Goal: Task Accomplishment & Management: Manage account settings

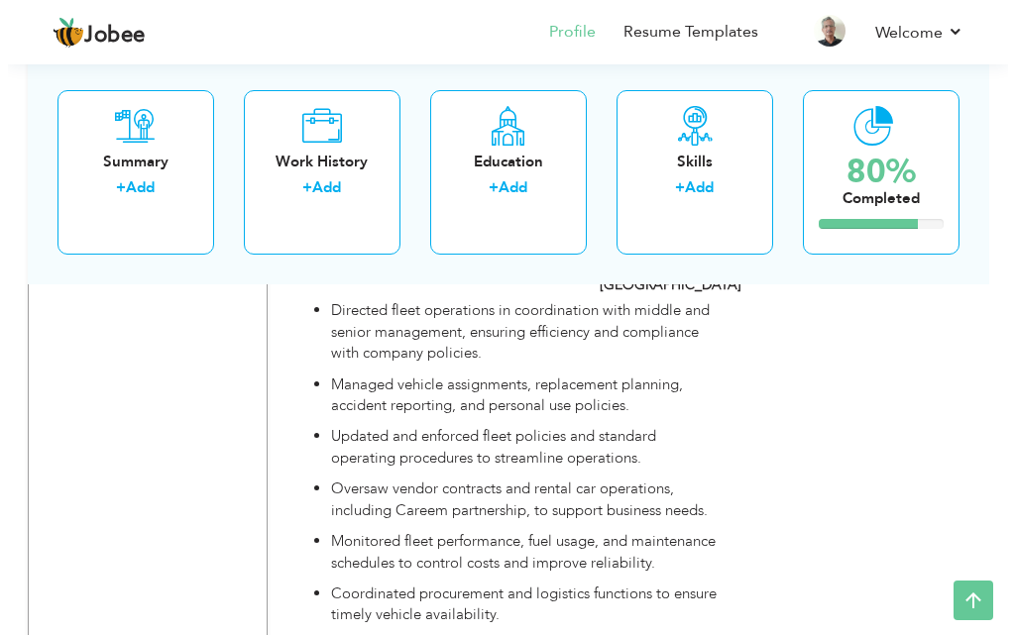
scroll to position [3097, 0]
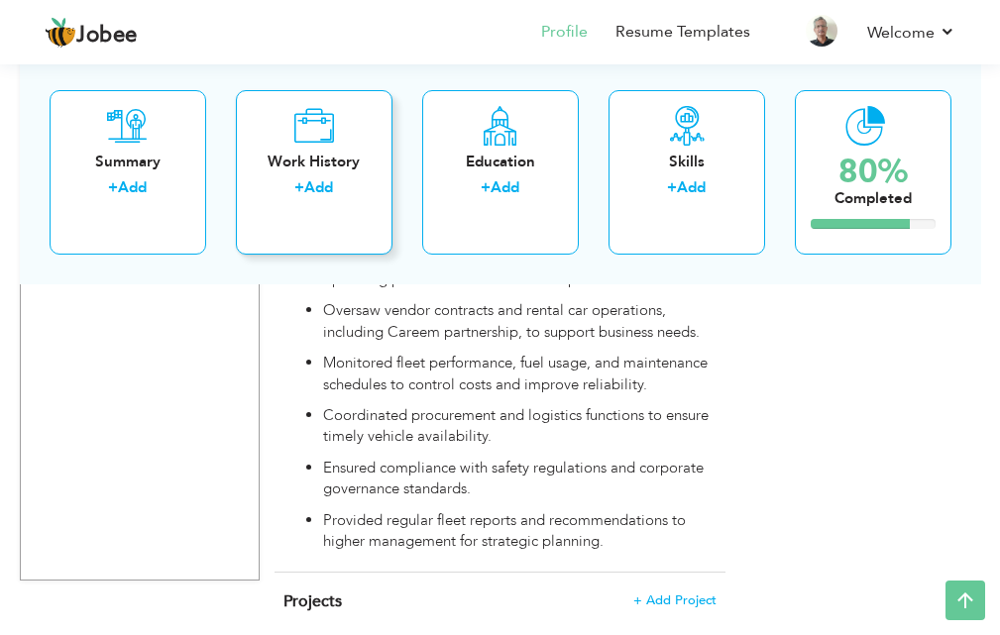
click at [356, 230] on div "Work History + Add" at bounding box center [314, 171] width 157 height 164
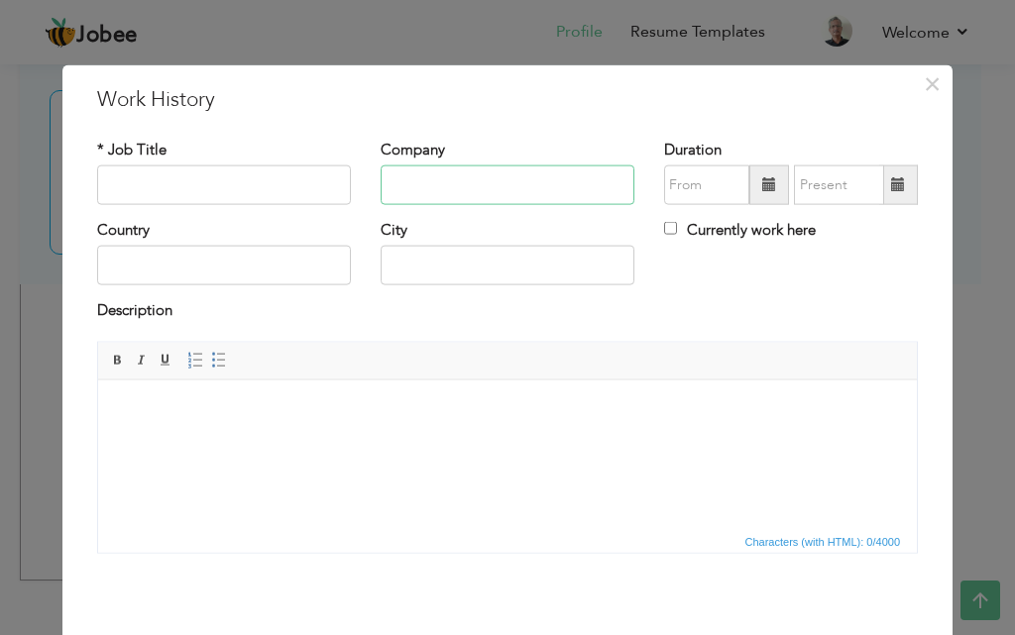
click at [386, 190] on input "text" at bounding box center [507, 185] width 254 height 40
paste input "[GEOGRAPHIC_DATA] [GEOGRAPHIC_DATA]"
type input "[GEOGRAPHIC_DATA] [GEOGRAPHIC_DATA]"
click at [246, 193] on input "text" at bounding box center [224, 185] width 254 height 40
paste input "Campus Administrator"
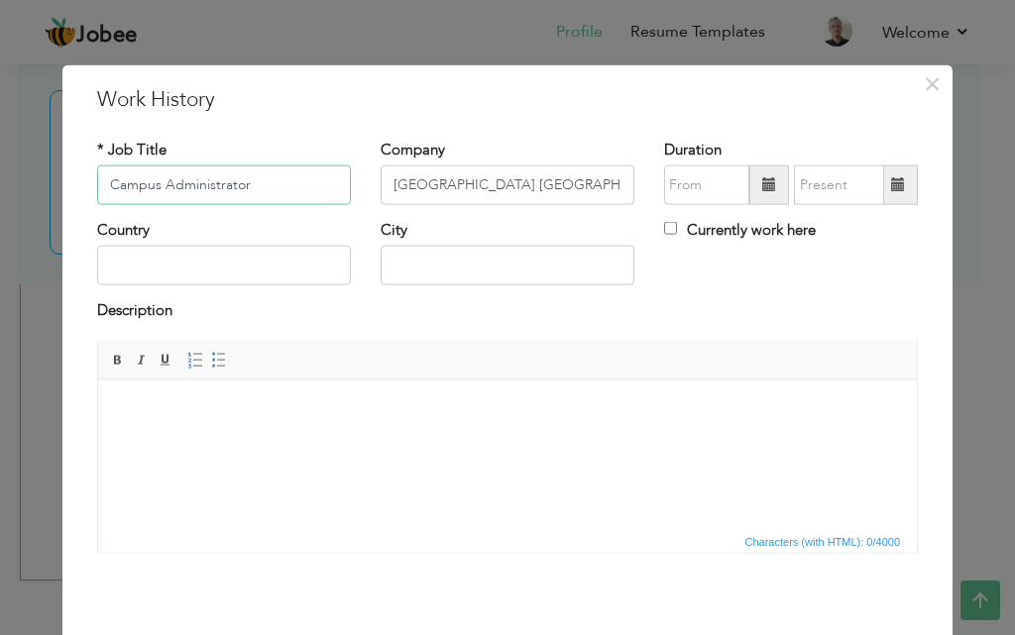
type input "Campus Administrator"
click at [774, 197] on span at bounding box center [769, 185] width 40 height 40
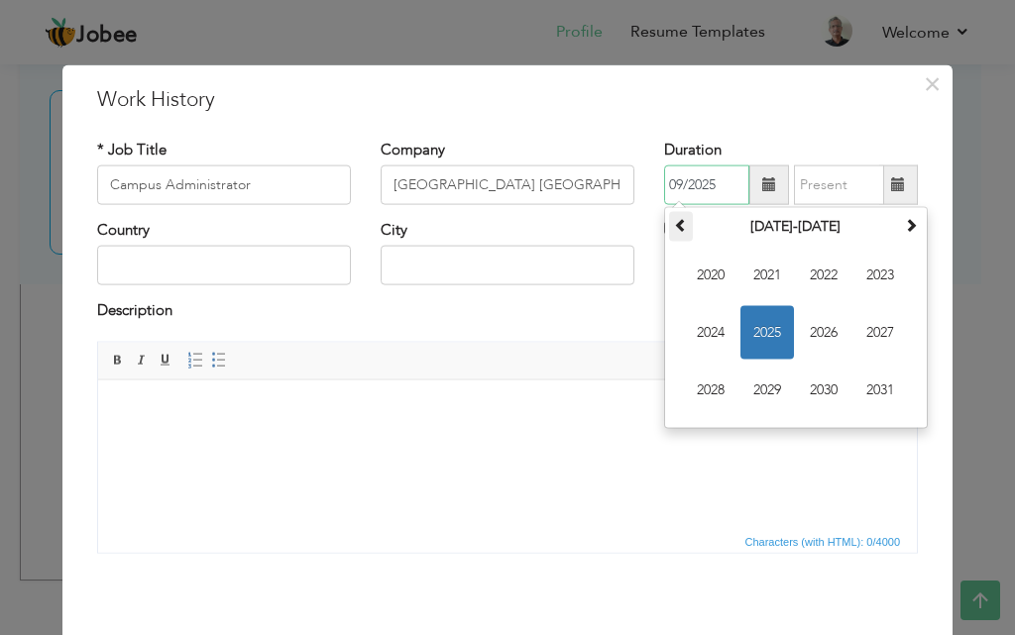
click at [677, 236] on th at bounding box center [681, 227] width 24 height 30
click at [759, 282] on span "2011" at bounding box center [767, 276] width 54 height 54
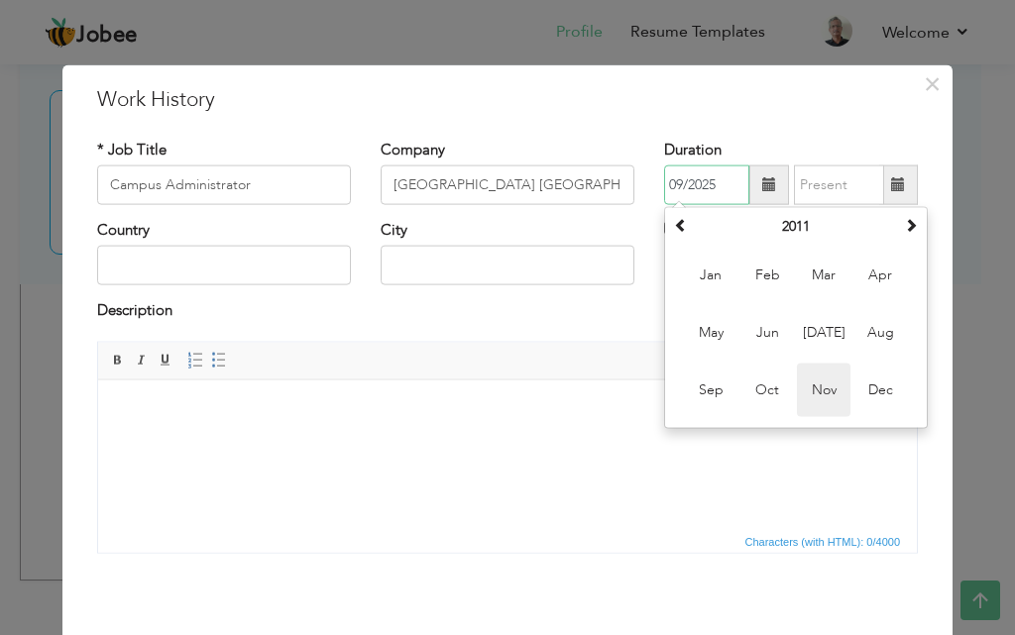
click at [817, 395] on span "Nov" at bounding box center [824, 391] width 54 height 54
type input "11/2011"
click at [824, 394] on html at bounding box center [507, 410] width 818 height 60
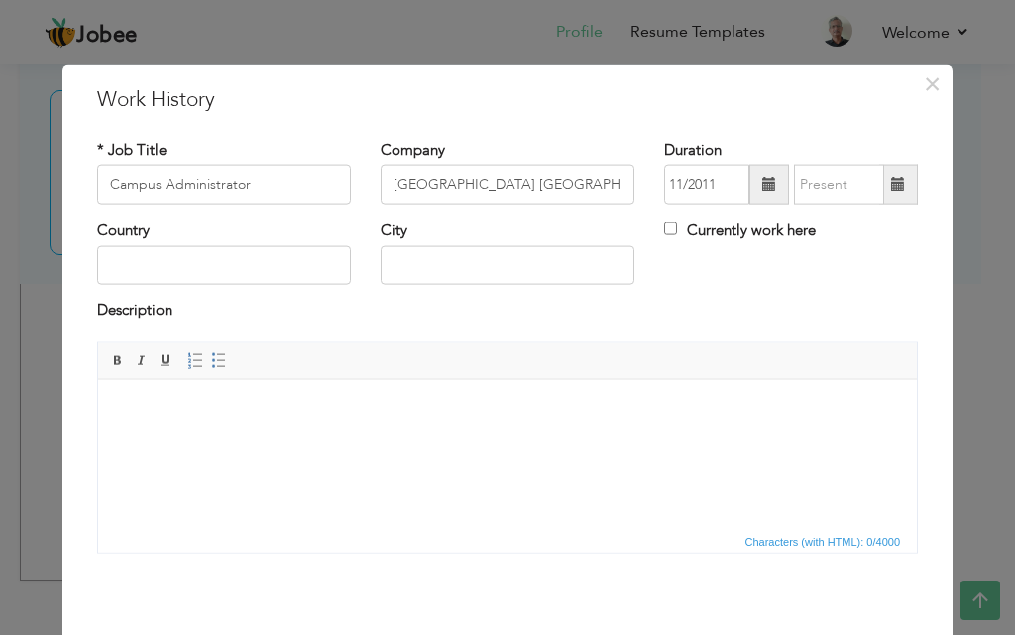
click at [880, 184] on span at bounding box center [898, 185] width 39 height 40
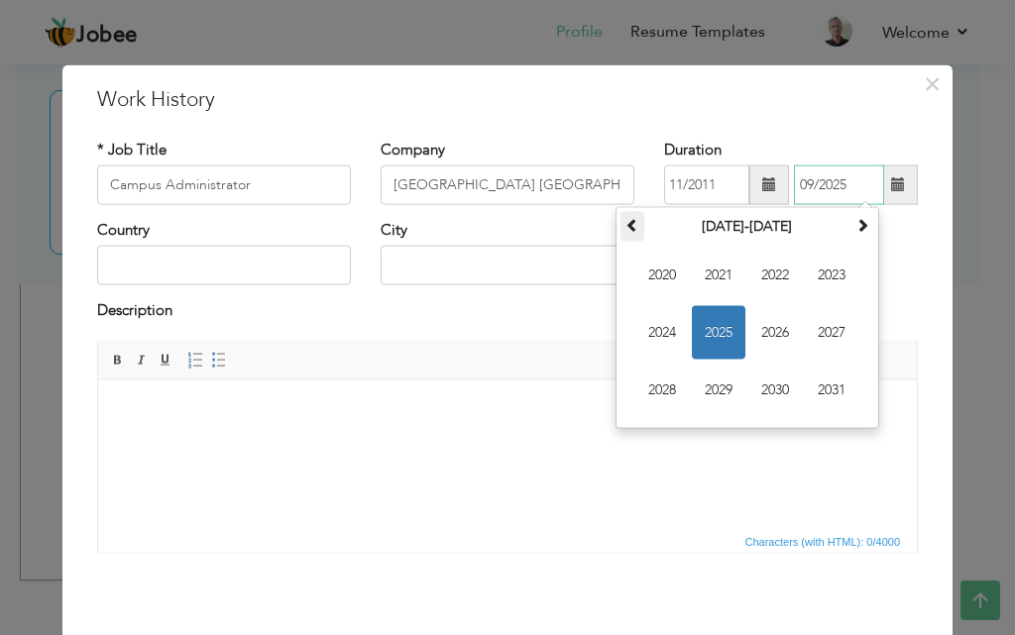
click at [625, 222] on span at bounding box center [632, 225] width 14 height 14
click at [822, 337] on span "2017" at bounding box center [832, 333] width 54 height 54
click at [0, 0] on span "Aug" at bounding box center [0, 0] width 0 height 0
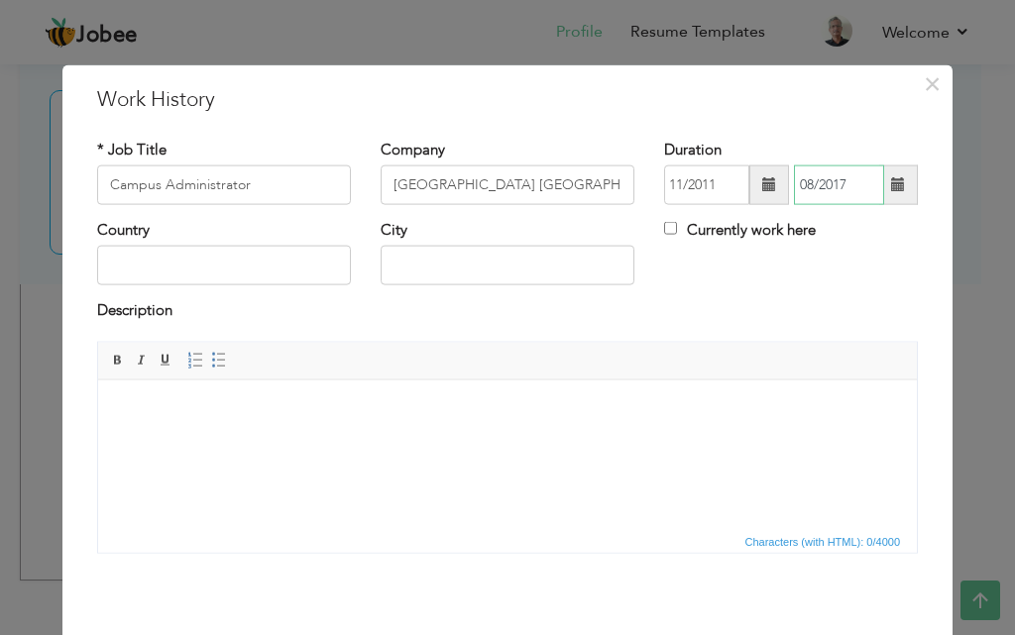
click at [794, 189] on input "08/2017" at bounding box center [839, 185] width 90 height 40
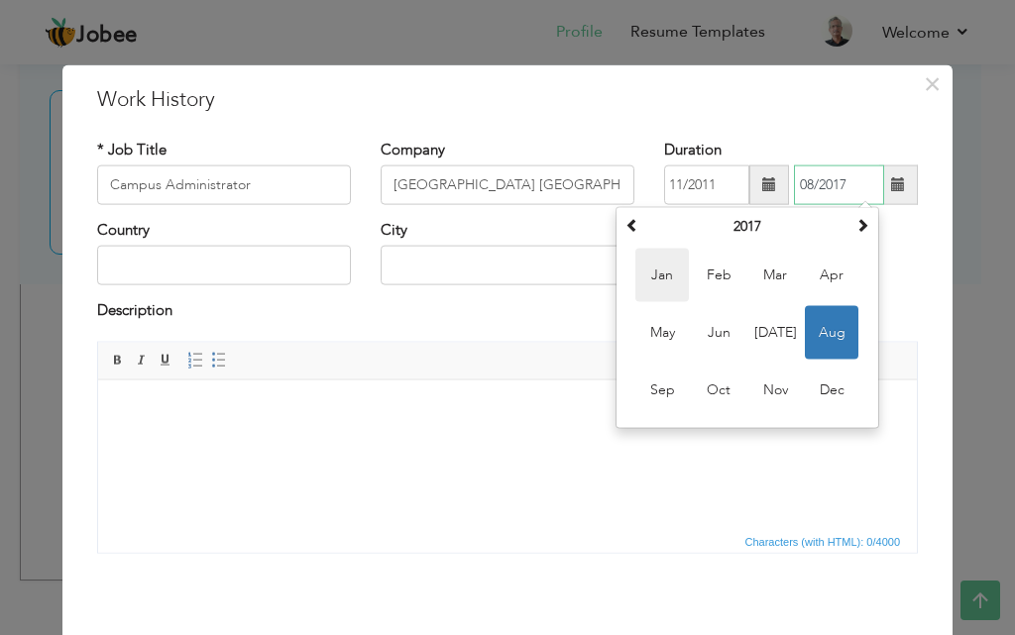
click at [658, 283] on span "Jan" at bounding box center [662, 276] width 54 height 54
type input "01/2017"
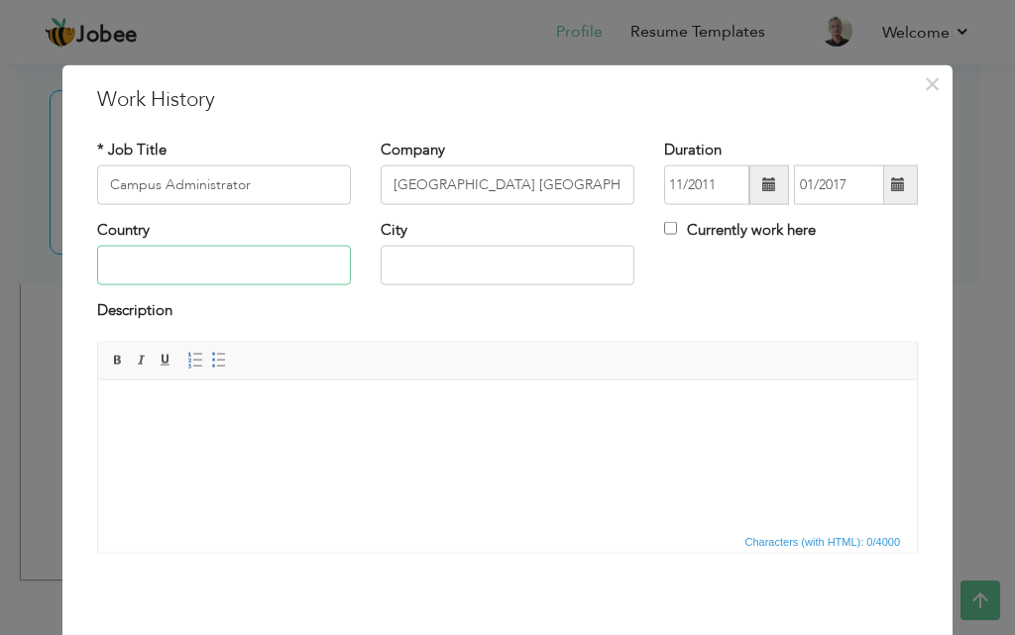
click at [286, 281] on input "text" at bounding box center [224, 266] width 254 height 40
type input "[GEOGRAPHIC_DATA]"
type input "Karachi"
click at [251, 165] on input "Campus Administrator" at bounding box center [224, 185] width 254 height 40
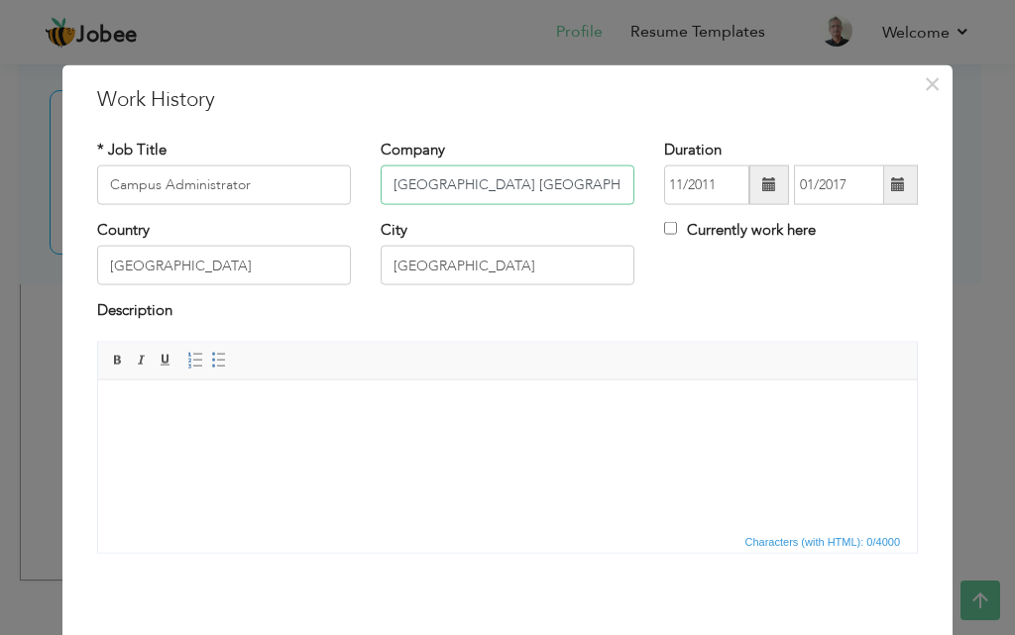
click at [494, 198] on input "[GEOGRAPHIC_DATA] [GEOGRAPHIC_DATA]" at bounding box center [507, 185] width 254 height 40
click at [237, 440] on html at bounding box center [507, 410] width 818 height 60
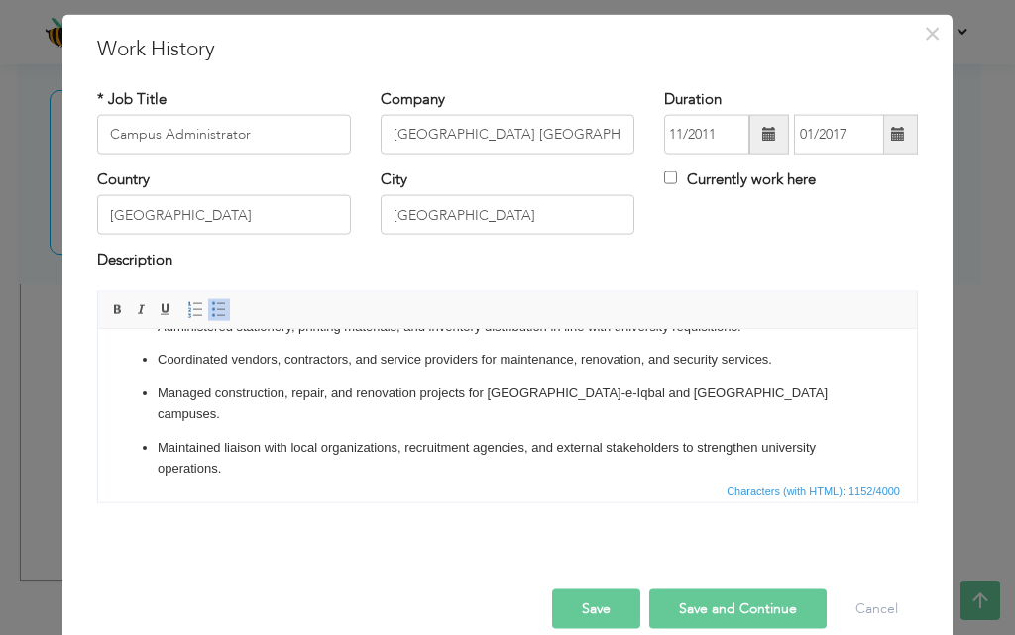
scroll to position [78, 0]
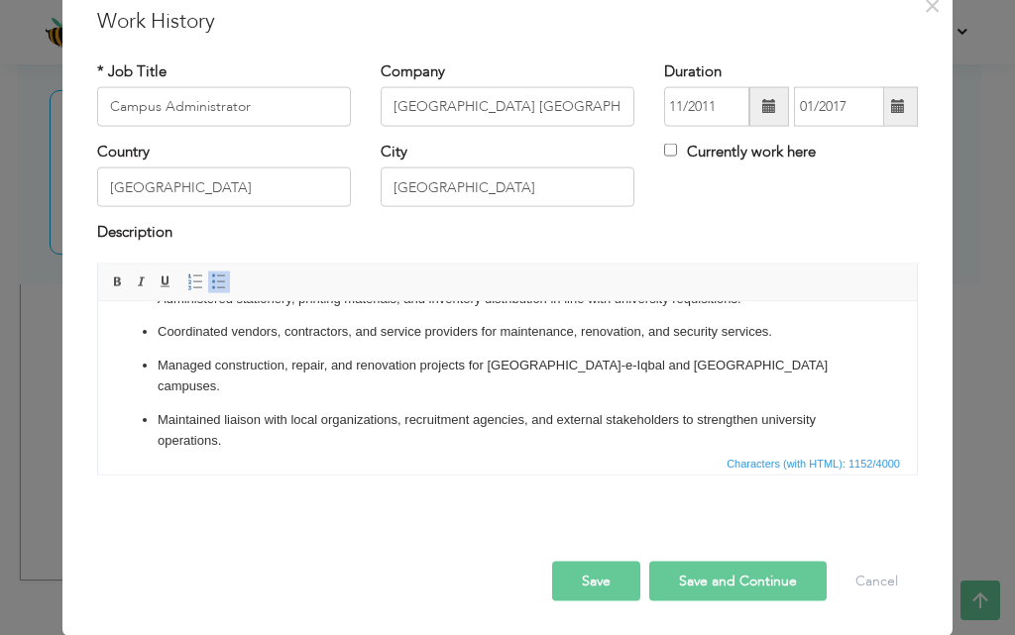
click at [609, 595] on button "Save" at bounding box center [596, 581] width 88 height 40
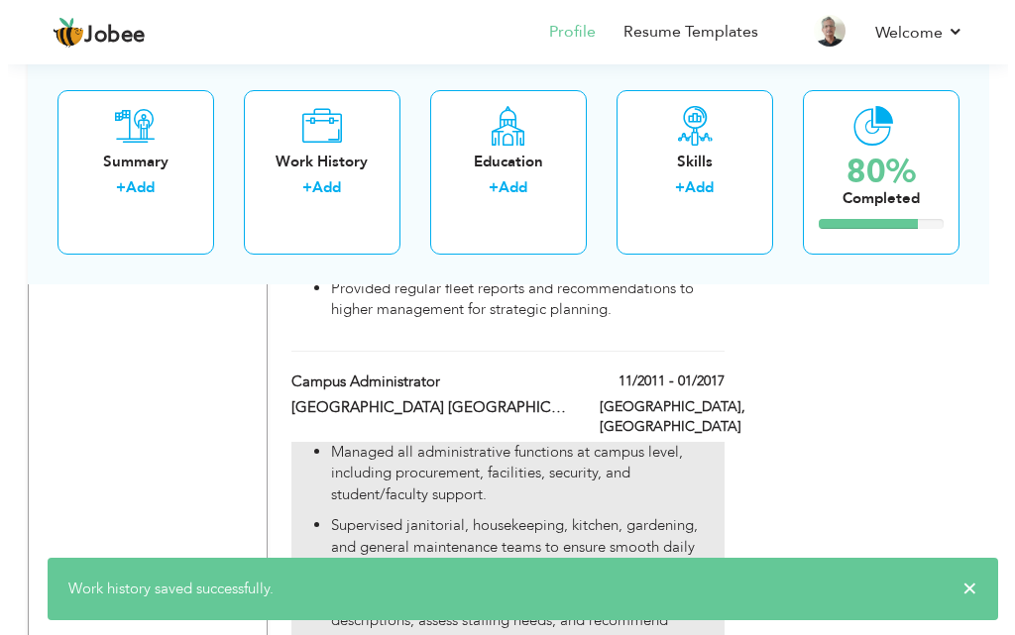
scroll to position [3152, 0]
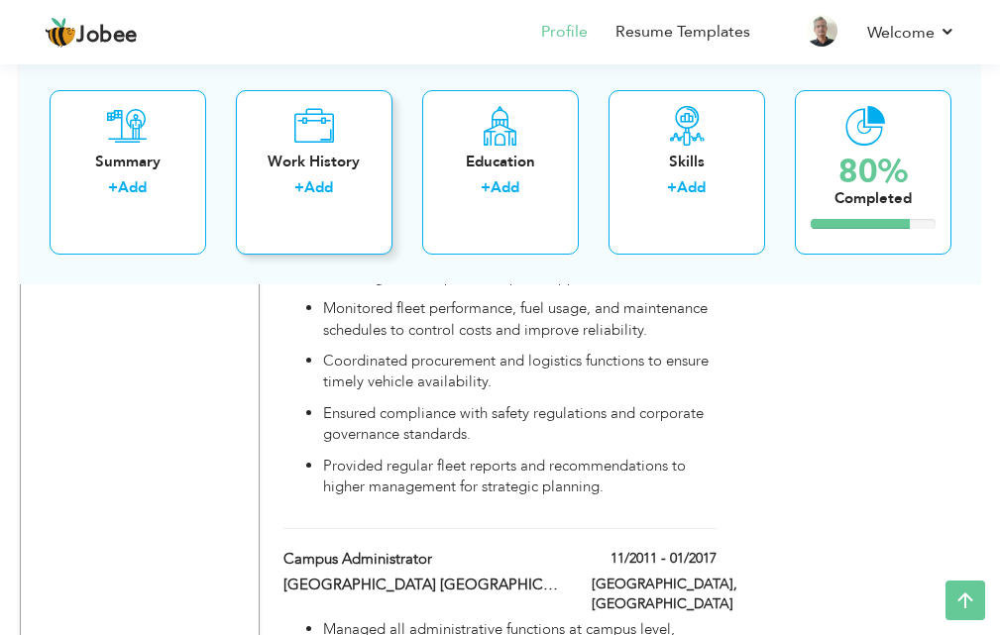
click at [317, 156] on div "Work History" at bounding box center [314, 161] width 125 height 21
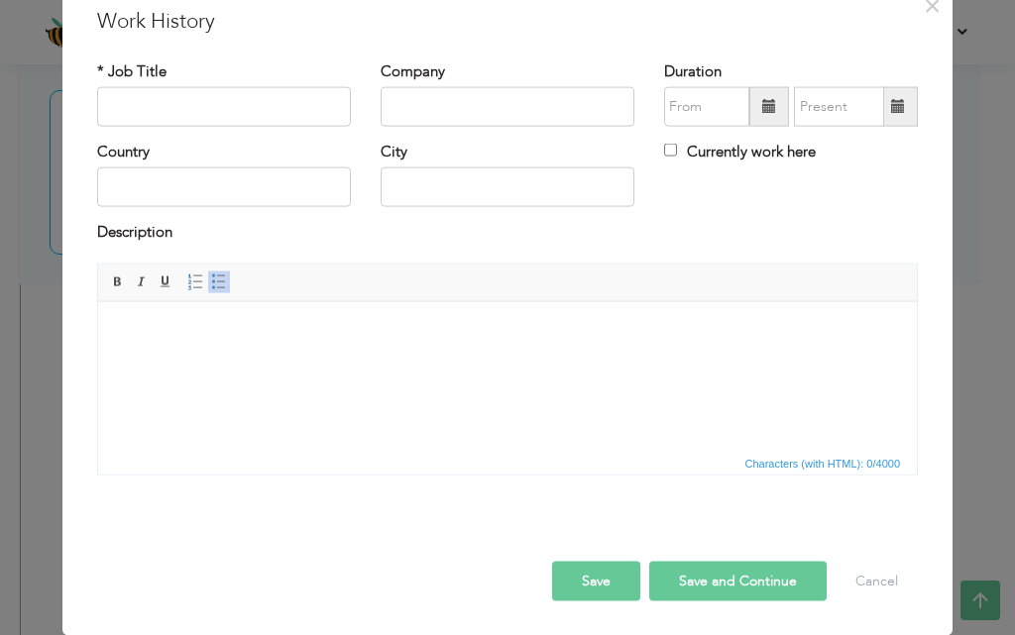
scroll to position [0, 0]
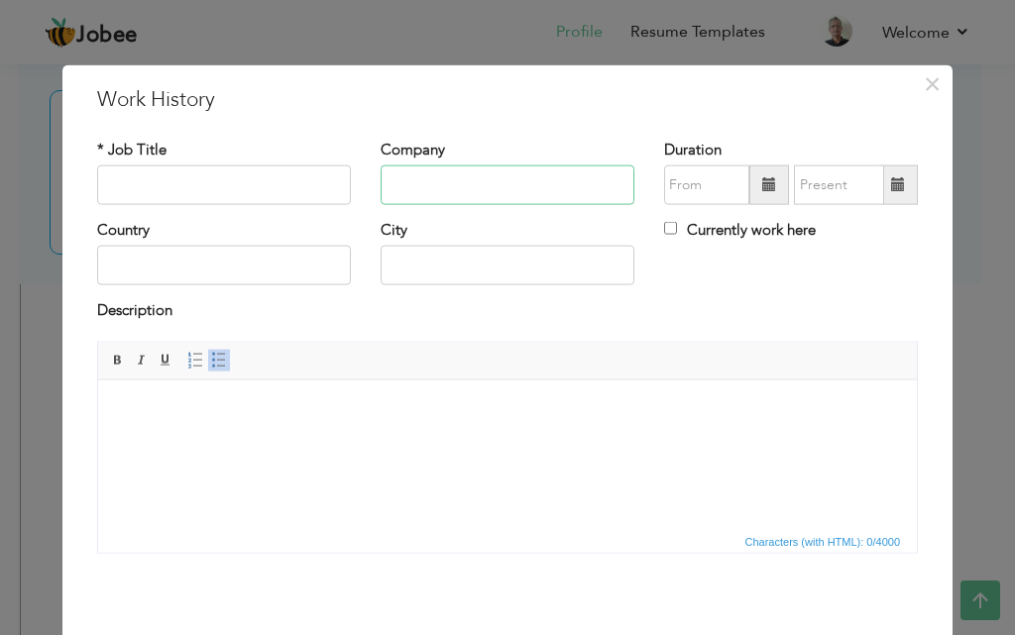
click at [380, 179] on input "text" at bounding box center [507, 185] width 254 height 40
paste input "[GEOGRAPHIC_DATA]"
type input "[GEOGRAPHIC_DATA]"
click at [329, 180] on input "text" at bounding box center [224, 185] width 254 height 40
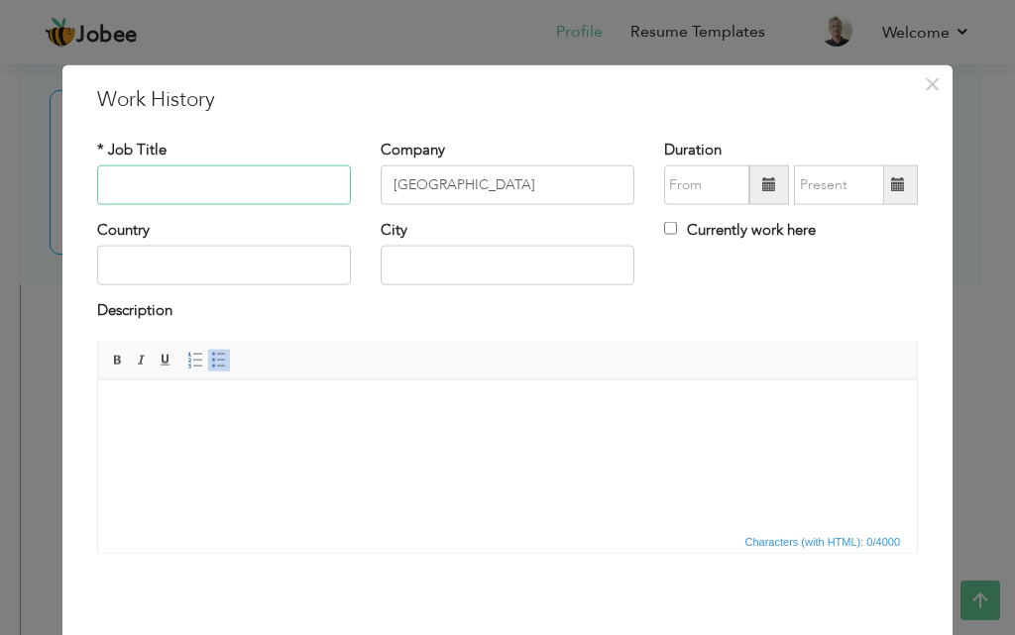
scroll to position [0, 0]
paste input "Office Superintendent"
type input "Office Superintendent"
click at [390, 440] on html at bounding box center [507, 410] width 818 height 60
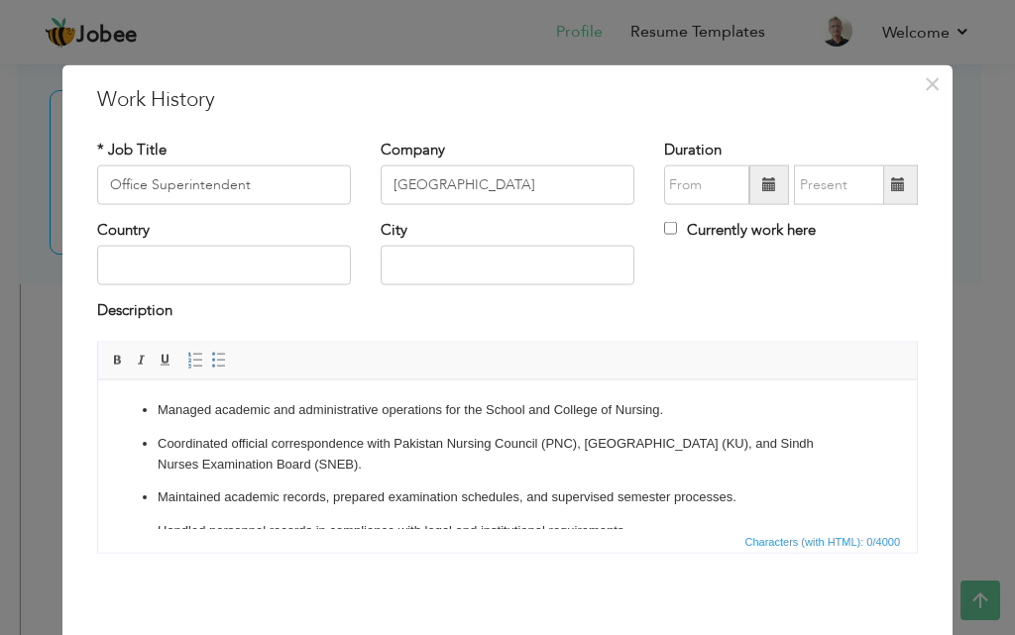
scroll to position [143, 0]
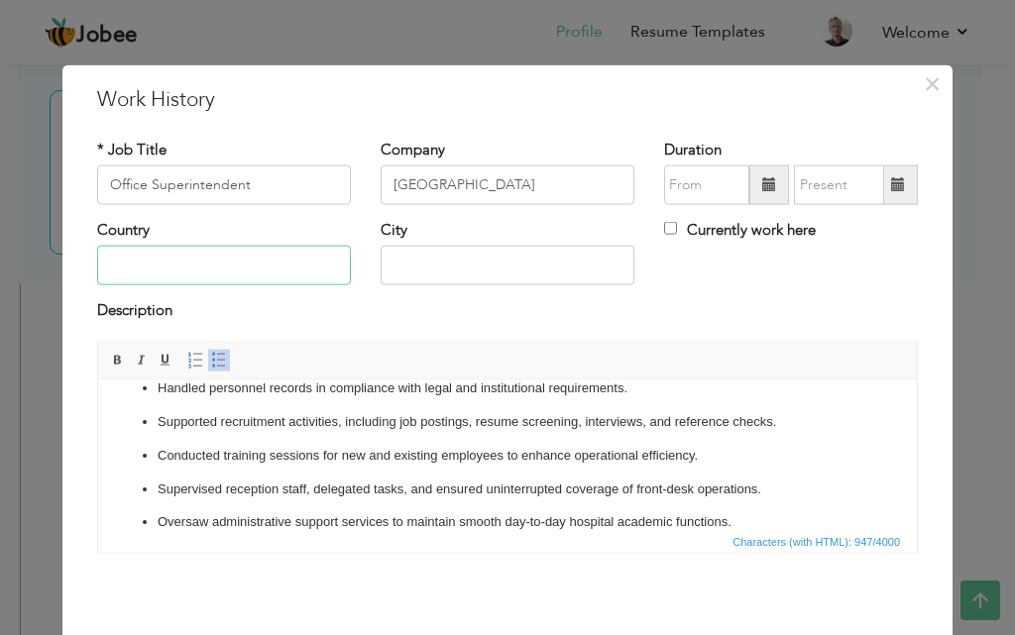
click at [280, 260] on input "text" at bounding box center [224, 266] width 254 height 40
type input "[GEOGRAPHIC_DATA]"
type input "Karachi"
click at [729, 195] on input "text" at bounding box center [706, 185] width 85 height 40
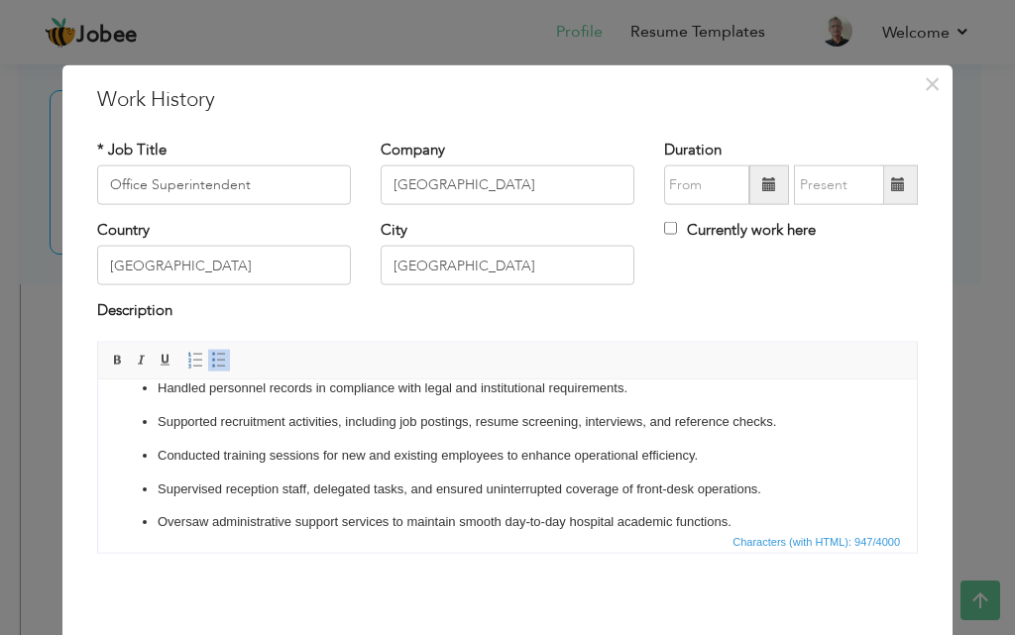
click at [749, 186] on span at bounding box center [769, 185] width 40 height 40
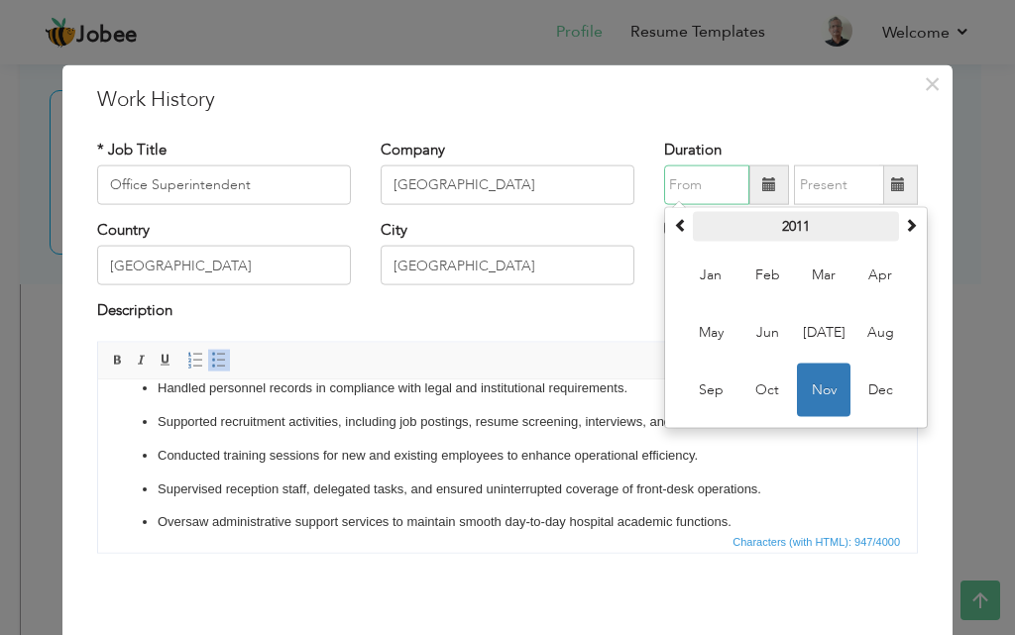
click at [734, 224] on th "2011" at bounding box center [796, 227] width 206 height 30
click at [0, 0] on th "2006-2017" at bounding box center [0, 0] width 0 height 0
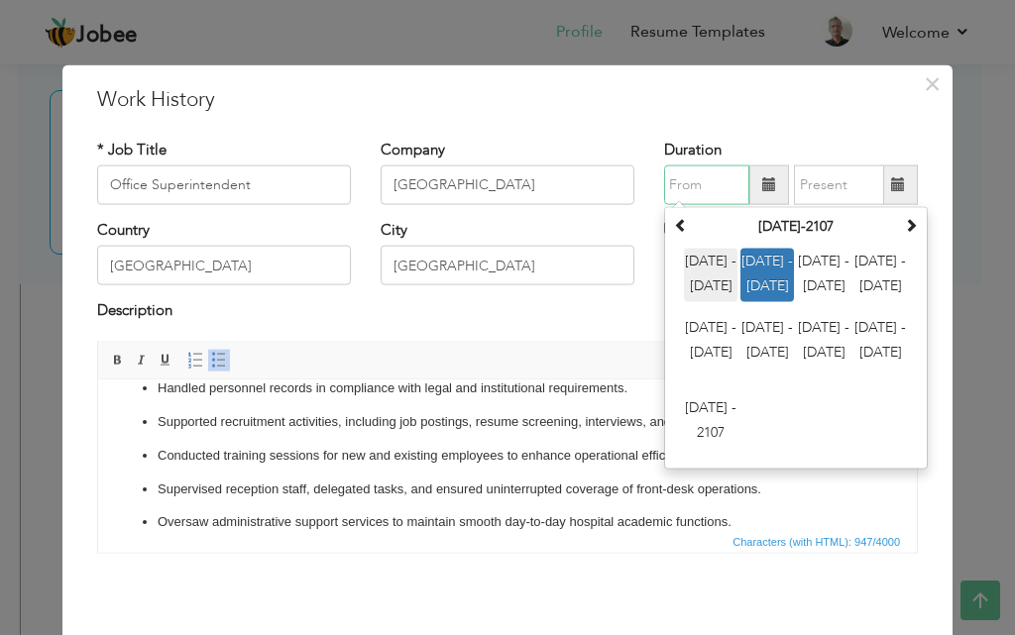
click at [686, 257] on span "2000 - 2011" at bounding box center [711, 276] width 54 height 54
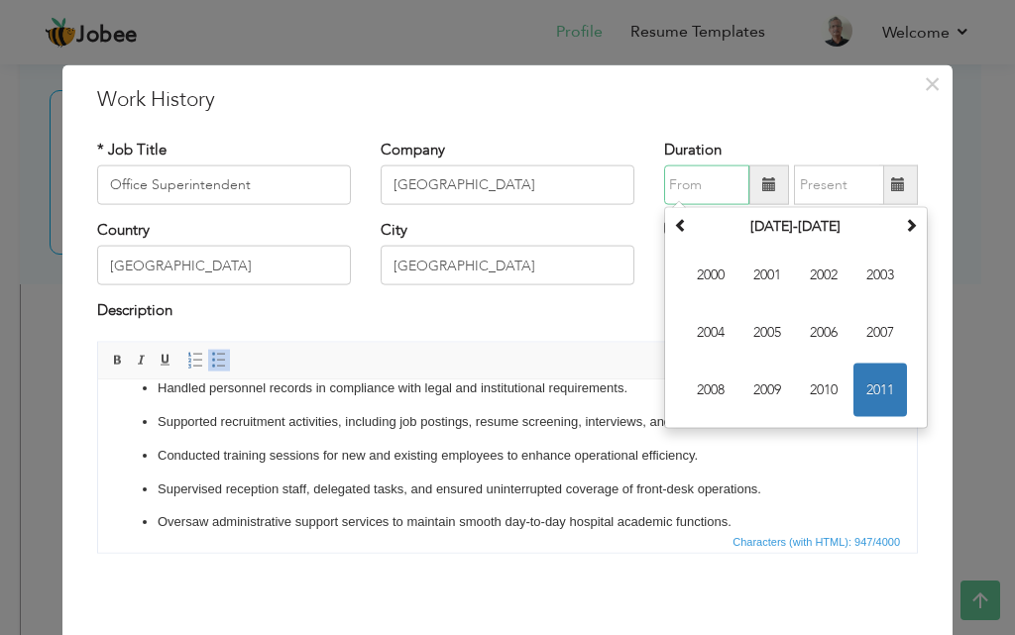
click at [686, 257] on span "2000" at bounding box center [711, 276] width 54 height 54
click at [912, 231] on th at bounding box center [911, 227] width 24 height 30
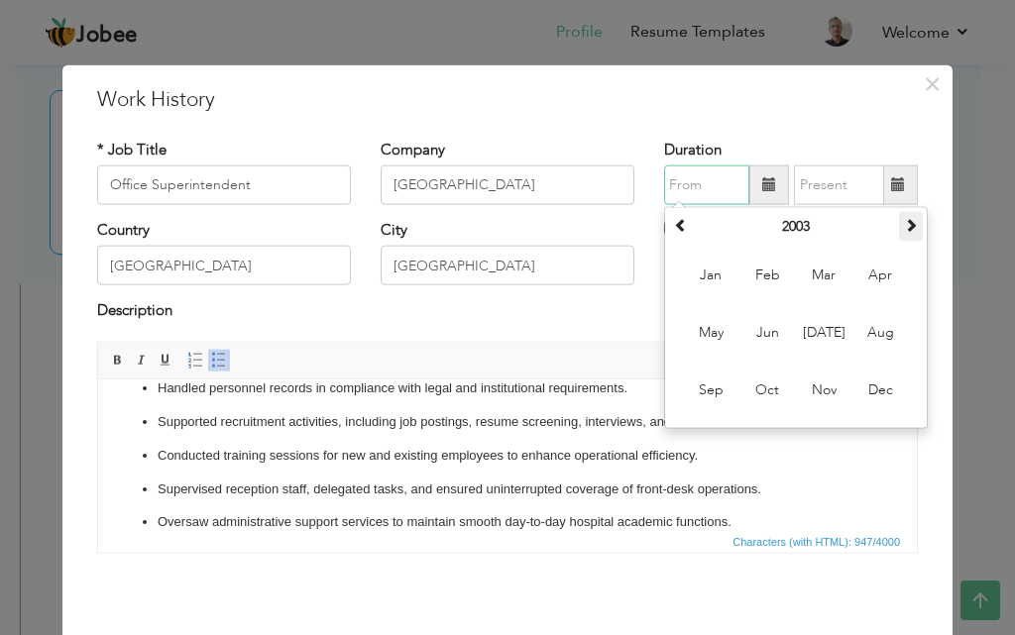
click at [912, 231] on th at bounding box center [911, 227] width 24 height 30
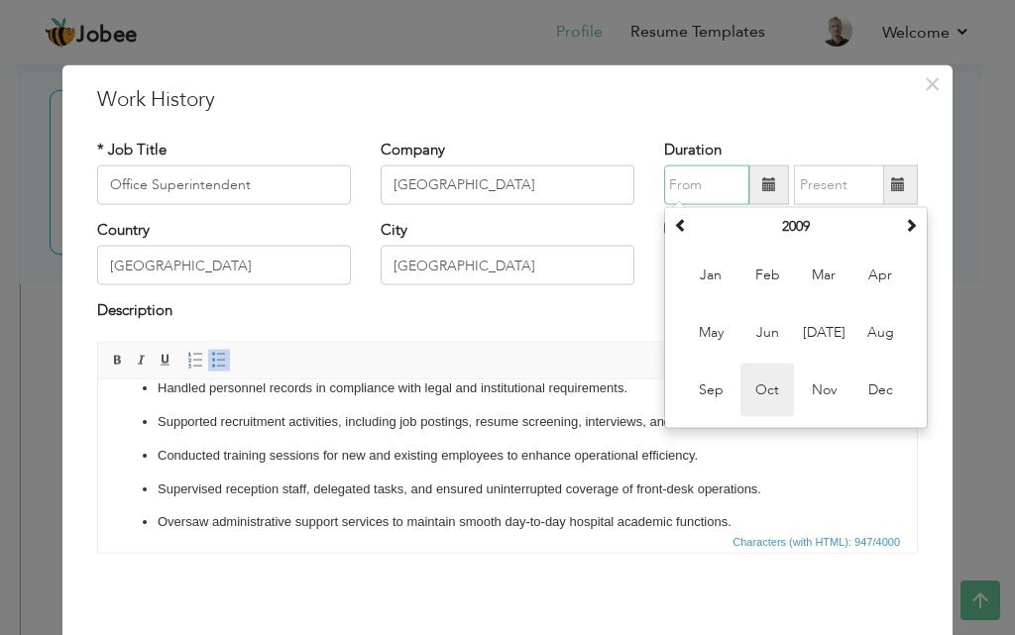
click at [776, 388] on span "Oct" at bounding box center [767, 391] width 54 height 54
type input "10/2009"
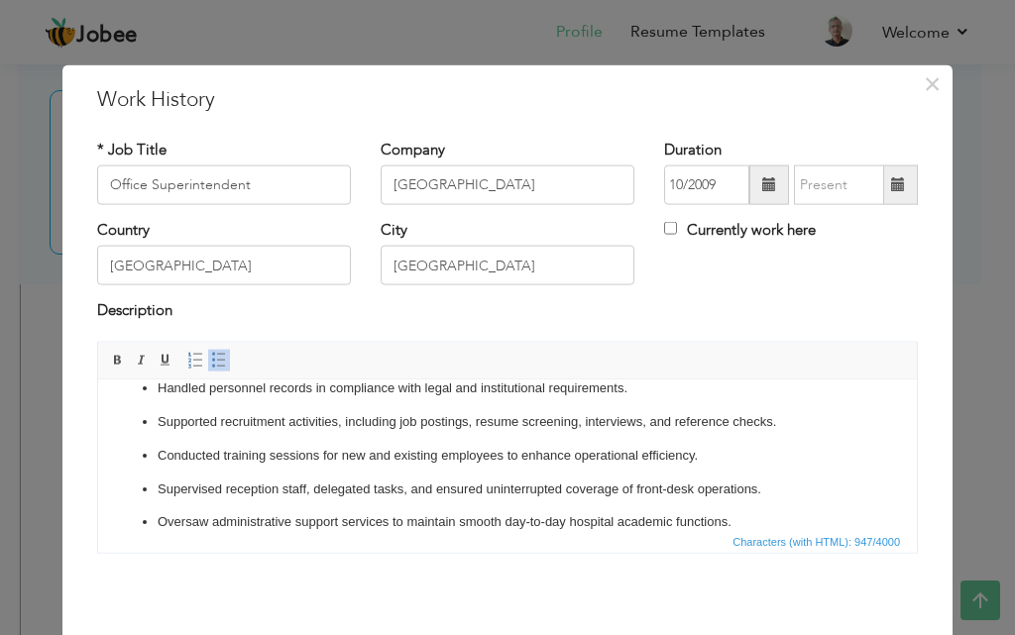
click at [899, 190] on span at bounding box center [898, 185] width 39 height 40
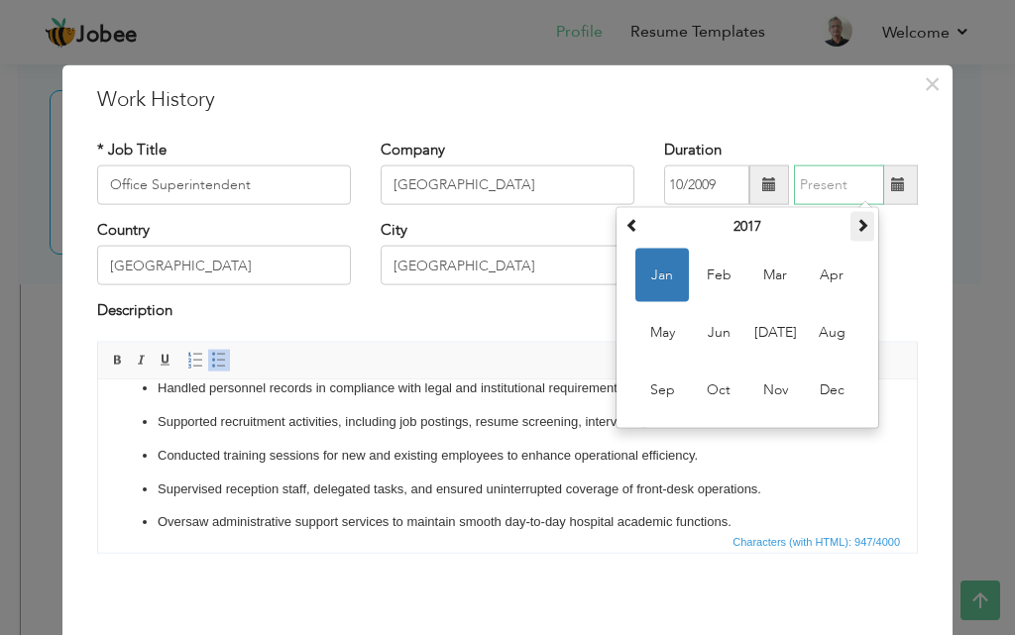
click at [850, 232] on th at bounding box center [862, 227] width 24 height 30
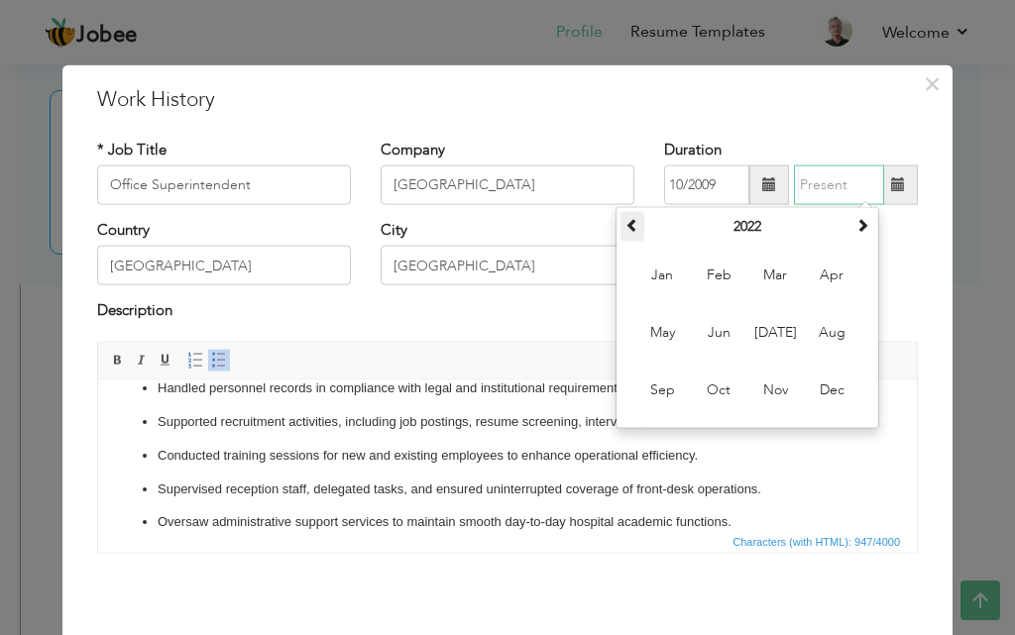
click at [631, 230] on span at bounding box center [632, 225] width 14 height 14
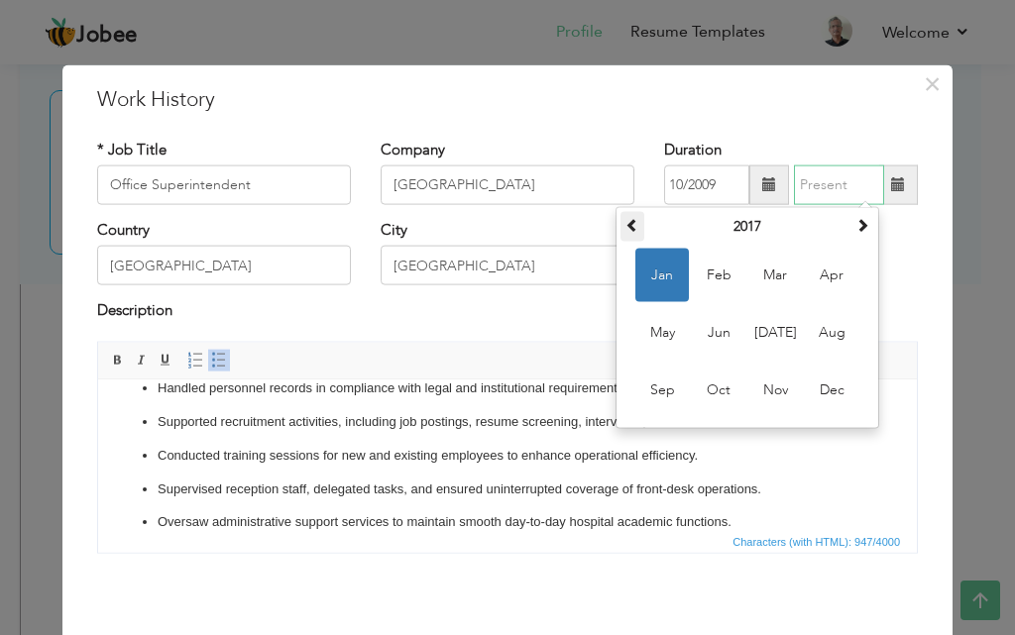
click at [631, 230] on span at bounding box center [632, 225] width 14 height 14
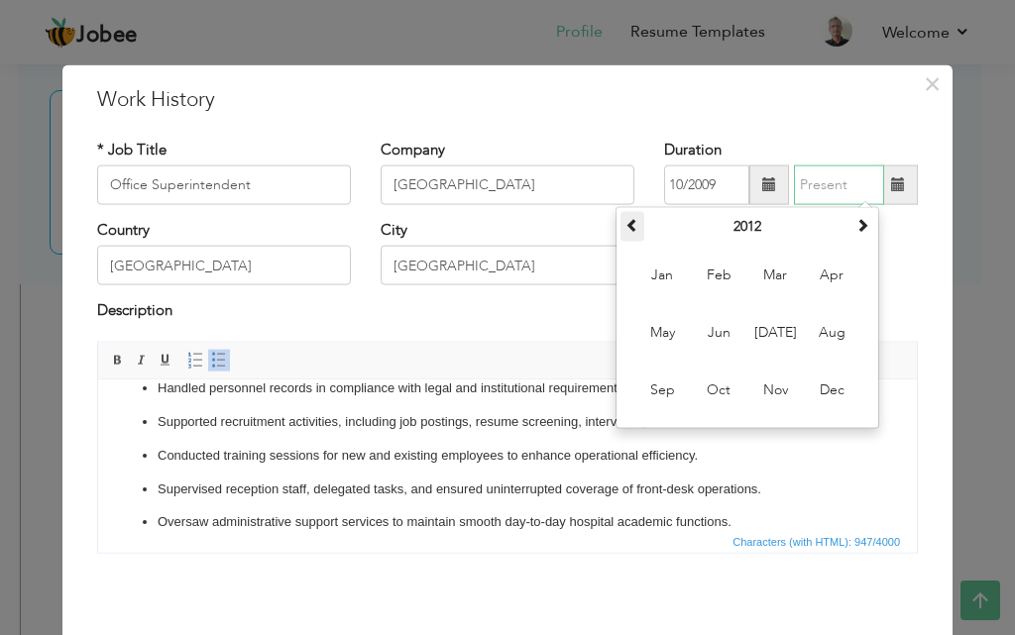
click at [631, 230] on span at bounding box center [632, 225] width 14 height 14
click at [863, 235] on th at bounding box center [862, 227] width 24 height 30
click at [715, 331] on span "Jun" at bounding box center [719, 333] width 54 height 54
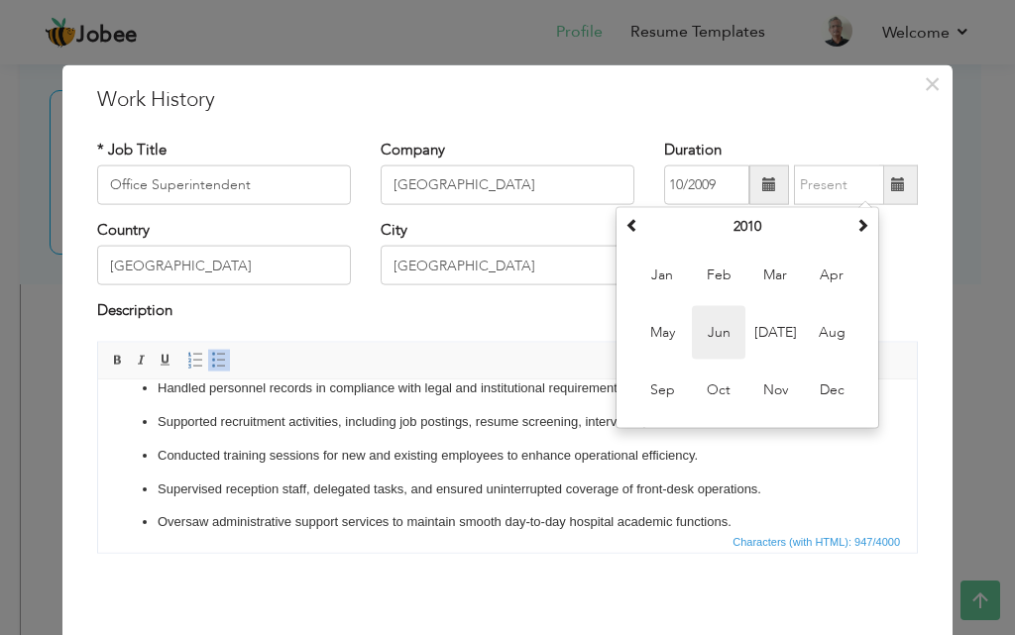
type input "06/2010"
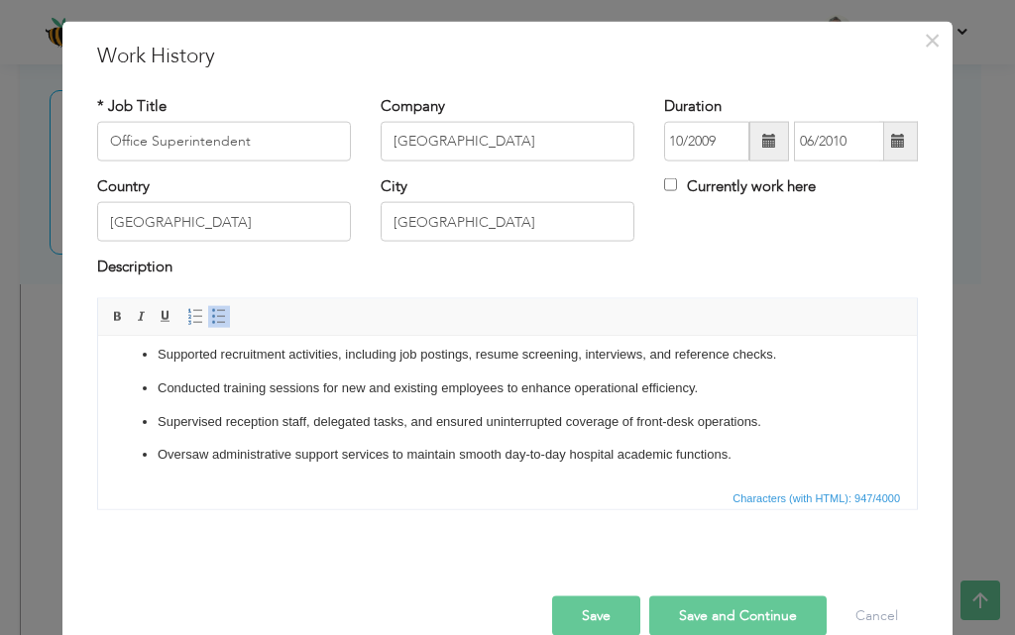
scroll to position [78, 0]
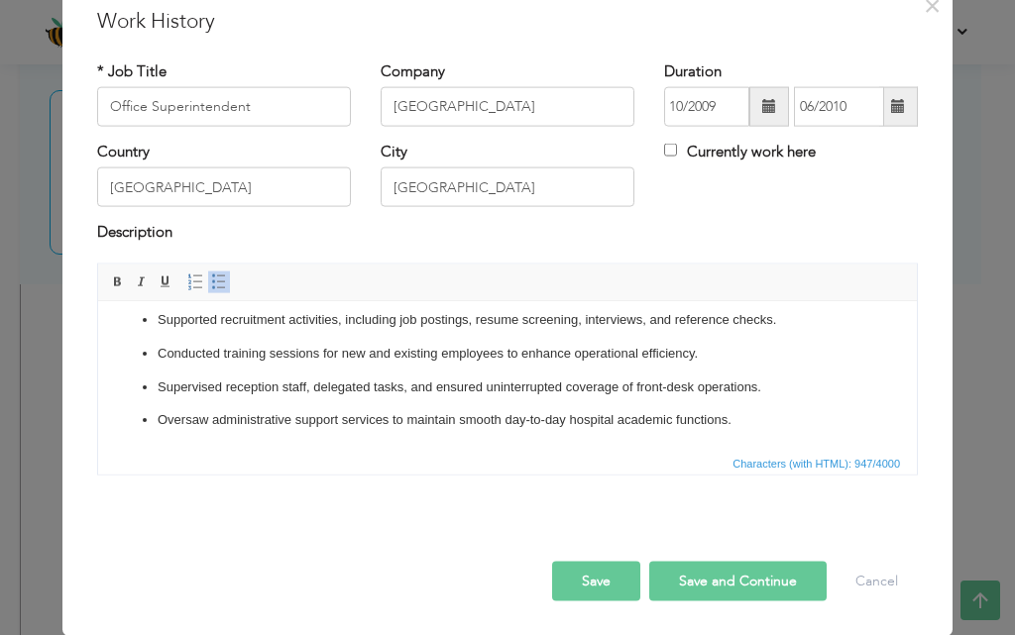
click at [580, 573] on button "Save" at bounding box center [596, 581] width 88 height 40
click at [681, 396] on ul "Managed academic and administrative operations for the School and College of Nu…" at bounding box center [507, 292] width 779 height 275
click at [605, 589] on button "Save" at bounding box center [596, 581] width 88 height 40
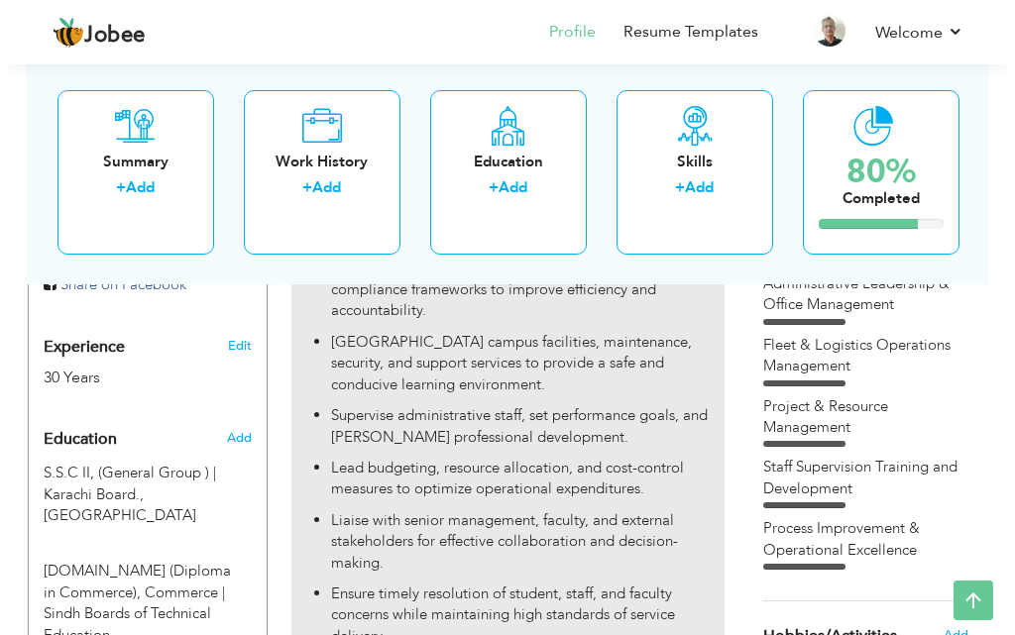
scroll to position [793, 0]
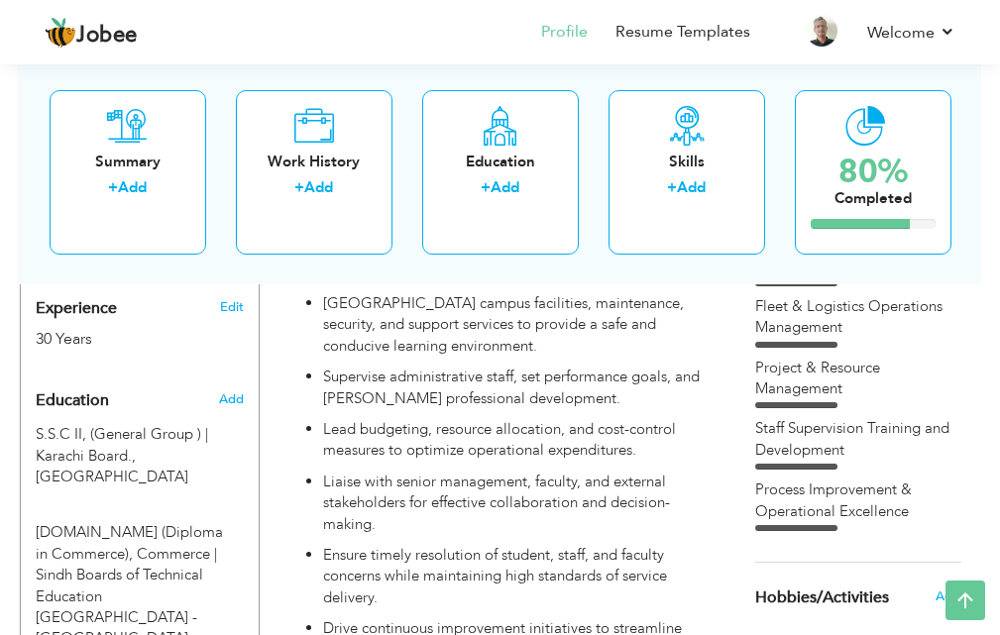
click at [228, 282] on div "Summary + Add Work History + Add Education + Add Skills + Add 80% Completed" at bounding box center [500, 171] width 961 height 224
click at [228, 298] on link "Edit" at bounding box center [232, 307] width 24 height 18
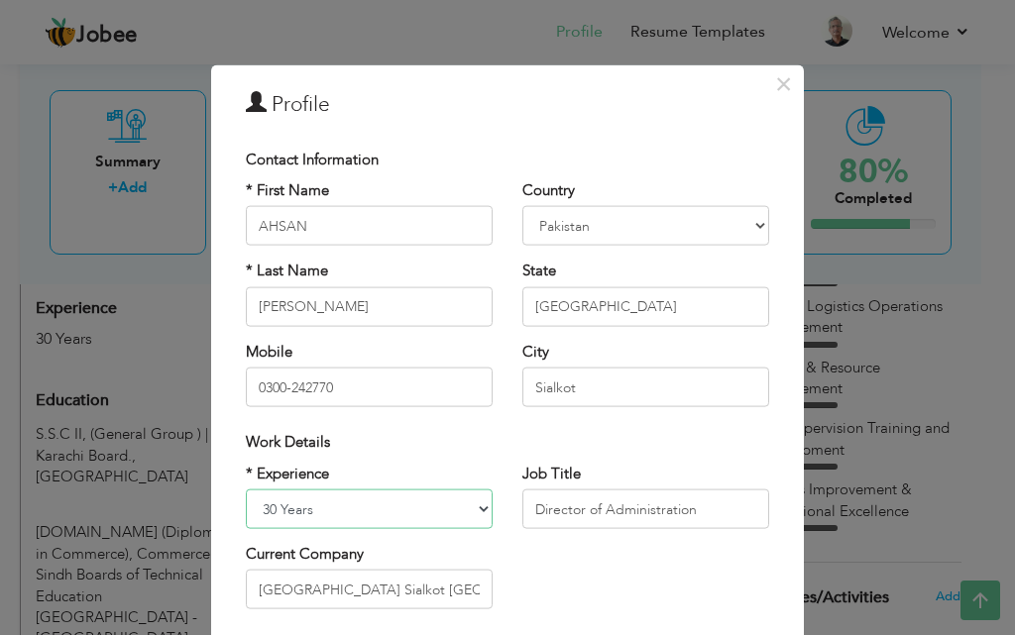
click at [300, 500] on select "Entry Level Less than 1 Year 1 Year 2 Years 3 Years 4 Years 5 Years 6 Years 7 Y…" at bounding box center [369, 509] width 247 height 40
select select "number:22"
click at [246, 489] on select "Entry Level Less than 1 Year 1 Year 2 Years 3 Years 4 Years 5 Years 6 Years 7 Y…" at bounding box center [369, 509] width 247 height 40
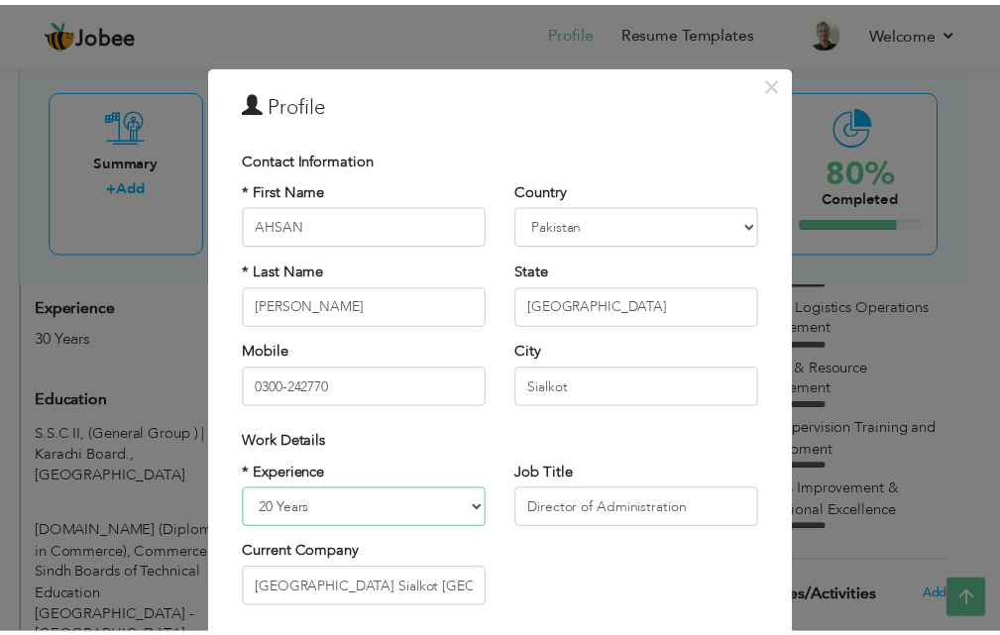
scroll to position [259, 0]
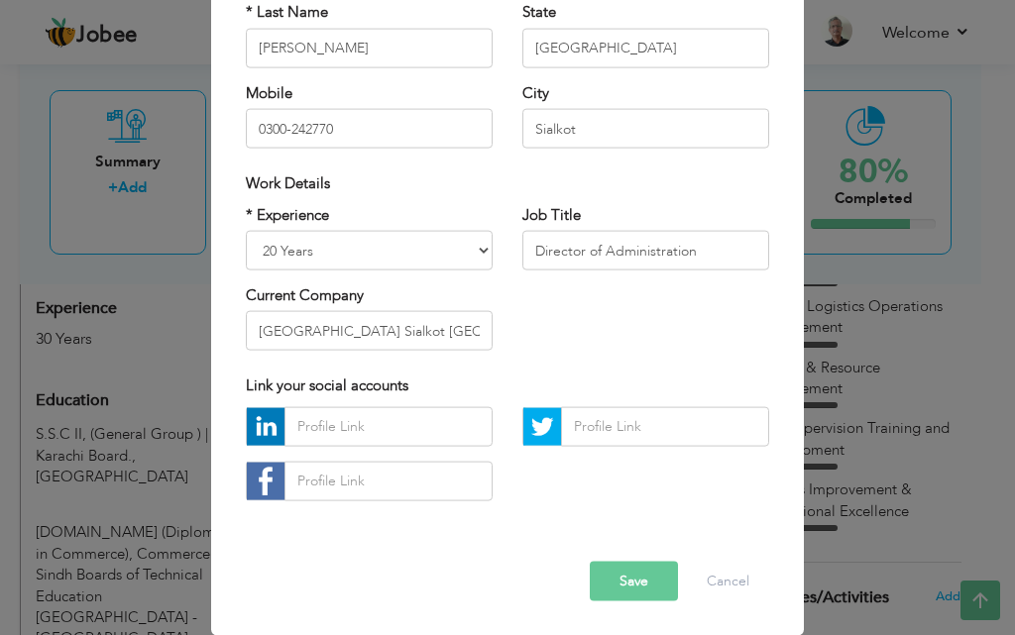
click at [614, 598] on button "Save" at bounding box center [634, 581] width 88 height 40
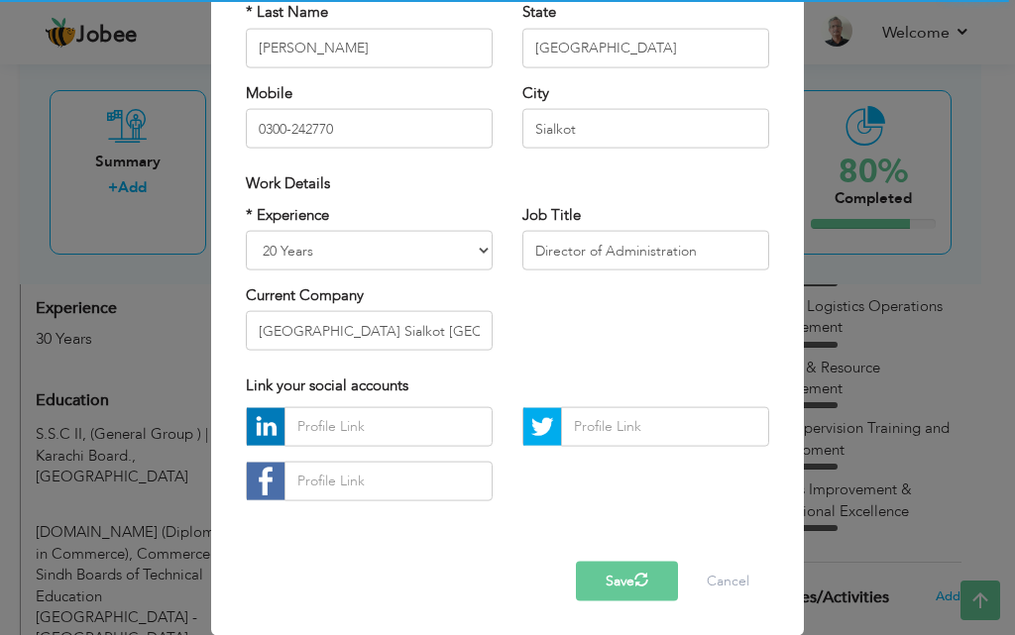
click at [589, 591] on button "Save" at bounding box center [627, 581] width 102 height 40
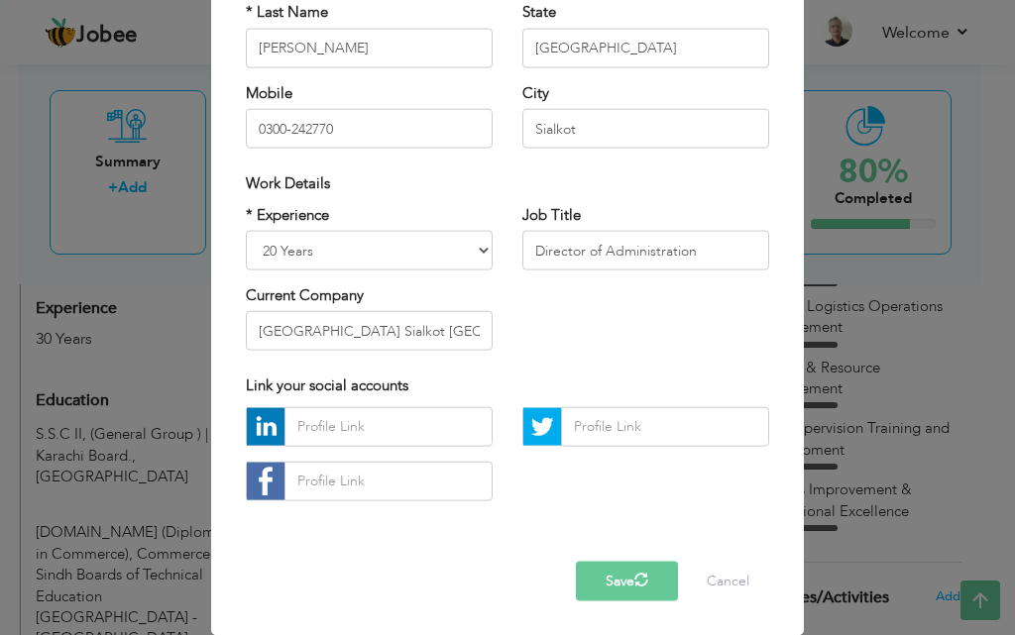
click at [589, 591] on button "Save" at bounding box center [627, 581] width 102 height 40
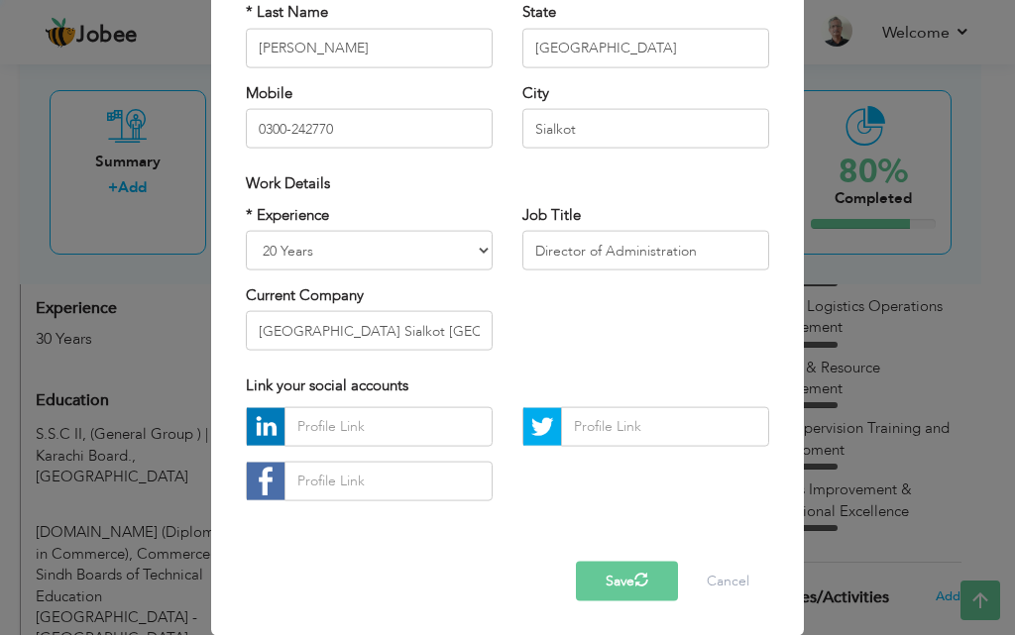
click at [589, 591] on button "Save" at bounding box center [627, 581] width 102 height 40
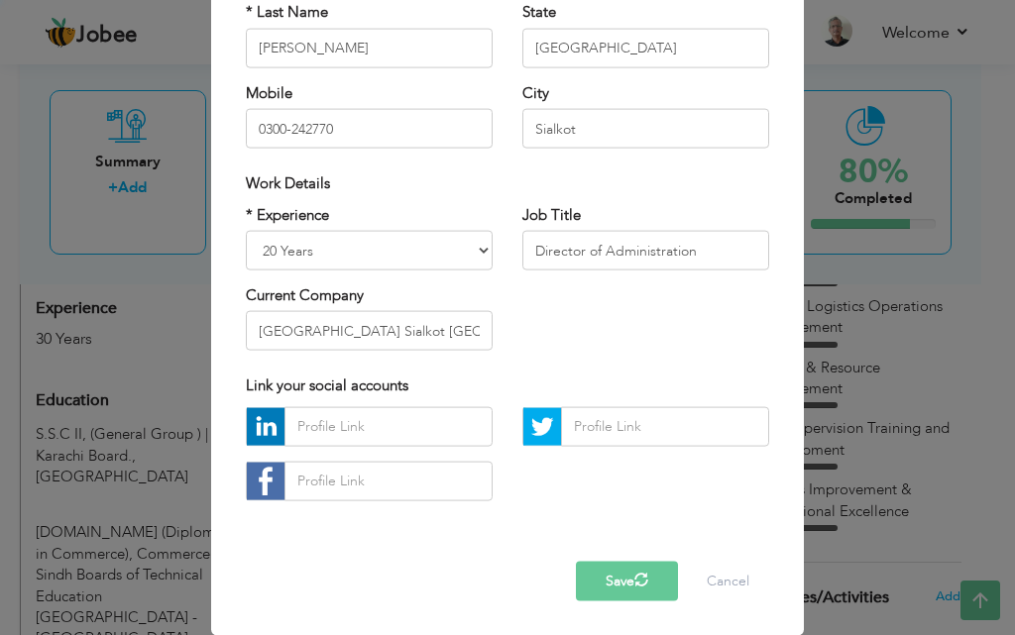
click at [589, 591] on button "Save" at bounding box center [627, 581] width 102 height 40
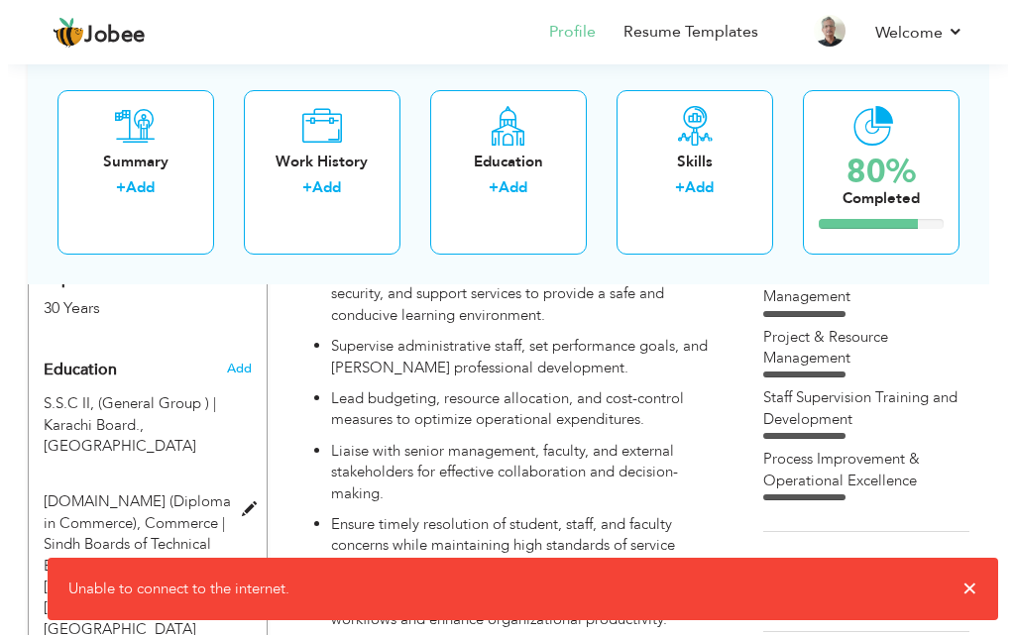
scroll to position [793, 0]
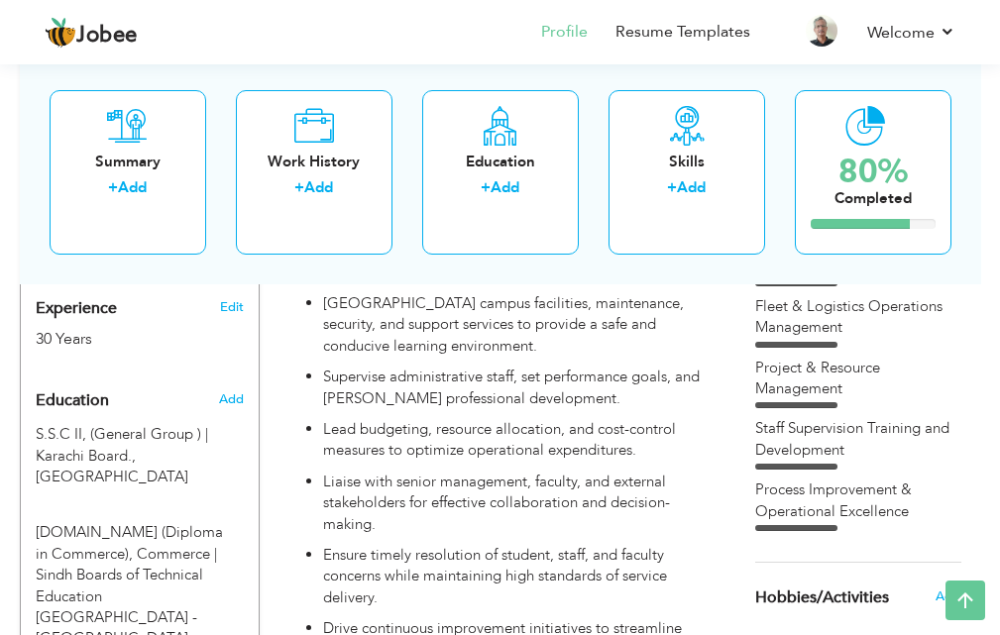
click at [132, 328] on div "30 Years" at bounding box center [120, 339] width 168 height 23
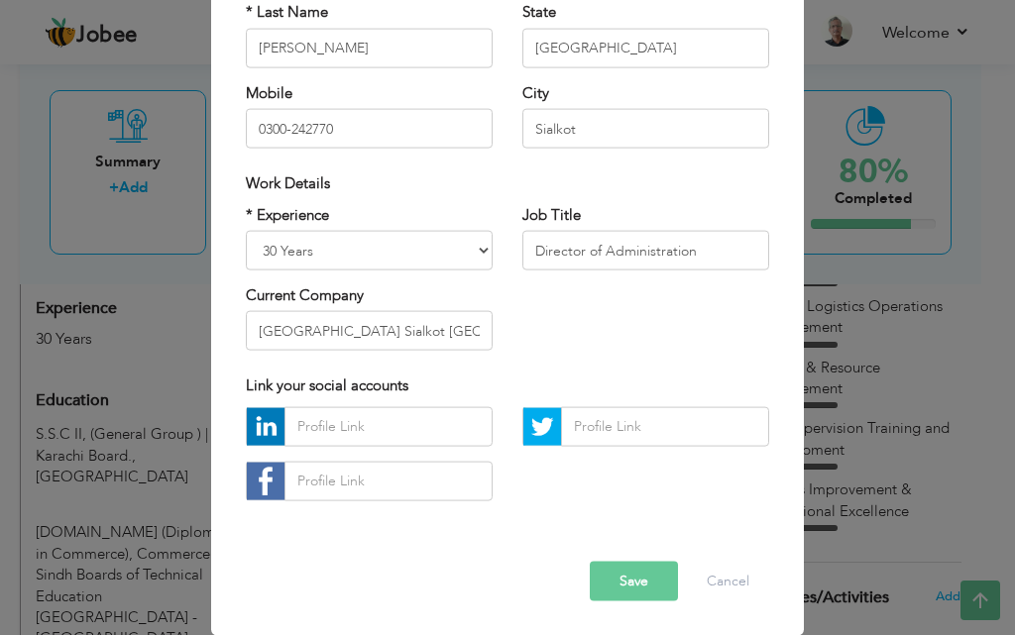
click at [132, 320] on div "× Profile Contact Information * First Name AHSAN * Last Name JAMAL" at bounding box center [507, 317] width 1015 height 635
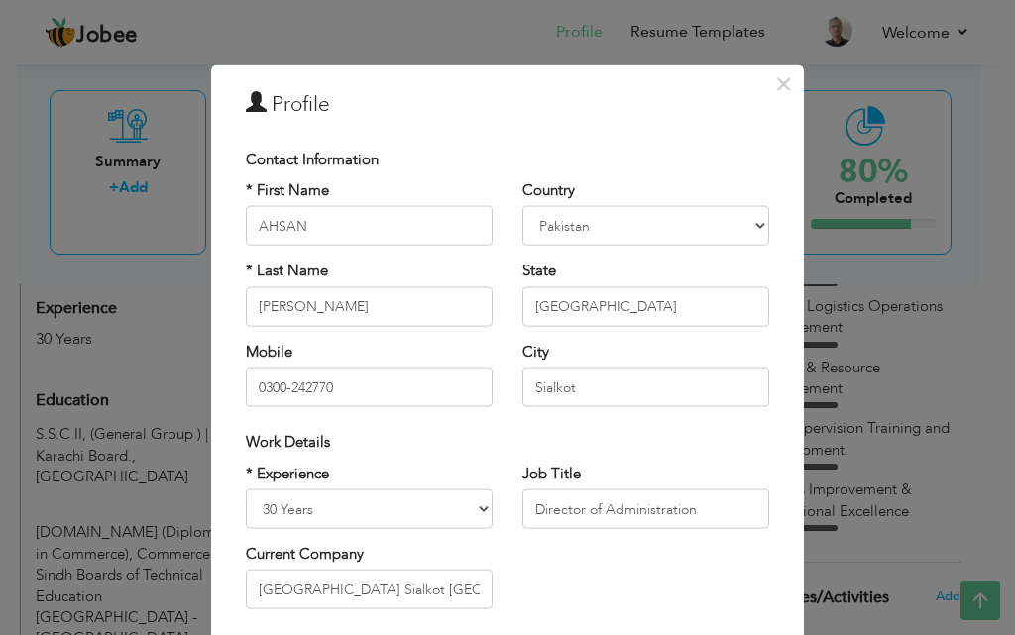
click at [132, 320] on div at bounding box center [507, 317] width 1015 height 635
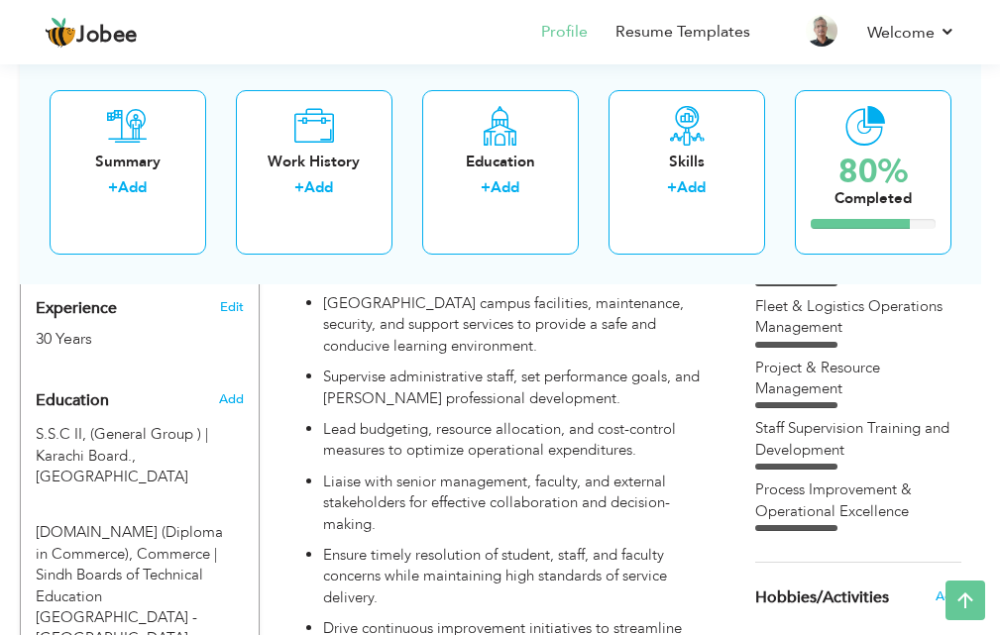
click at [132, 328] on div "30 Years" at bounding box center [120, 339] width 168 height 23
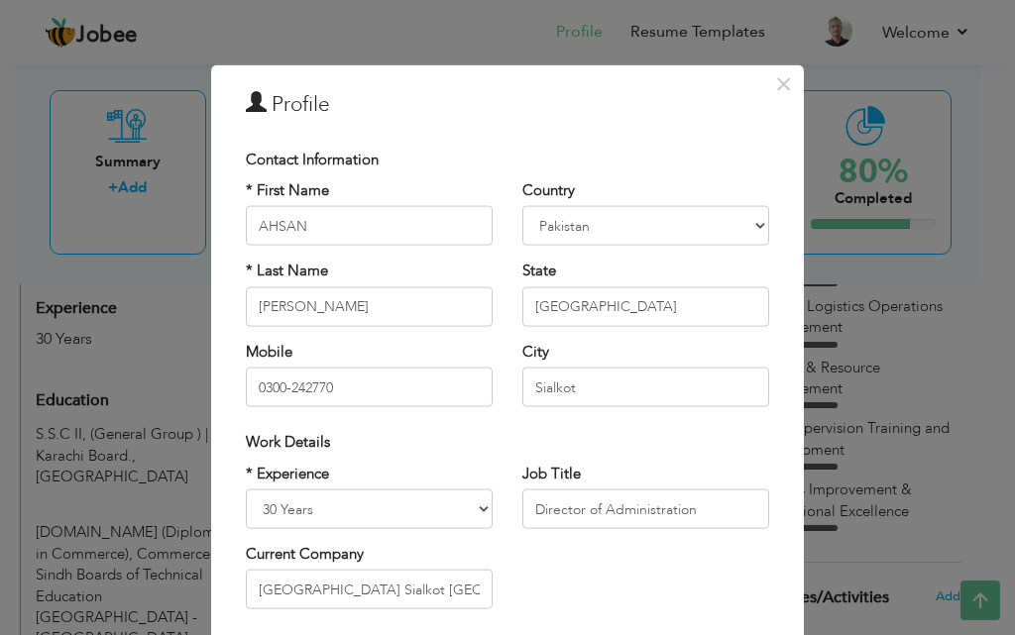
click at [397, 487] on div "* Experience Entry Level Less than 1 Year 1 Year 2 Years 3 Years 4 Years 5 Year…" at bounding box center [369, 495] width 247 height 65
click at [387, 506] on select "Entry Level Less than 1 Year 1 Year 2 Years 3 Years 4 Years 5 Years 6 Years 7 Y…" at bounding box center [369, 509] width 247 height 40
click at [246, 489] on select "Entry Level Less than 1 Year 1 Year 2 Years 3 Years 4 Years 5 Years 6 Years 7 Y…" at bounding box center [369, 509] width 247 height 40
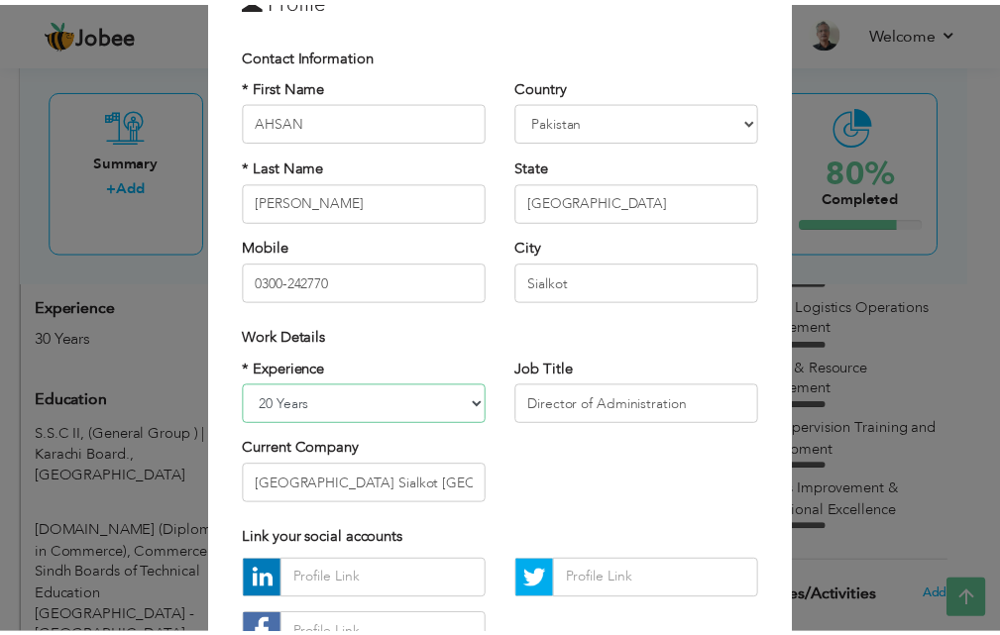
scroll to position [259, 0]
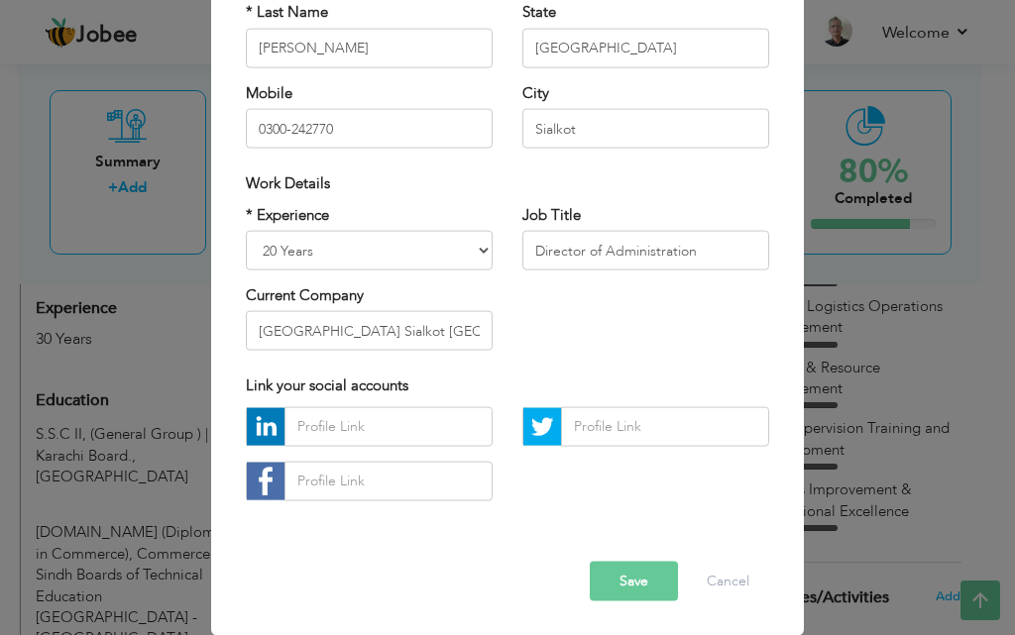
click at [600, 571] on button "Save" at bounding box center [634, 581] width 88 height 40
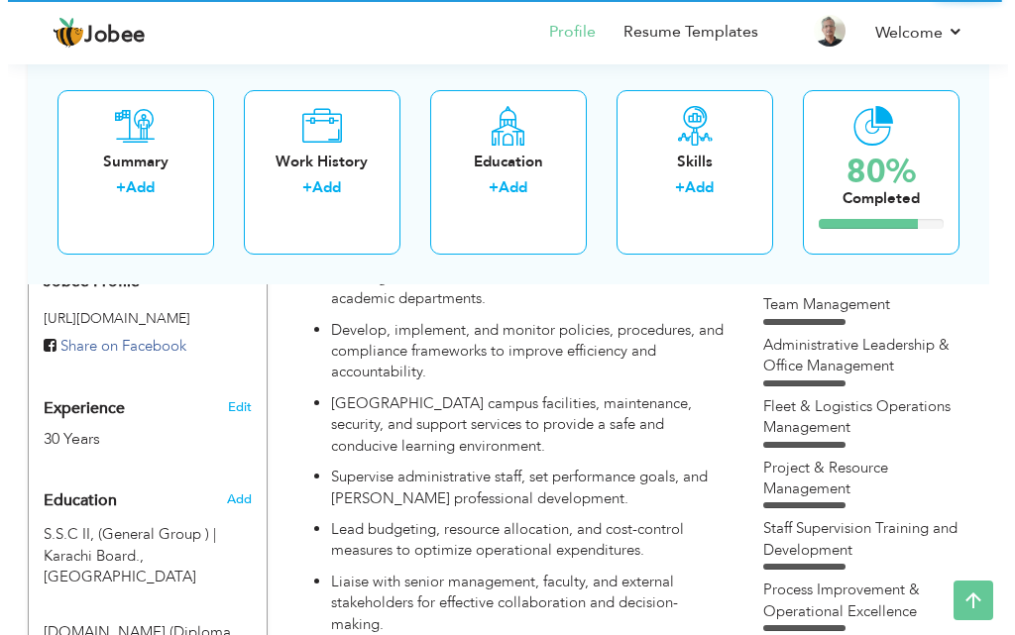
scroll to position [694, 0]
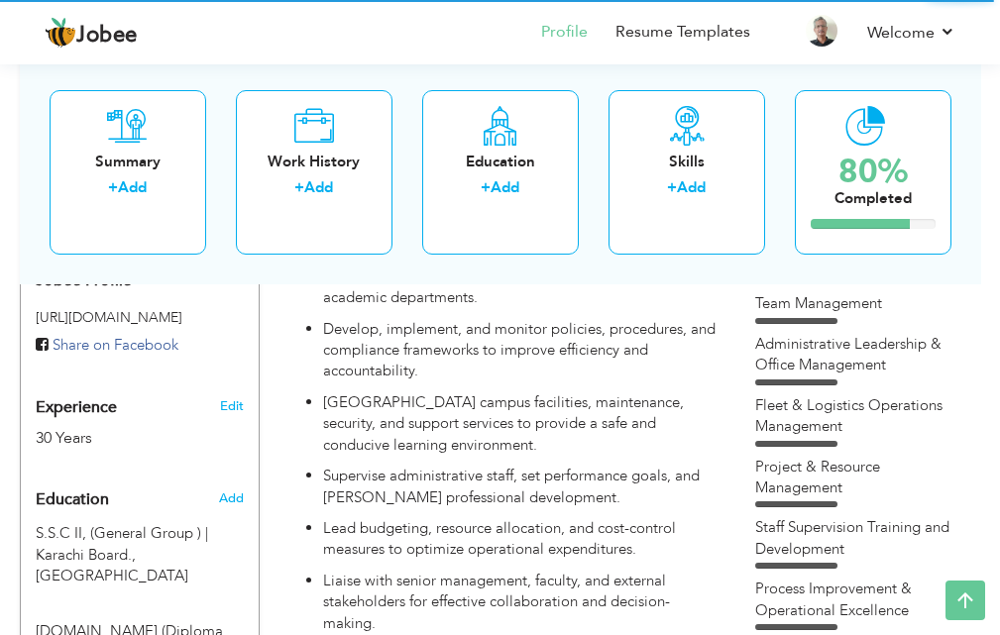
click at [151, 394] on div "Experience 30 Years" at bounding box center [120, 413] width 198 height 71
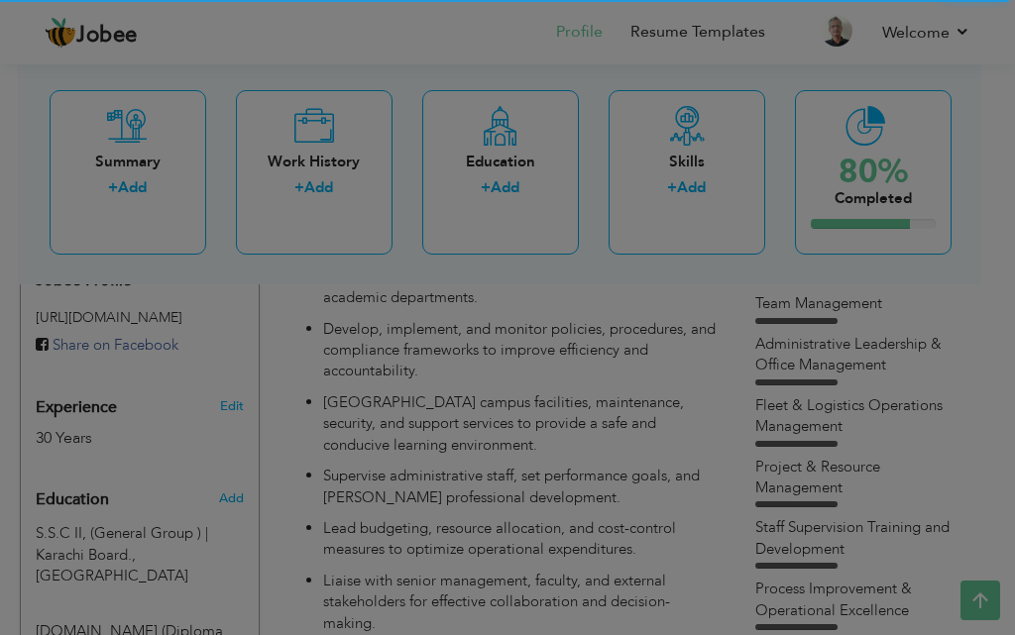
scroll to position [0, 0]
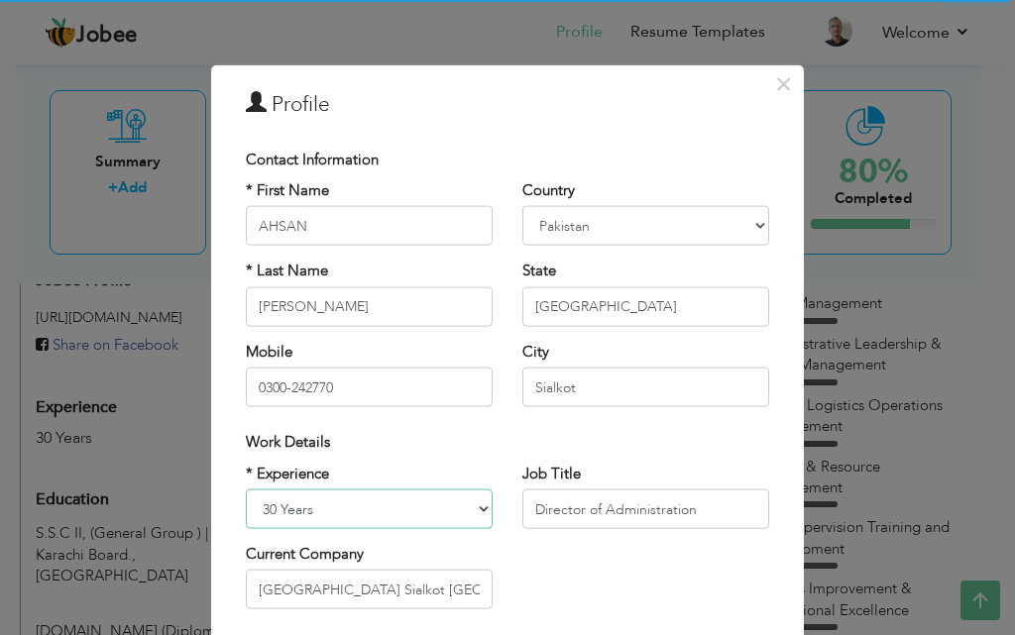
click at [288, 511] on select "Entry Level Less than 1 Year 1 Year 2 Years 3 Years 4 Years 5 Years 6 Years 7 Y…" at bounding box center [369, 509] width 247 height 40
select select "number:22"
click at [246, 489] on select "Entry Level Less than 1 Year 1 Year 2 Years 3 Years 4 Years 5 Years 6 Years 7 Y…" at bounding box center [369, 509] width 247 height 40
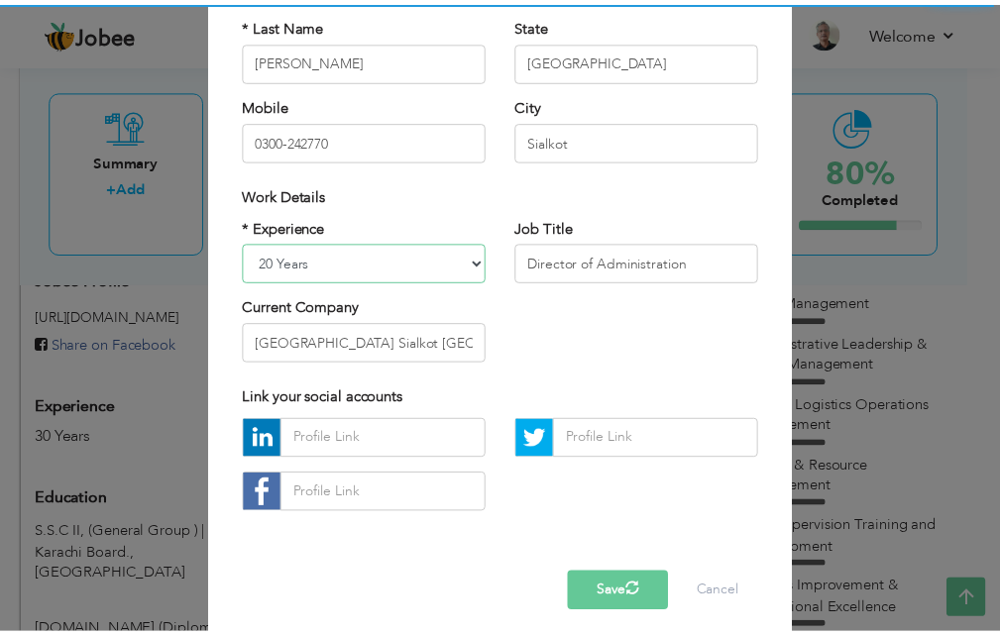
scroll to position [259, 0]
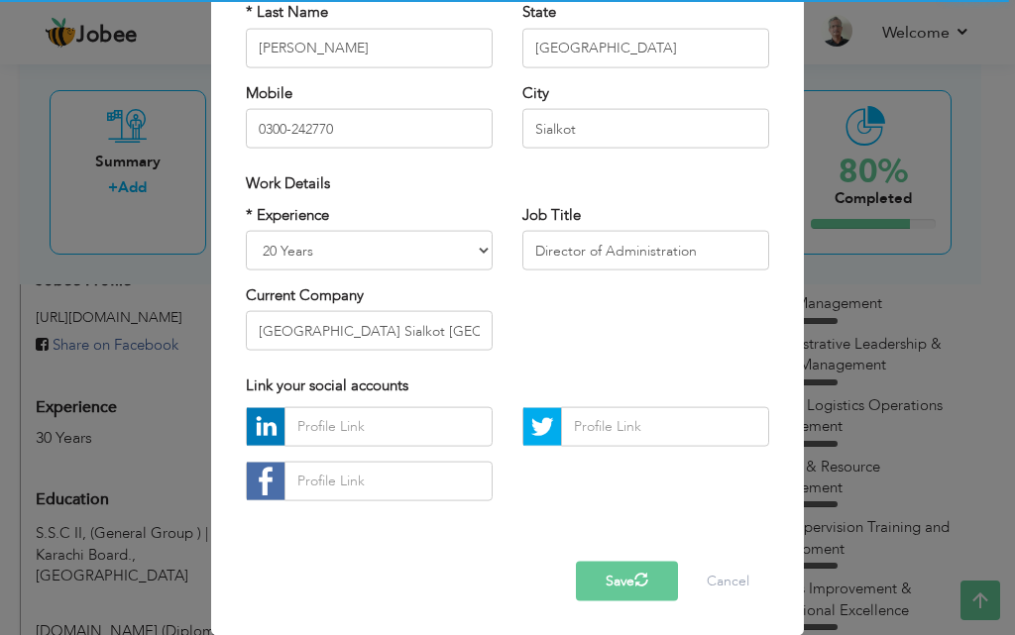
click at [579, 575] on button "Save" at bounding box center [627, 581] width 102 height 40
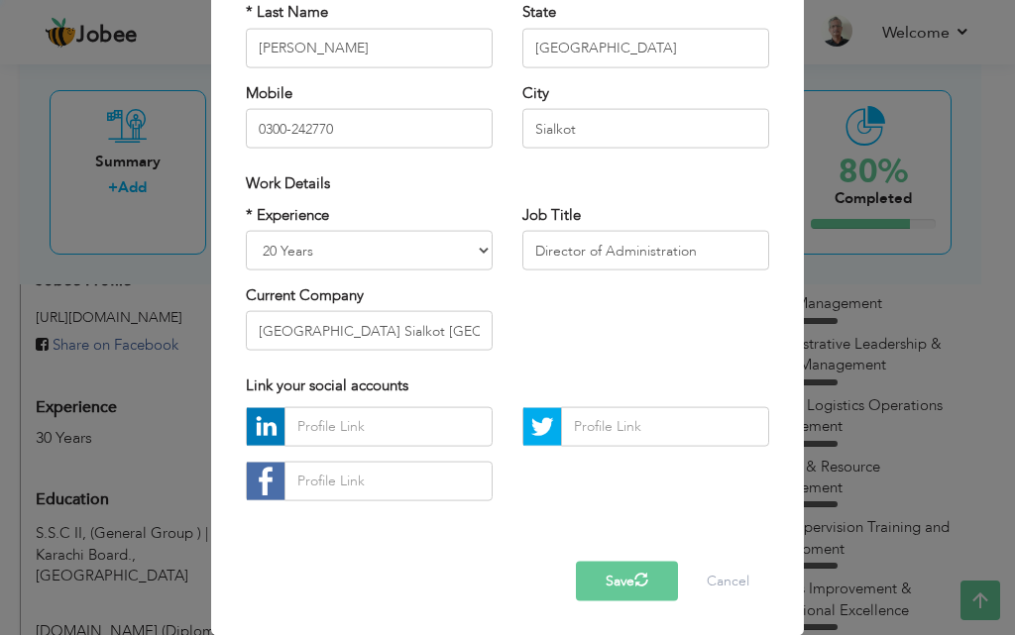
click at [579, 575] on button "Save" at bounding box center [627, 581] width 102 height 40
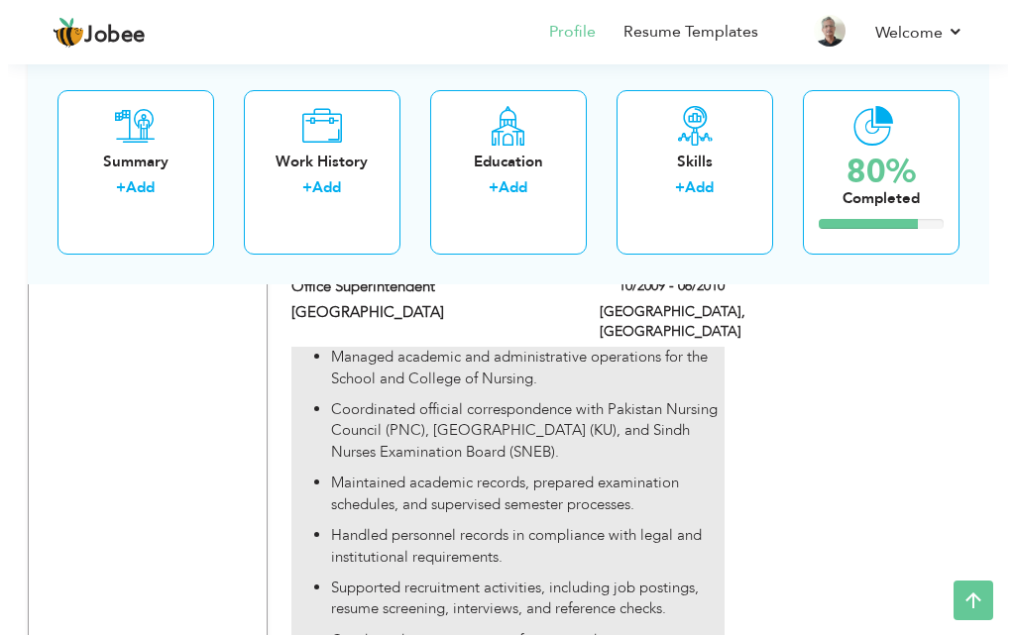
scroll to position [4929, 0]
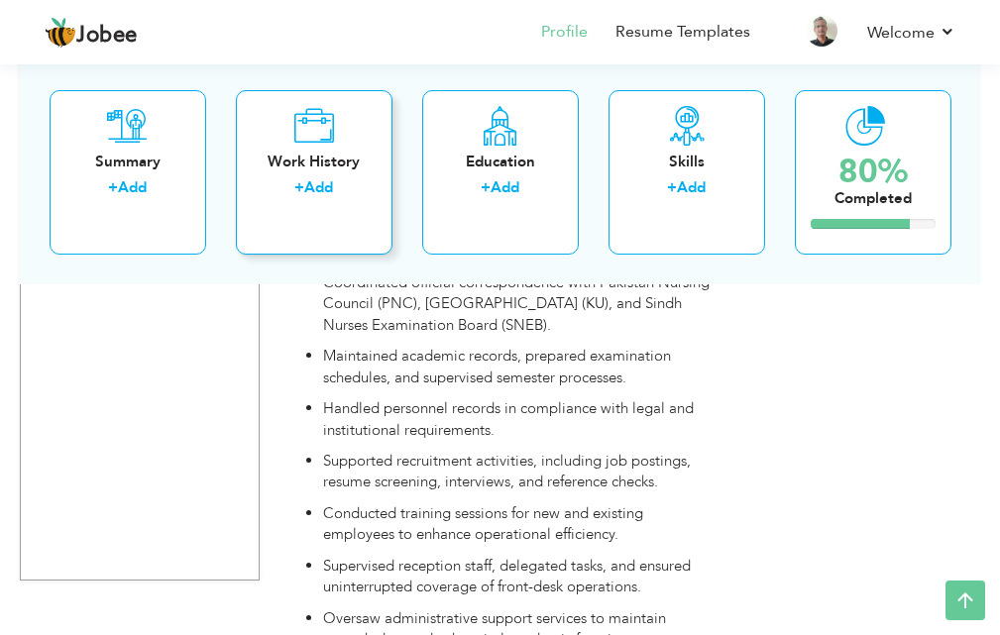
click at [343, 207] on div "Work History + Add" at bounding box center [314, 171] width 157 height 164
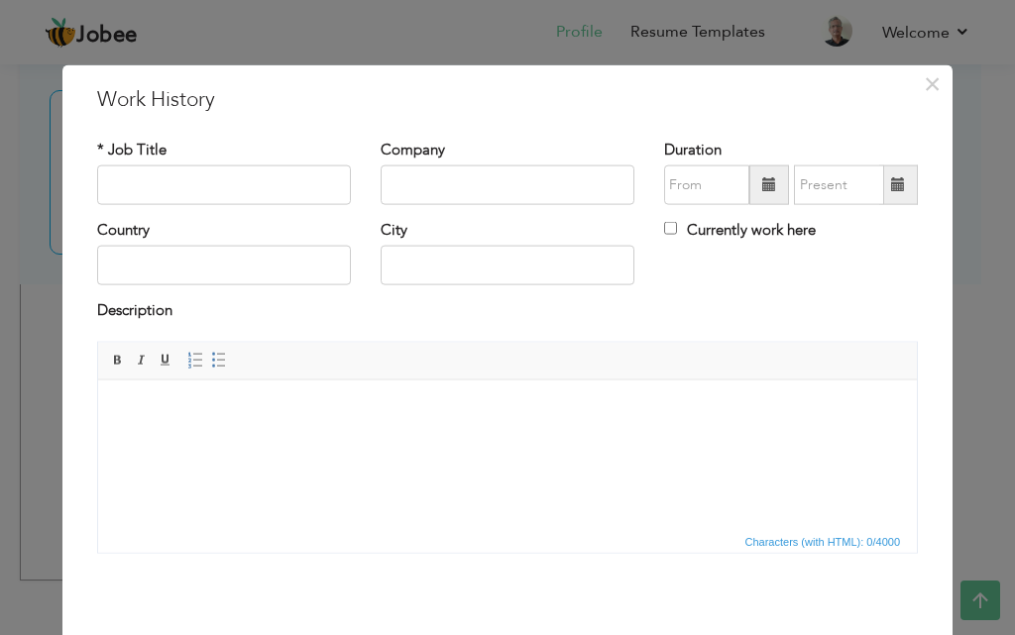
click at [422, 160] on label "Company" at bounding box center [412, 149] width 64 height 21
click at [418, 177] on input "text" at bounding box center [507, 185] width 254 height 40
paste input "SUMMIT BANK LTD"
type input "SUMMIT BANK LTD"
paste input "Assistant Manager Operations | Compliance"
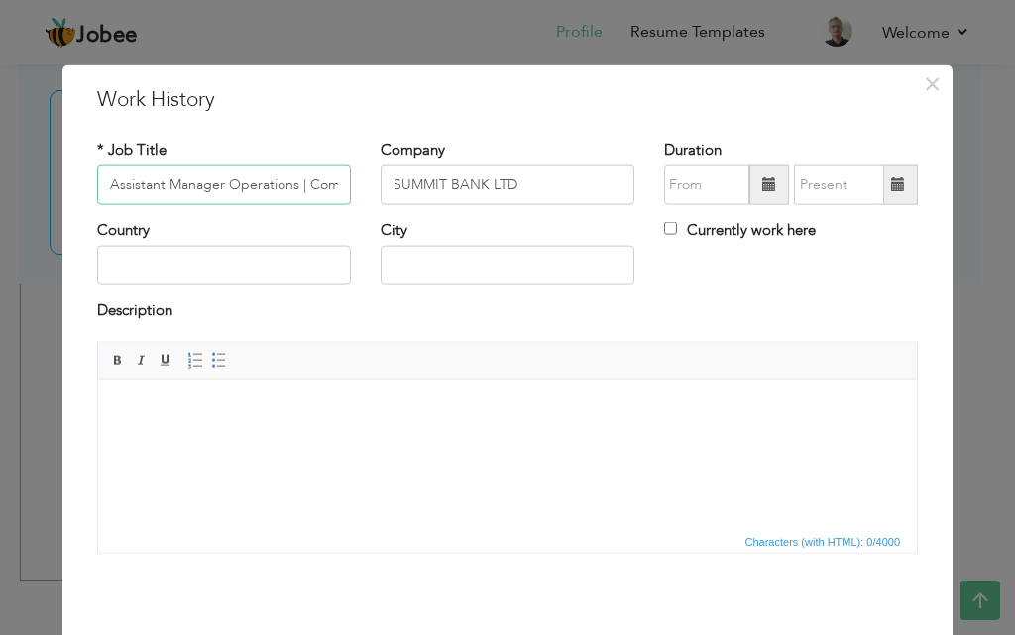
scroll to position [0, 44]
type input "Assistant Manager Operations | Compliance"
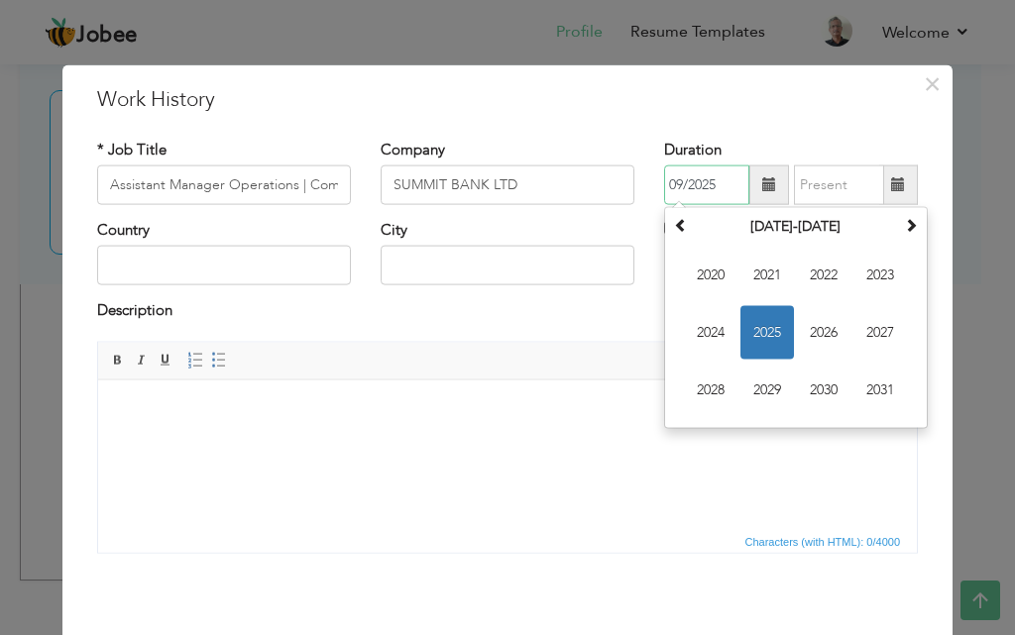
click at [685, 183] on input "09/2025" at bounding box center [706, 185] width 85 height 40
type input "5"
click at [674, 229] on span at bounding box center [681, 225] width 14 height 14
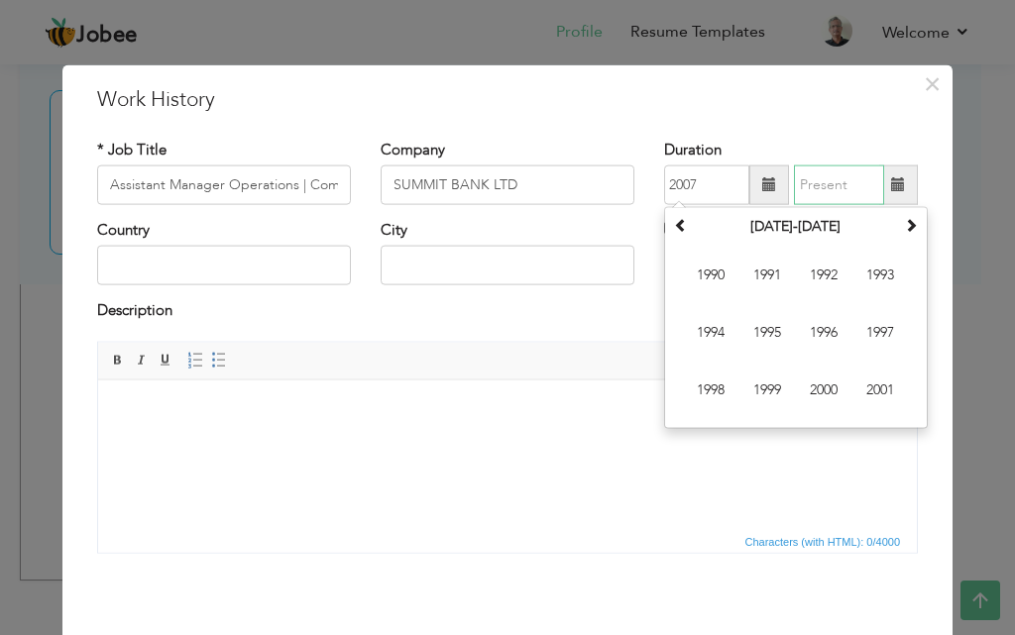
type input "09/2025"
type input "01/2007"
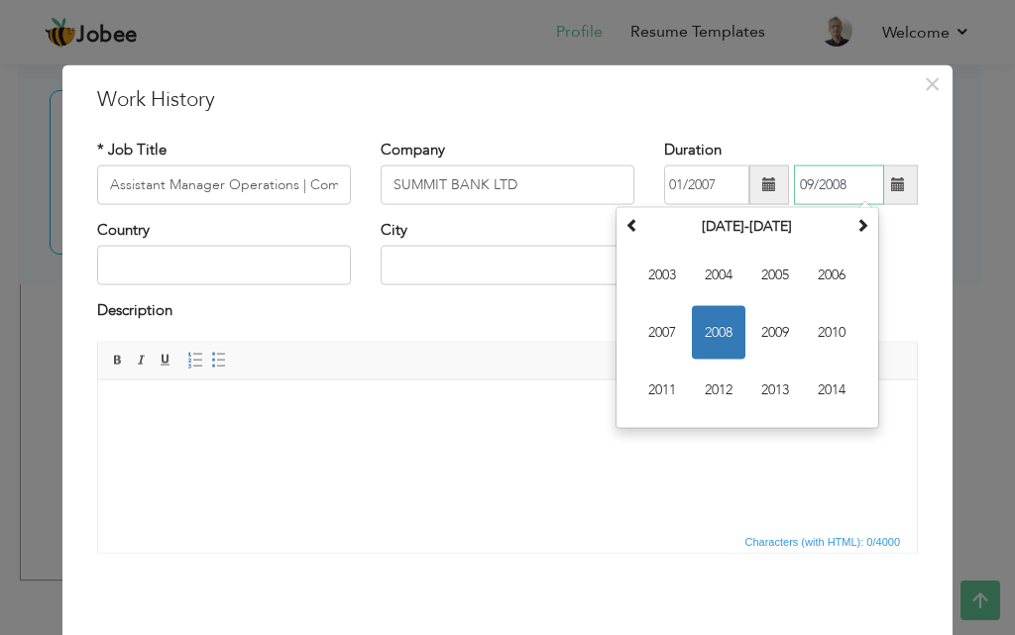
click at [693, 310] on span "2008" at bounding box center [719, 333] width 54 height 54
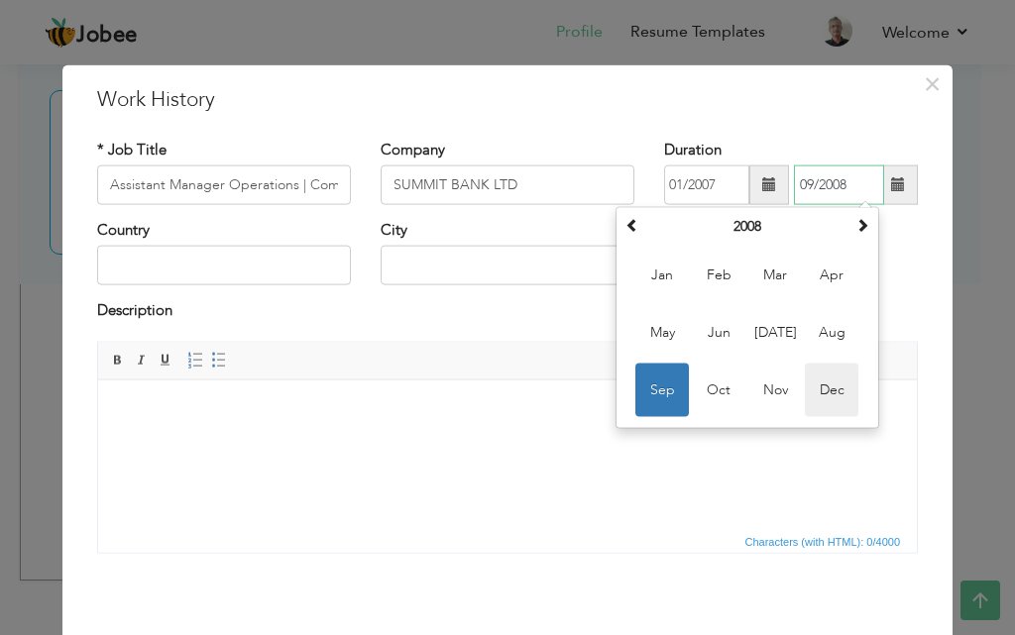
click at [820, 388] on span "Dec" at bounding box center [832, 391] width 54 height 54
type input "12/2008"
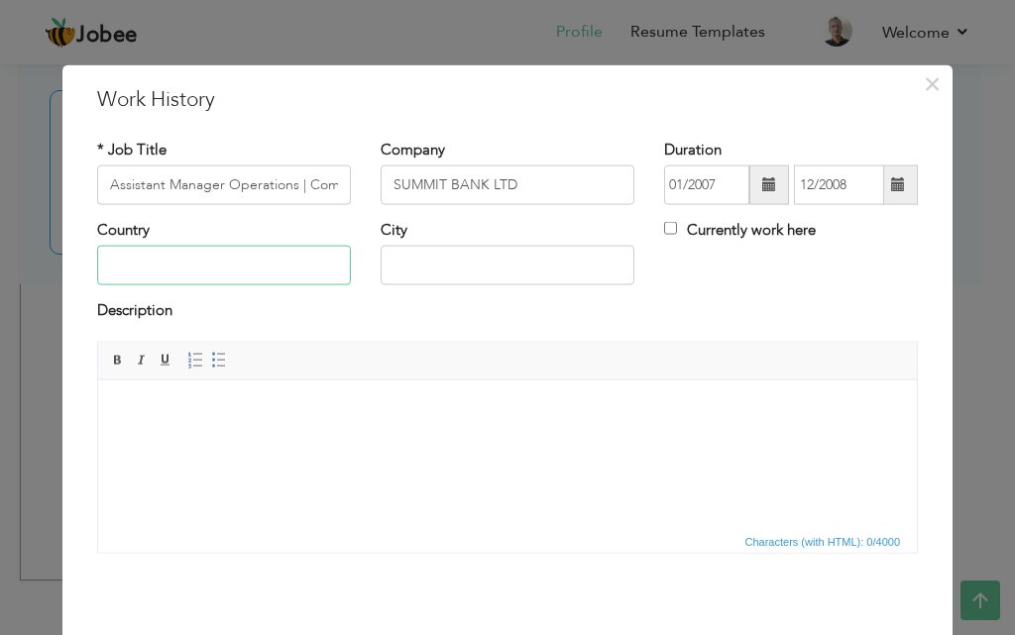
click at [305, 260] on input "text" at bounding box center [224, 266] width 254 height 40
type input "[GEOGRAPHIC_DATA]"
type input "Karachi"
click at [145, 171] on input "Assistant Manager Operations | Compliance" at bounding box center [224, 185] width 254 height 40
click at [470, 197] on input "SUMMIT BANK LTD" at bounding box center [507, 185] width 254 height 40
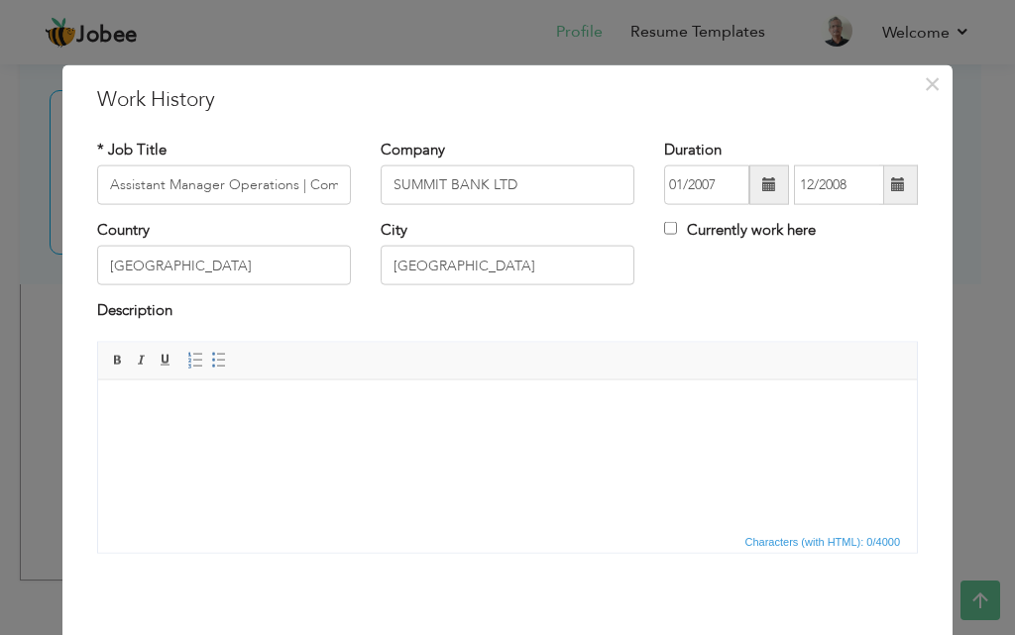
click at [379, 429] on html at bounding box center [507, 410] width 818 height 60
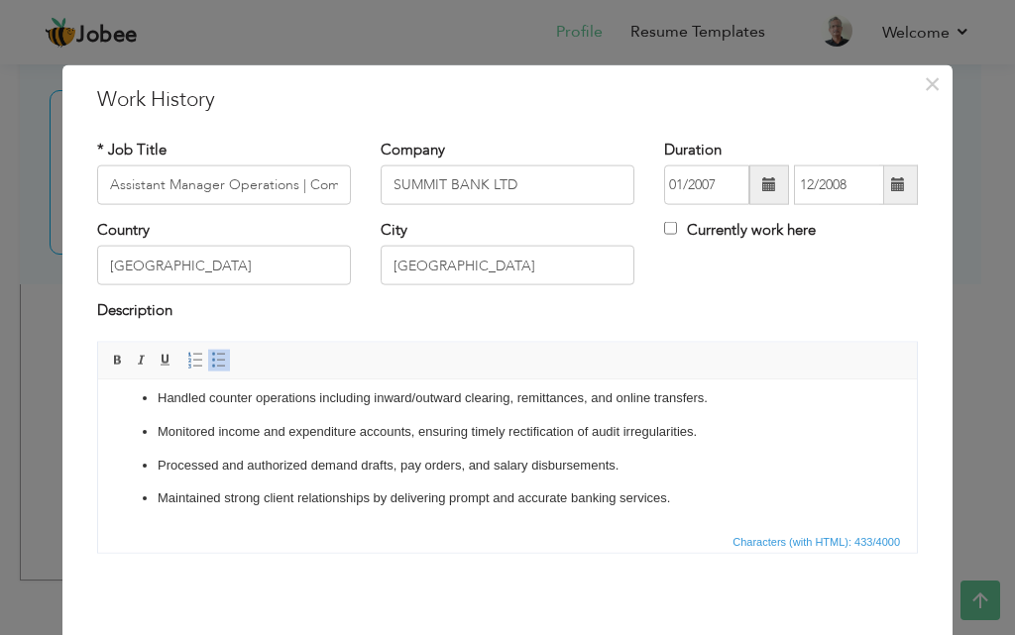
scroll to position [78, 0]
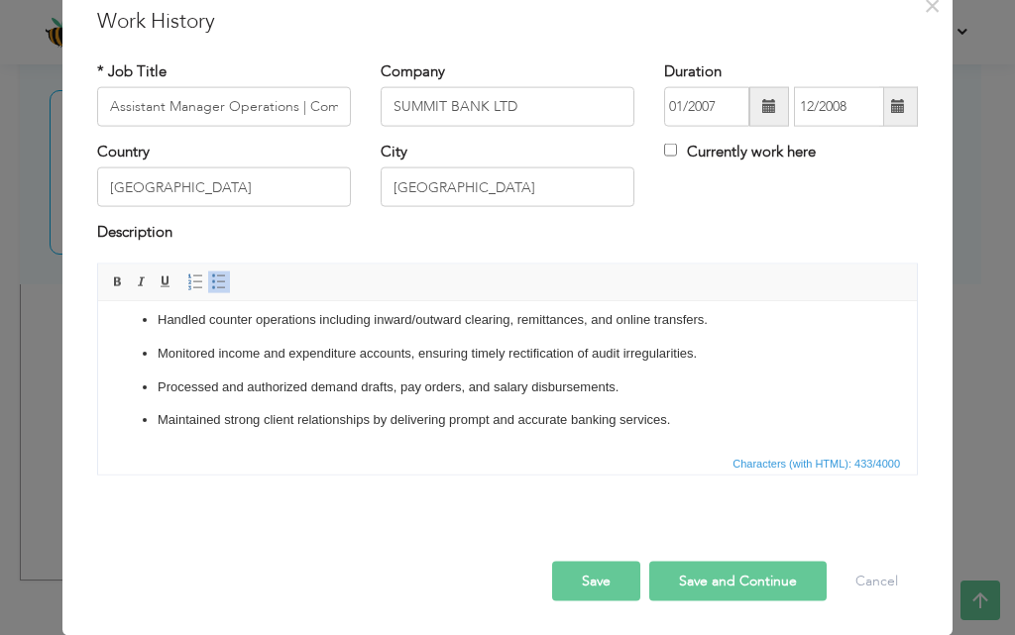
click at [618, 578] on button "Save" at bounding box center [596, 581] width 88 height 40
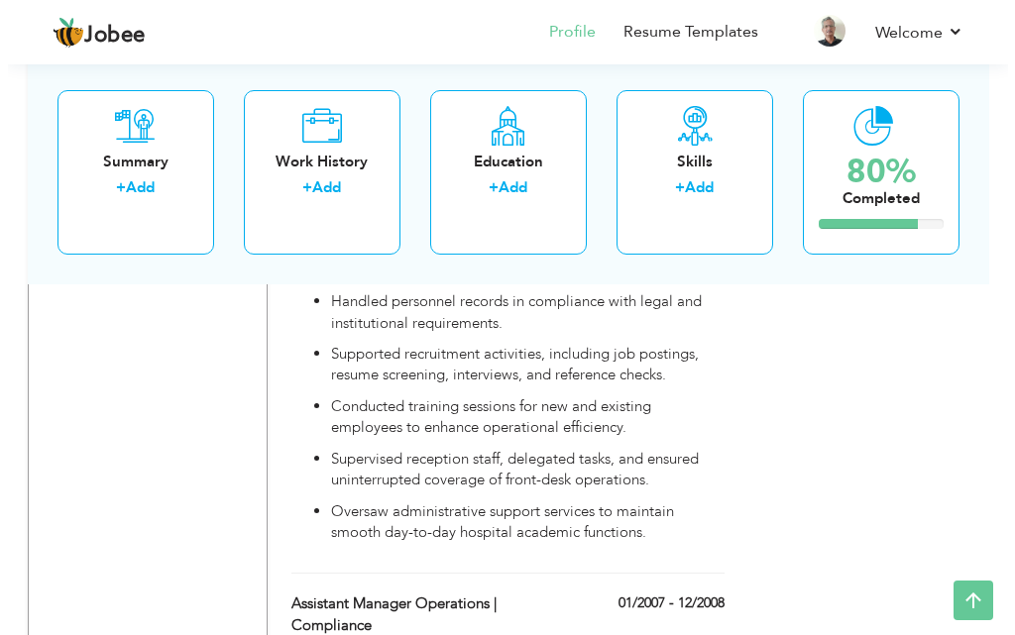
scroll to position [5054, 0]
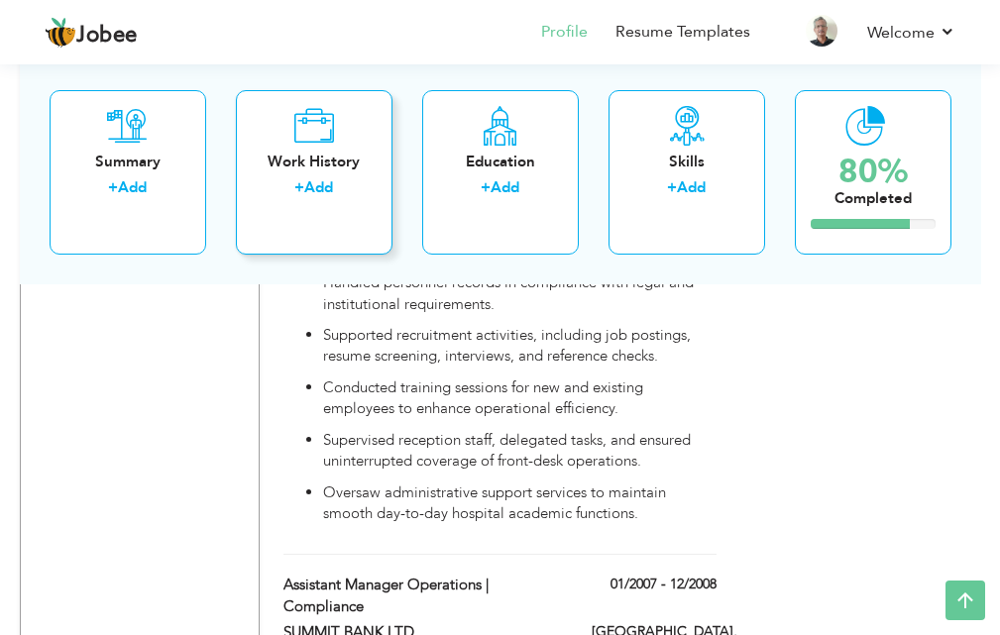
click at [358, 208] on div "Work History + Add" at bounding box center [314, 171] width 157 height 164
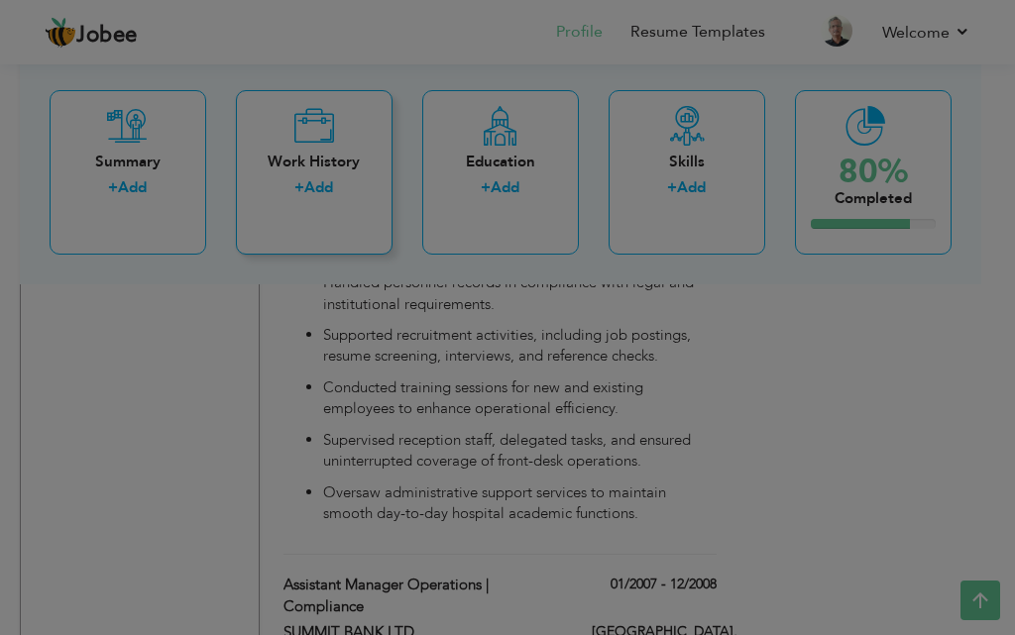
scroll to position [0, 0]
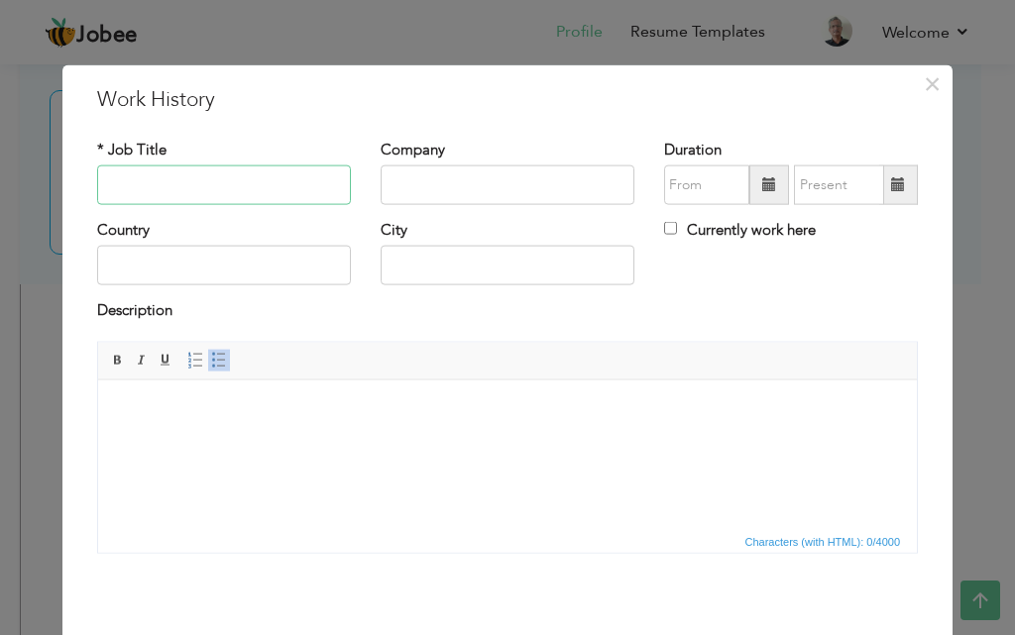
paste input "STANDARD CHARTERED BANK LTD | FORMER UNION BANK"
type input "STANDARD CHARTERED BANK LTD | FORMER UNION BANK"
click at [366, 188] on div "Company" at bounding box center [507, 179] width 283 height 80
click at [395, 187] on input "text" at bounding box center [507, 185] width 254 height 40
paste input "STANDARD CHARTERED BANK LTD | FORMER UNION BANK"
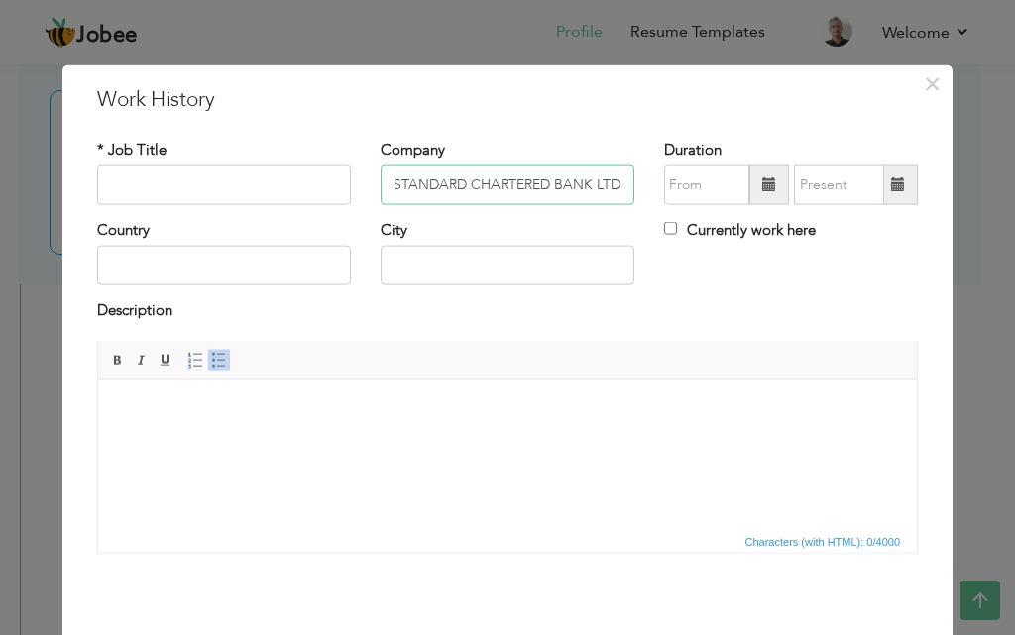
type input "STANDARD CHARTERED BANK LTD | FORMER UNION BANK"
click at [321, 191] on input "text" at bounding box center [224, 185] width 254 height 40
paste input "Operations Compliance Officer"
type input "Operations Compliance Officer"
type input "[GEOGRAPHIC_DATA]"
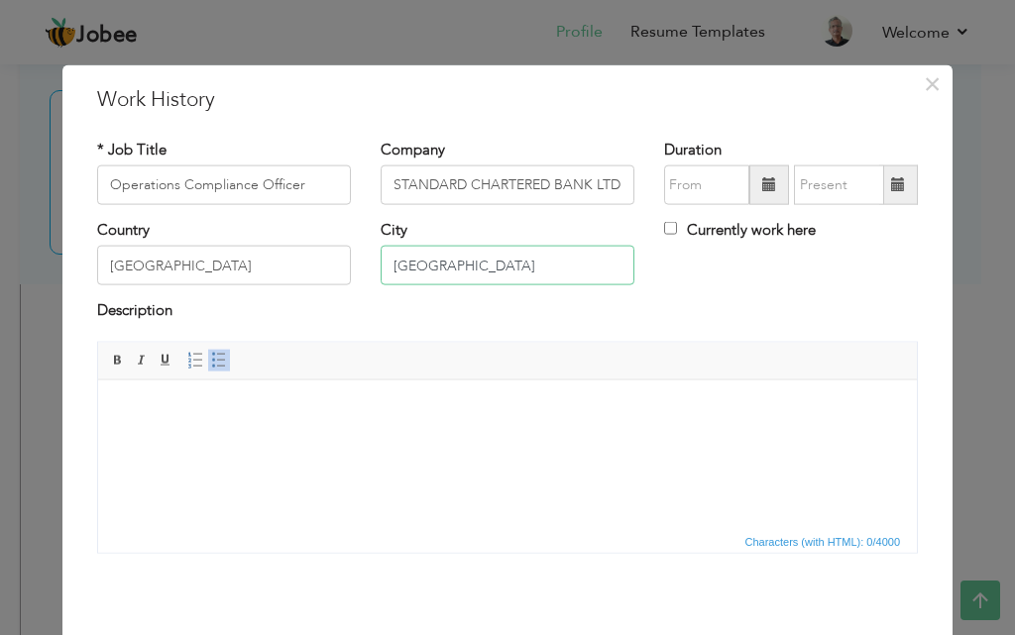
type input "[GEOGRAPHIC_DATA]"
click at [722, 192] on input "text" at bounding box center [706, 185] width 85 height 40
click at [749, 181] on span at bounding box center [769, 185] width 40 height 40
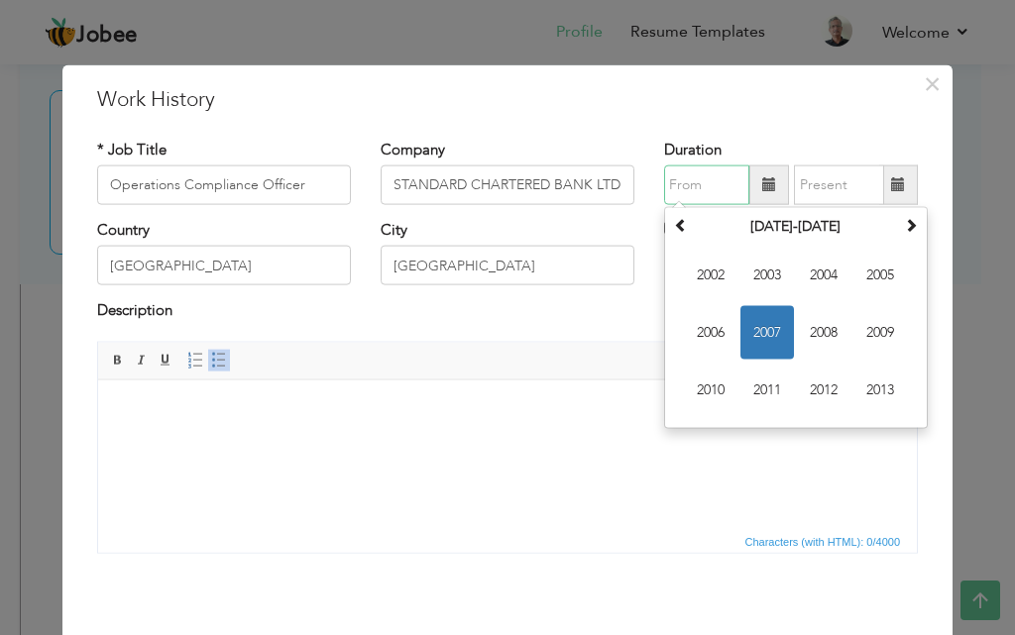
click at [803, 293] on span "2004" at bounding box center [824, 276] width 54 height 54
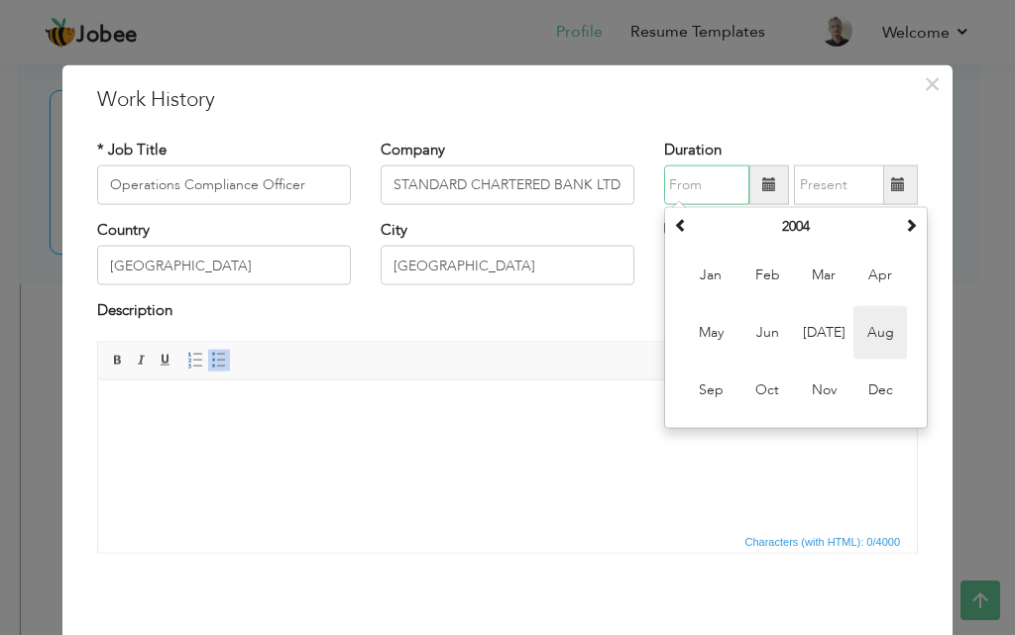
click at [856, 335] on span "Aug" at bounding box center [880, 333] width 54 height 54
type input "08/2004"
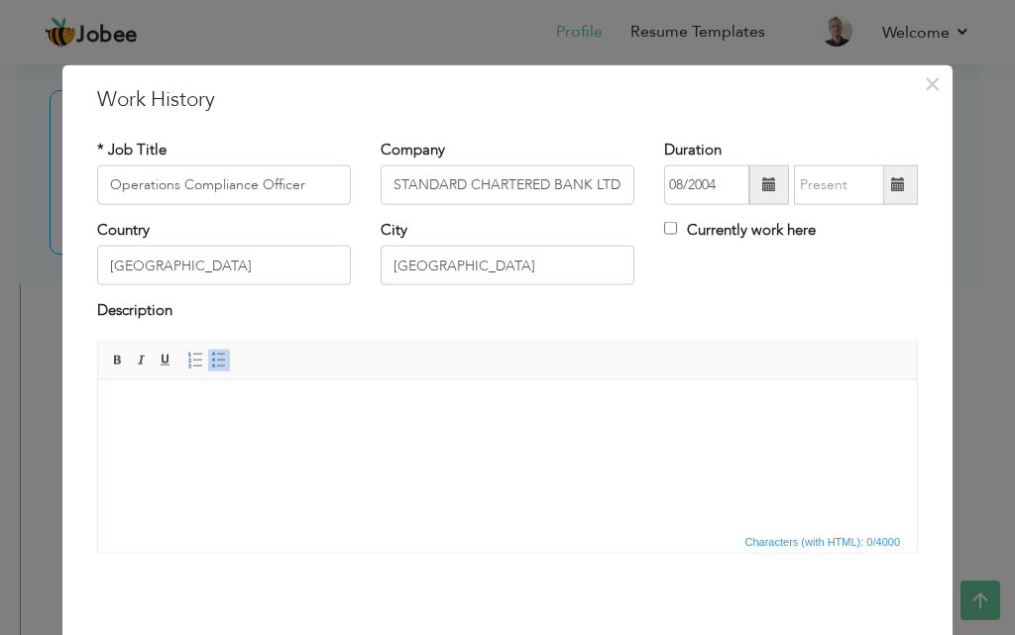
click at [902, 189] on span at bounding box center [898, 185] width 39 height 40
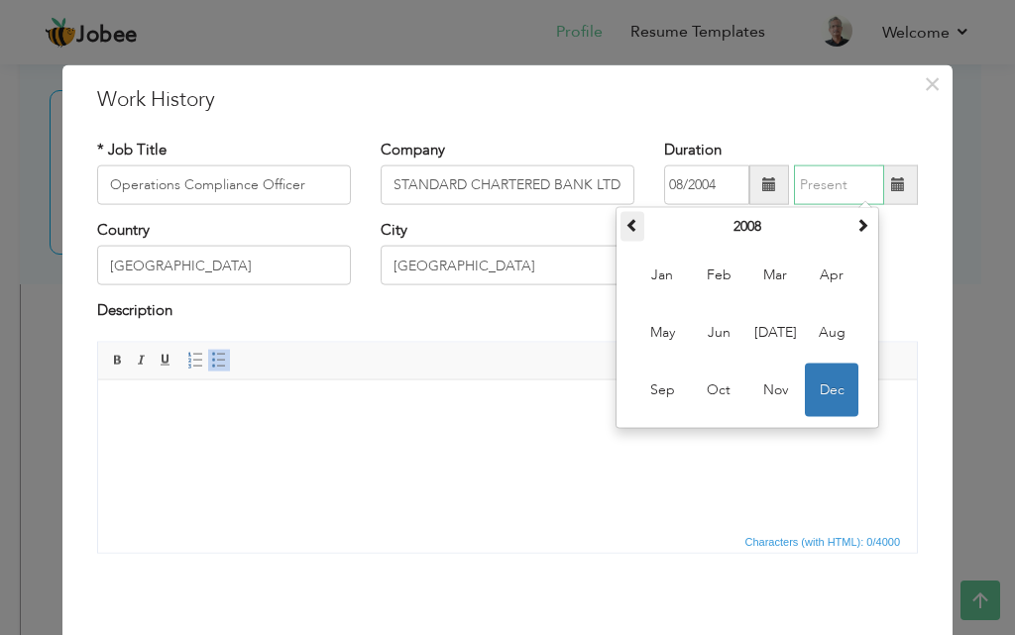
click at [620, 228] on th at bounding box center [632, 227] width 24 height 30
click at [674, 401] on span "Sep" at bounding box center [662, 391] width 54 height 54
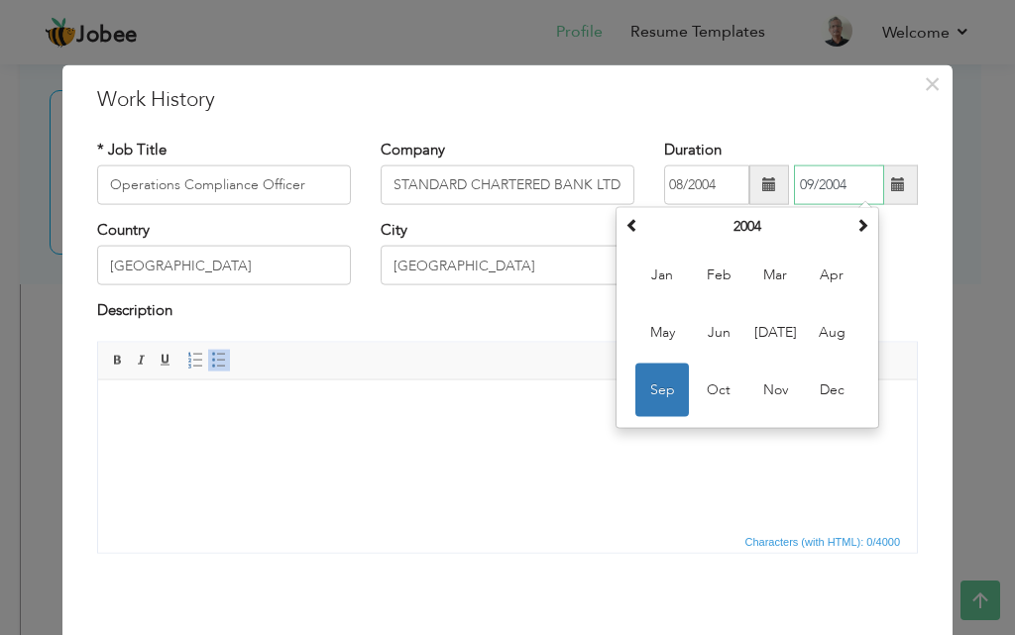
click at [858, 188] on input "09/2004" at bounding box center [839, 185] width 90 height 40
click at [855, 227] on span at bounding box center [862, 225] width 14 height 14
click at [663, 398] on span "Sep" at bounding box center [662, 391] width 54 height 54
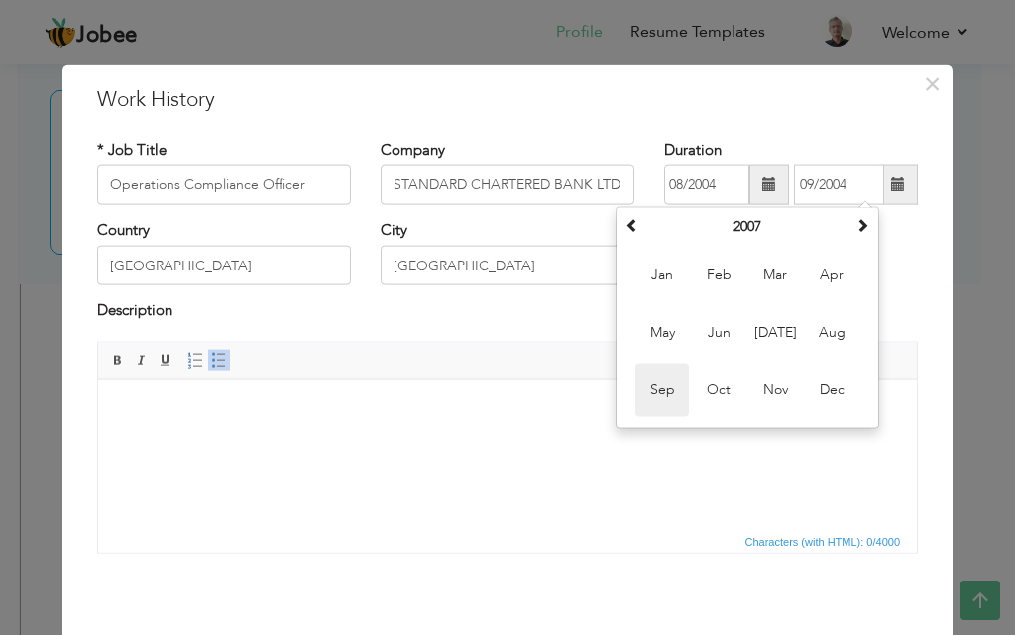
type input "09/2007"
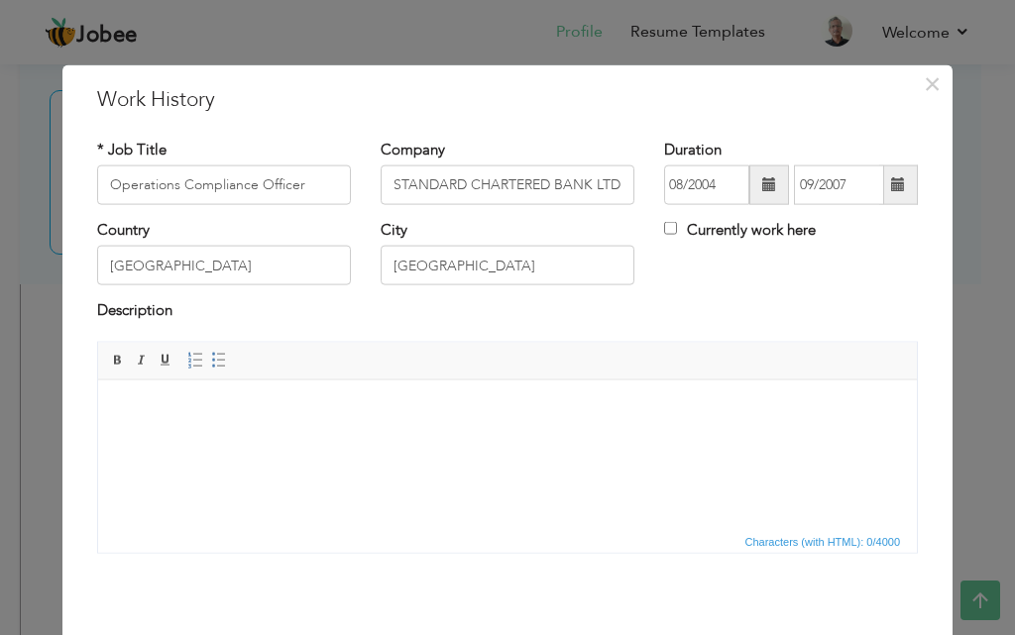
click at [675, 399] on body at bounding box center [507, 409] width 779 height 21
drag, startPoint x: 263, startPoint y: 496, endPoint x: 275, endPoint y: 496, distance: 12.9
click at [274, 440] on html at bounding box center [507, 410] width 818 height 60
click at [266, 175] on input "Operations Compliance Officer" at bounding box center [224, 185] width 254 height 40
click at [439, 433] on html at bounding box center [507, 410] width 818 height 60
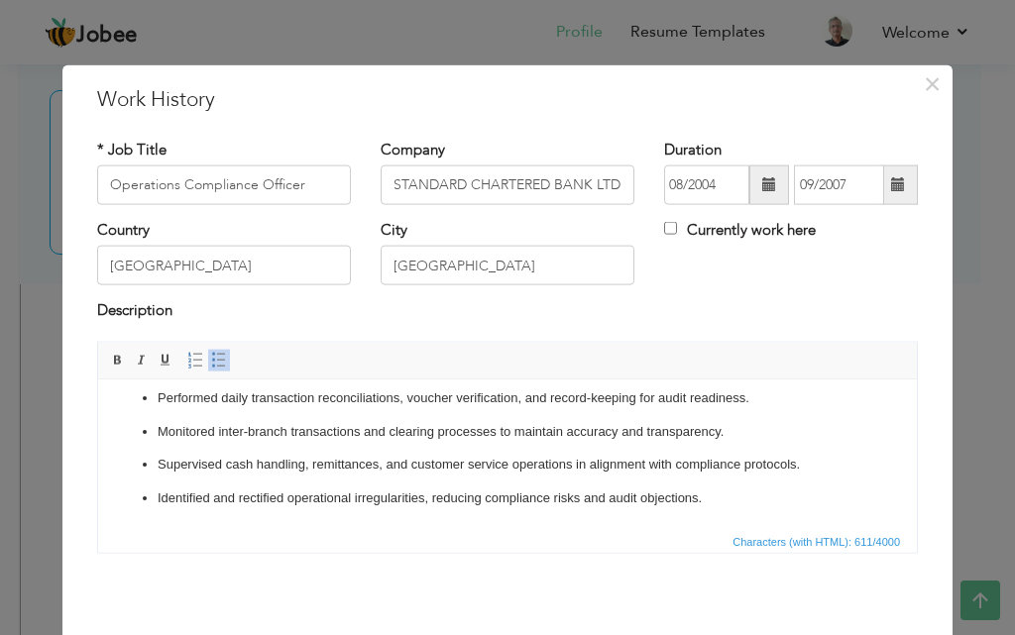
scroll to position [78, 0]
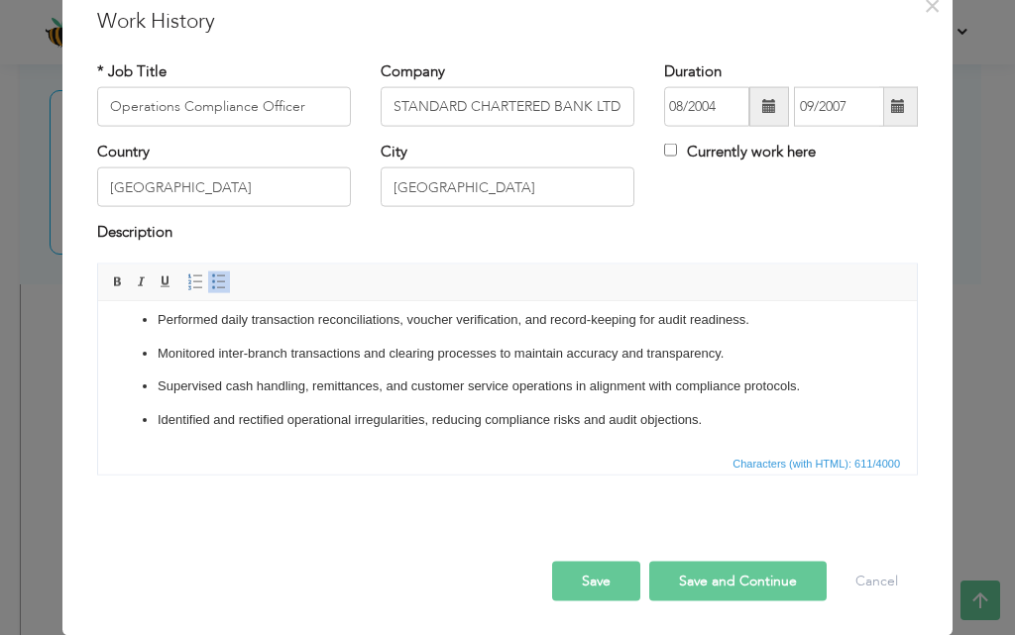
click at [609, 580] on button "Save" at bounding box center [596, 581] width 88 height 40
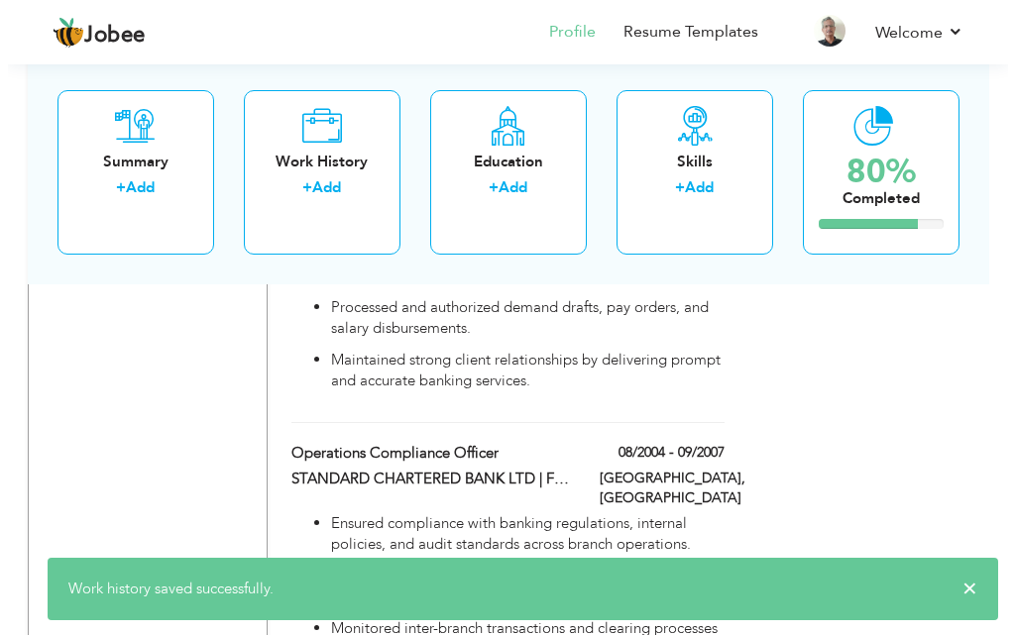
scroll to position [5607, 0]
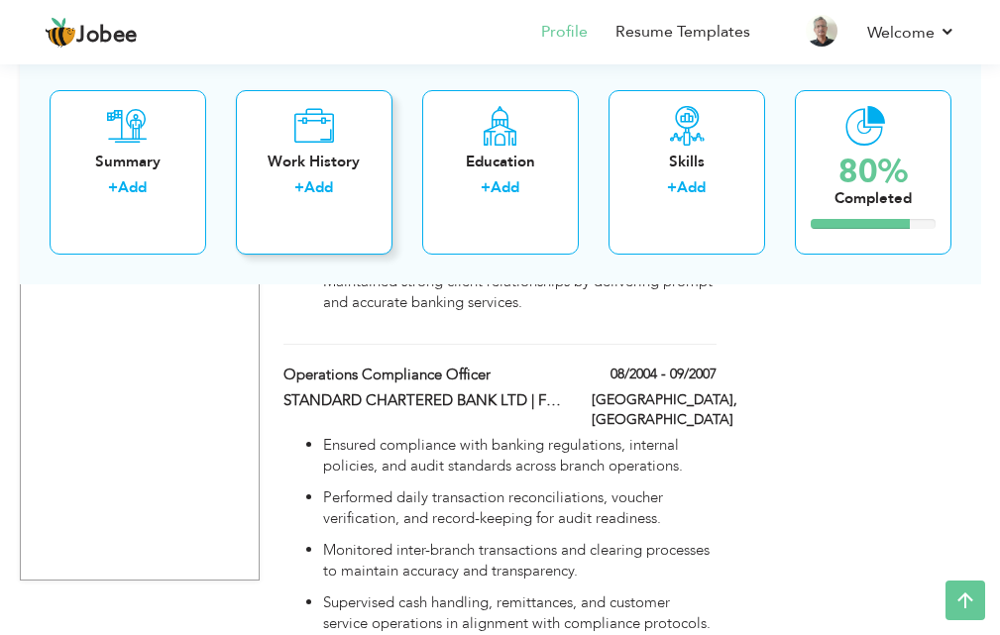
click at [285, 153] on div "Work History" at bounding box center [314, 161] width 125 height 21
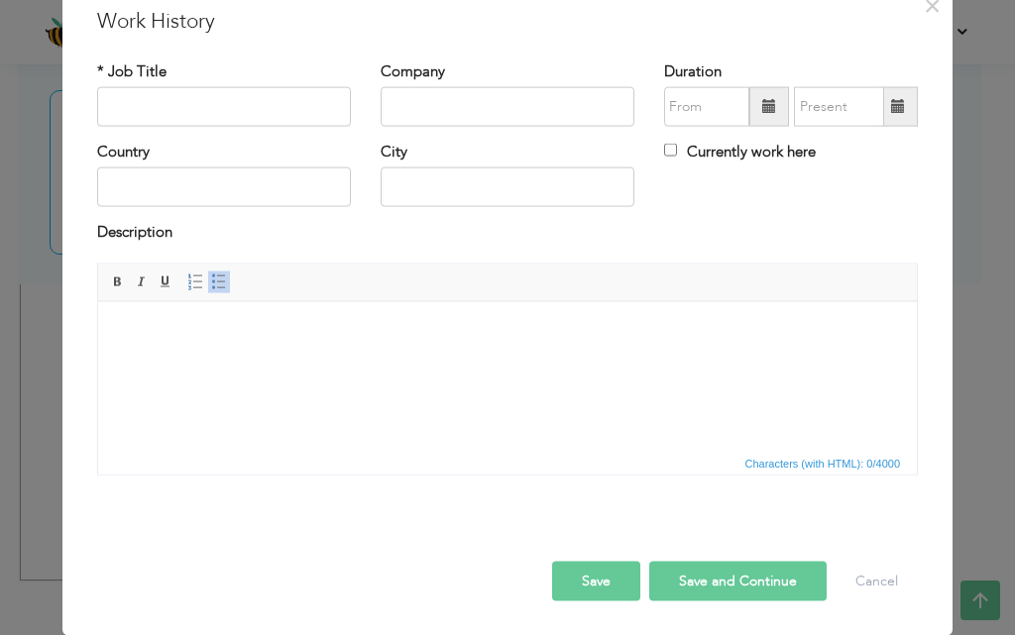
scroll to position [0, 0]
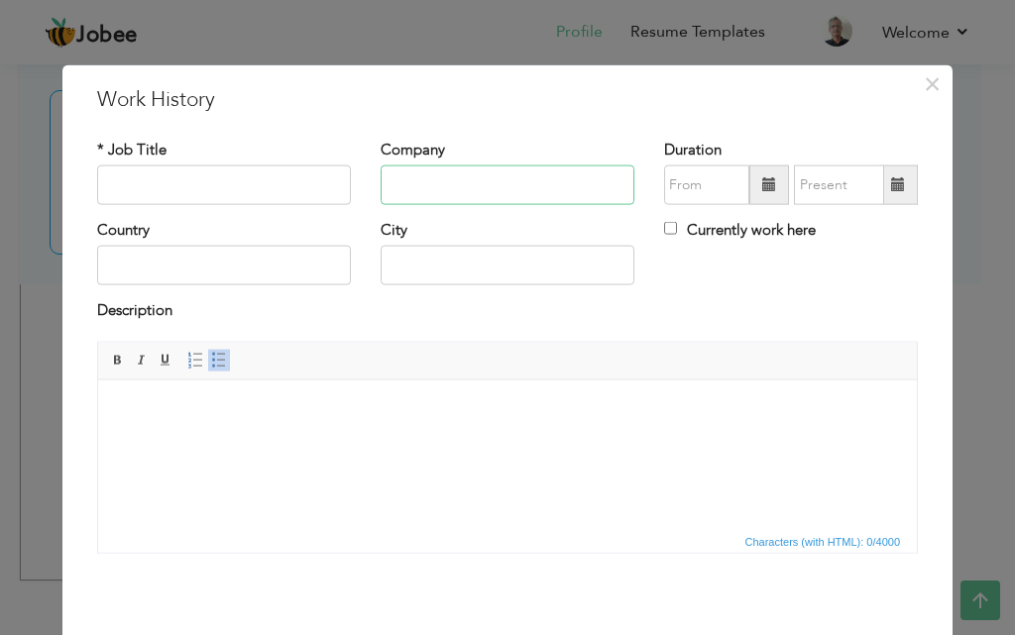
paste input "SAUDI OGER LIMITED"
type input "SAUDI OGER LIMITED"
paste input "Computer Terminal Operator"
type input "Computer Terminal Operator"
click at [730, 184] on input "text" at bounding box center [706, 185] width 85 height 40
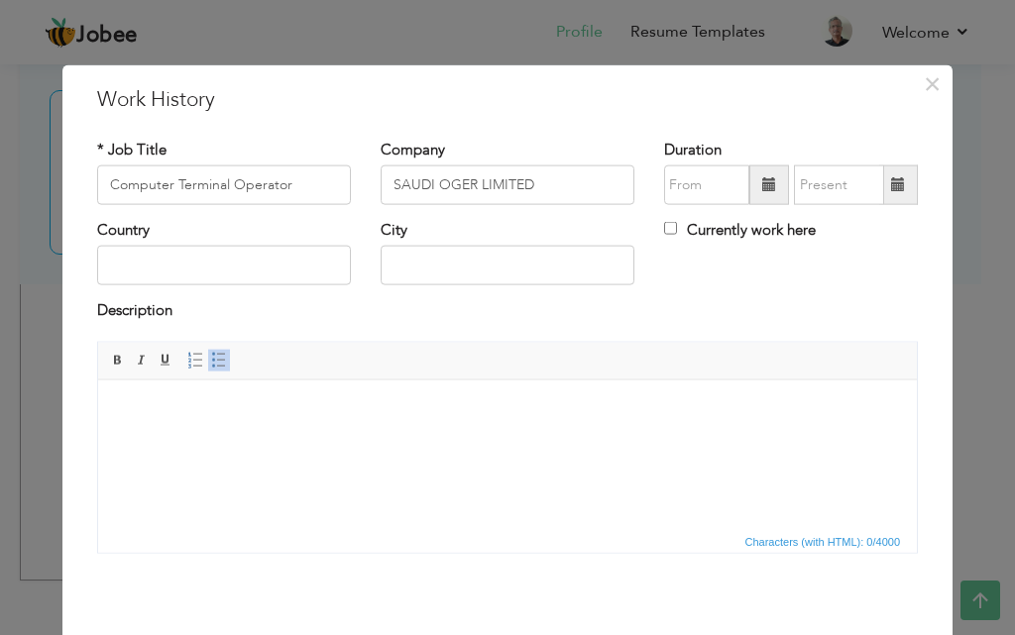
click at [764, 179] on span at bounding box center [769, 184] width 14 height 14
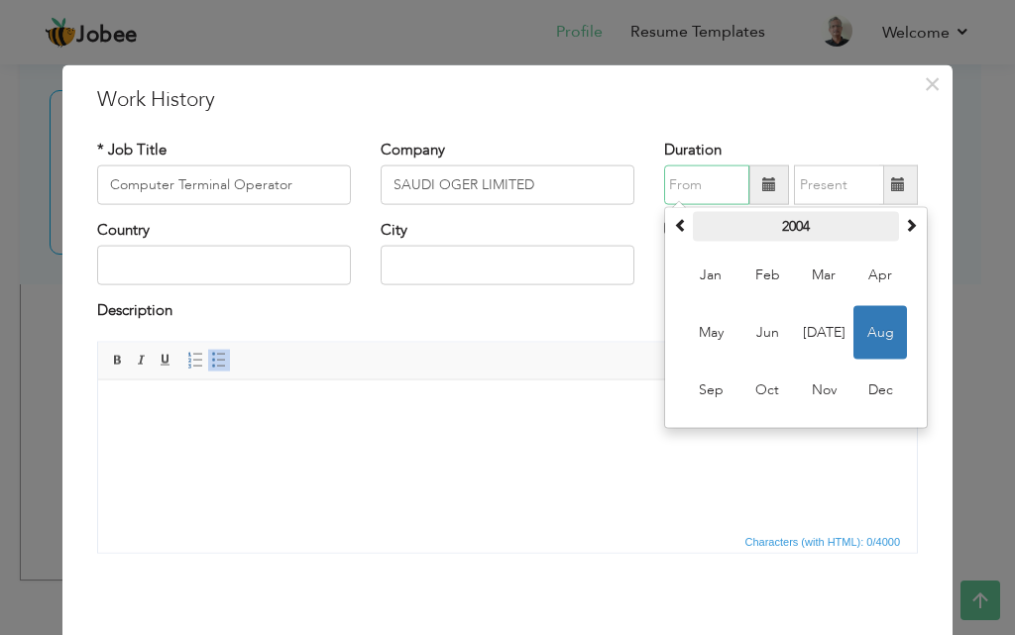
click at [693, 232] on th "2004" at bounding box center [796, 227] width 206 height 30
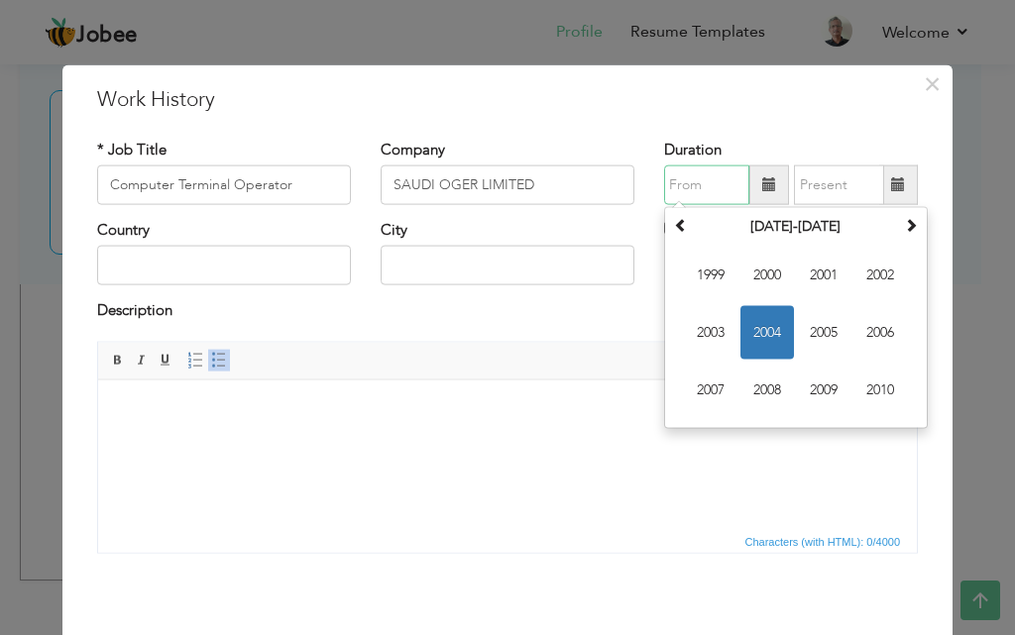
click at [693, 232] on th "1999-2010" at bounding box center [796, 227] width 206 height 30
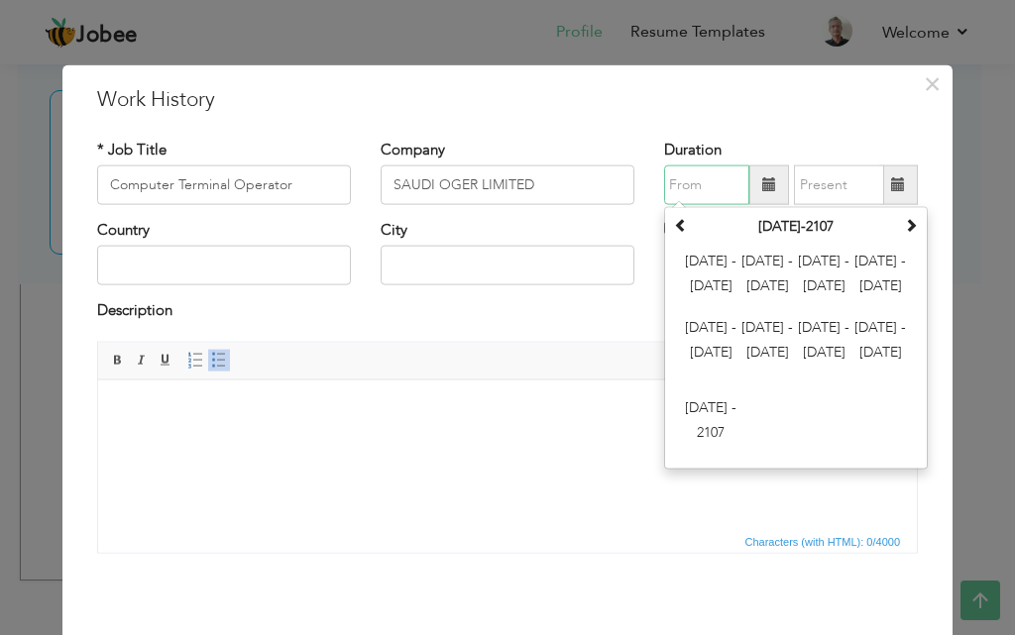
click at [693, 232] on th "2000-2107" at bounding box center [796, 227] width 206 height 30
click at [904, 227] on span at bounding box center [911, 225] width 14 height 14
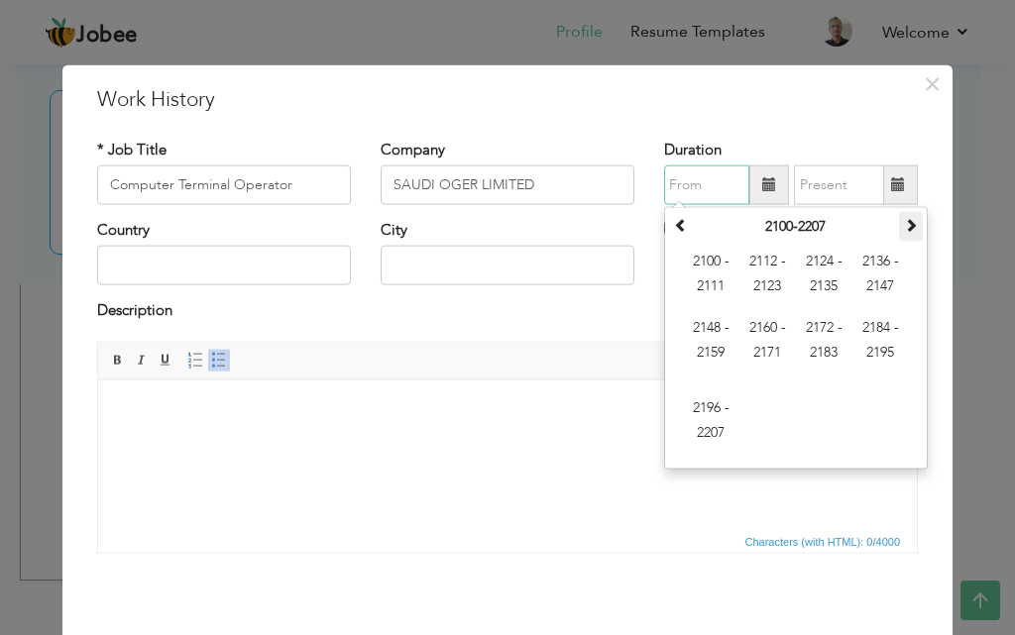
click at [904, 227] on span at bounding box center [911, 225] width 14 height 14
click at [747, 221] on th "2200-2307" at bounding box center [796, 227] width 206 height 30
click at [684, 219] on th at bounding box center [681, 227] width 24 height 30
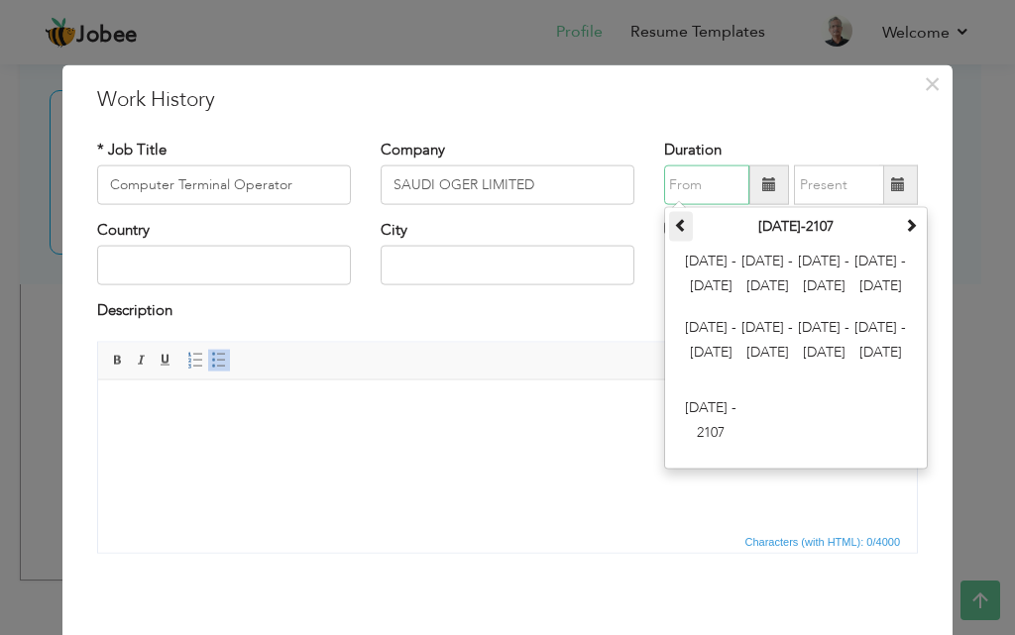
click at [684, 219] on th at bounding box center [681, 227] width 24 height 30
click at [904, 219] on span at bounding box center [911, 225] width 14 height 14
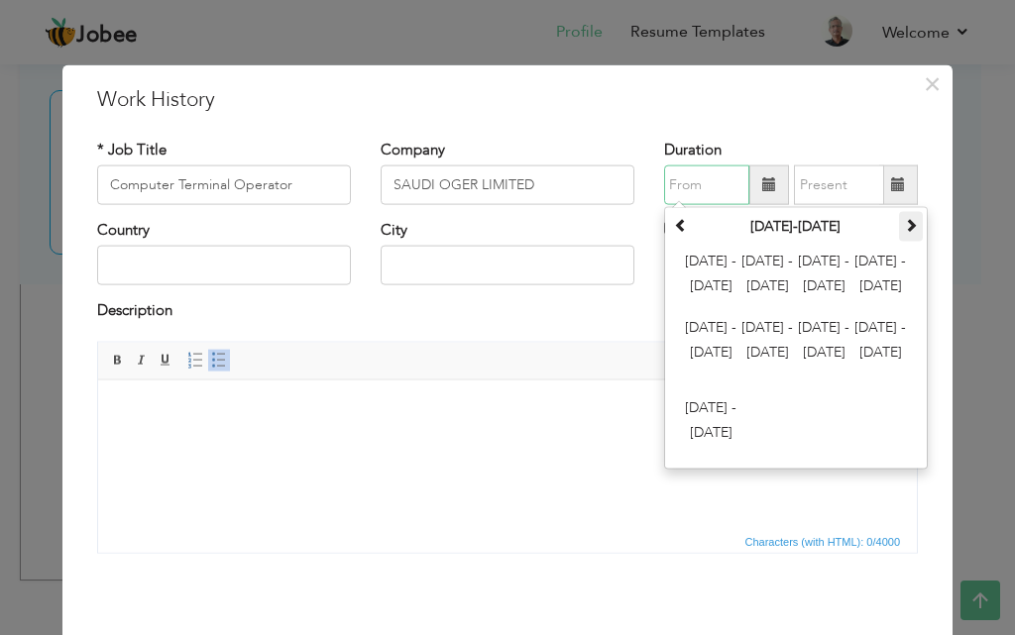
click at [904, 219] on span at bounding box center [911, 225] width 14 height 14
click at [864, 338] on span "1984 - 1995" at bounding box center [880, 342] width 54 height 54
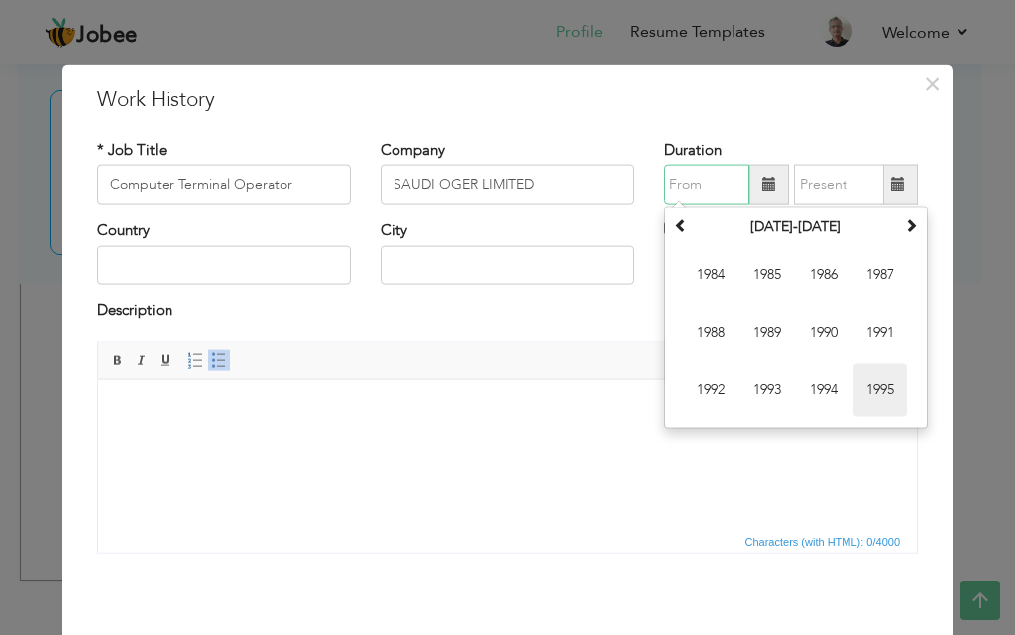
click at [862, 387] on span "1995" at bounding box center [880, 391] width 54 height 54
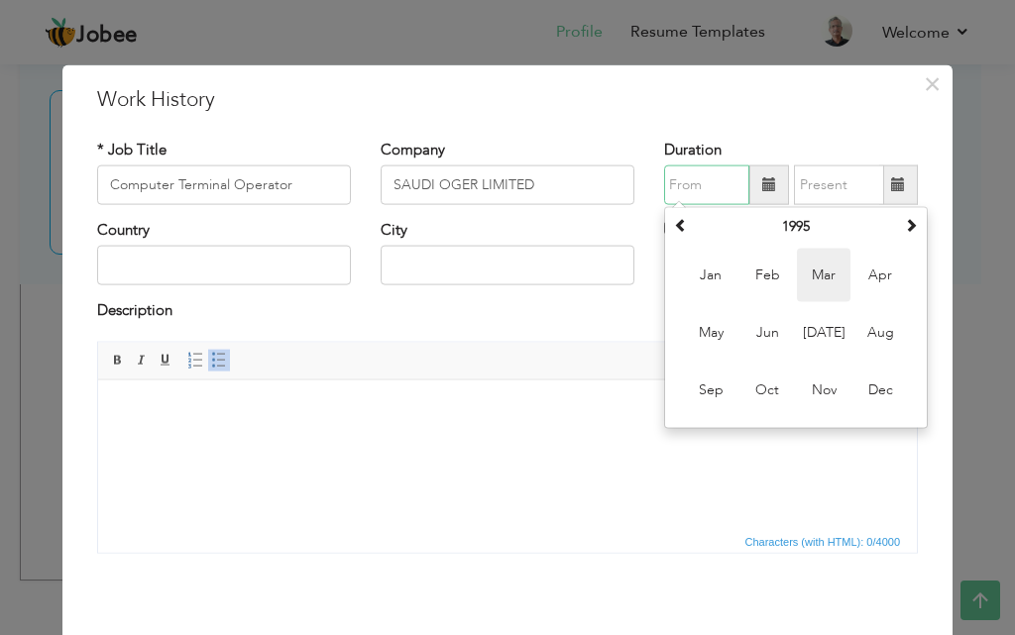
click at [808, 278] on span "Mar" at bounding box center [824, 276] width 54 height 54
type input "03/1995"
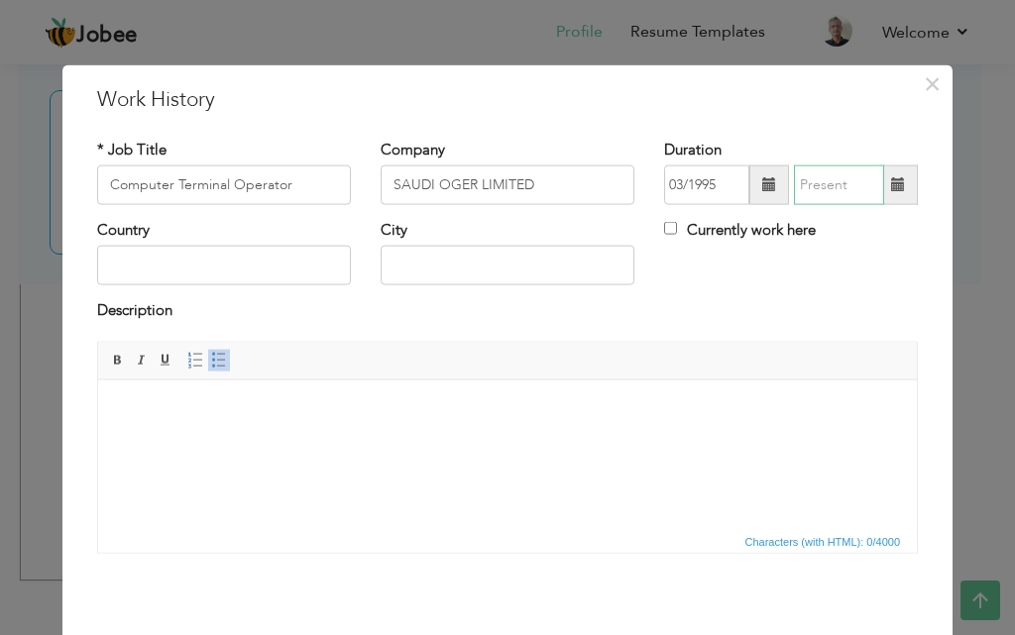
click at [820, 193] on input "text" at bounding box center [839, 185] width 90 height 40
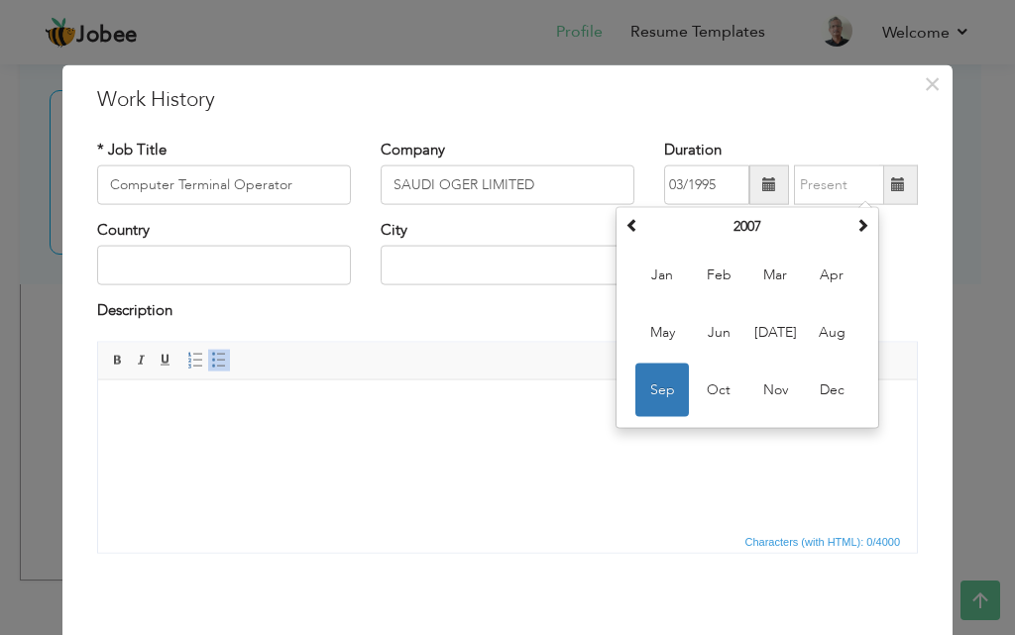
click at [891, 181] on span at bounding box center [898, 184] width 14 height 14
click at [628, 234] on th at bounding box center [632, 227] width 24 height 30
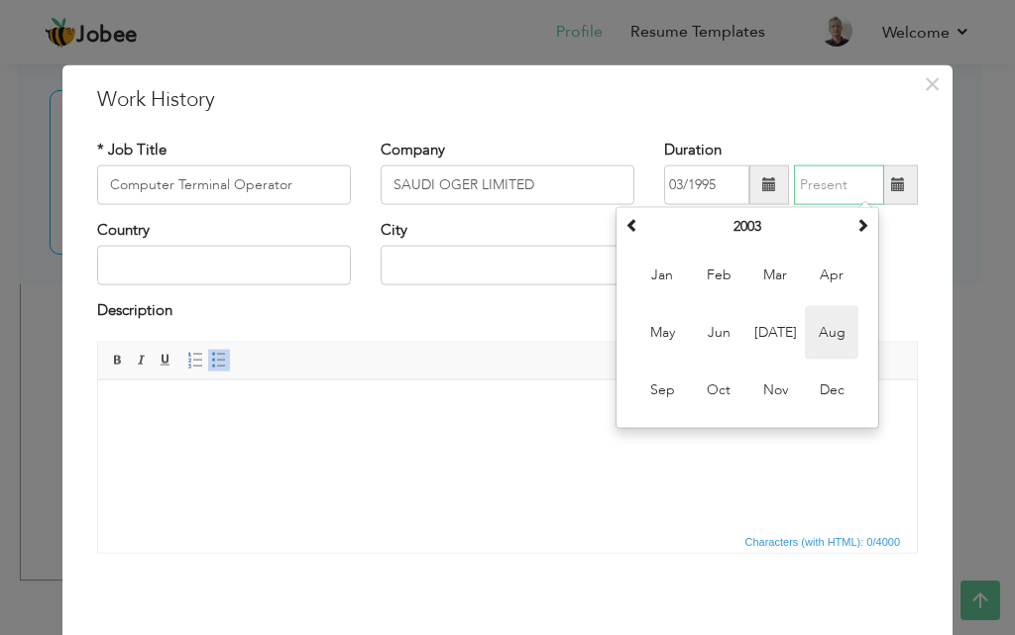
click at [805, 326] on span "Aug" at bounding box center [832, 333] width 54 height 54
type input "08/2003"
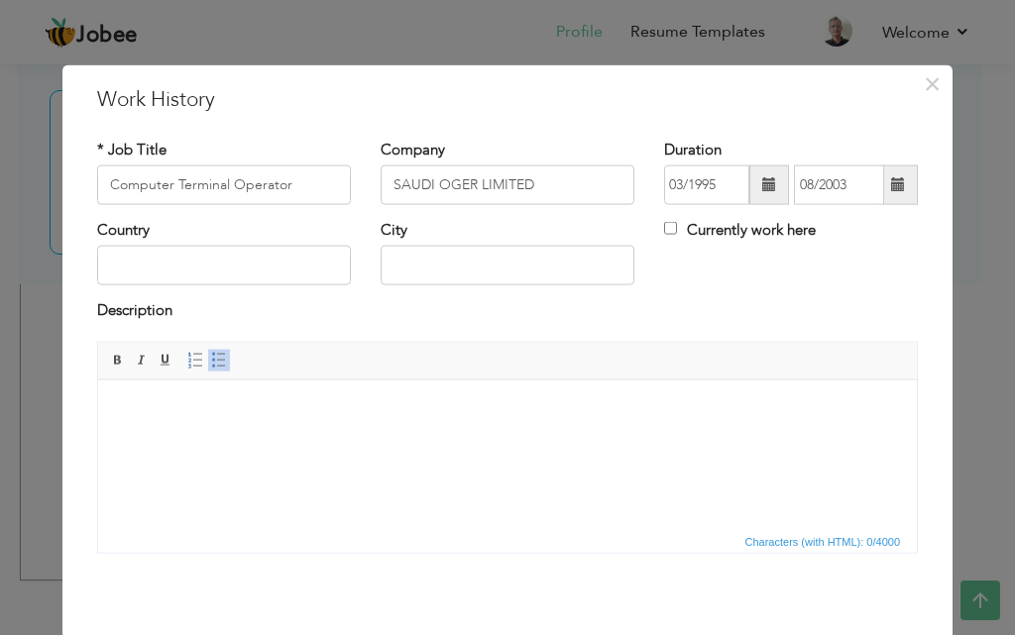
click at [742, 359] on span "Editor toolbars Basic Styles Bold Italic Underline Paragraph Insert/Remove Numb…" at bounding box center [507, 361] width 818 height 38
click at [554, 193] on input "SAUDI OGER LIMITED" at bounding box center [507, 185] width 254 height 40
click at [532, 260] on input "text" at bounding box center [507, 266] width 254 height 40
type input "UAE"
paste input "[PERSON_NAME]"
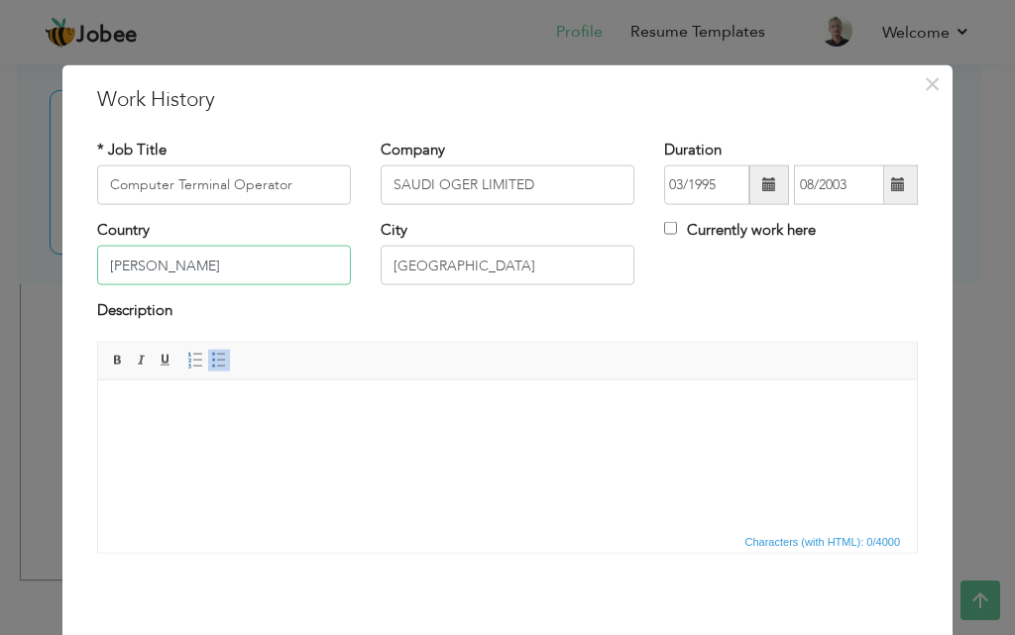
type input "[PERSON_NAME]"
click at [561, 260] on input "UAE" at bounding box center [507, 266] width 254 height 40
paste input "Saudi Ogre Limited KSA"
type input "Saudi Ogre Limited KSA"
click at [308, 272] on input "[PERSON_NAME]" at bounding box center [224, 266] width 254 height 40
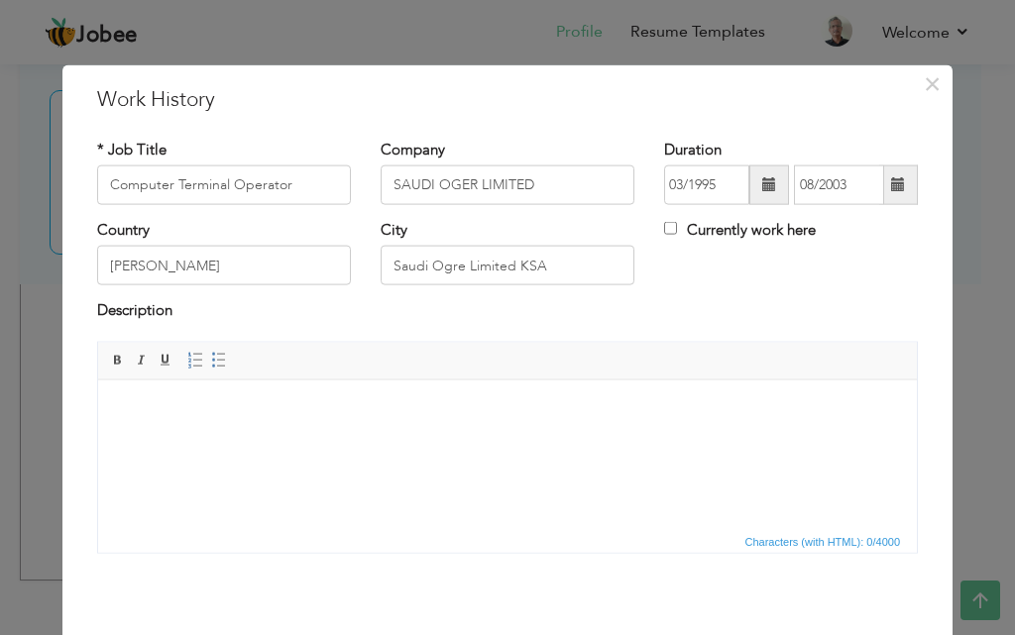
click at [311, 395] on html at bounding box center [507, 410] width 818 height 60
click at [433, 440] on html at bounding box center [507, 410] width 818 height 60
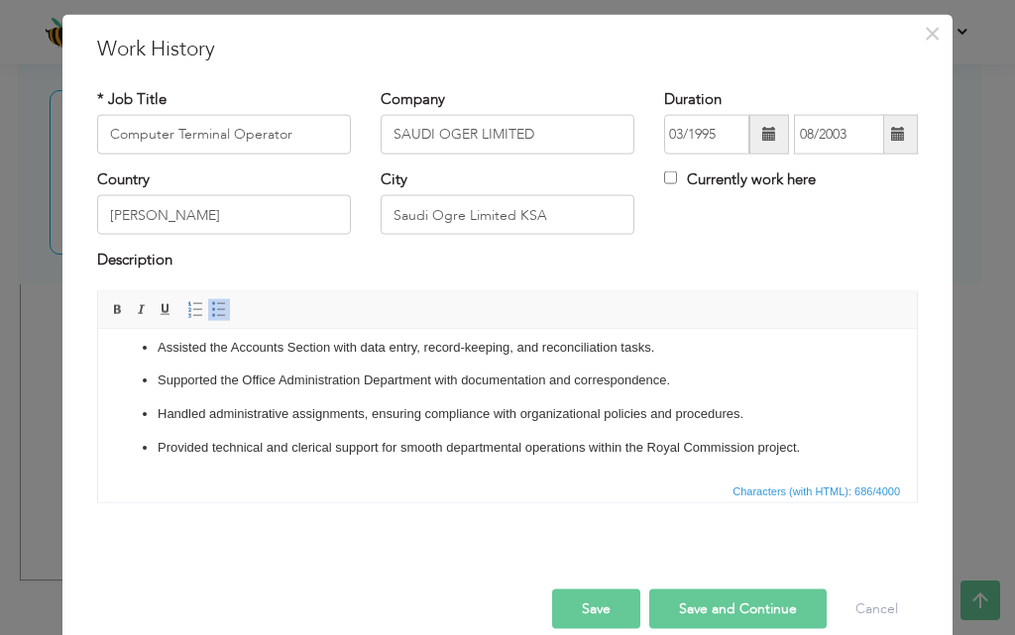
scroll to position [78, 0]
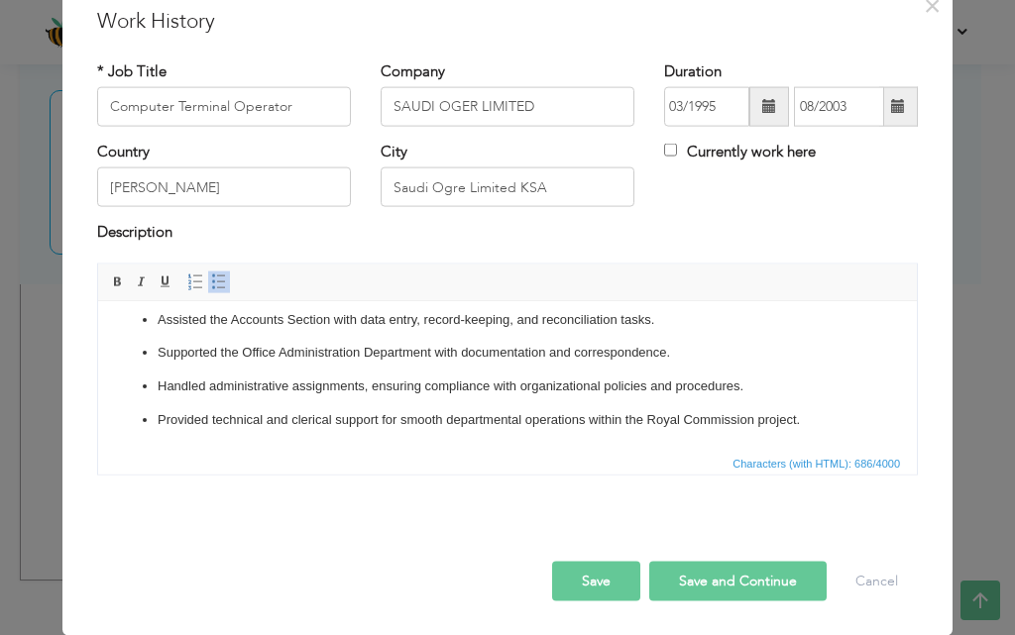
click at [614, 579] on button "Save" at bounding box center [596, 581] width 88 height 40
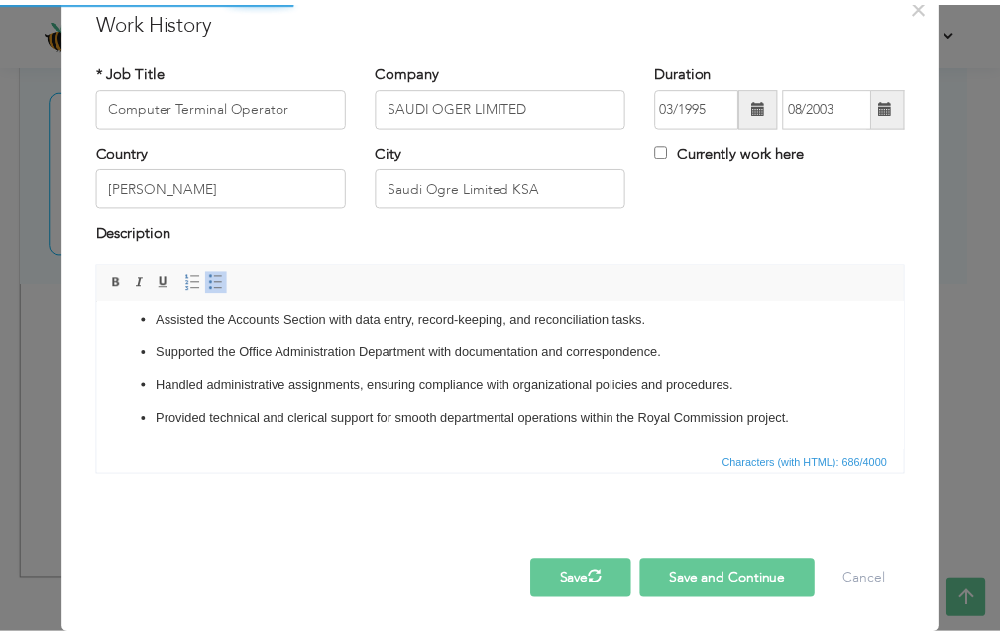
scroll to position [0, 0]
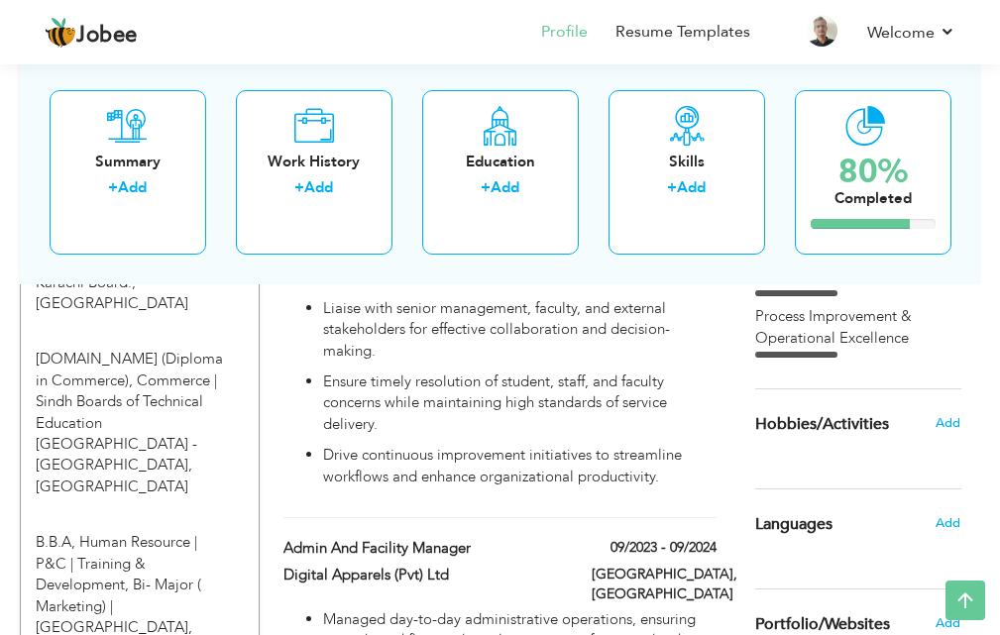
scroll to position [1001, 0]
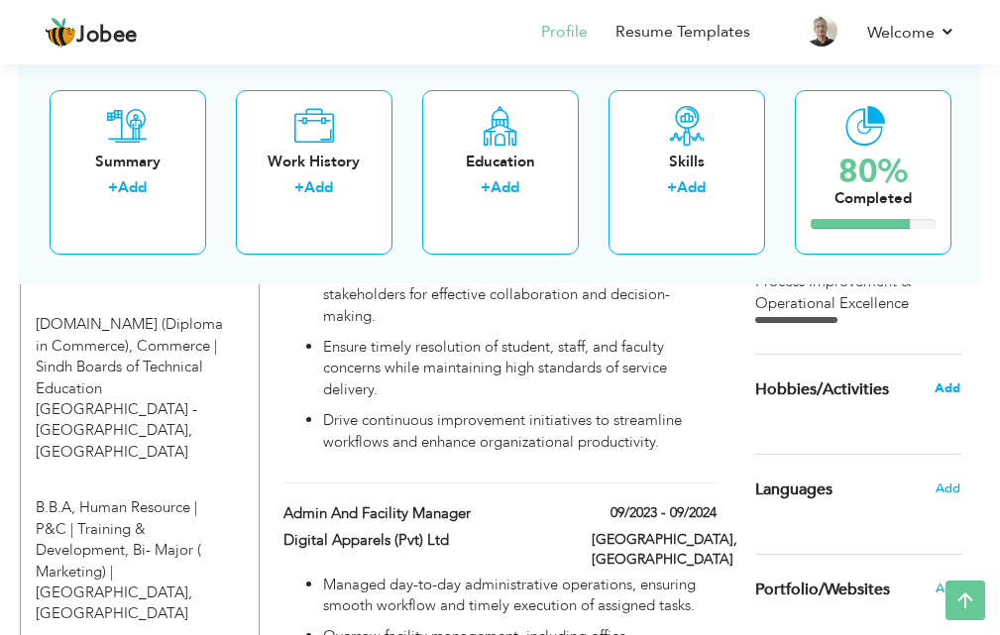
click at [955, 393] on span "Add" at bounding box center [947, 389] width 26 height 18
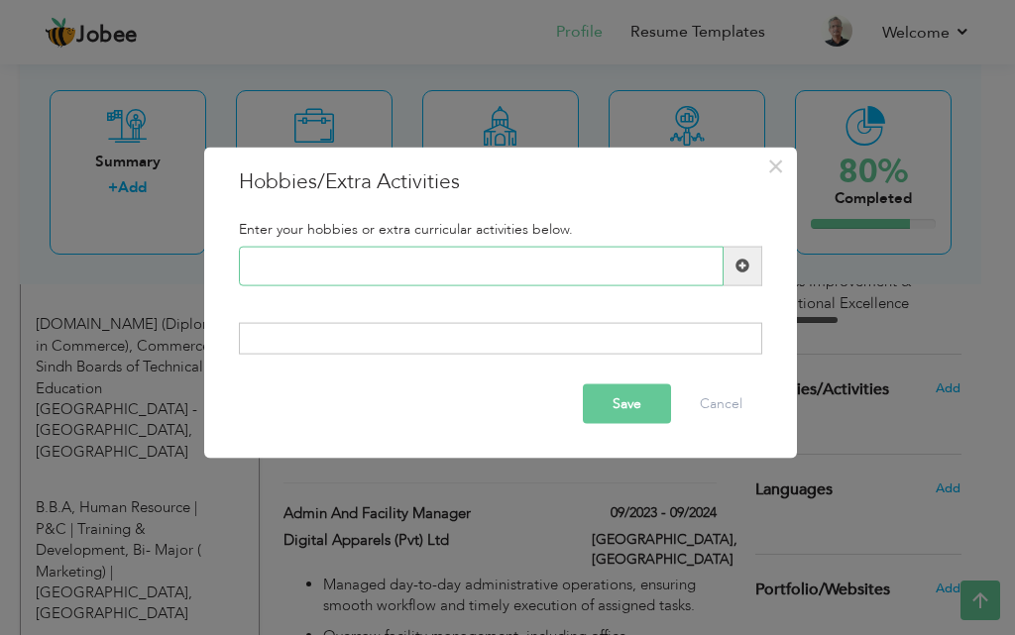
click at [362, 261] on input "text" at bounding box center [481, 266] width 485 height 40
type input "Book Reading"
click at [743, 284] on span at bounding box center [742, 266] width 39 height 40
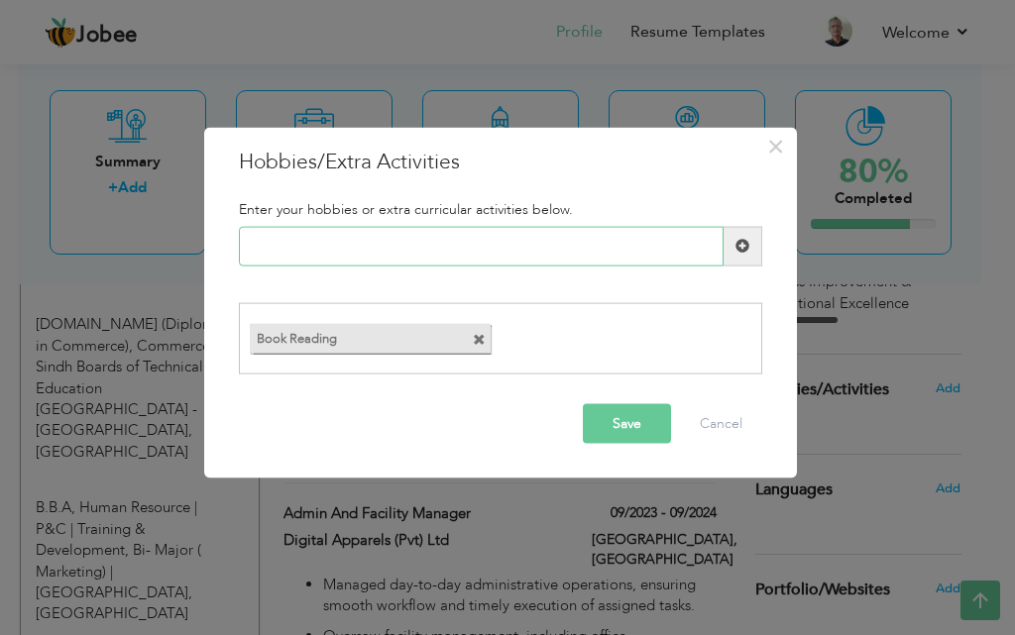
click at [408, 248] on input "text" at bounding box center [481, 246] width 485 height 40
click at [256, 248] on input "Soical Media" at bounding box center [481, 246] width 485 height 40
type input "Social Media"
click at [590, 428] on button "Save" at bounding box center [627, 424] width 88 height 40
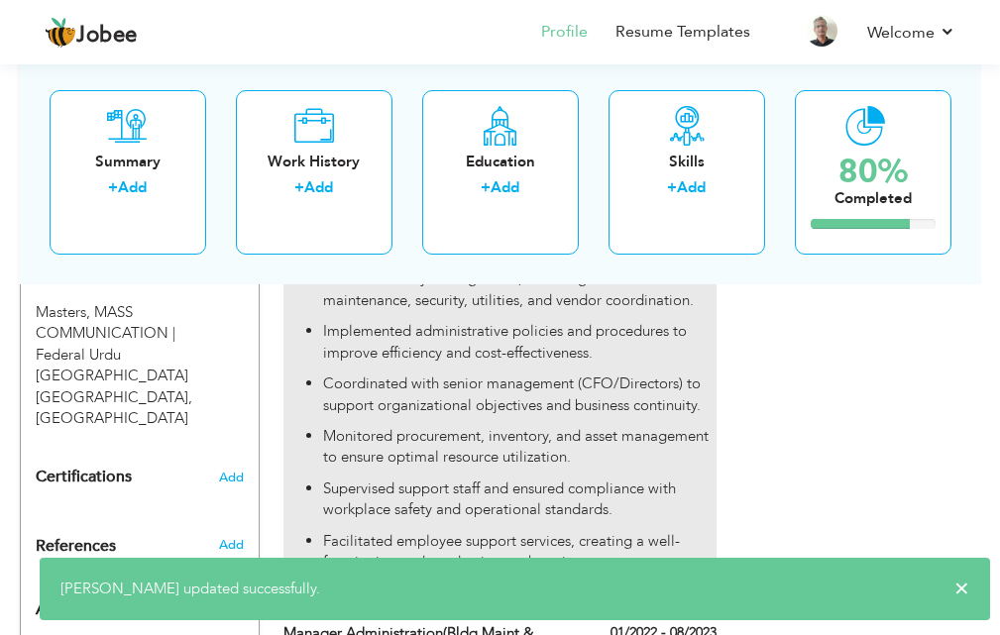
scroll to position [1100, 0]
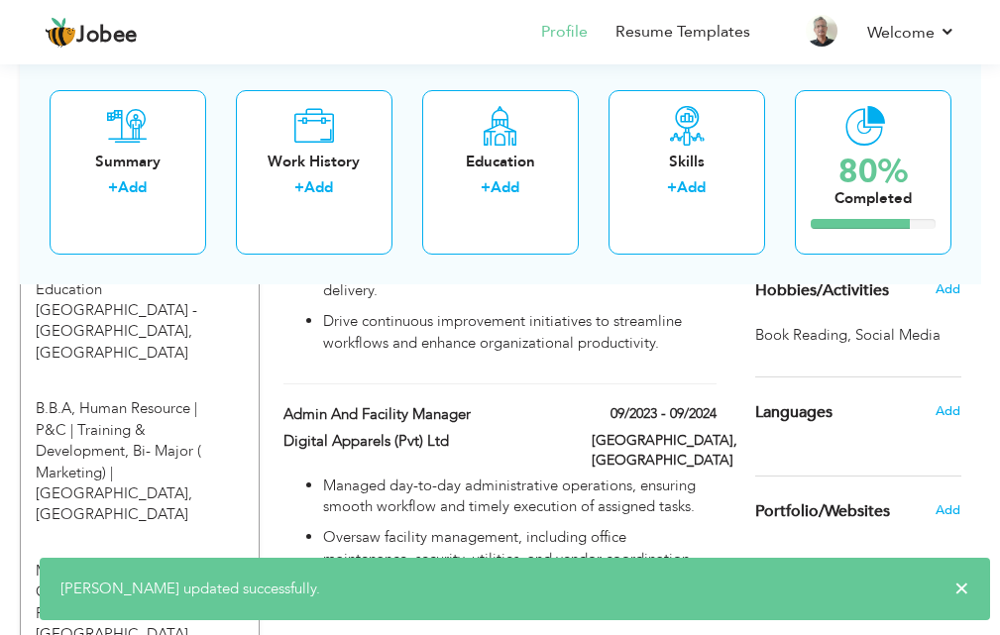
click at [803, 294] on span "Hobbies/Activities" at bounding box center [822, 291] width 134 height 18
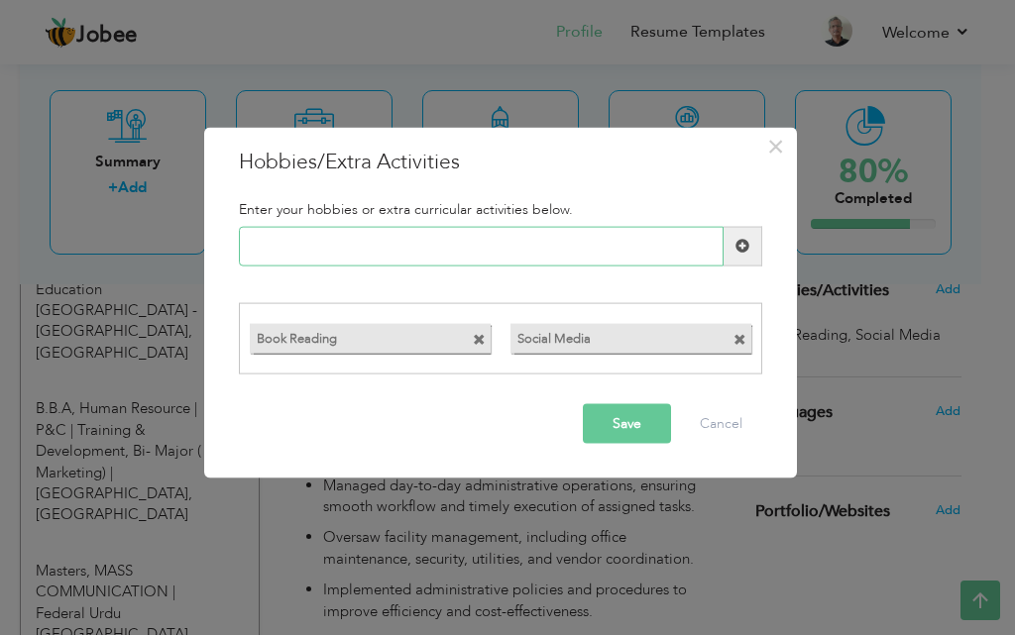
click at [689, 262] on input "text" at bounding box center [481, 246] width 485 height 40
type input "Islamic History"
click at [727, 251] on span at bounding box center [742, 246] width 39 height 40
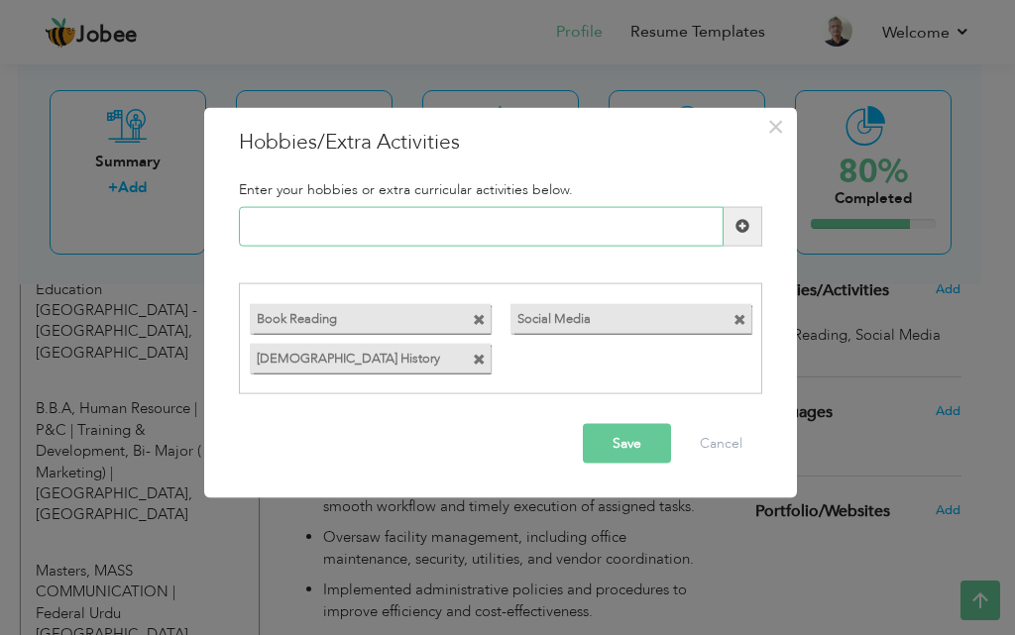
click at [420, 245] on input "text" at bounding box center [481, 226] width 485 height 40
type input "Watching TV"
click at [738, 233] on span at bounding box center [742, 226] width 14 height 14
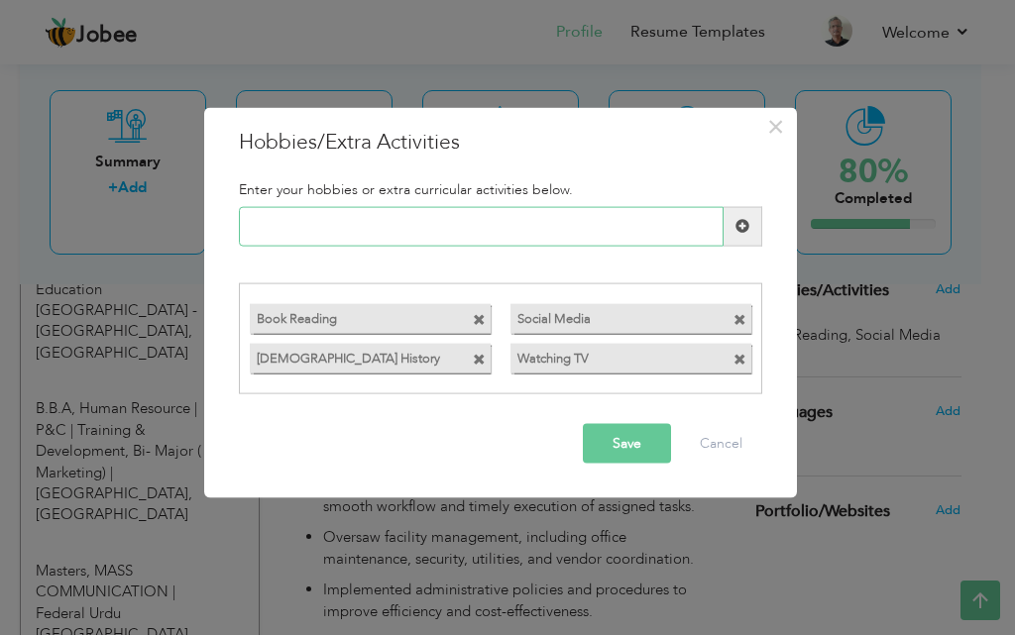
click at [557, 229] on input "text" at bounding box center [481, 226] width 485 height 40
type input "Social Networking."
click at [751, 236] on span at bounding box center [742, 226] width 39 height 40
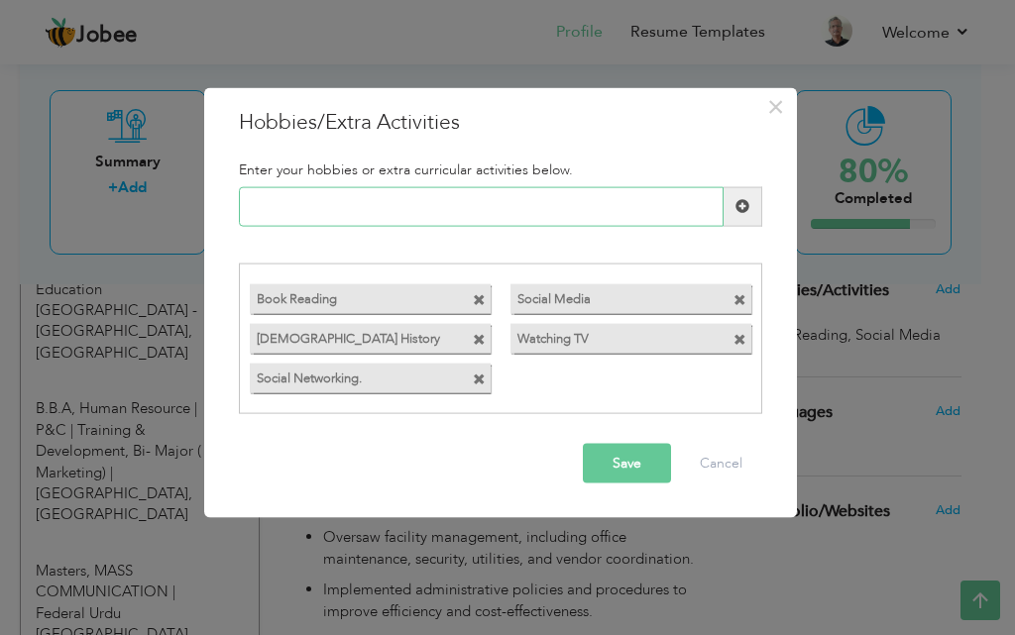
click at [539, 204] on input "text" at bounding box center [481, 206] width 485 height 40
paste input "debate"
paste input "iscat"
click at [367, 215] on input "Debate & Discation" at bounding box center [481, 206] width 485 height 40
type input "Debate & Discation"
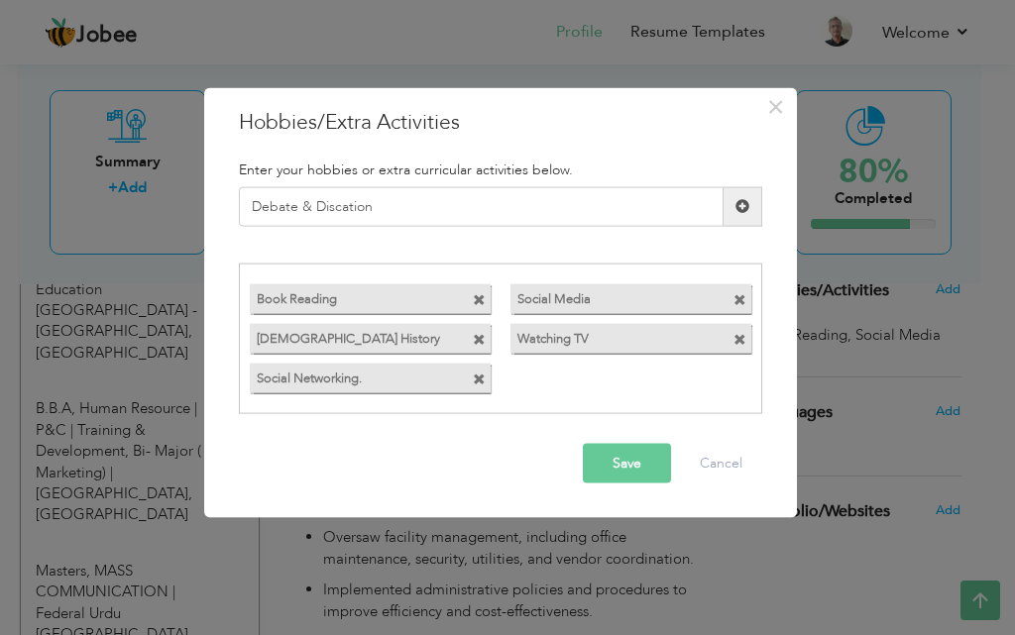
drag, startPoint x: 367, startPoint y: 215, endPoint x: 333, endPoint y: 249, distance: 47.6
click at [333, 249] on div "Enter your hobbies or extra curricular activities below. Debate & Discation Dup…" at bounding box center [500, 288] width 553 height 282
click at [748, 215] on span at bounding box center [742, 206] width 39 height 40
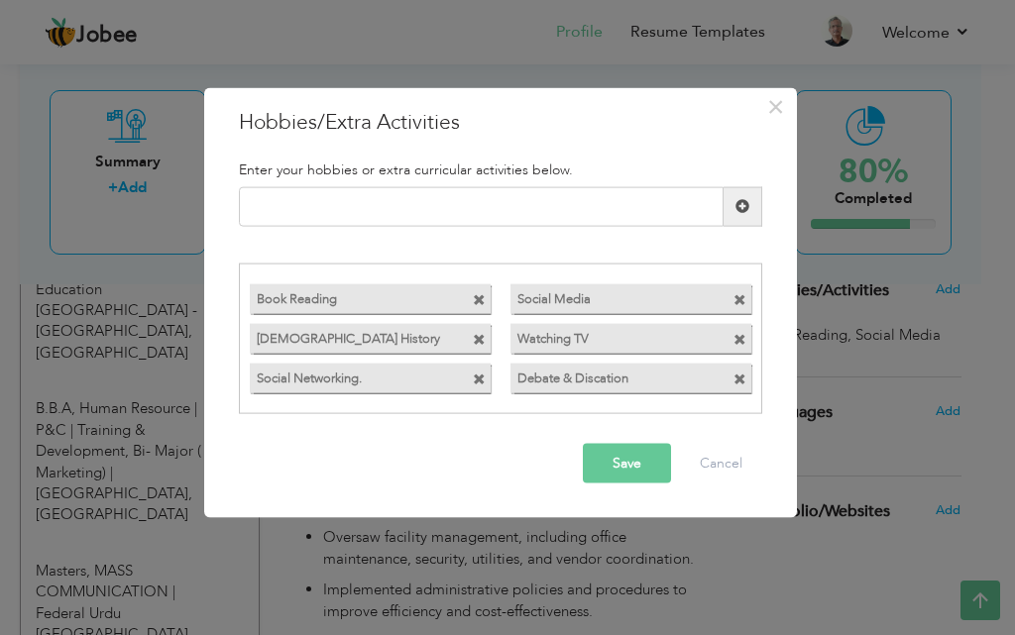
click at [623, 454] on button "Save" at bounding box center [627, 464] width 88 height 40
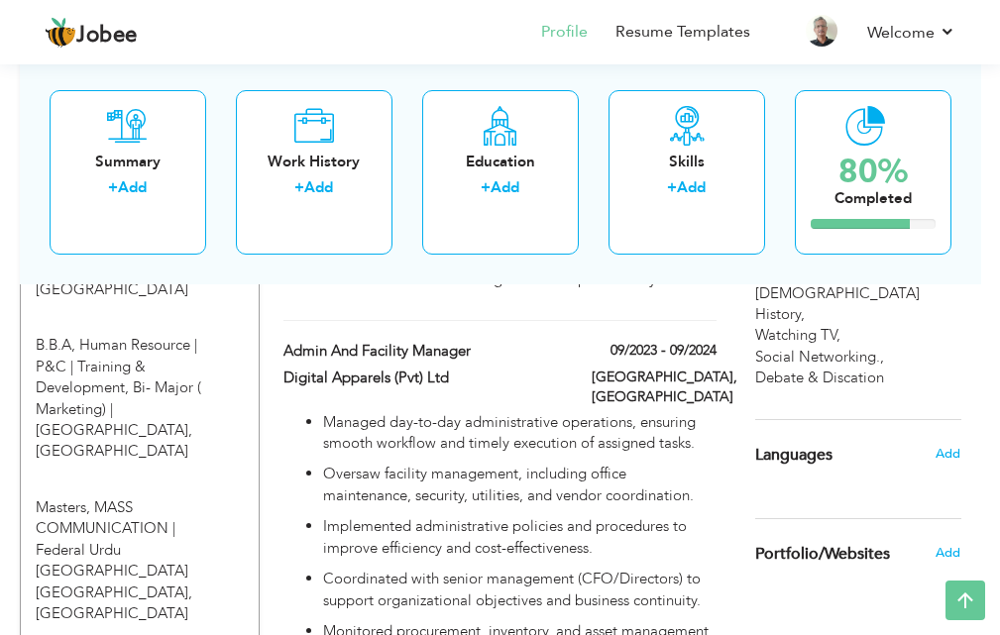
scroll to position [1199, 0]
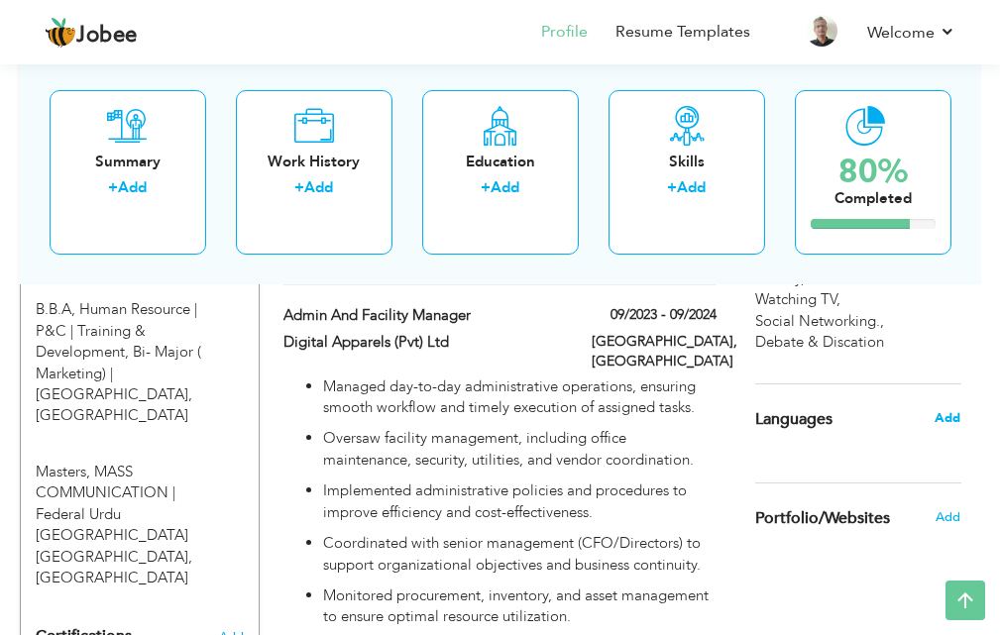
click at [954, 409] on span "Add" at bounding box center [947, 418] width 26 height 18
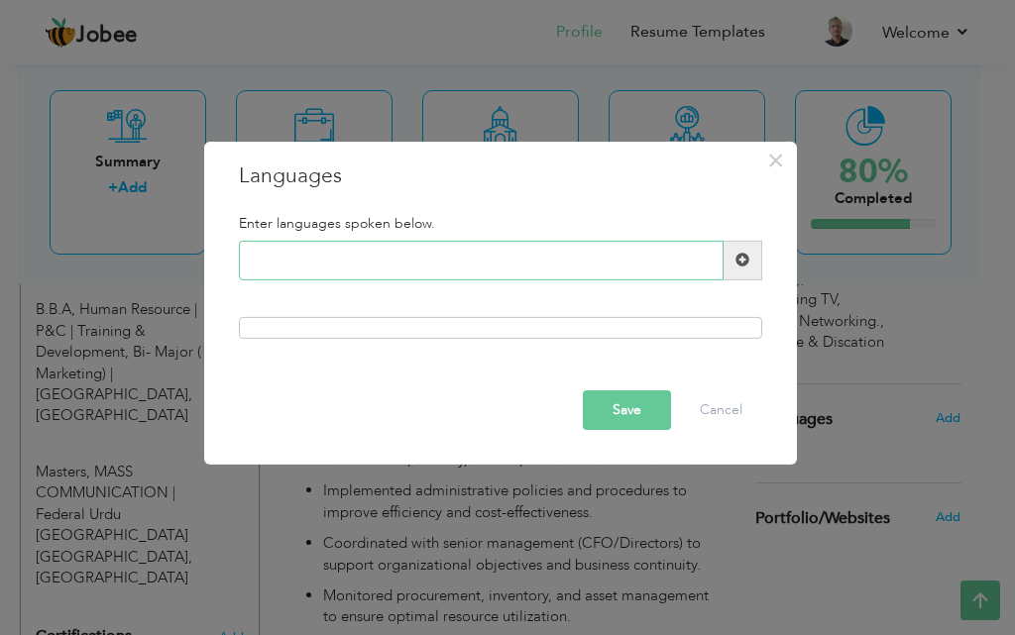
click at [639, 265] on input "text" at bounding box center [481, 261] width 485 height 40
type input "English"
click at [745, 261] on span at bounding box center [742, 260] width 14 height 14
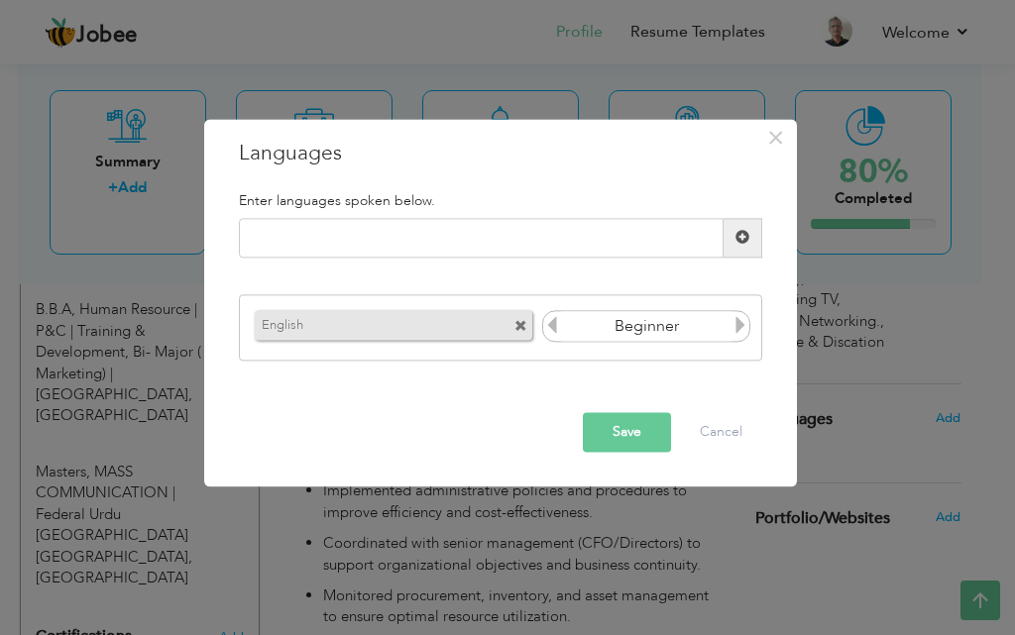
click at [733, 331] on icon at bounding box center [740, 326] width 18 height 18
click at [538, 251] on input "text" at bounding box center [481, 238] width 485 height 40
type input "Urdu"
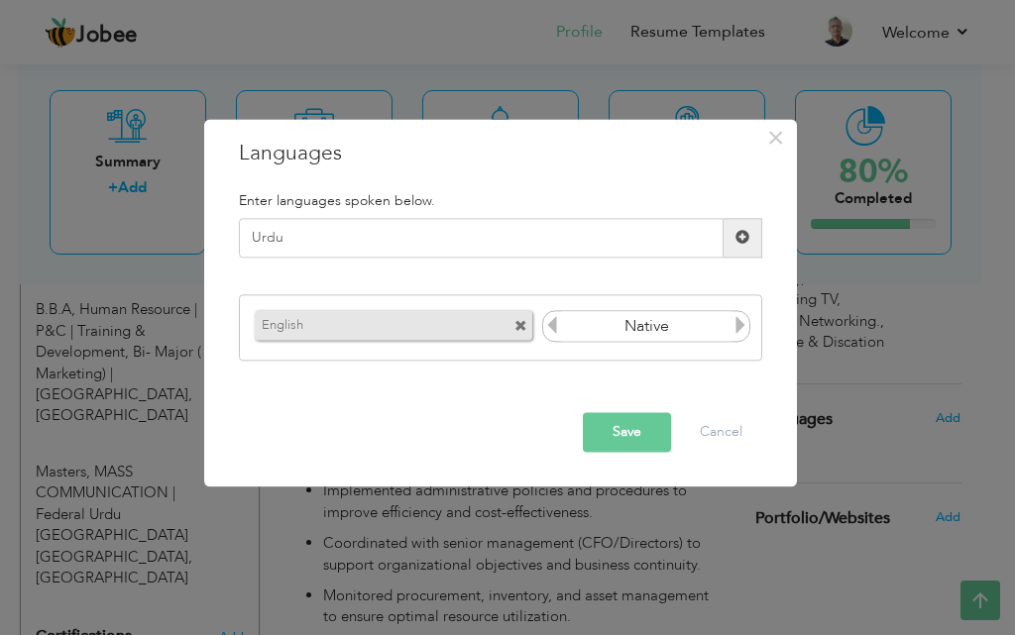
click at [739, 232] on span at bounding box center [742, 238] width 14 height 14
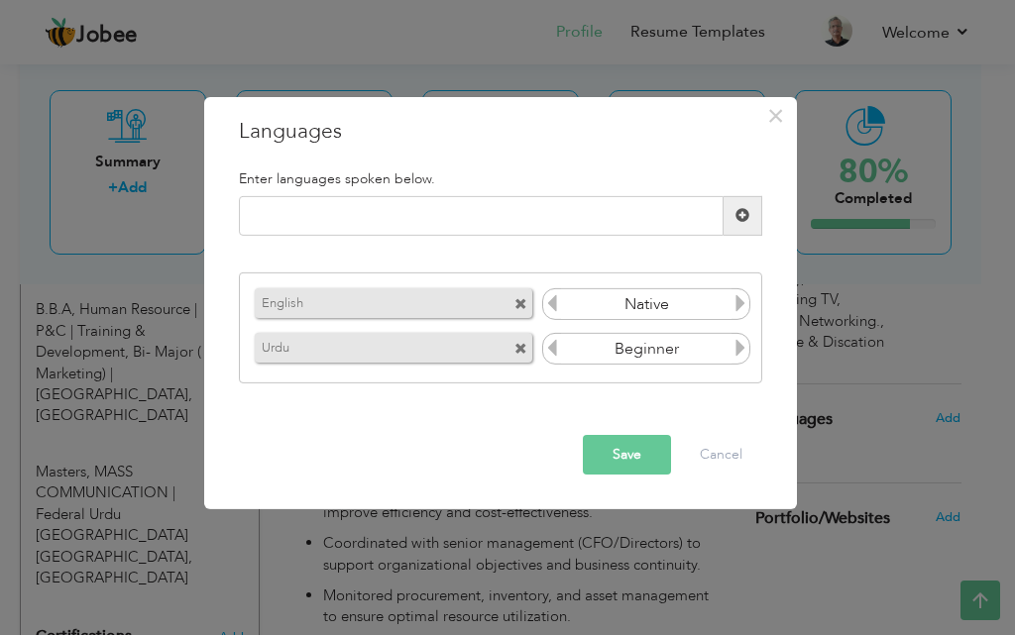
click at [745, 353] on icon at bounding box center [740, 348] width 18 height 18
click at [547, 302] on icon at bounding box center [552, 303] width 18 height 18
click at [526, 219] on input "text" at bounding box center [481, 216] width 485 height 40
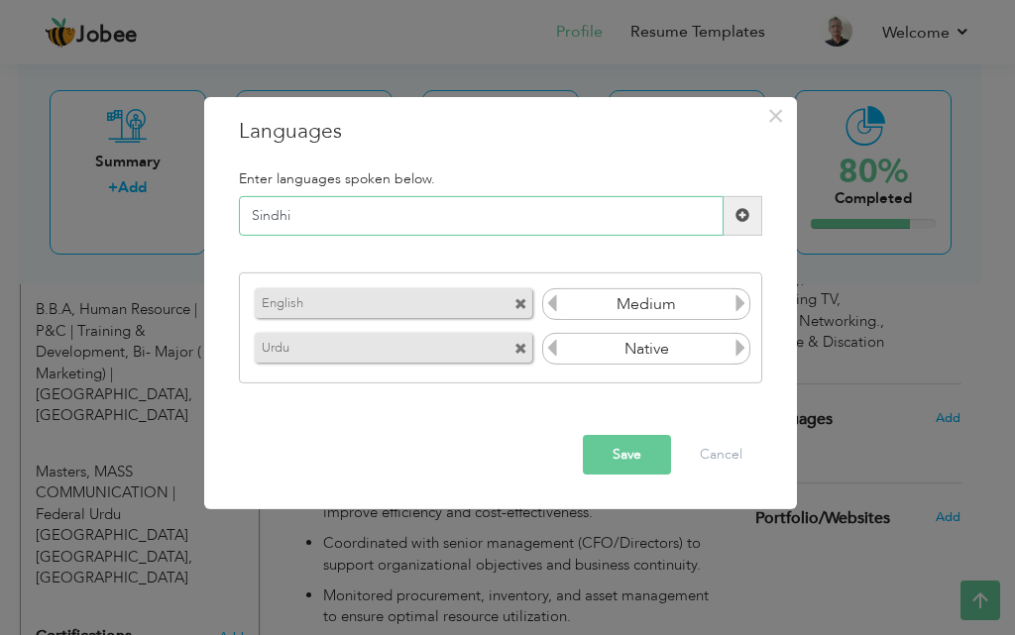
type input "Sindhi"
click at [737, 226] on span at bounding box center [742, 216] width 39 height 40
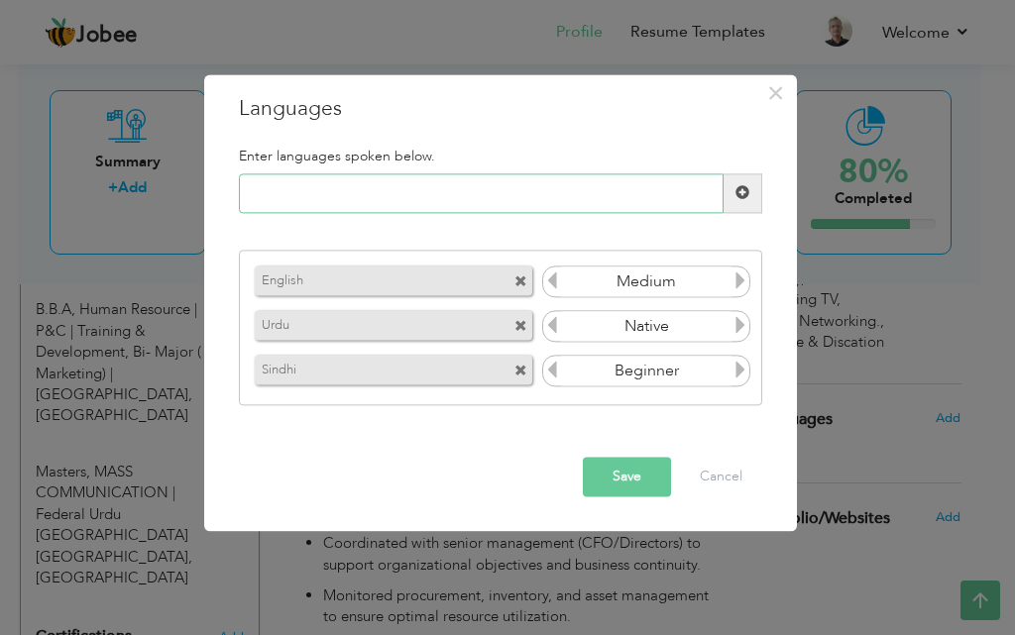
click at [585, 192] on input "text" at bounding box center [481, 193] width 485 height 40
click at [282, 201] on input "Panjabi" at bounding box center [481, 193] width 485 height 40
type input "Punjabi"
click at [743, 196] on span at bounding box center [742, 193] width 14 height 14
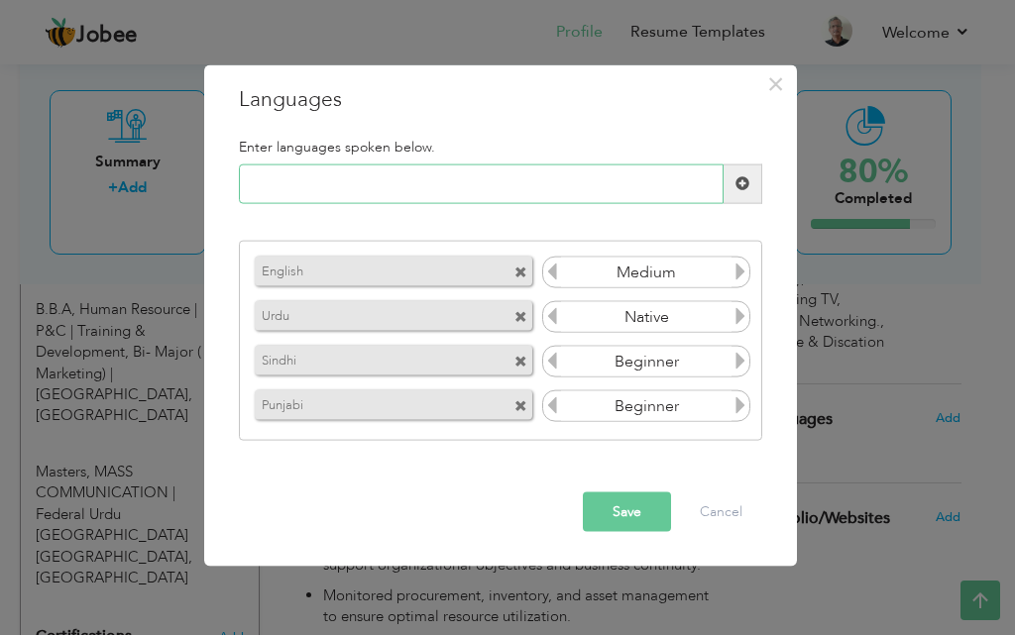
click at [531, 177] on input "text" at bounding box center [481, 183] width 485 height 40
type input "Arabic"
click at [734, 193] on span at bounding box center [742, 183] width 39 height 40
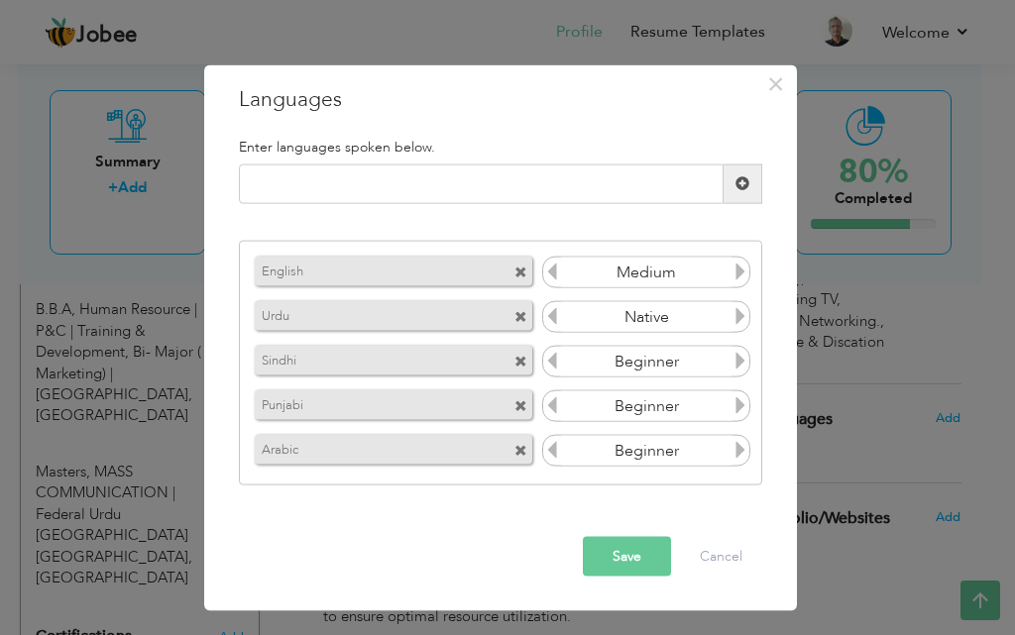
click at [740, 462] on span at bounding box center [740, 453] width 18 height 26
click at [552, 455] on icon at bounding box center [552, 450] width 18 height 18
click at [603, 541] on button "Save" at bounding box center [627, 556] width 88 height 40
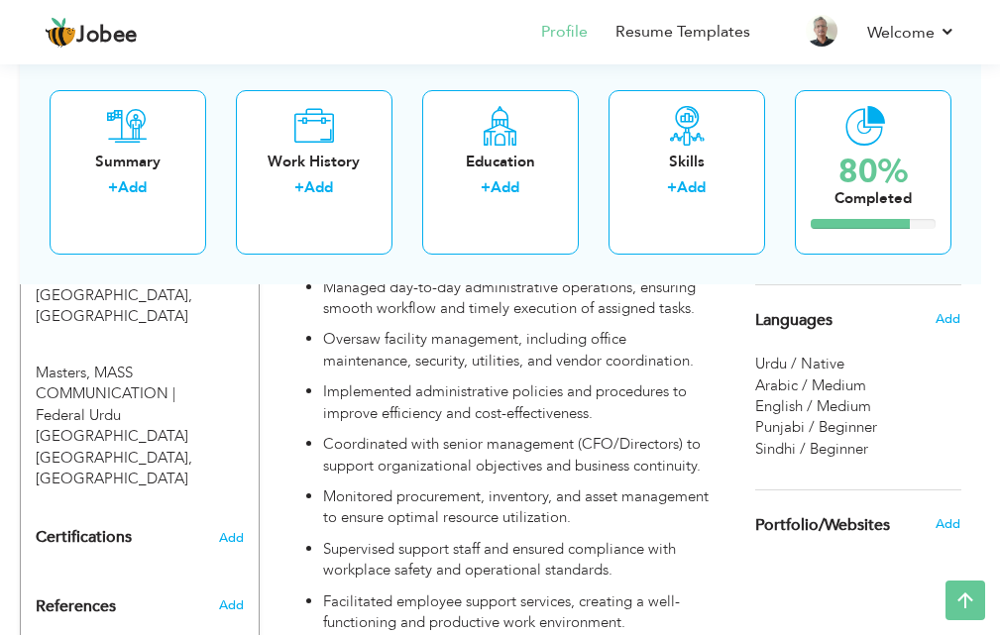
scroll to position [1397, 0]
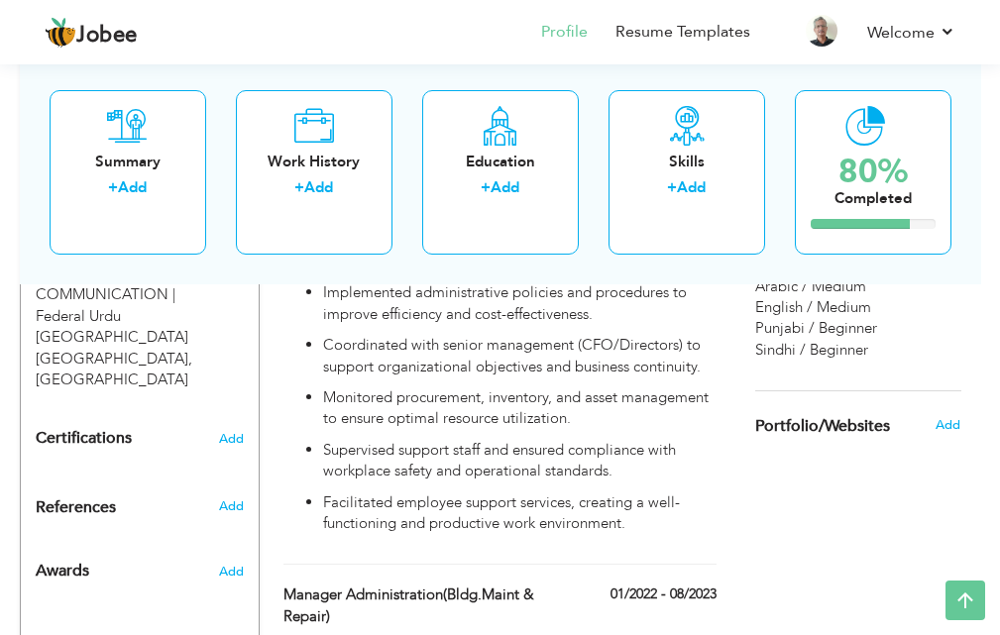
click at [231, 497] on div "References Add" at bounding box center [140, 512] width 239 height 31
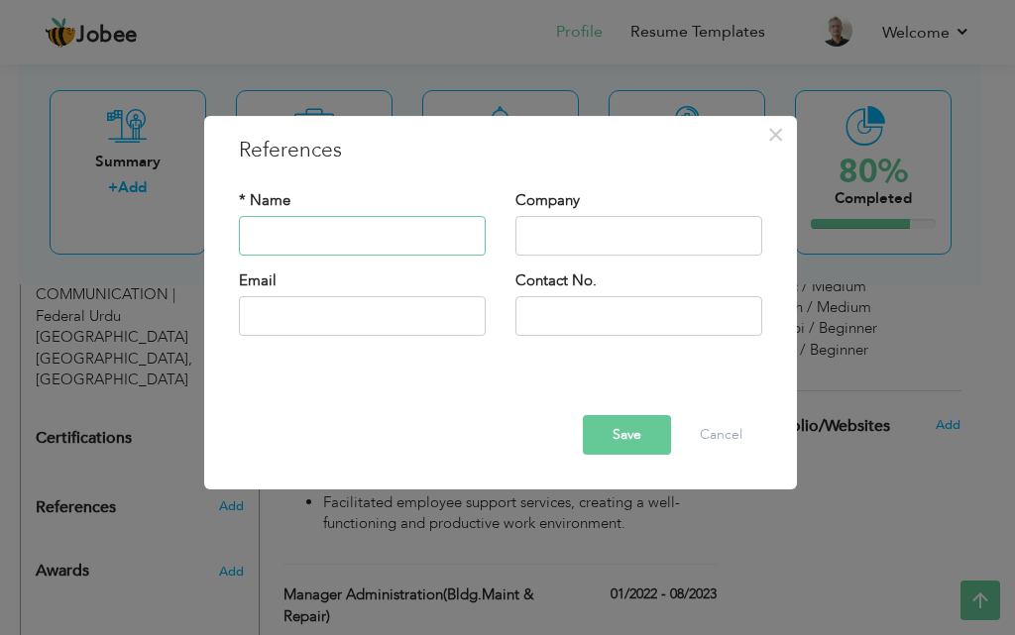
click at [376, 238] on input "text" at bounding box center [362, 236] width 247 height 40
type input "[PERSON_NAME]"
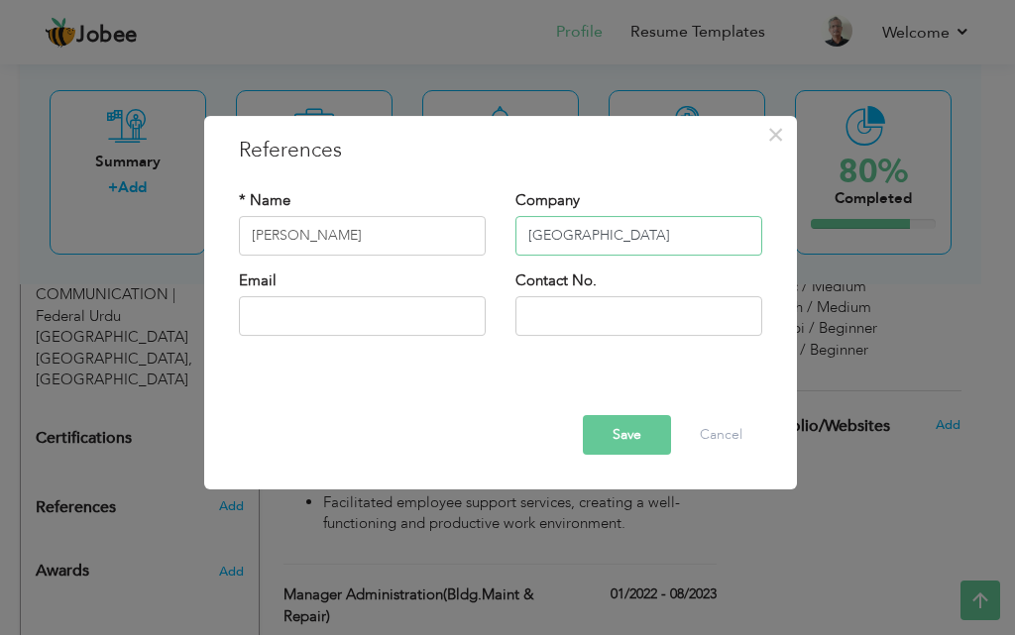
type input "[GEOGRAPHIC_DATA]"
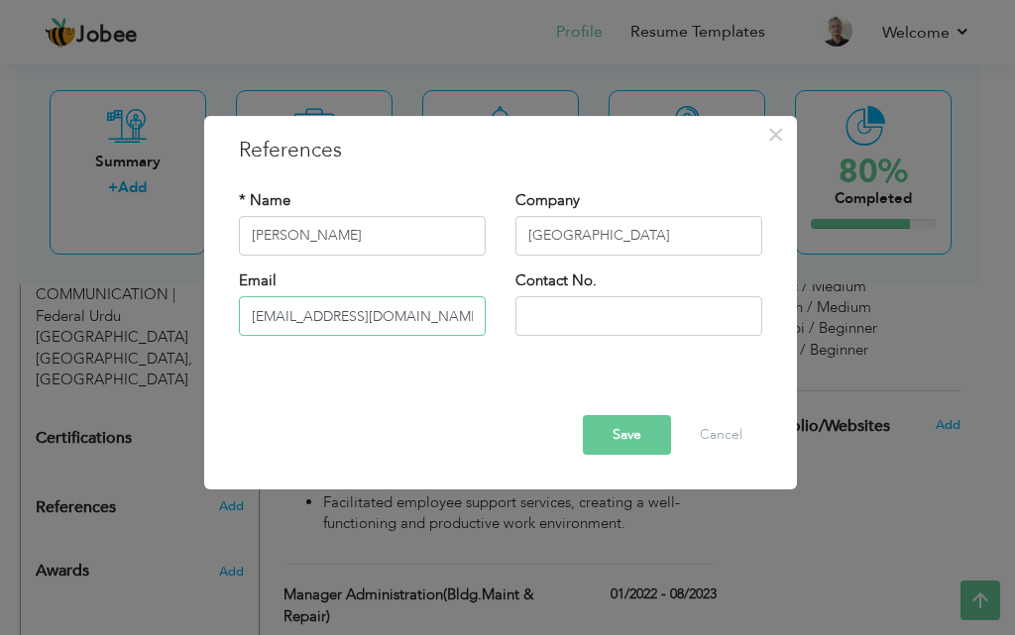
type input "[EMAIL_ADDRESS][DOMAIN_NAME]"
type input "0300-2010946"
click at [657, 422] on button "Save" at bounding box center [627, 435] width 88 height 40
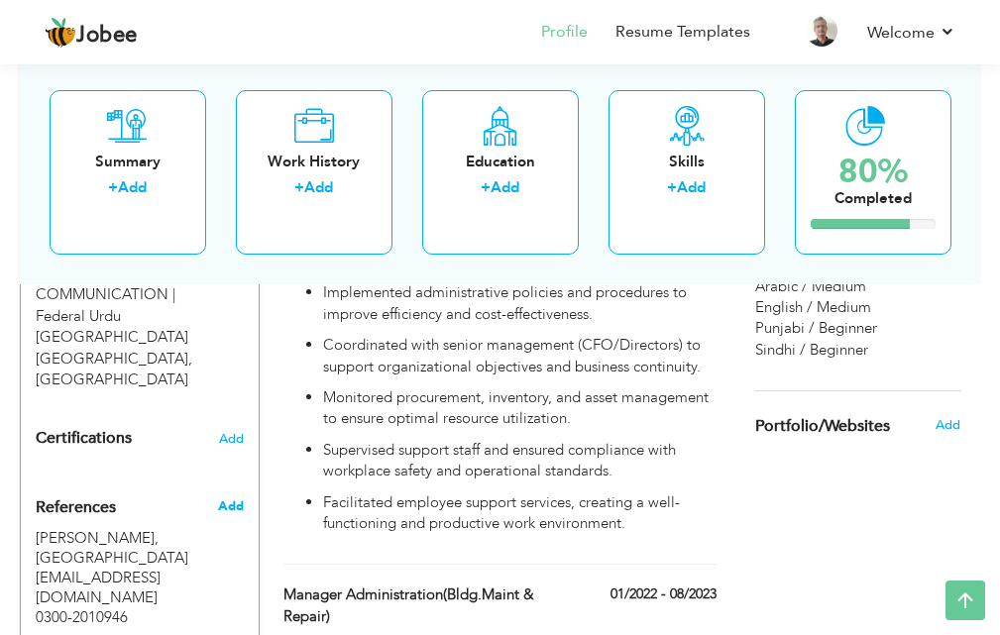
click at [227, 497] on span "Add" at bounding box center [231, 506] width 26 height 18
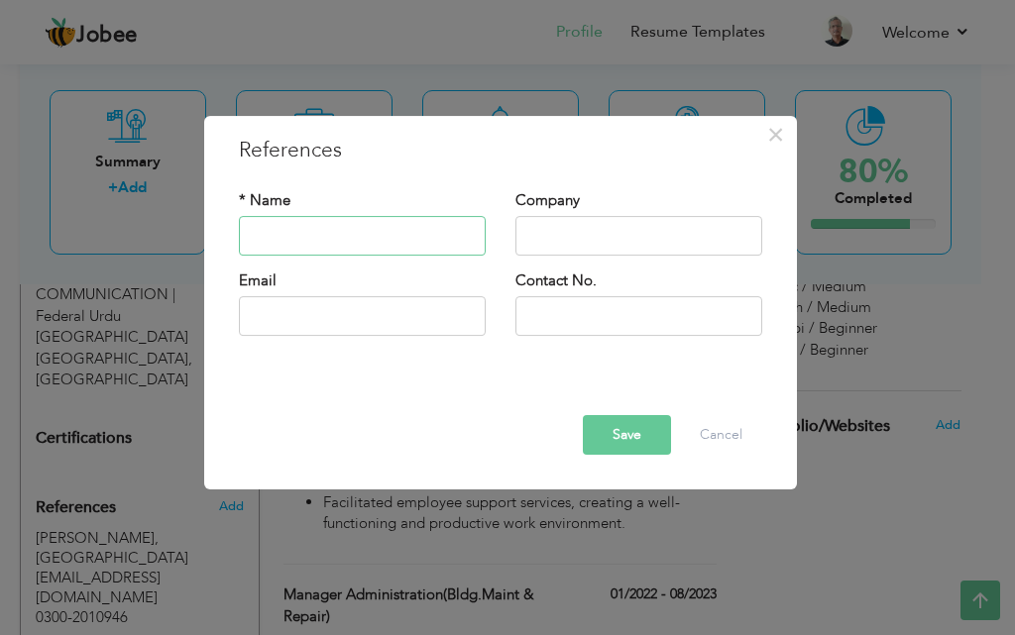
click at [453, 249] on input "text" at bounding box center [362, 236] width 247 height 40
type input "Dr. Professor Ali Raza"
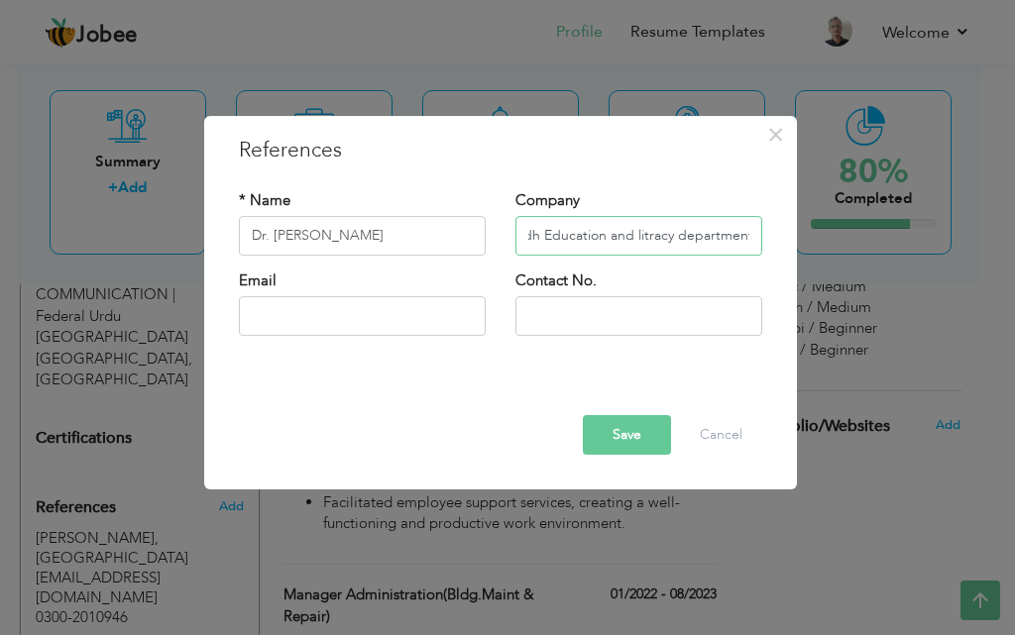
scroll to position [0, 0]
paste input "govt of sindh education and literacy department"
click at [544, 247] on input "govt of sindh education and literacy department" at bounding box center [638, 236] width 247 height 40
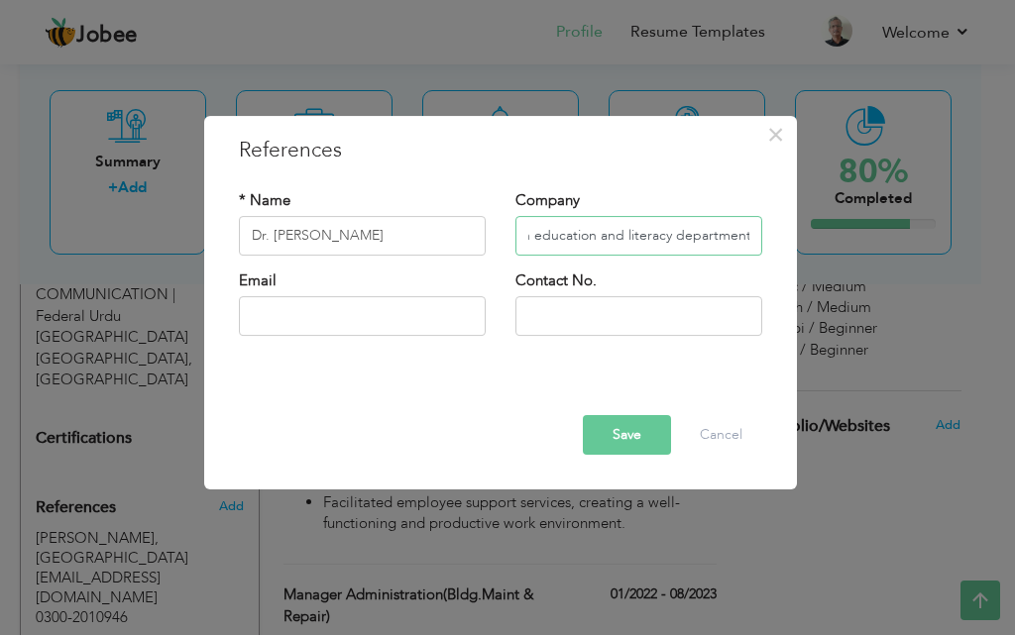
type input "Govt of Sindh education and literacy department."
click at [440, 326] on input "text" at bounding box center [362, 316] width 247 height 40
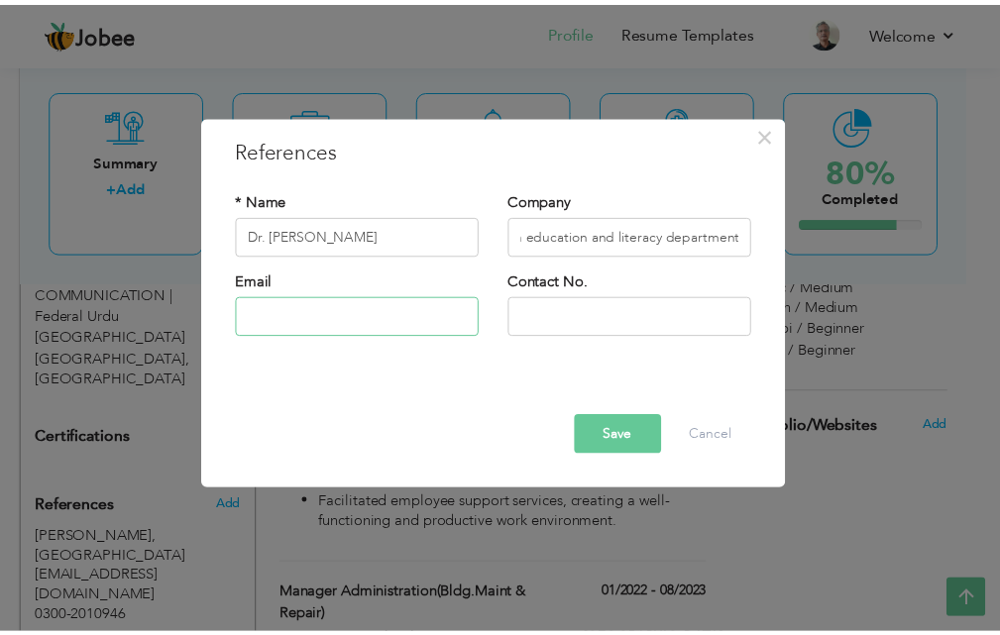
scroll to position [0, 0]
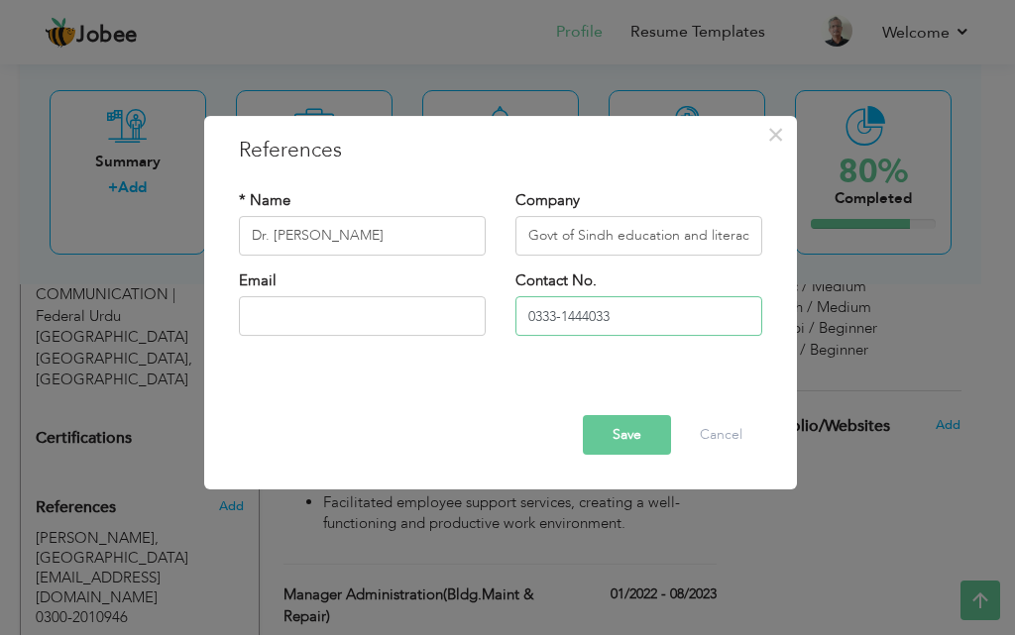
type input "0333-1444033"
click at [587, 444] on button "Save" at bounding box center [627, 435] width 88 height 40
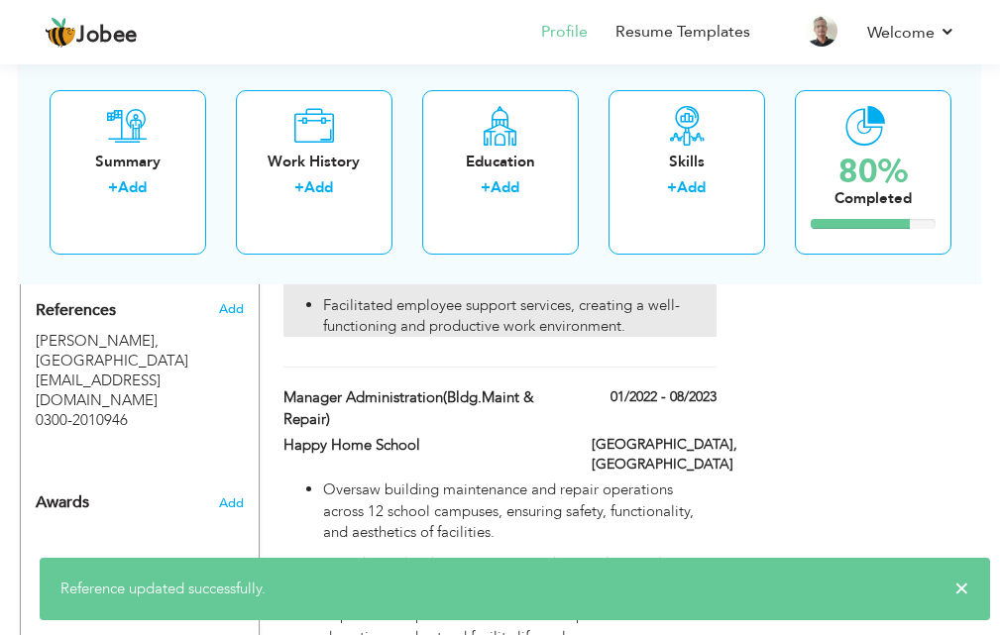
scroll to position [1397, 0]
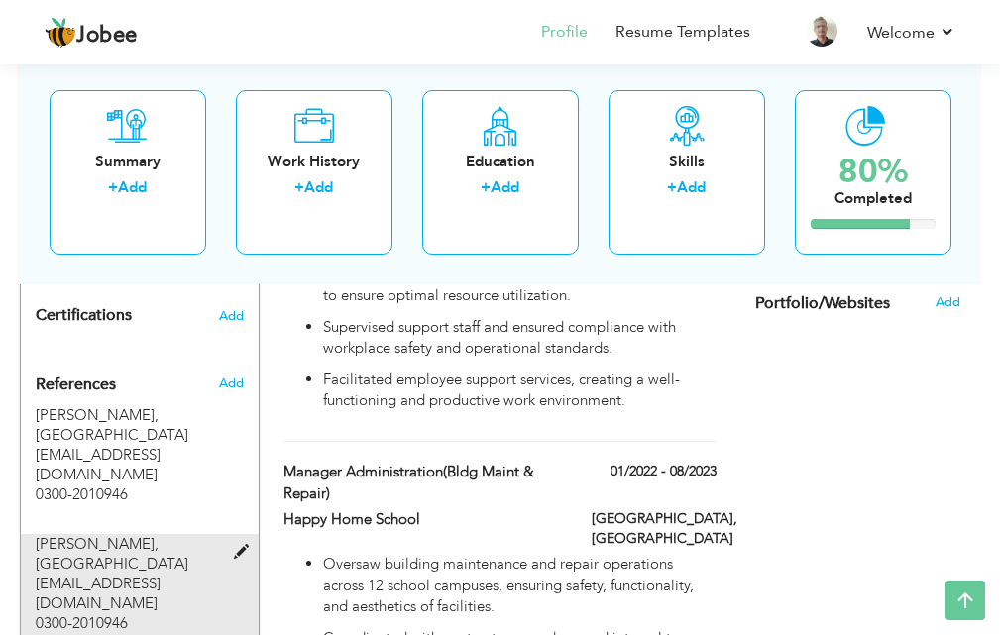
scroll to position [1397, 0]
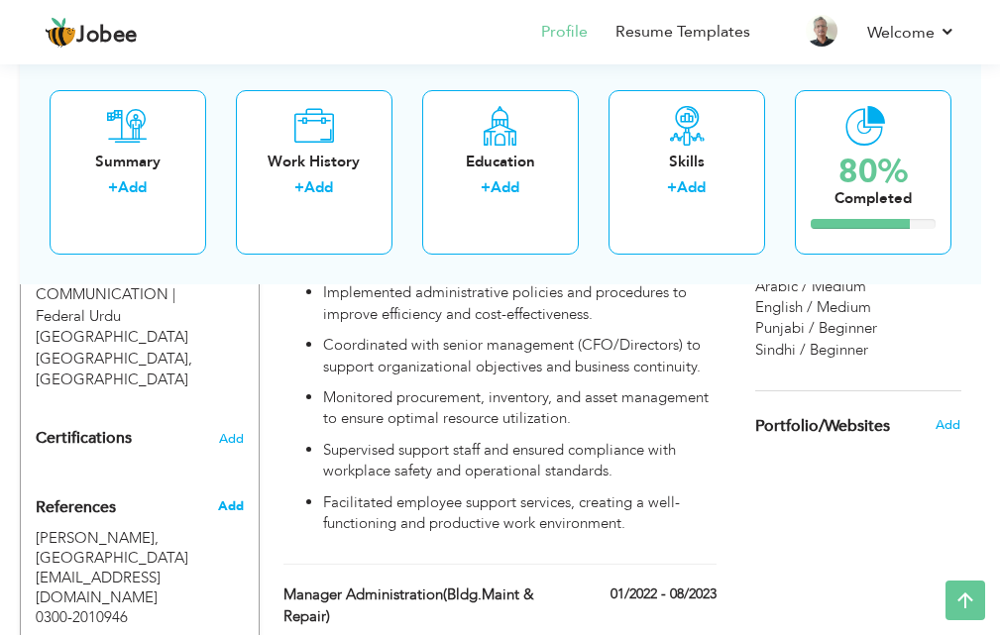
click at [223, 497] on span "Add" at bounding box center [231, 506] width 26 height 18
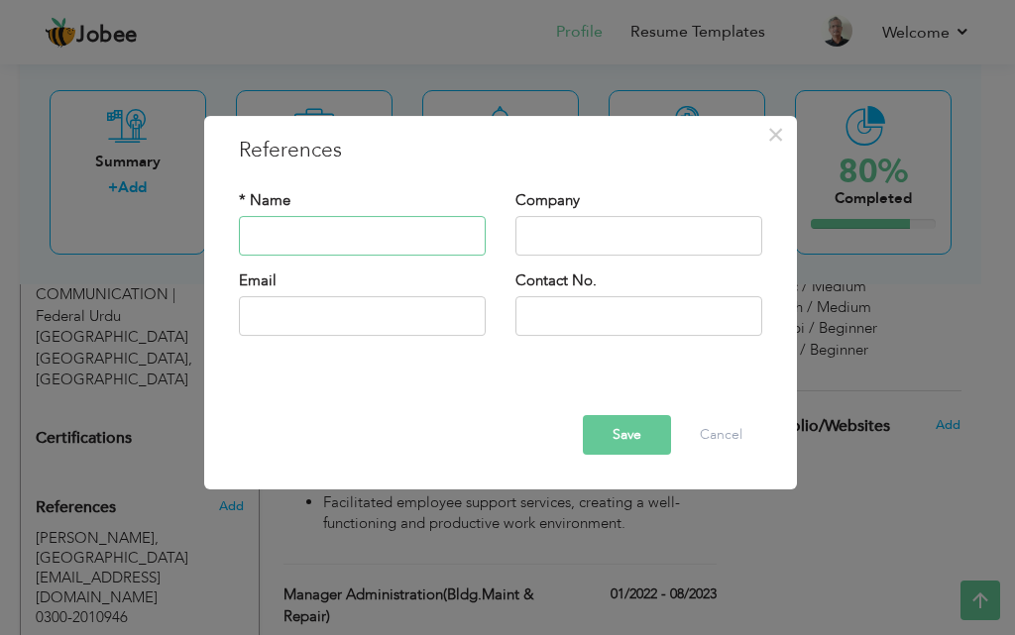
click at [420, 249] on input "text" at bounding box center [362, 236] width 247 height 40
type input "[PERSON_NAME]"
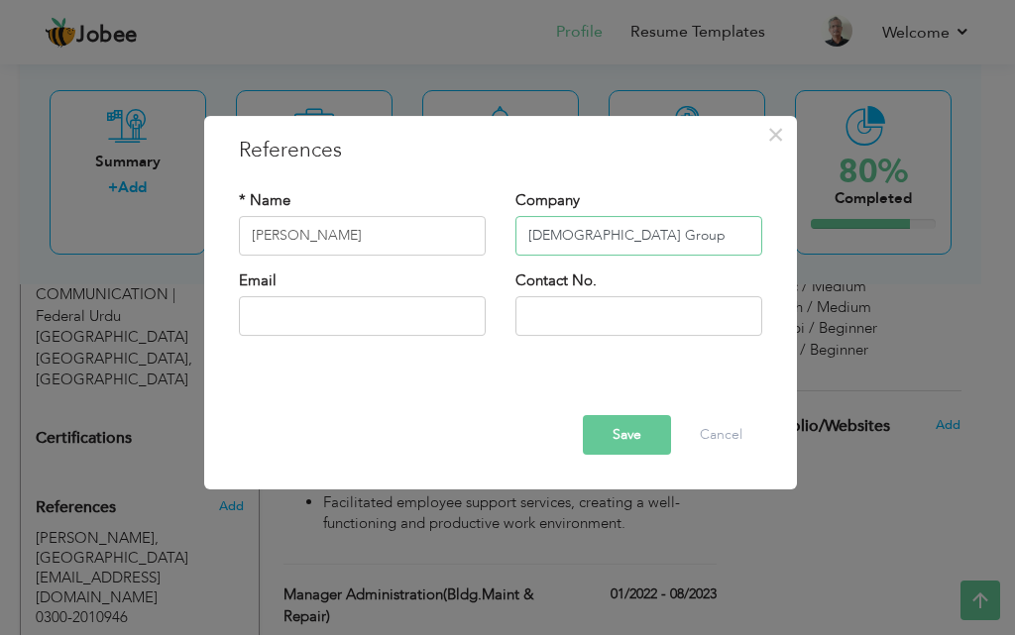
type input "[DEMOGRAPHIC_DATA] Group"
click at [607, 441] on button "Save" at bounding box center [627, 435] width 88 height 40
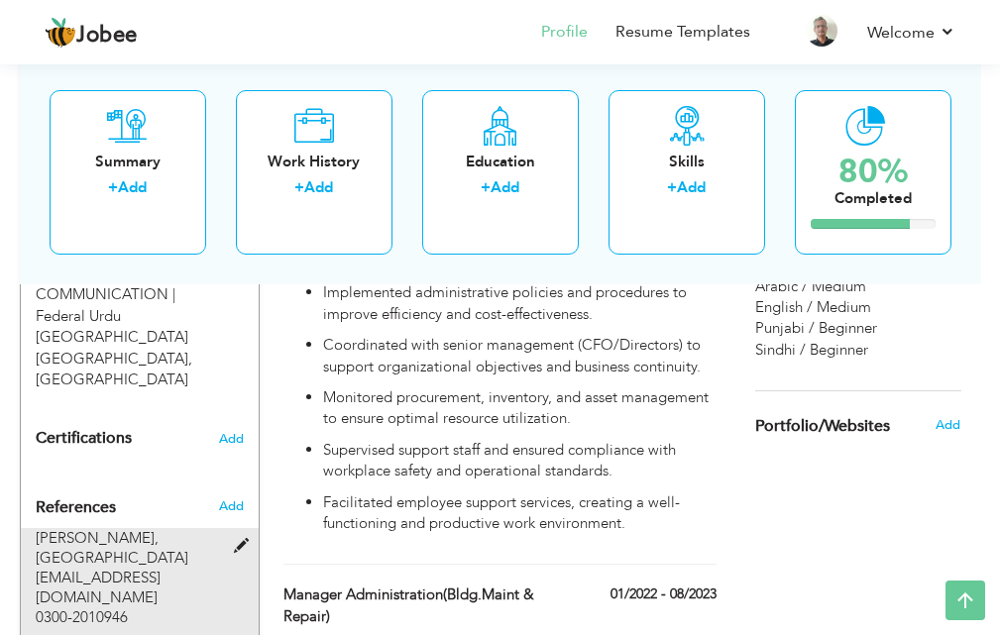
scroll to position [1496, 0]
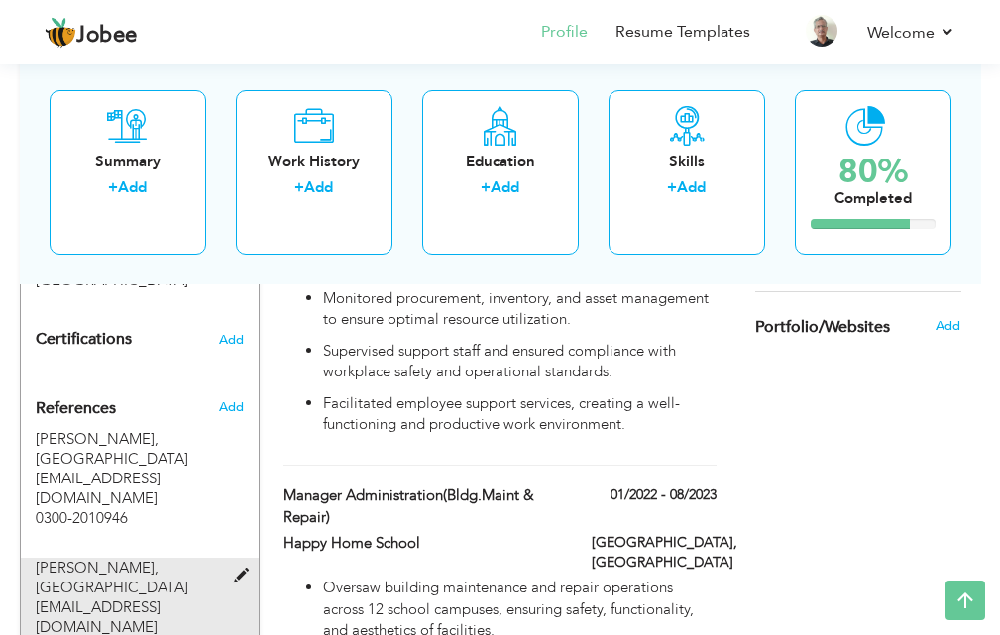
click at [168, 578] on span "[GEOGRAPHIC_DATA]" at bounding box center [112, 588] width 153 height 20
type input "[PERSON_NAME]"
type input "[GEOGRAPHIC_DATA]"
type input "[EMAIL_ADDRESS][DOMAIN_NAME]"
type input "0300-2010946"
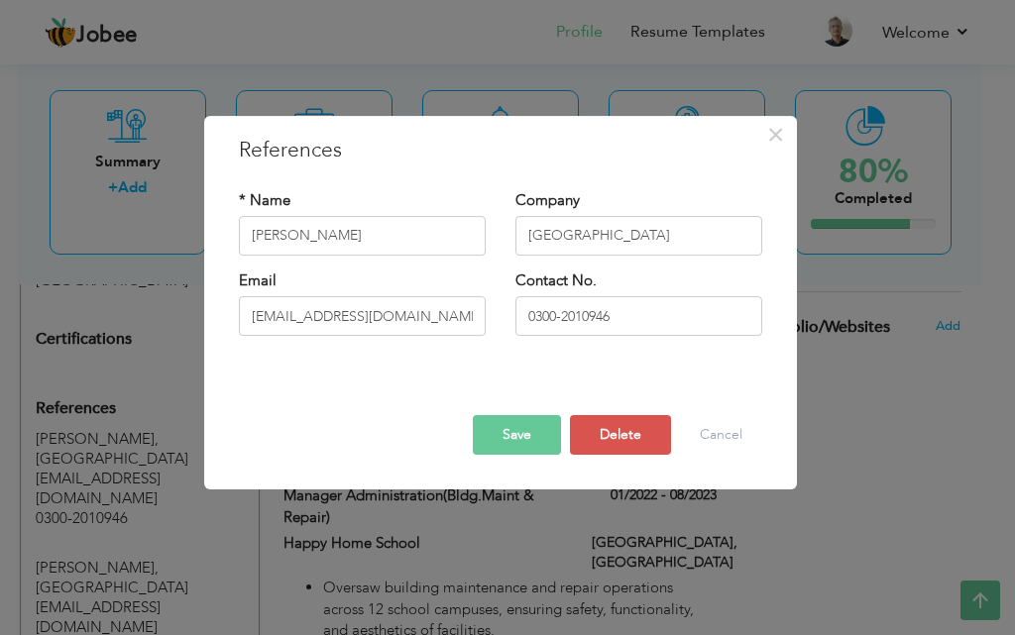
click at [171, 507] on div "× References * Name [PERSON_NAME] Company [GEOGRAPHIC_DATA] Email Contact No." at bounding box center [507, 317] width 1015 height 635
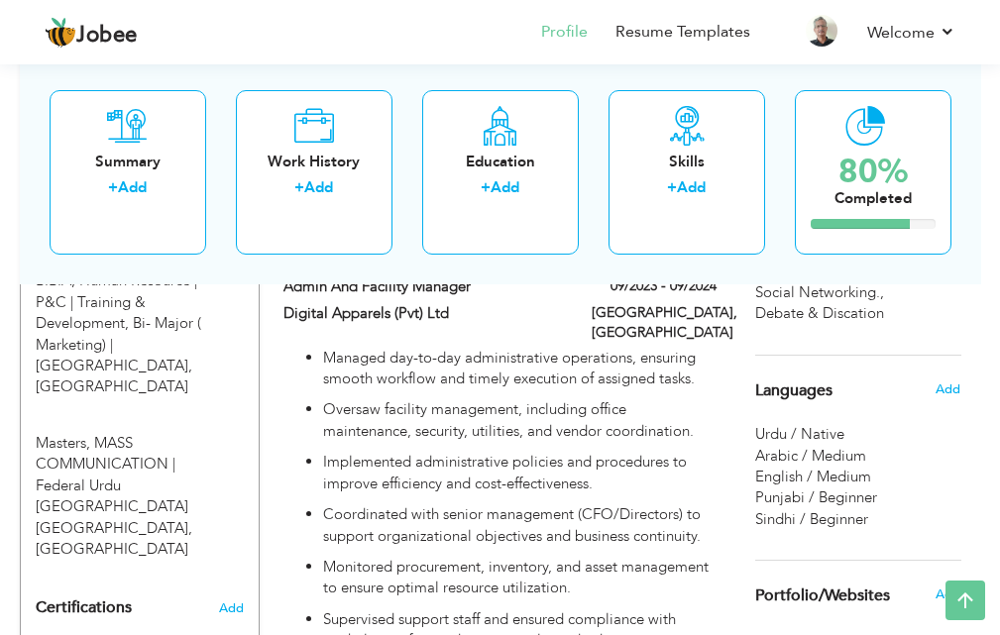
scroll to position [1199, 0]
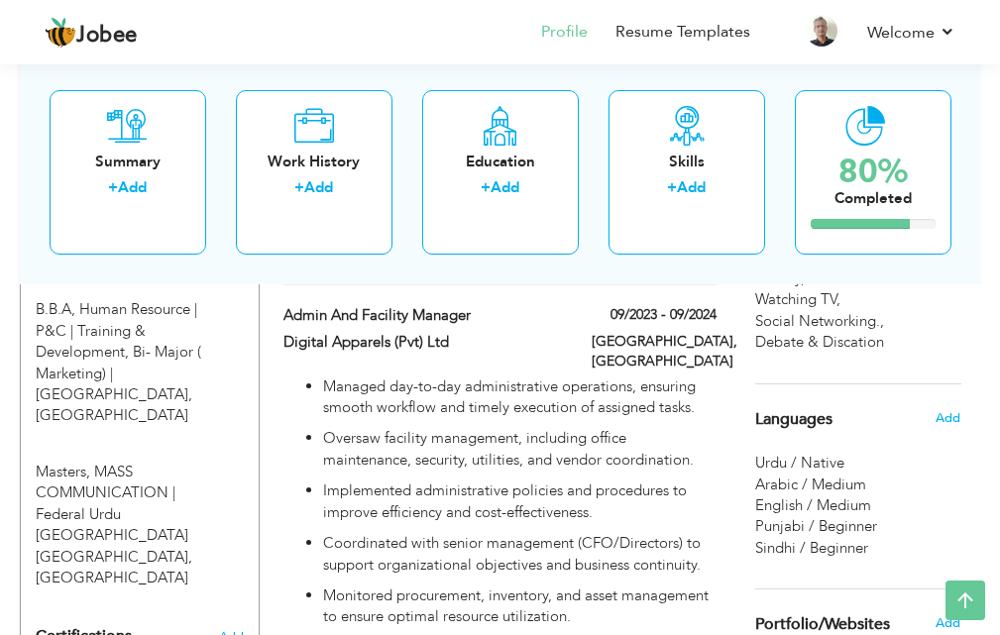
drag, startPoint x: 141, startPoint y: 531, endPoint x: 96, endPoint y: 514, distance: 47.7
click at [79, 628] on h4 "Certifications Add" at bounding box center [140, 637] width 209 height 18
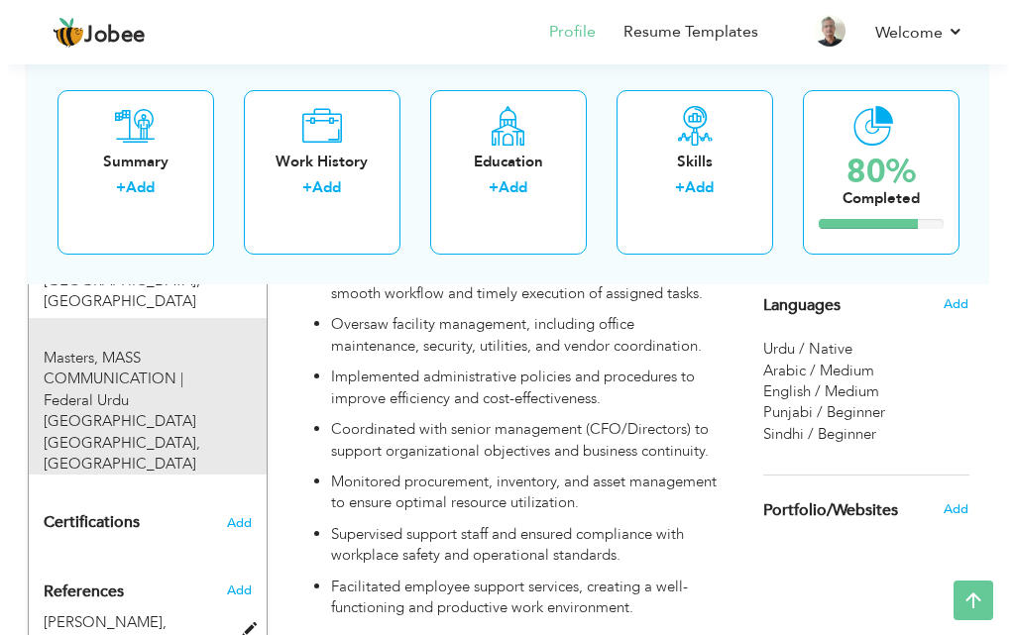
scroll to position [1298, 0]
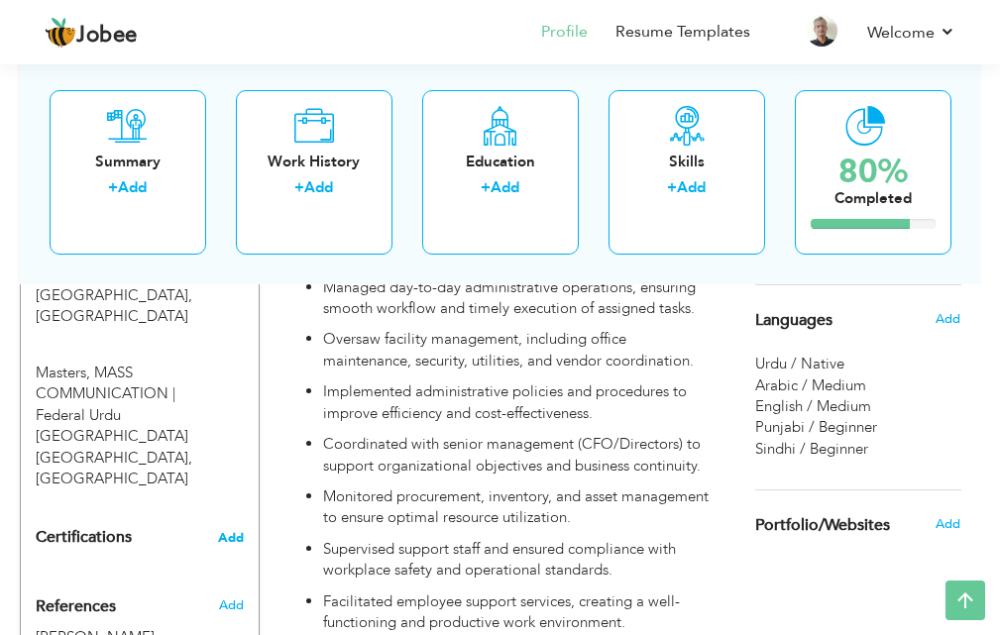
click at [234, 531] on span "Add" at bounding box center [231, 538] width 26 height 14
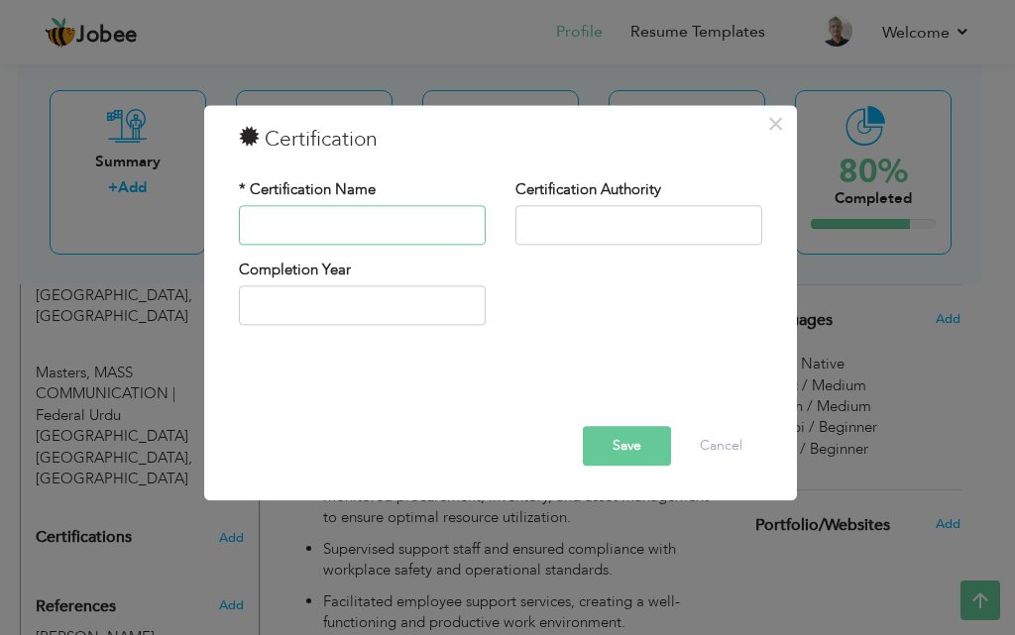
paste input "Project Management Professional (PMP)"
type input "Project Management Professional (PMP)"
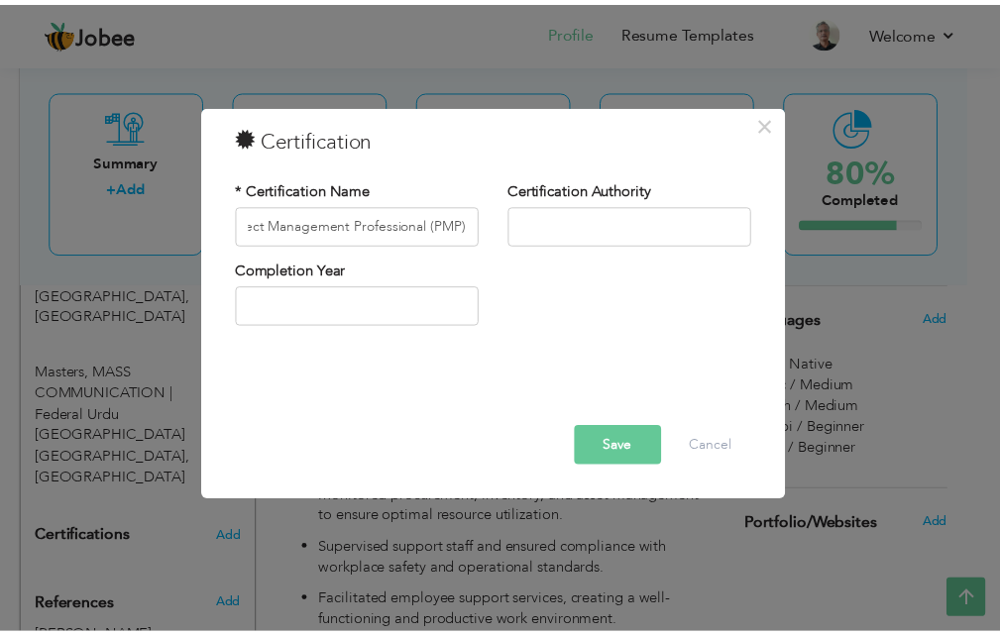
scroll to position [0, 0]
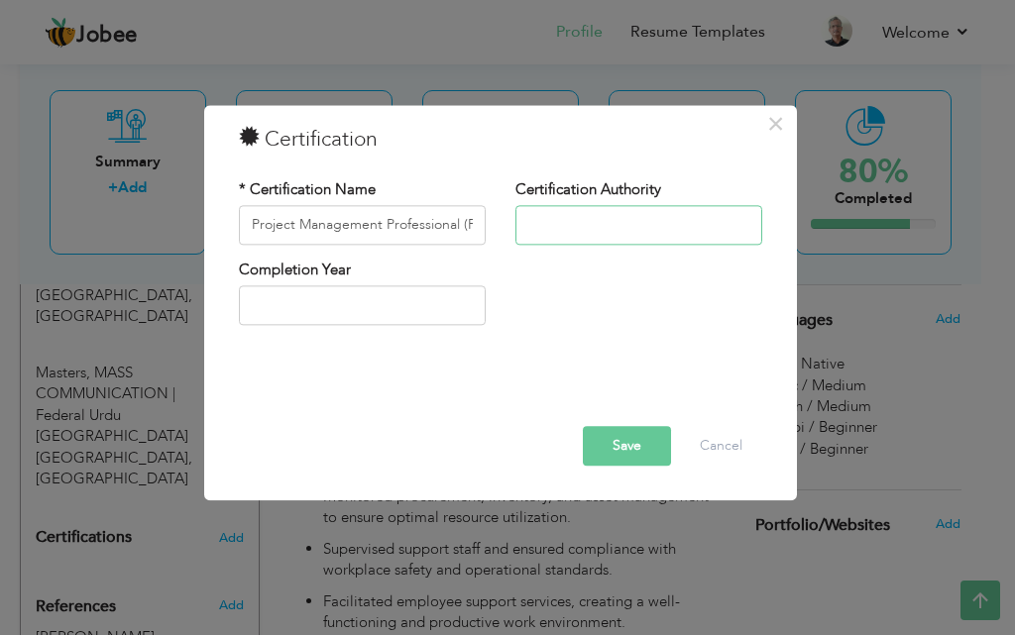
click at [626, 230] on input "text" at bounding box center [638, 225] width 247 height 40
paste input "Project Management Institute (PMI)"
type input "Project Management Institute (PMI)"
click at [464, 308] on input "2025" at bounding box center [362, 306] width 247 height 40
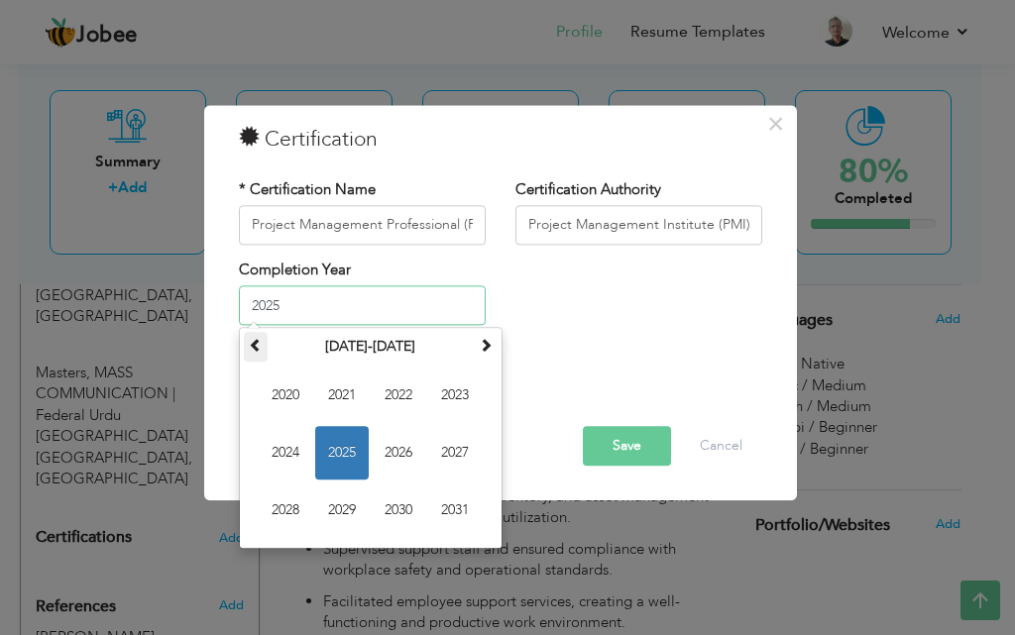
click at [258, 356] on th at bounding box center [256, 348] width 24 height 30
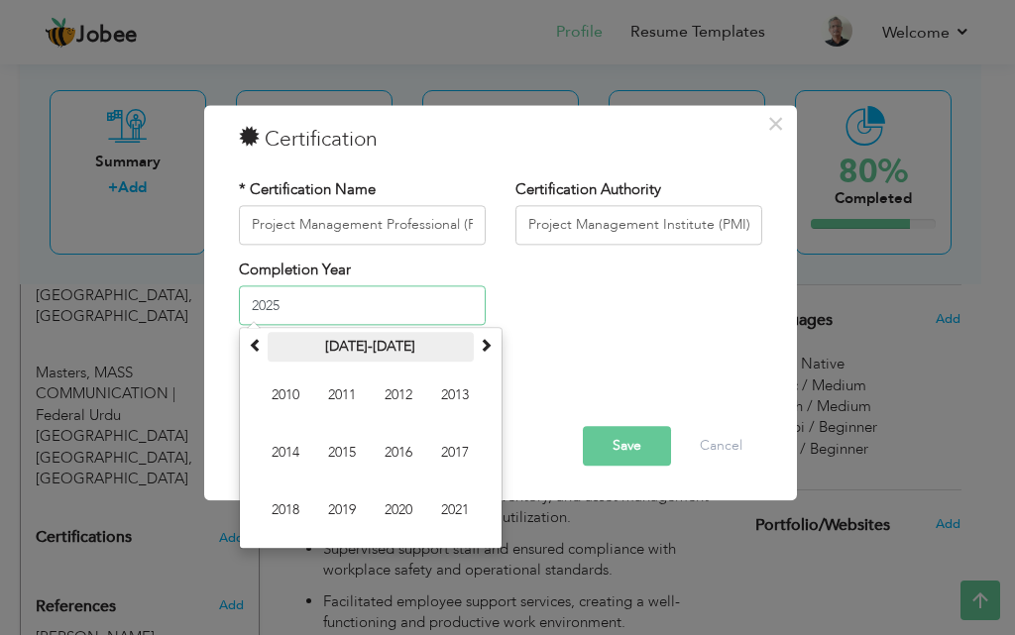
click at [268, 355] on th "[DATE]-[DATE]" at bounding box center [371, 348] width 206 height 30
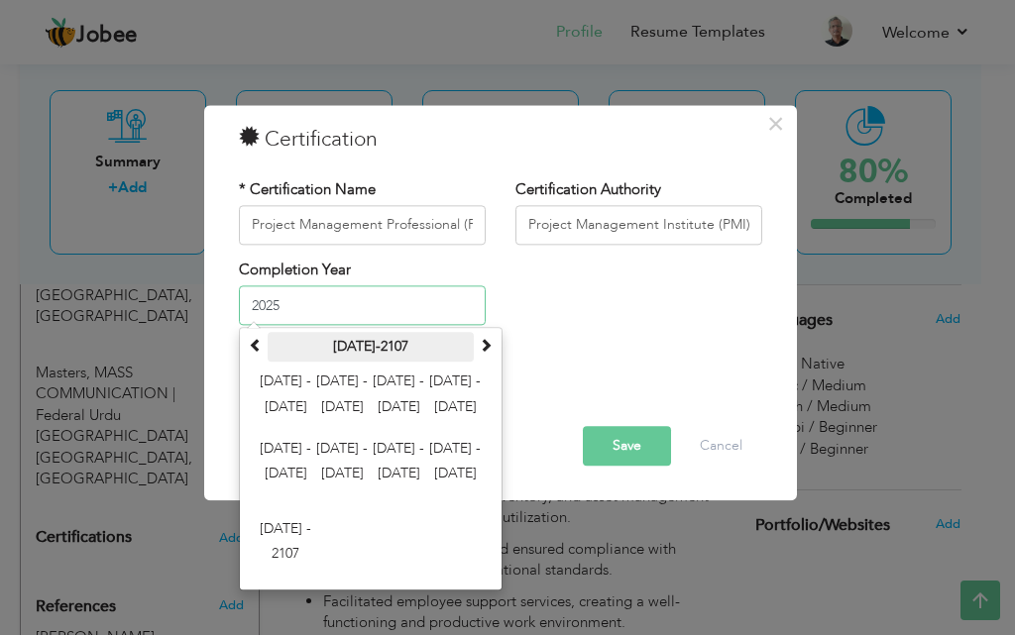
click at [288, 354] on th "[DATE]-2107" at bounding box center [371, 348] width 206 height 30
click at [289, 352] on th "[DATE]-2107" at bounding box center [371, 348] width 206 height 30
click at [249, 341] on span at bounding box center [256, 346] width 14 height 14
click at [480, 344] on span at bounding box center [486, 346] width 14 height 14
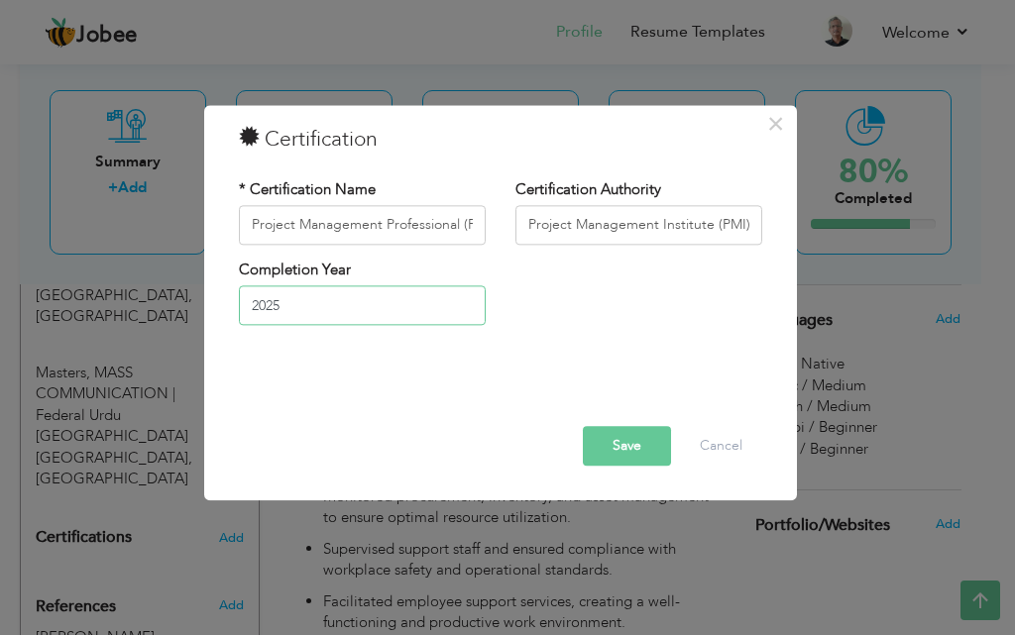
click at [330, 302] on input "2025" at bounding box center [362, 306] width 247 height 40
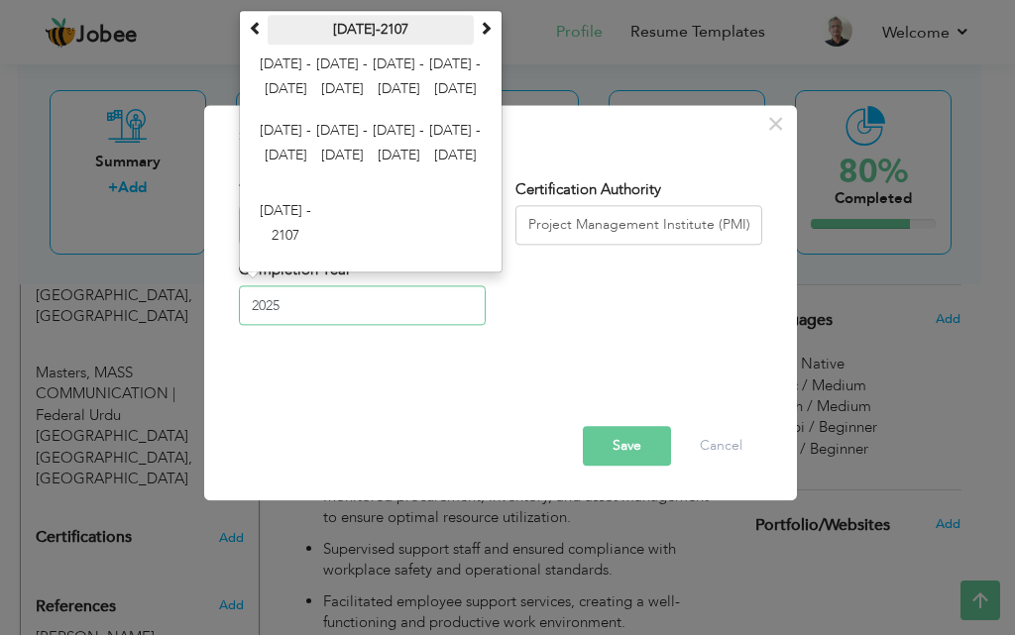
click at [351, 31] on th "[DATE]-2107" at bounding box center [371, 30] width 206 height 30
click at [424, 28] on th "[DATE]-2107" at bounding box center [371, 30] width 206 height 30
click at [474, 26] on th at bounding box center [486, 30] width 24 height 30
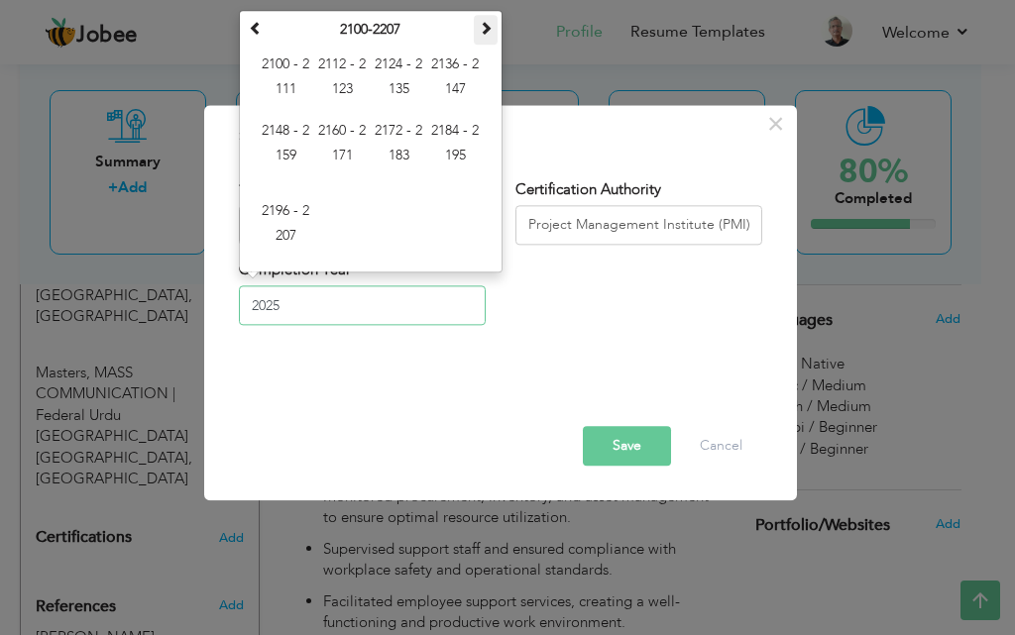
click at [474, 26] on th at bounding box center [486, 30] width 24 height 30
click at [278, 85] on span "2200 - 2211" at bounding box center [286, 79] width 54 height 54
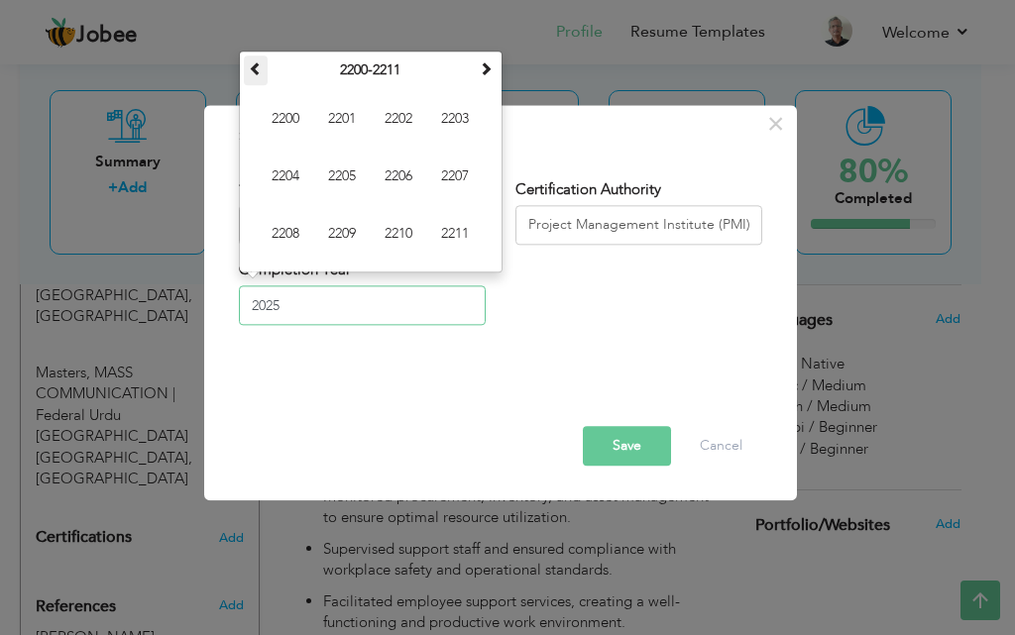
click at [251, 66] on span at bounding box center [256, 68] width 14 height 14
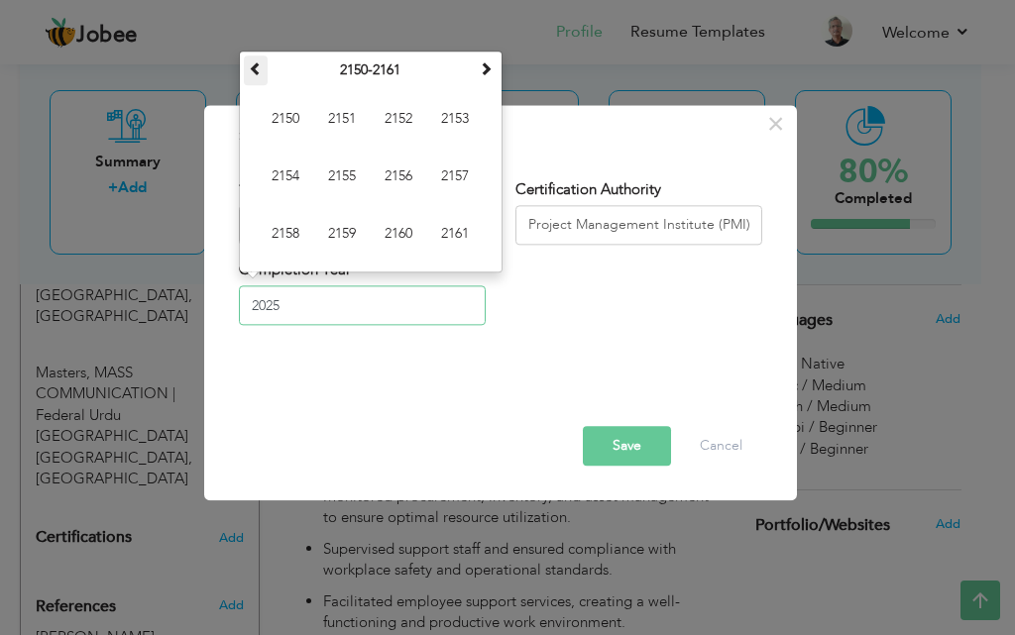
click at [251, 66] on span at bounding box center [256, 68] width 14 height 14
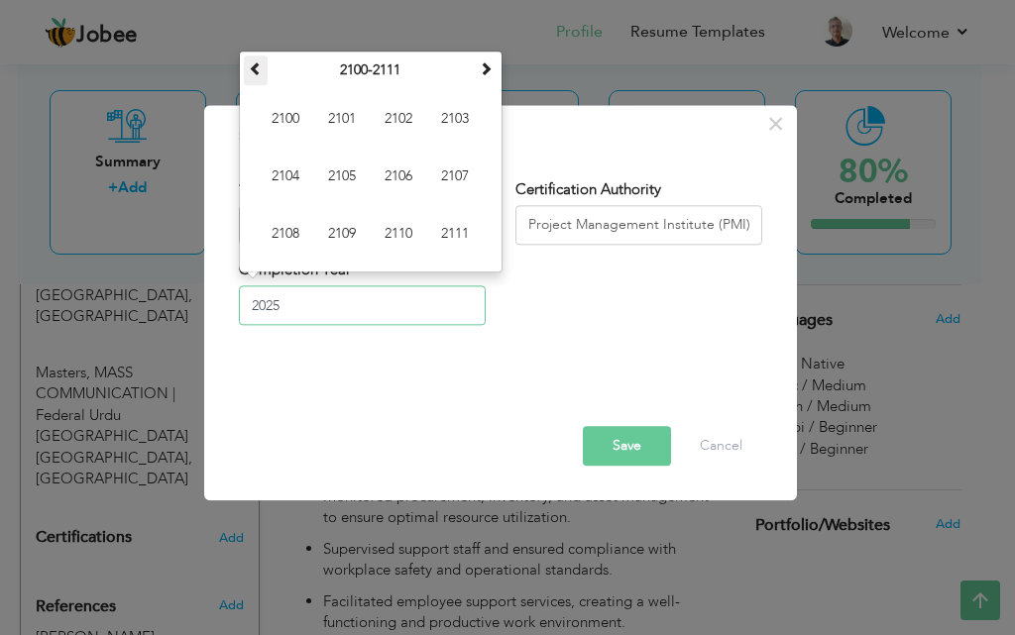
click at [251, 66] on span at bounding box center [256, 68] width 14 height 14
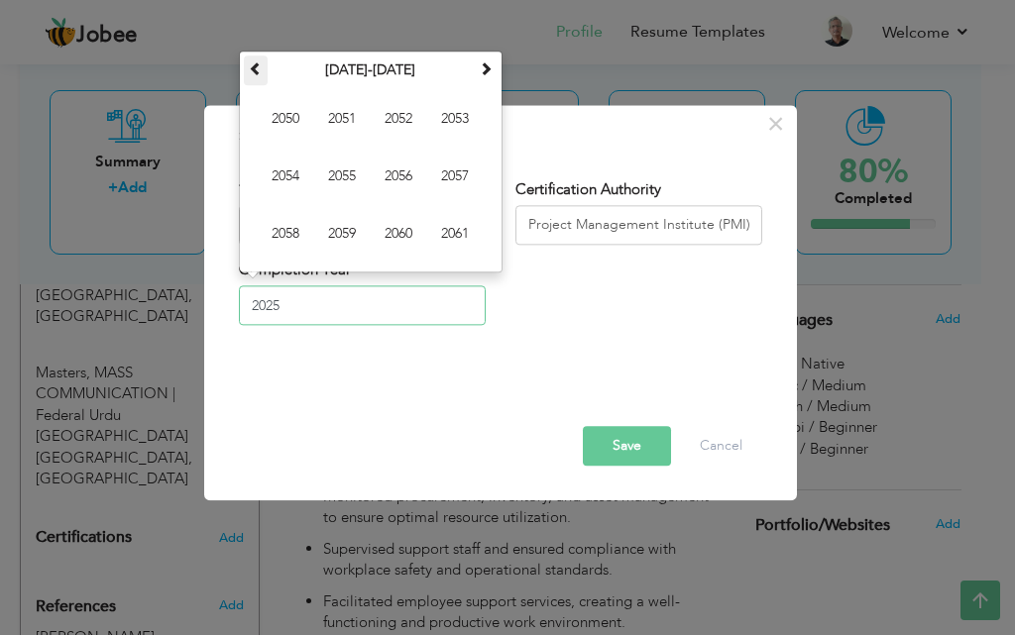
click at [251, 66] on span at bounding box center [256, 68] width 14 height 14
click at [417, 227] on span "2020" at bounding box center [399, 234] width 54 height 54
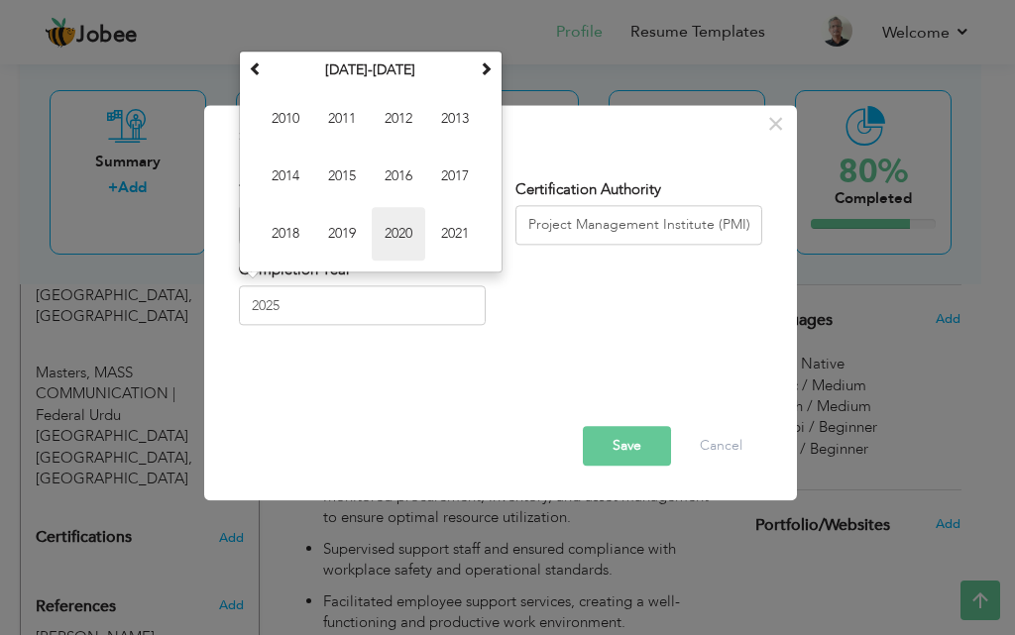
type input "2020"
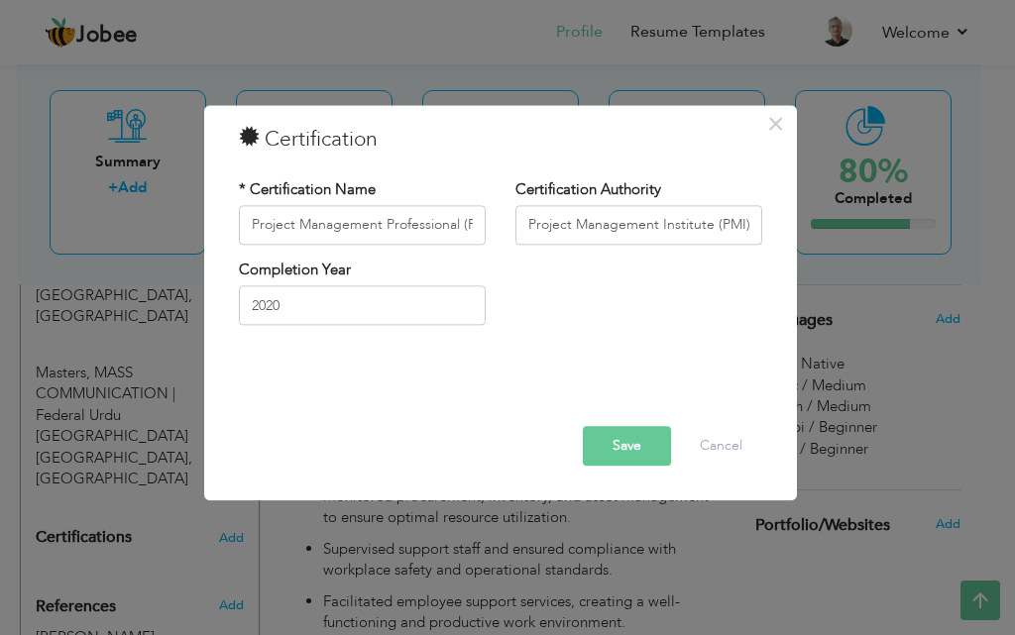
click at [608, 457] on button "Save" at bounding box center [627, 446] width 88 height 40
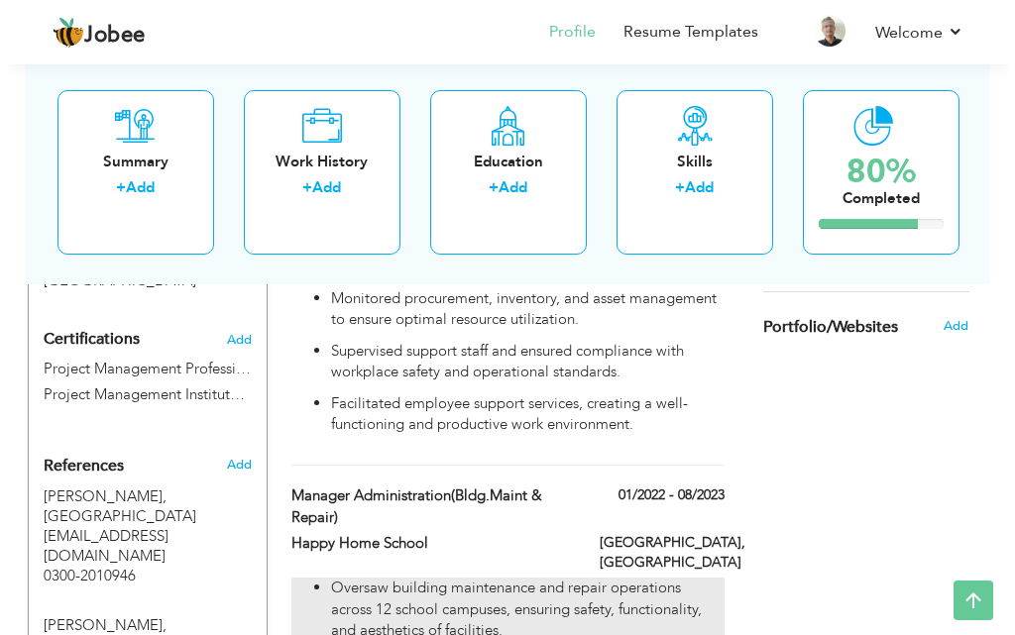
scroll to position [1298, 0]
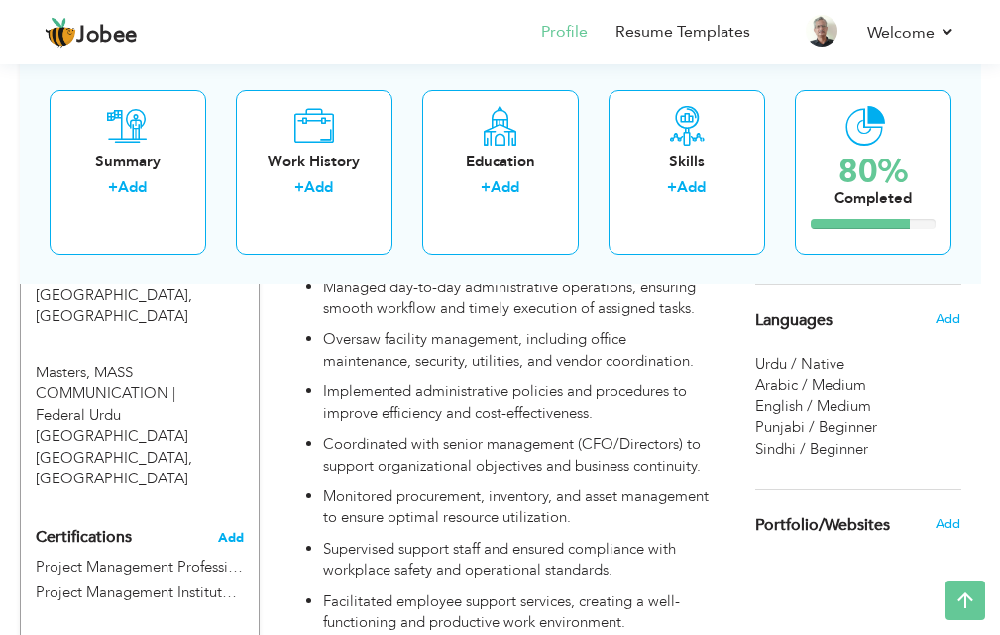
click at [240, 531] on span "Add" at bounding box center [231, 538] width 26 height 14
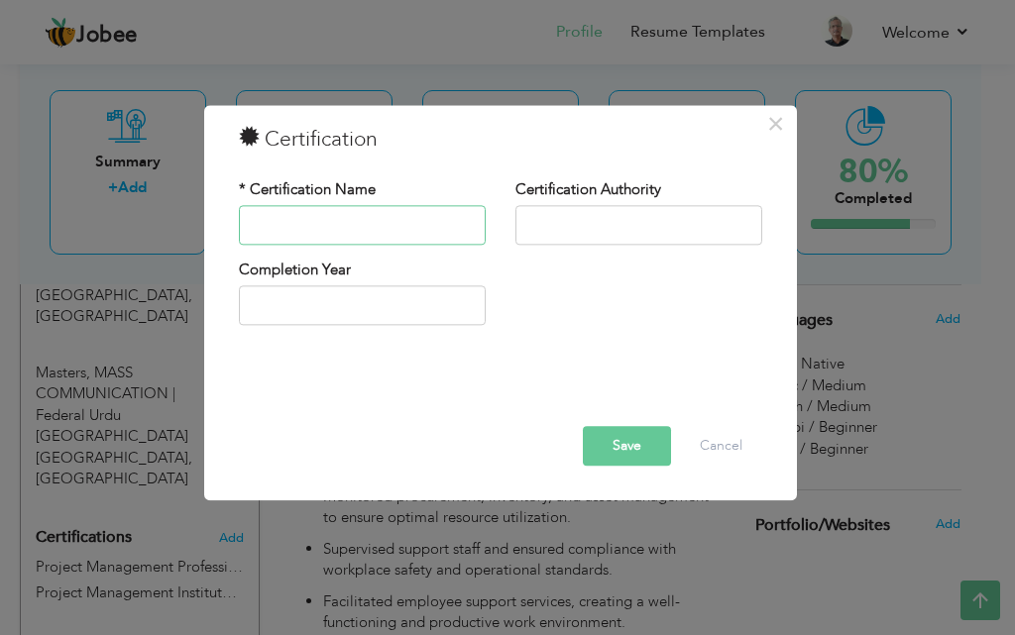
paste input "Certified Administrative Professional"
type input "Certified Administrative Professional"
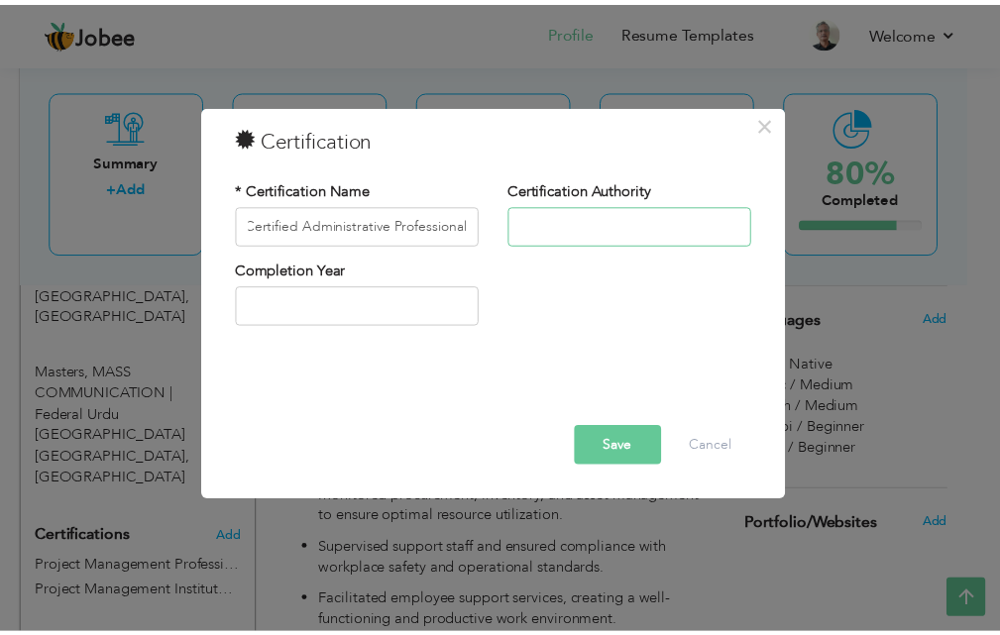
scroll to position [0, 0]
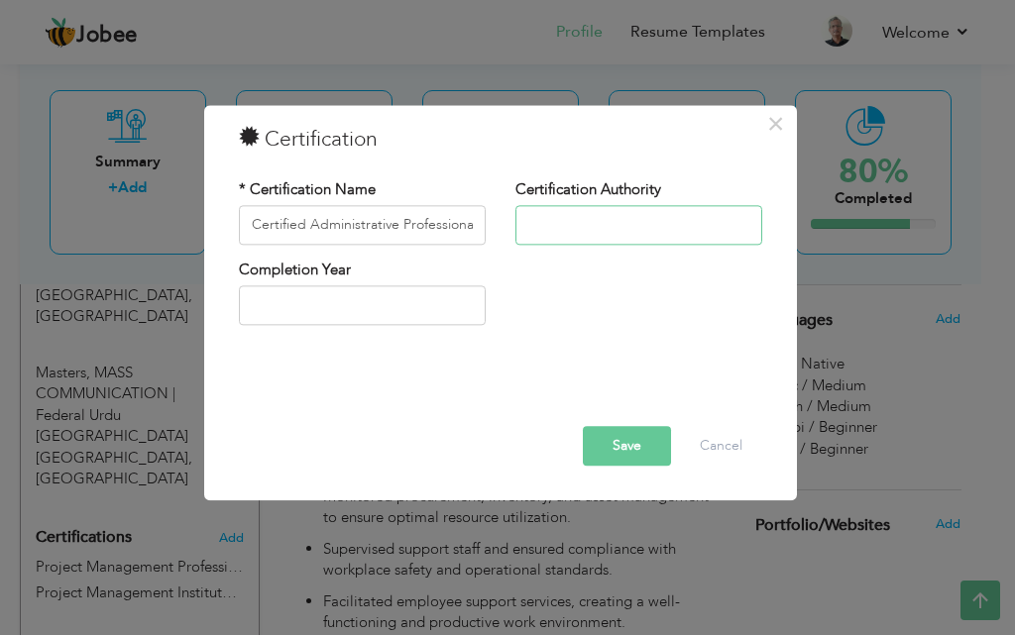
paste input "(CAP) – IAAP"
type input "(CAP) – IAAP"
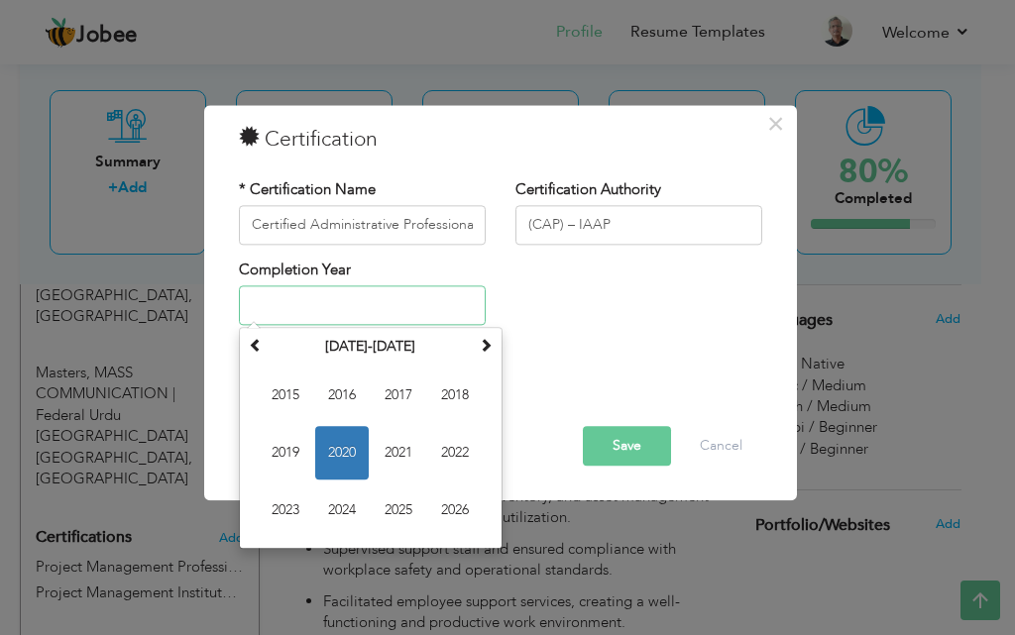
click at [312, 315] on input "text" at bounding box center [362, 306] width 247 height 40
type input "1"
type input "2"
type input "2018"
click at [339, 457] on span "2018" at bounding box center [342, 454] width 54 height 54
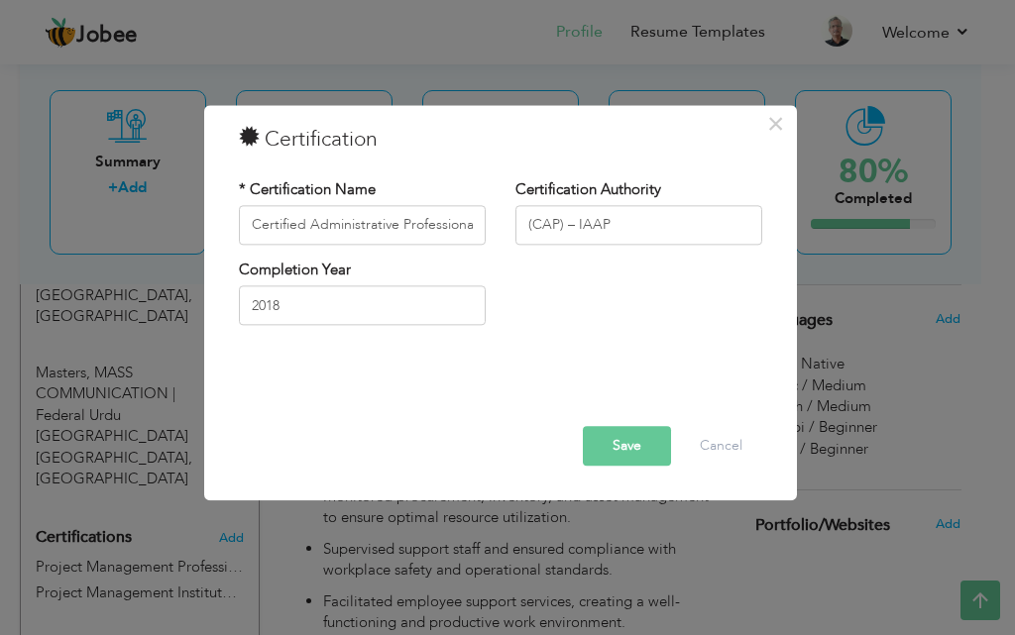
click at [598, 429] on button "Save" at bounding box center [627, 446] width 88 height 40
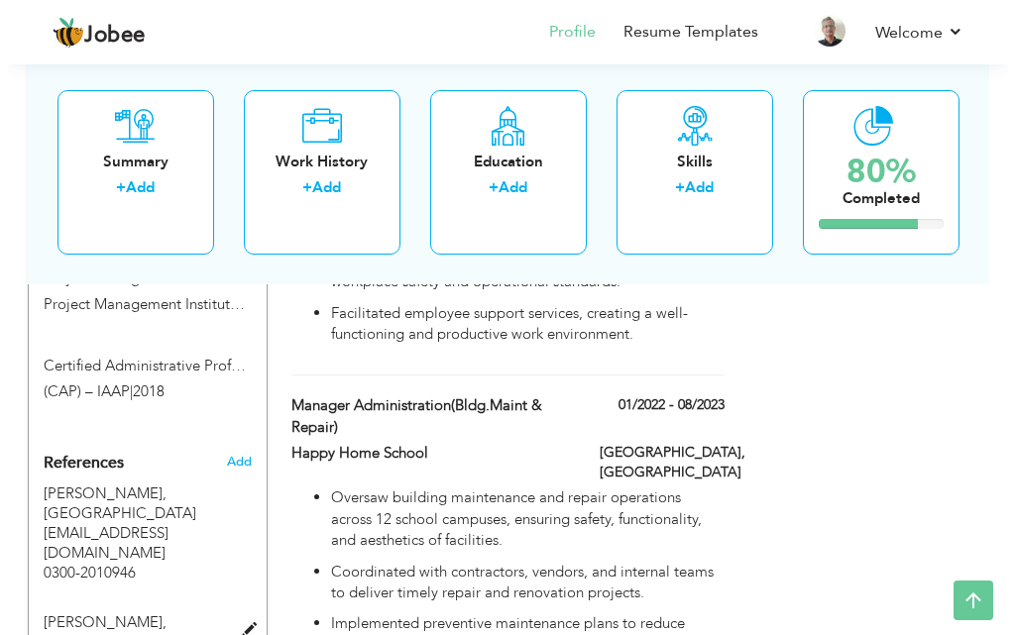
scroll to position [1397, 0]
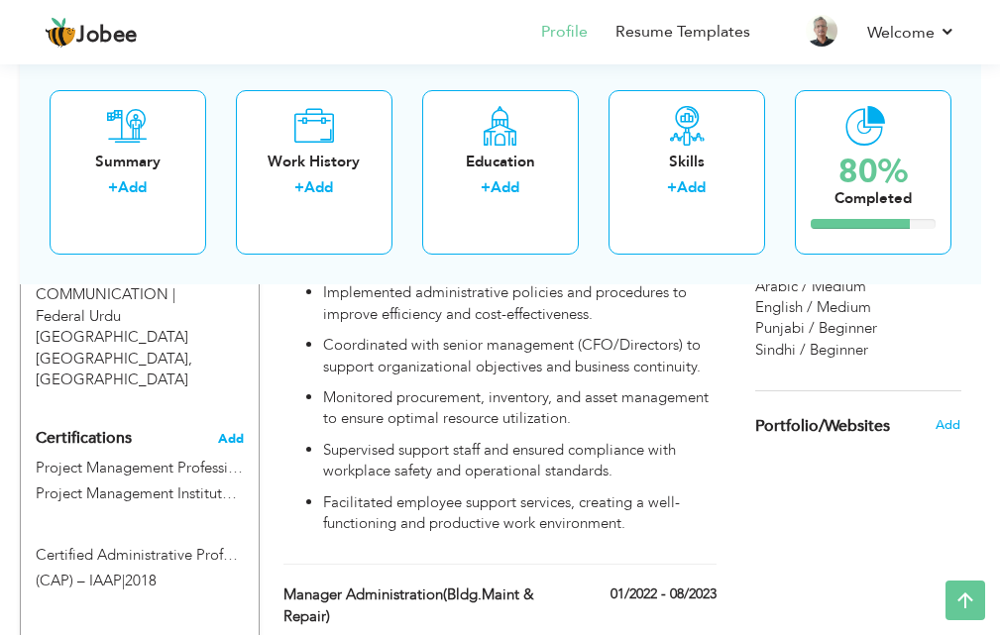
click at [228, 432] on span "Add" at bounding box center [231, 439] width 26 height 14
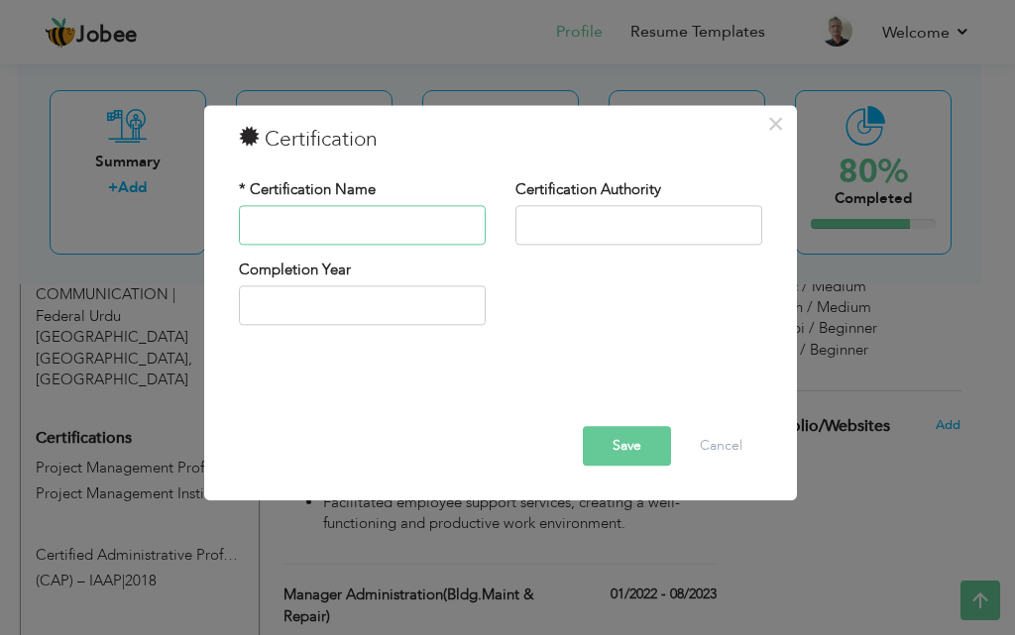
paste input "SAP ERP – Logistics & Supply Chain Management Module"
type input "SAP ERP – Logistics & Supply Chain Management Module"
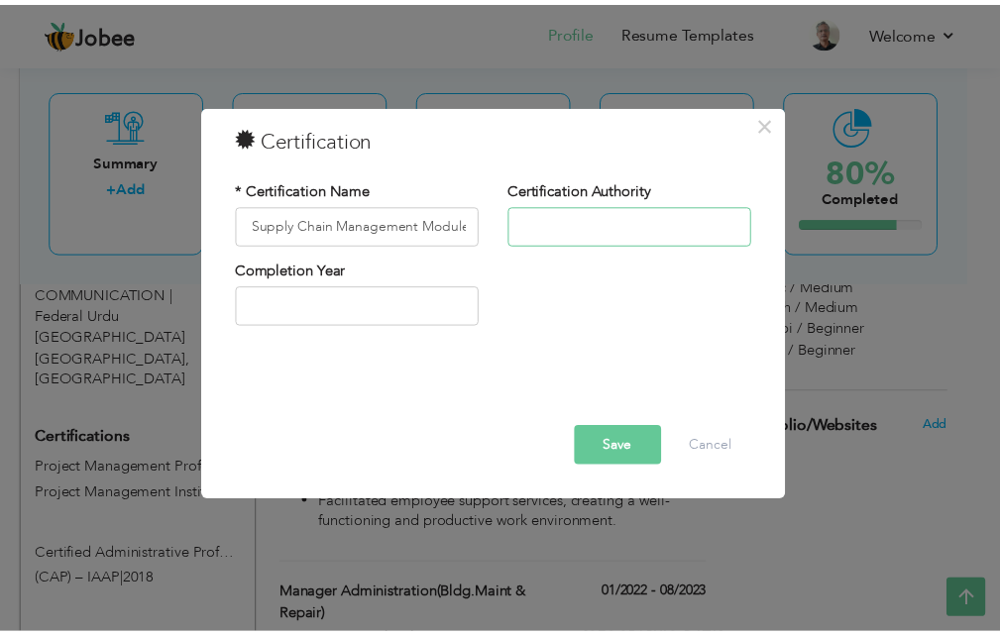
scroll to position [0, 0]
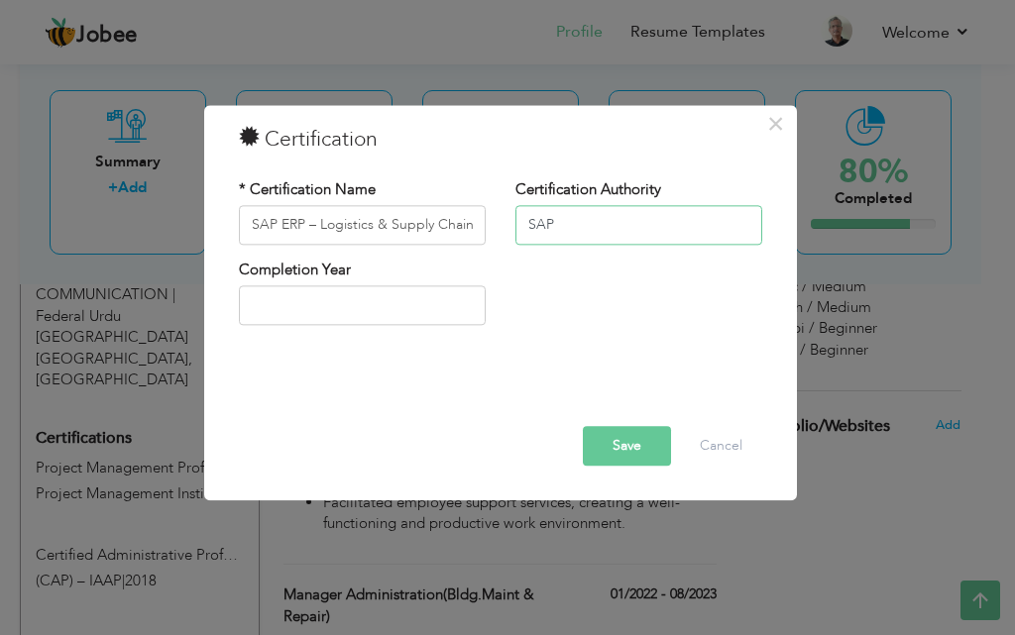
type input "SAP"
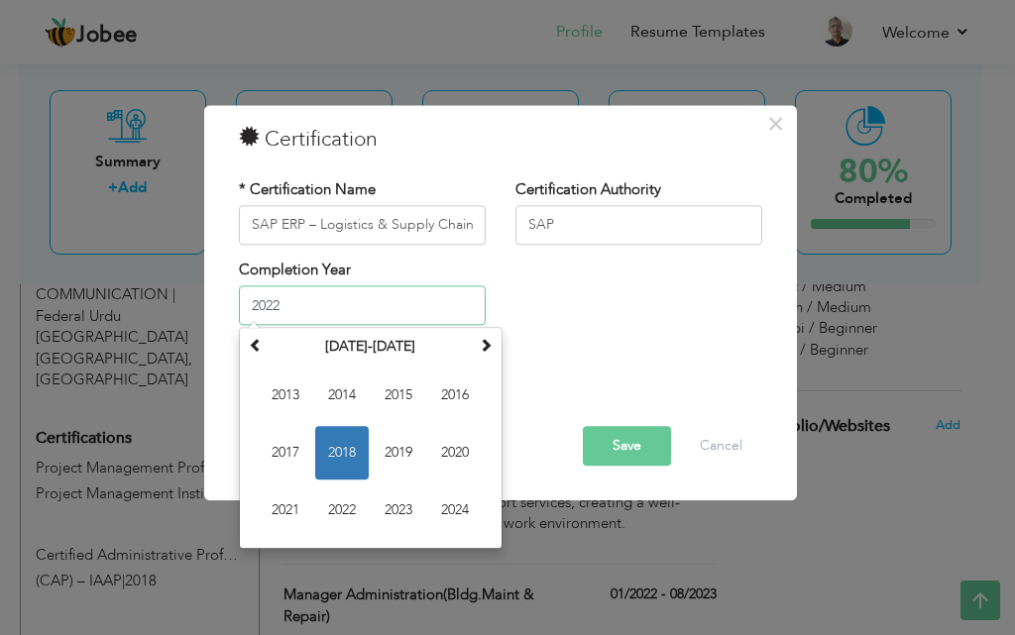
type input "2022"
click at [580, 458] on div "Save Delete Cancel" at bounding box center [500, 446] width 553 height 40
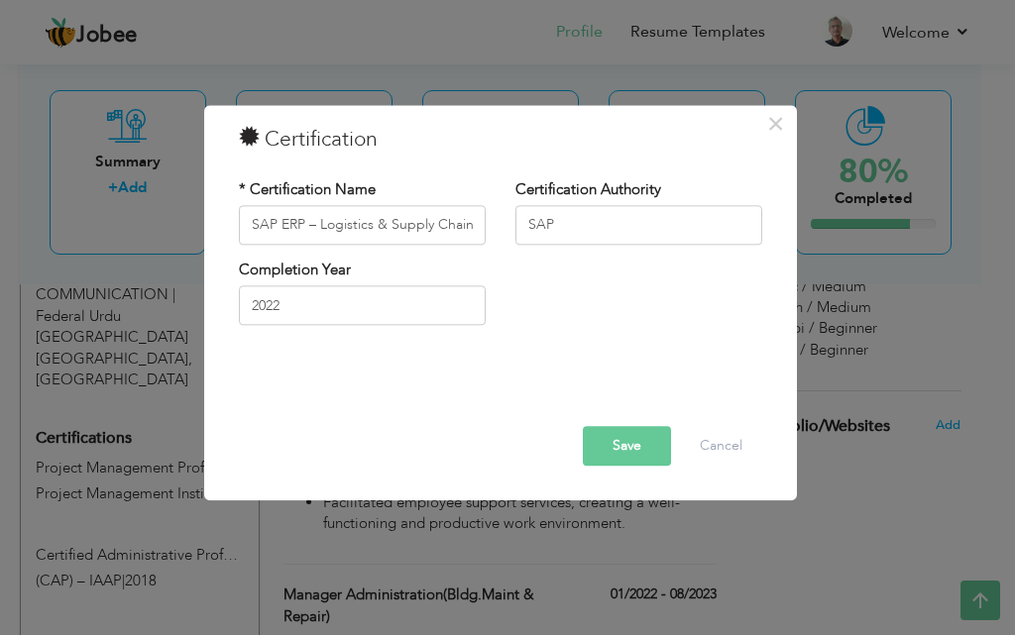
click at [583, 454] on button "Save" at bounding box center [627, 446] width 88 height 40
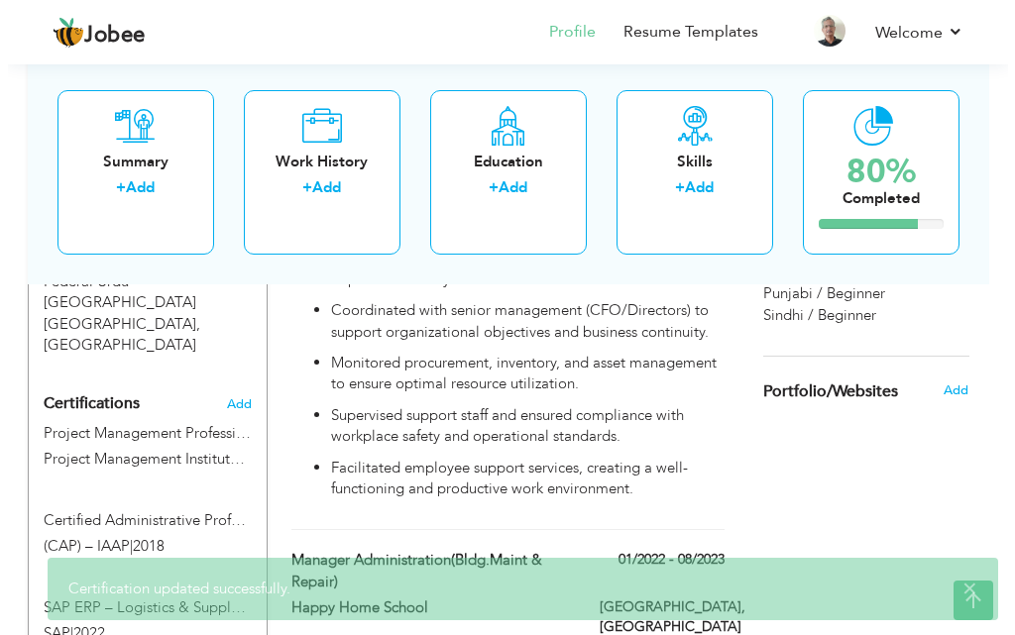
scroll to position [1397, 0]
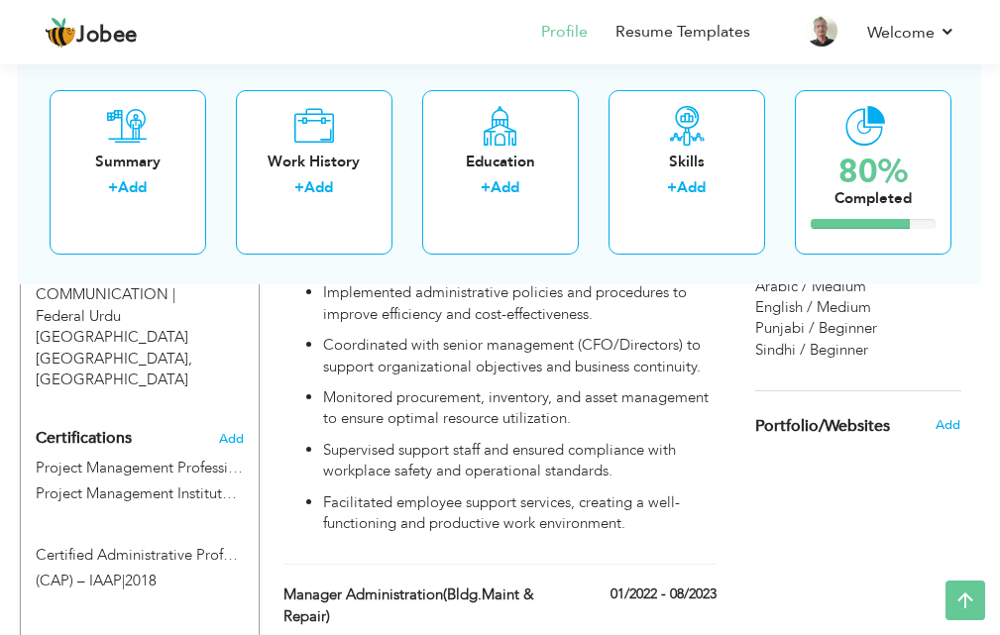
click at [213, 458] on div "Project Management Professional (PMP) Project Management Institute (PMI) | 2020" at bounding box center [140, 484] width 239 height 53
type input "Project Management Professional (PMP)"
type input "Project Management Institute (PMI)"
type input "2020"
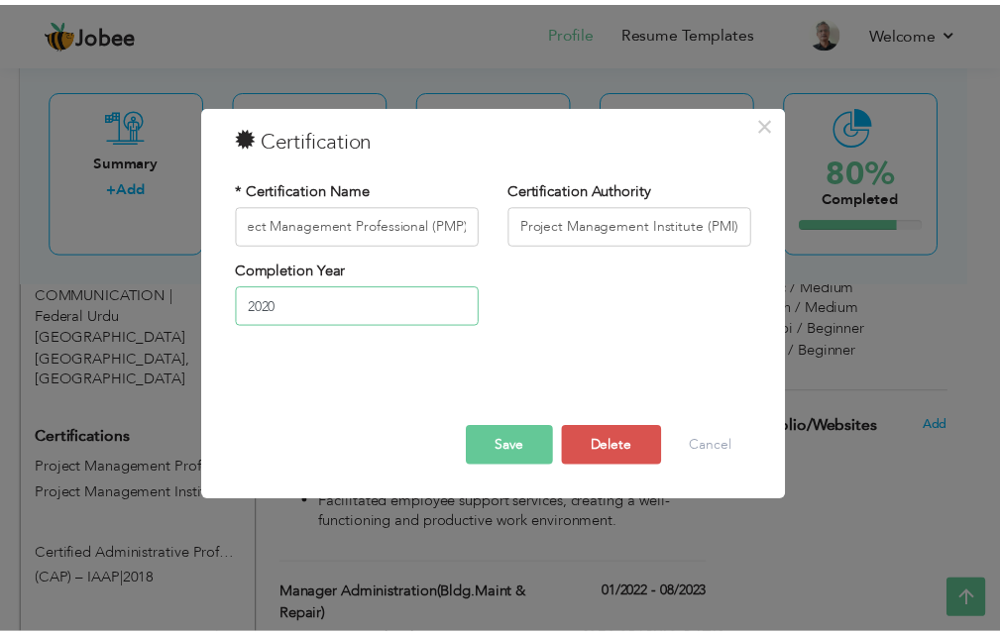
scroll to position [0, 0]
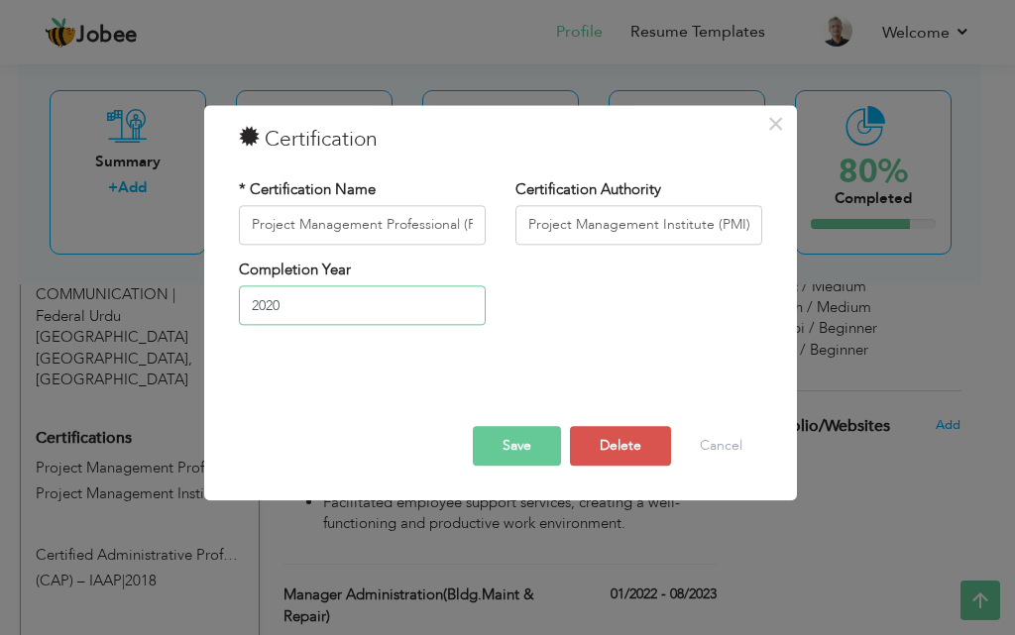
click at [365, 317] on input "2020" at bounding box center [362, 306] width 247 height 40
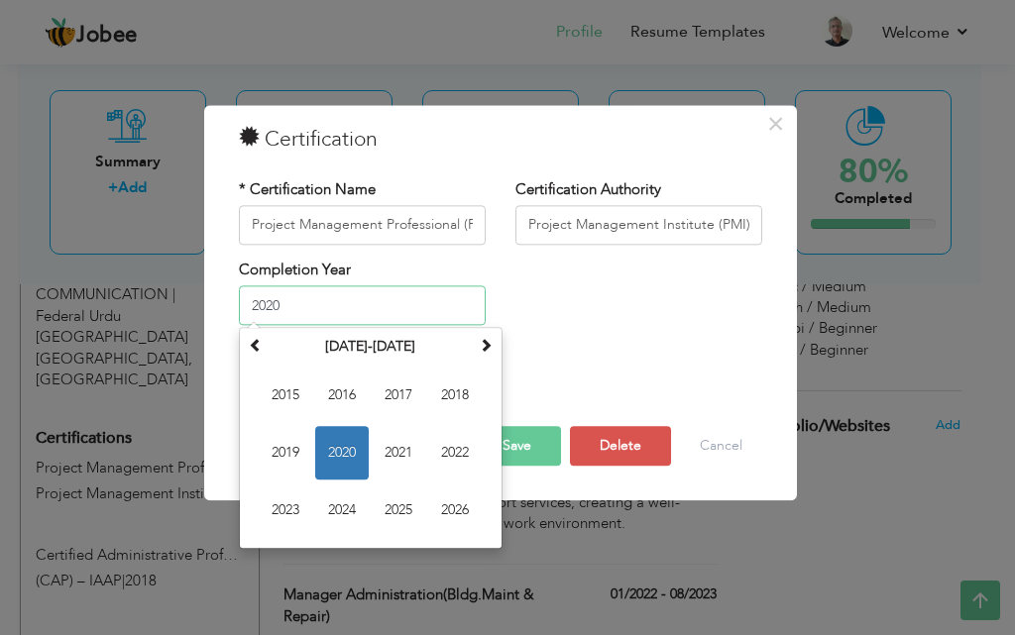
click at [351, 463] on span "2020" at bounding box center [342, 454] width 54 height 54
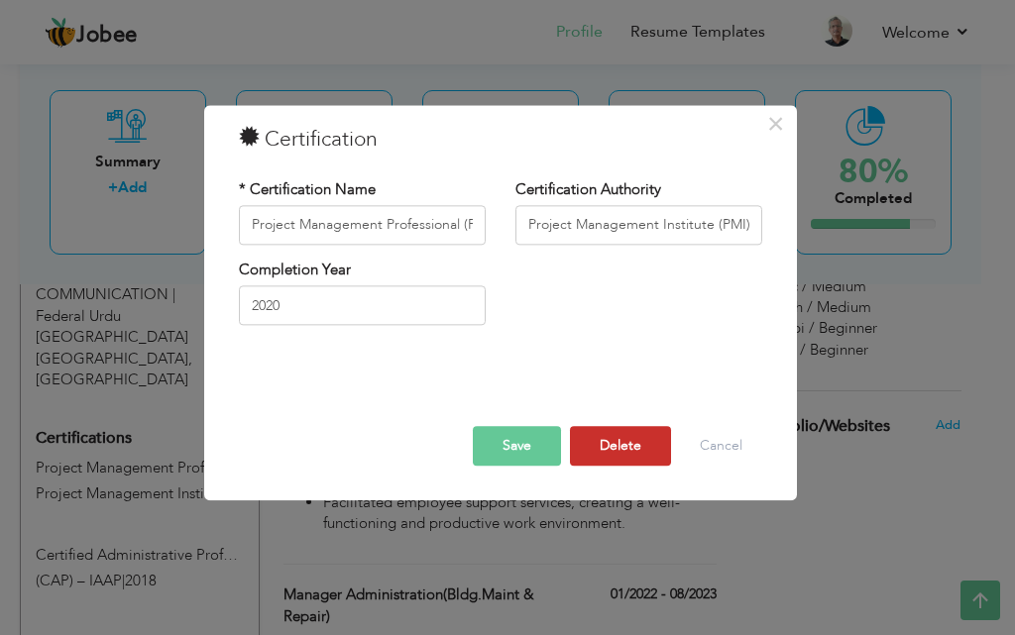
click at [597, 451] on button "Delete" at bounding box center [620, 446] width 101 height 40
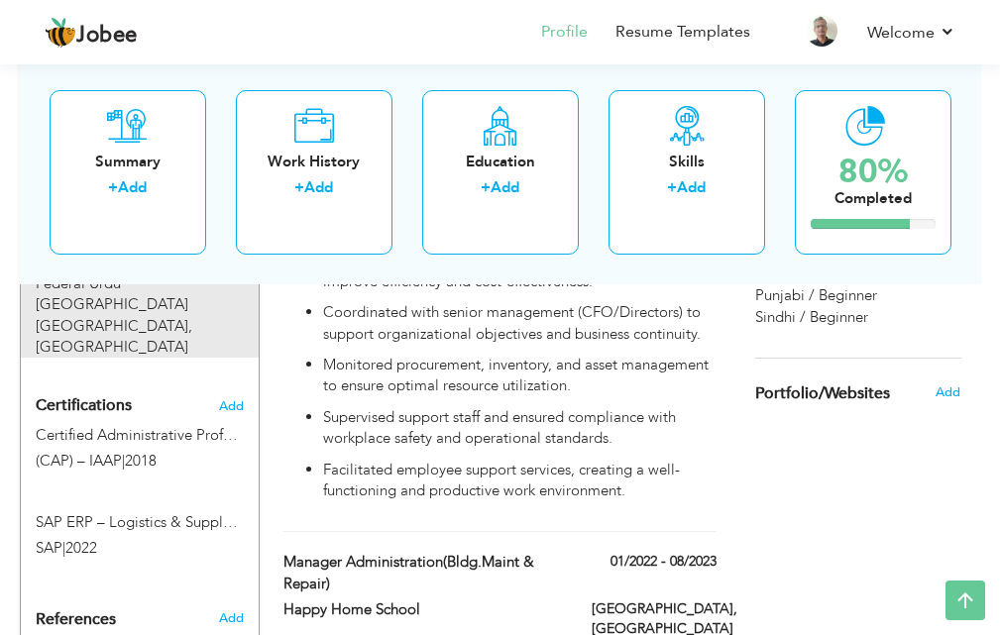
scroll to position [1397, 0]
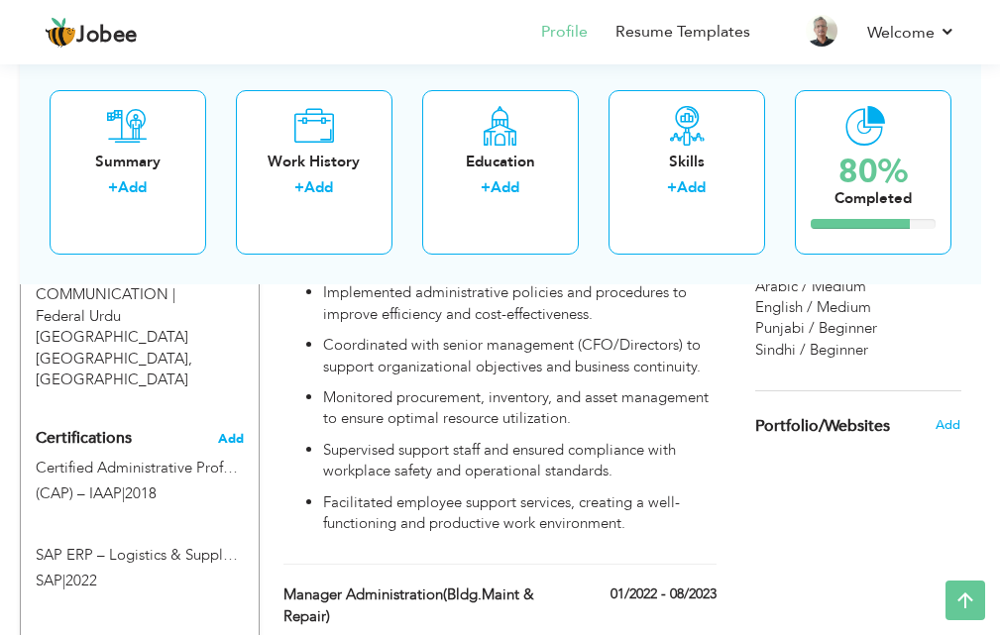
click at [242, 432] on span "Add" at bounding box center [231, 439] width 26 height 14
click at [231, 432] on span "Add" at bounding box center [231, 439] width 26 height 14
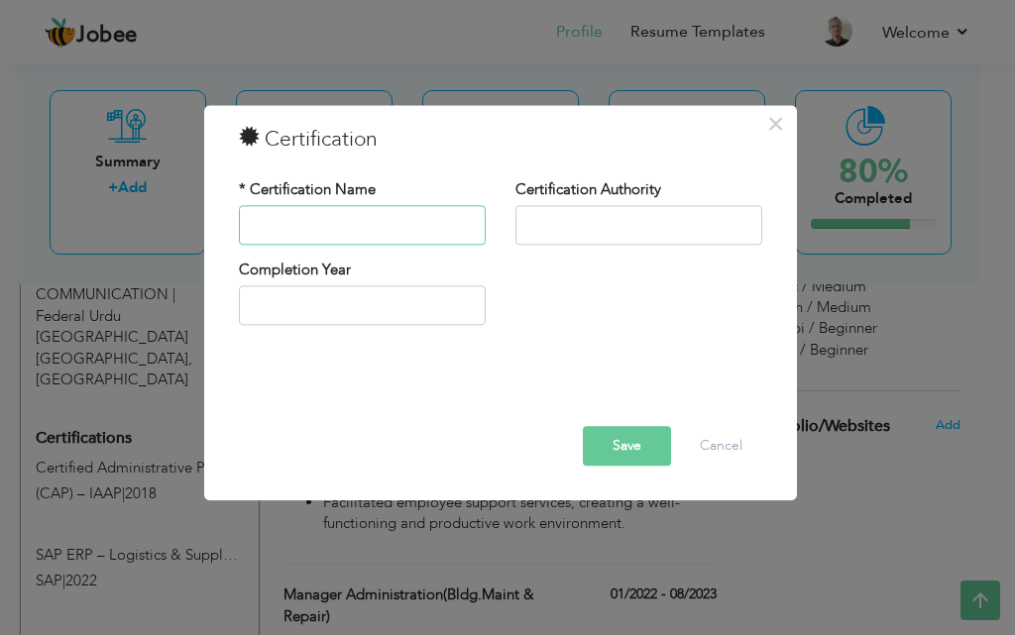
paste input "Occupational Health & Safety (OSHA) Certification"
click at [344, 228] on input "Occupational Health & Safety (OSHA) Certification" at bounding box center [362, 225] width 247 height 40
type input "Occupational Health & Safety Certification"
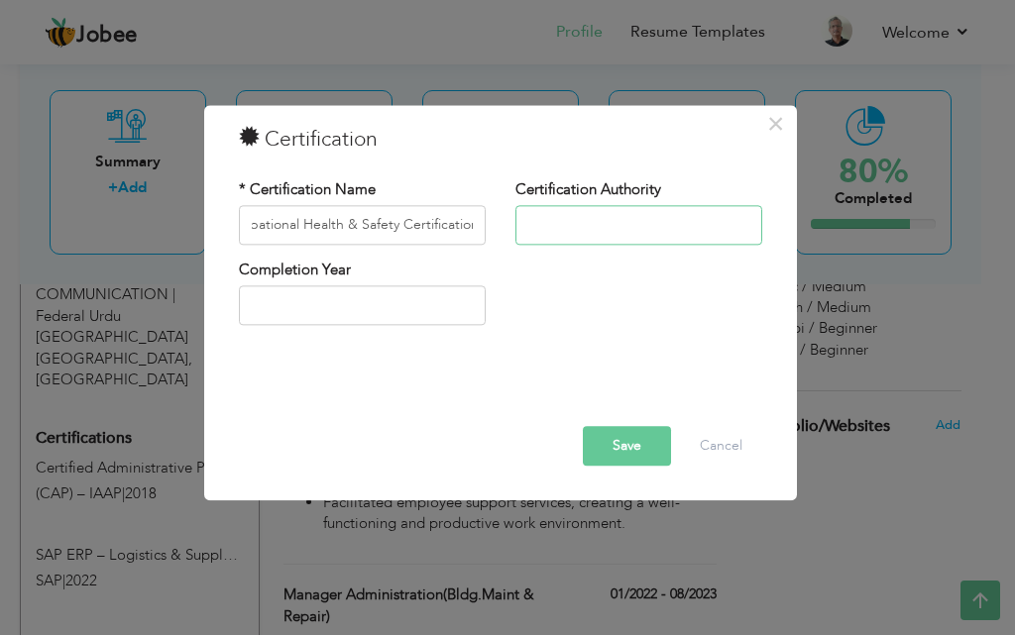
click at [545, 223] on input "text" at bounding box center [638, 225] width 247 height 40
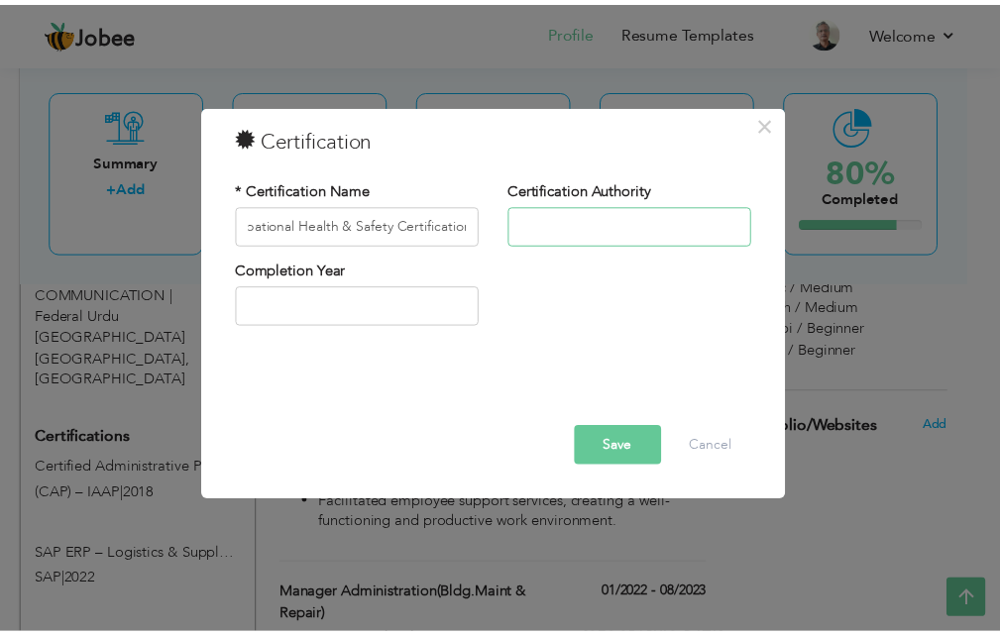
scroll to position [0, 0]
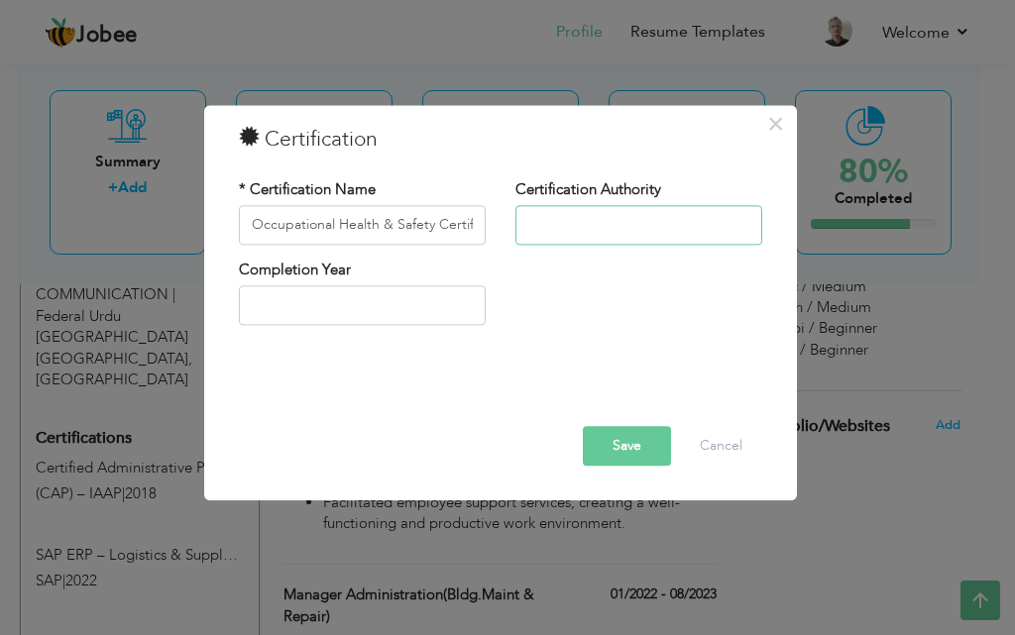
paste input "(OSHA)"
type input "(OSHA)"
click at [339, 325] on input "text" at bounding box center [362, 306] width 247 height 40
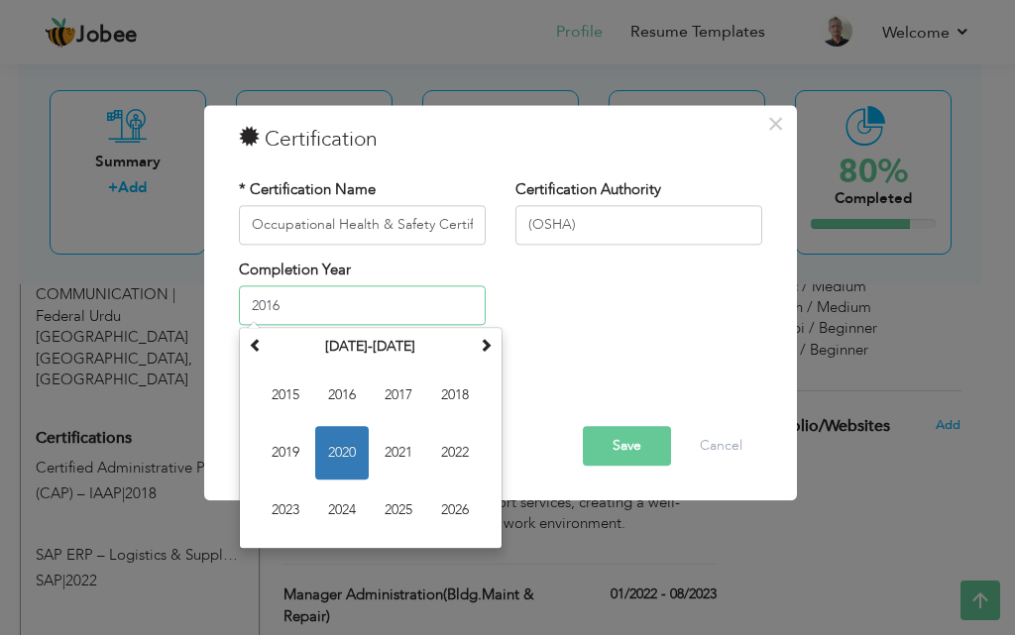
type input "2016"
click at [340, 452] on span "2016" at bounding box center [342, 454] width 54 height 54
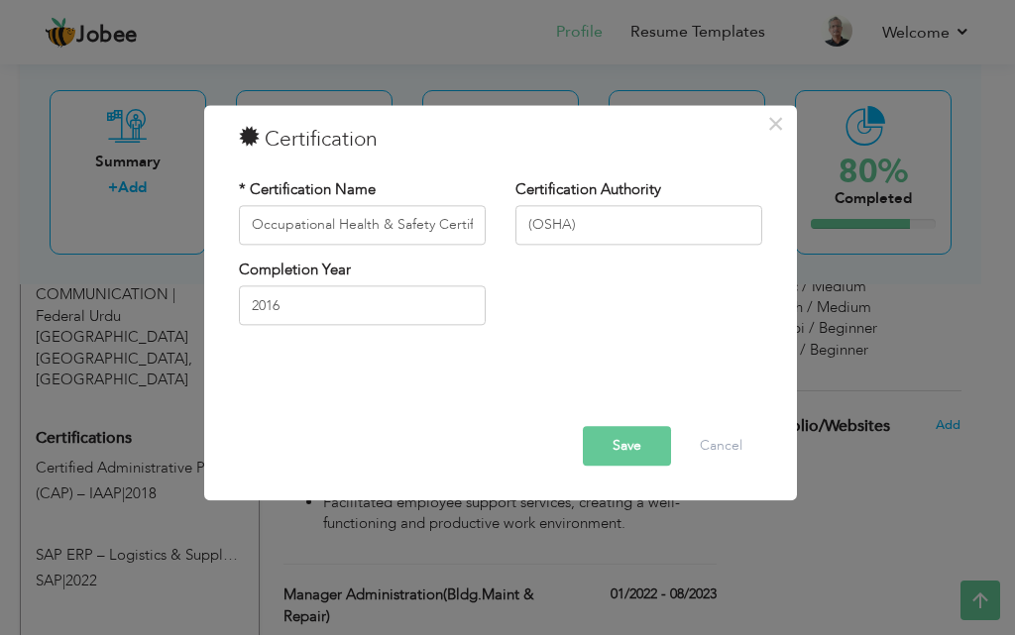
click at [629, 456] on button "Save" at bounding box center [627, 446] width 88 height 40
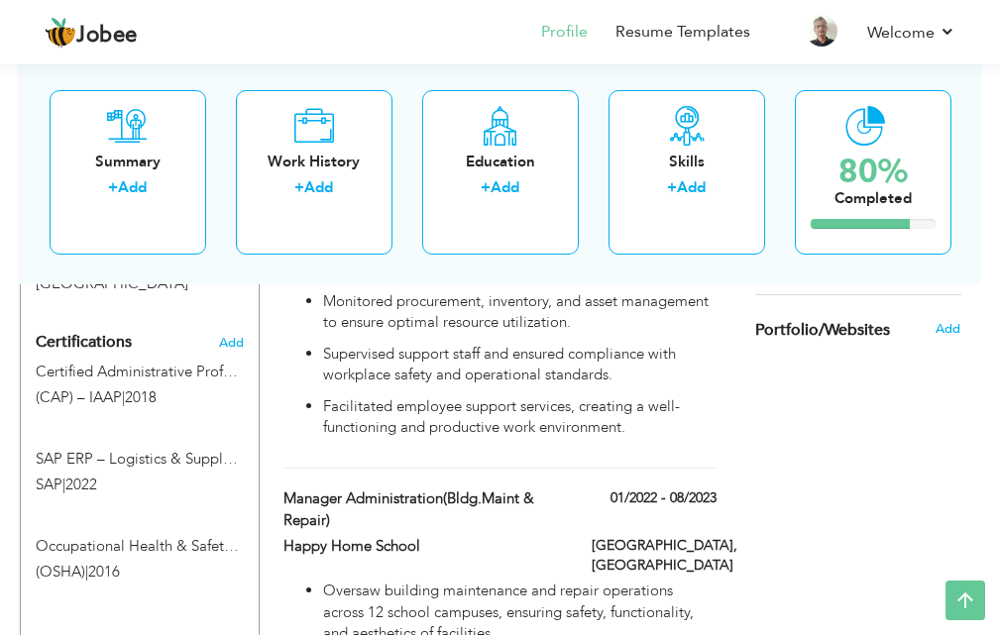
scroll to position [1397, 0]
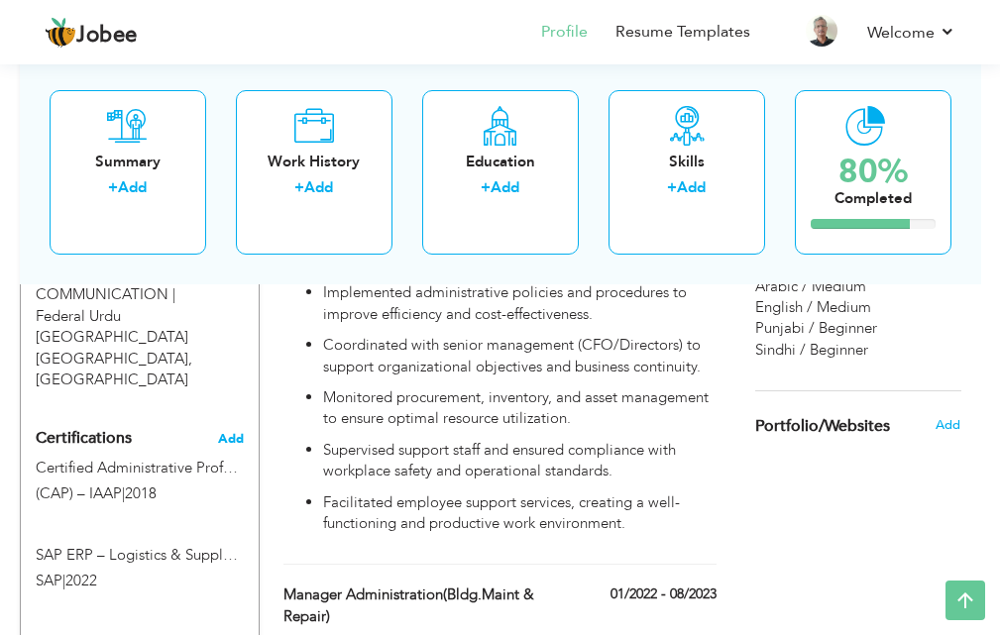
click at [233, 432] on span "Add" at bounding box center [231, 439] width 26 height 14
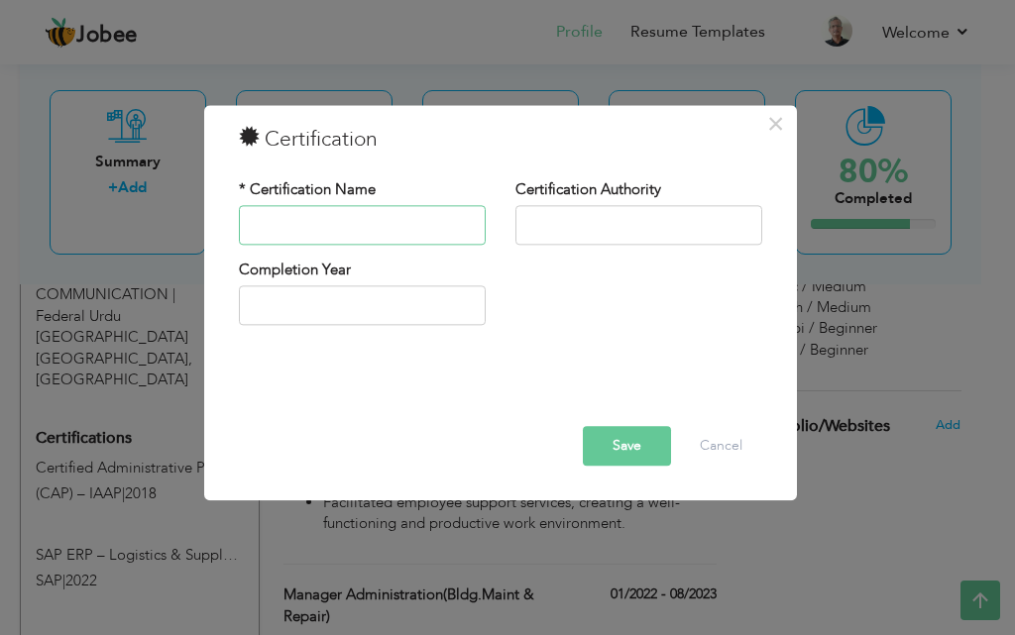
paste input "Facility Management Professional"
type input "Facility Management Professional"
paste input "(FMP) – IFMA"
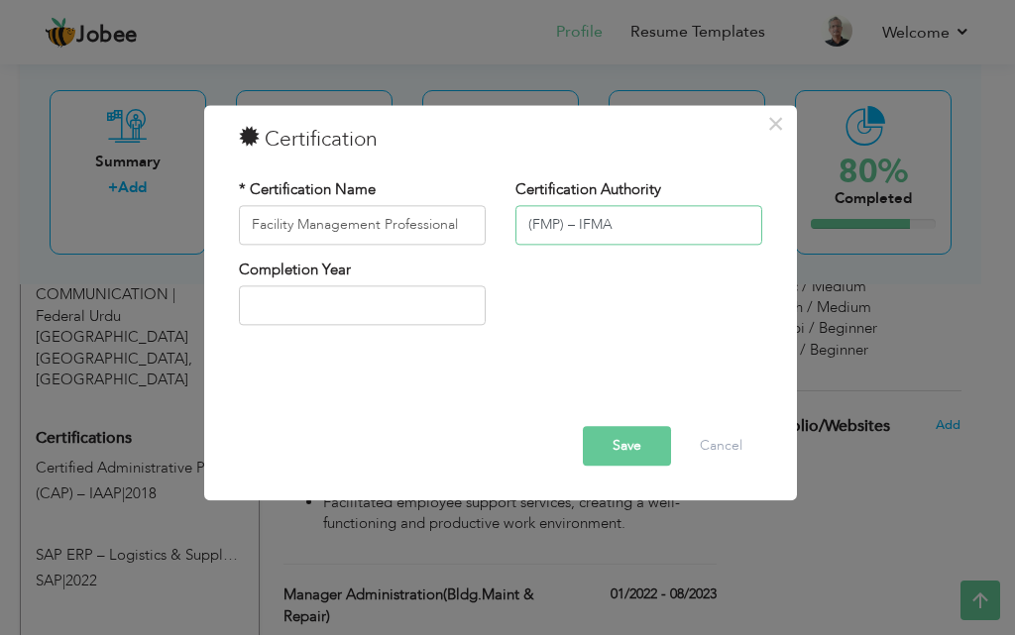
type input "(FMP) – IFMA"
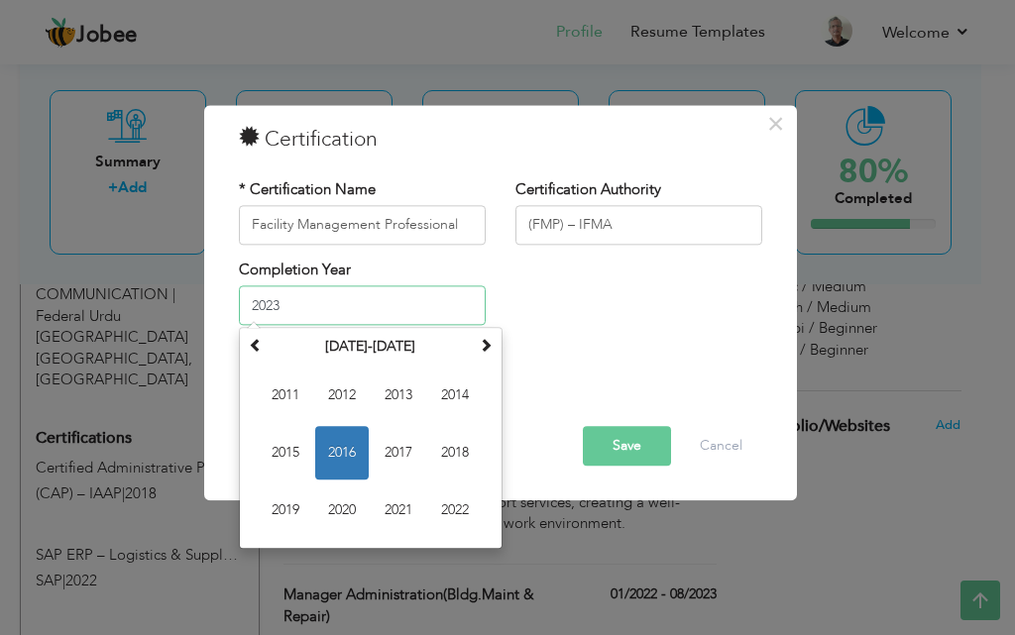
type input "2023"
click at [345, 432] on span "2023" at bounding box center [342, 454] width 54 height 54
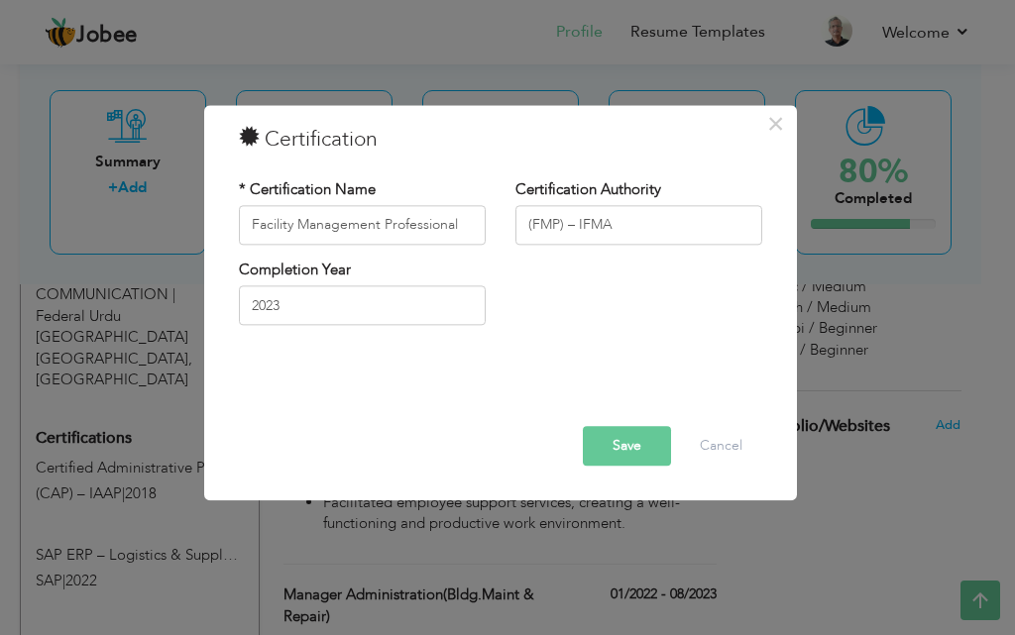
click at [645, 461] on button "Save" at bounding box center [627, 446] width 88 height 40
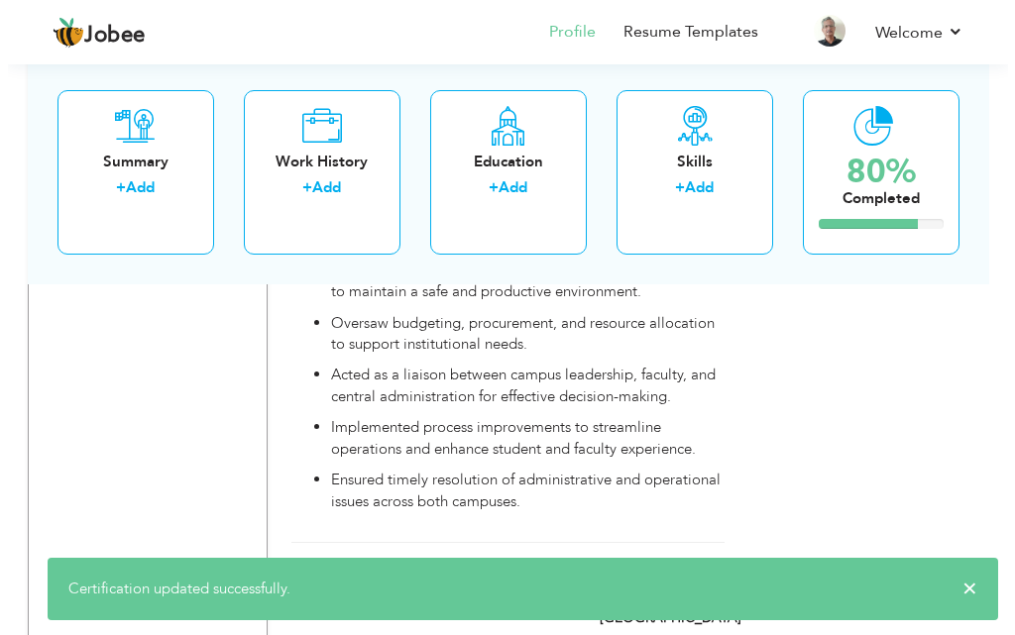
scroll to position [2289, 0]
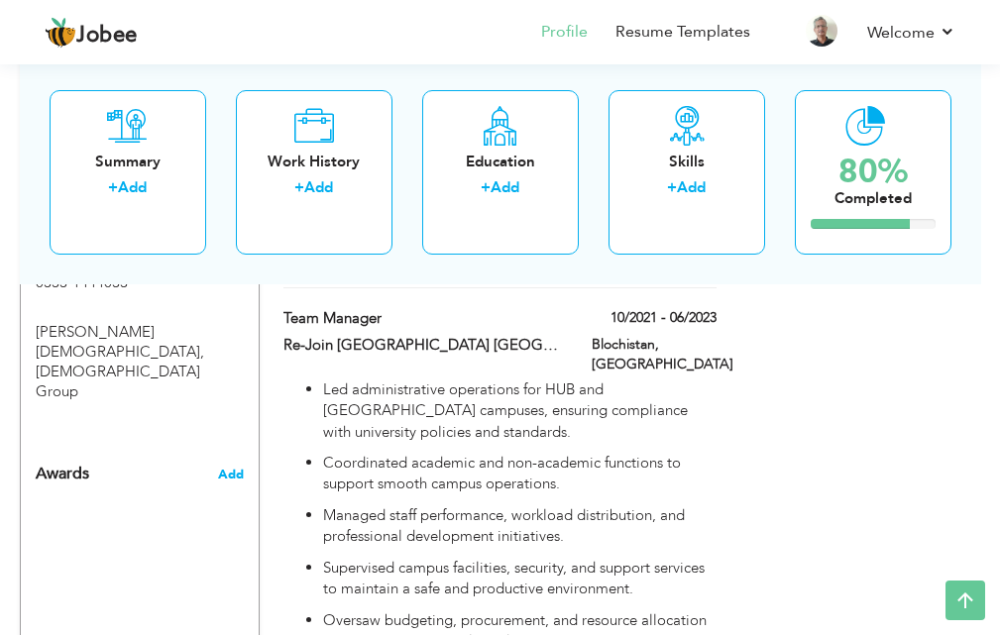
click at [228, 466] on span "Add" at bounding box center [231, 475] width 26 height 18
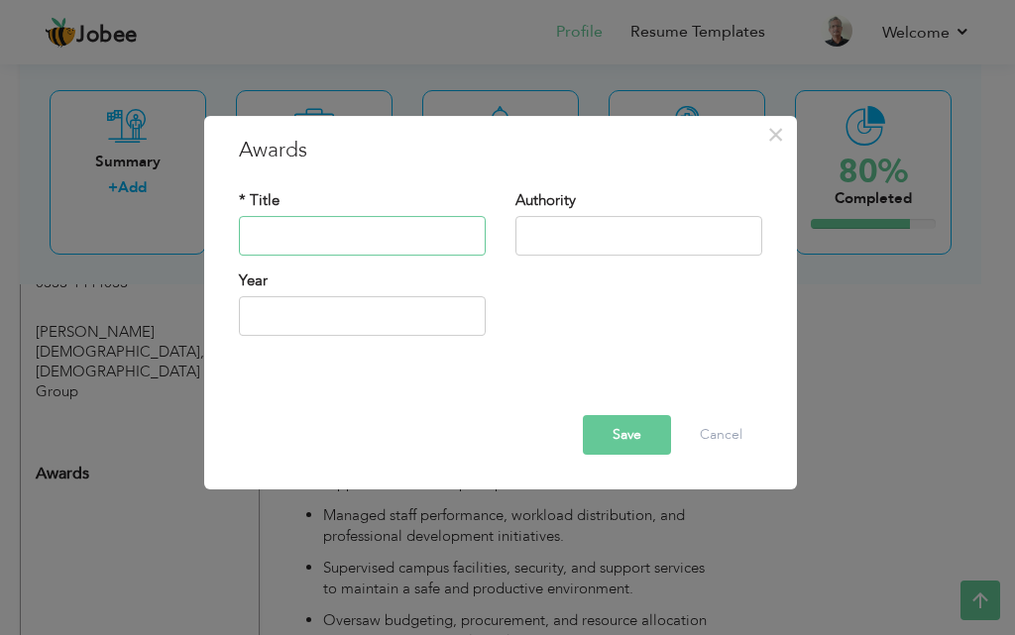
paste input "Excellence in Administration Award"
type input "Excellence in Administration Award"
click at [547, 224] on input "text" at bounding box center [638, 236] width 247 height 40
paste input "Digital Apparels Pvt. Ltd."
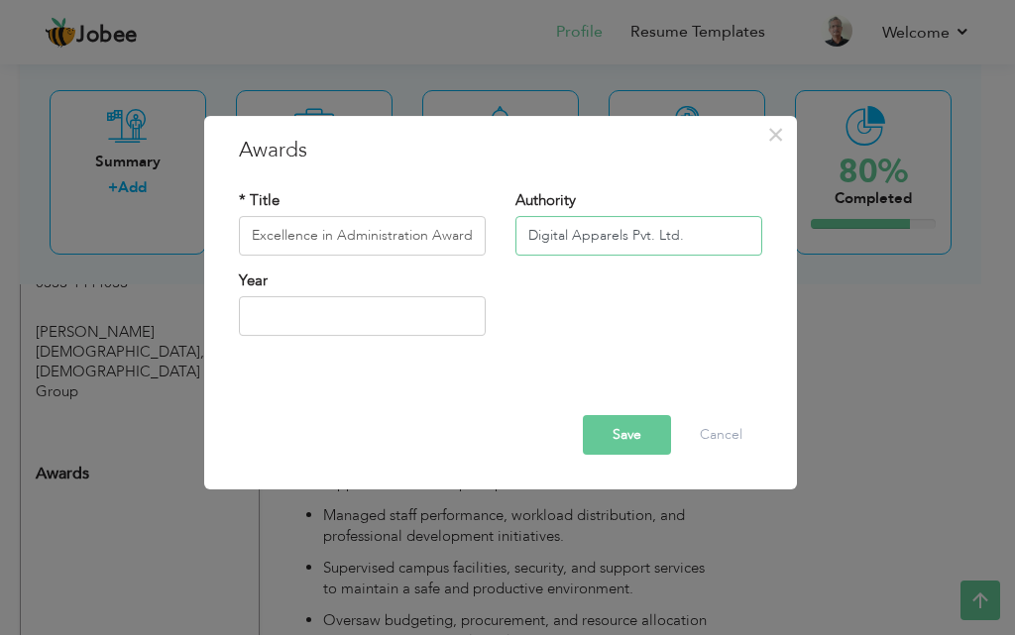
type input "Digital Apparels Pvt. Ltd."
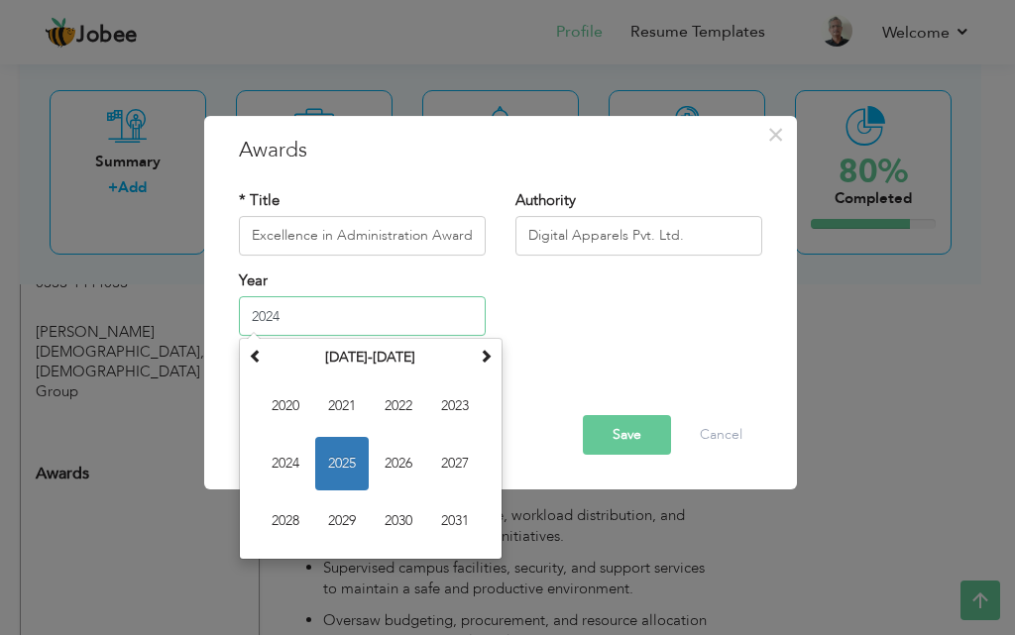
type input "2024"
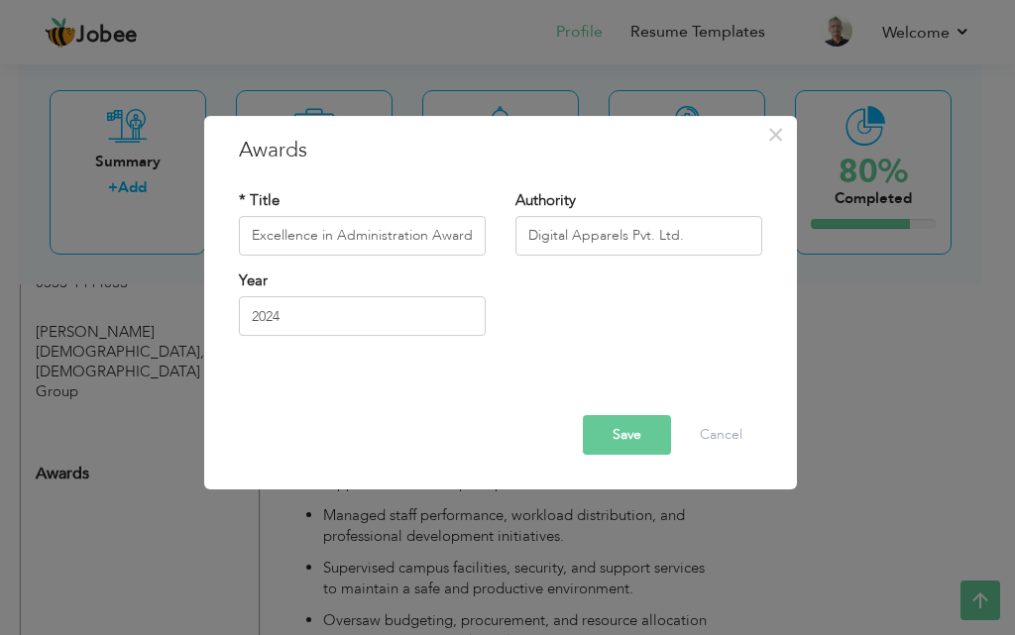
click at [599, 426] on button "Save" at bounding box center [627, 435] width 88 height 40
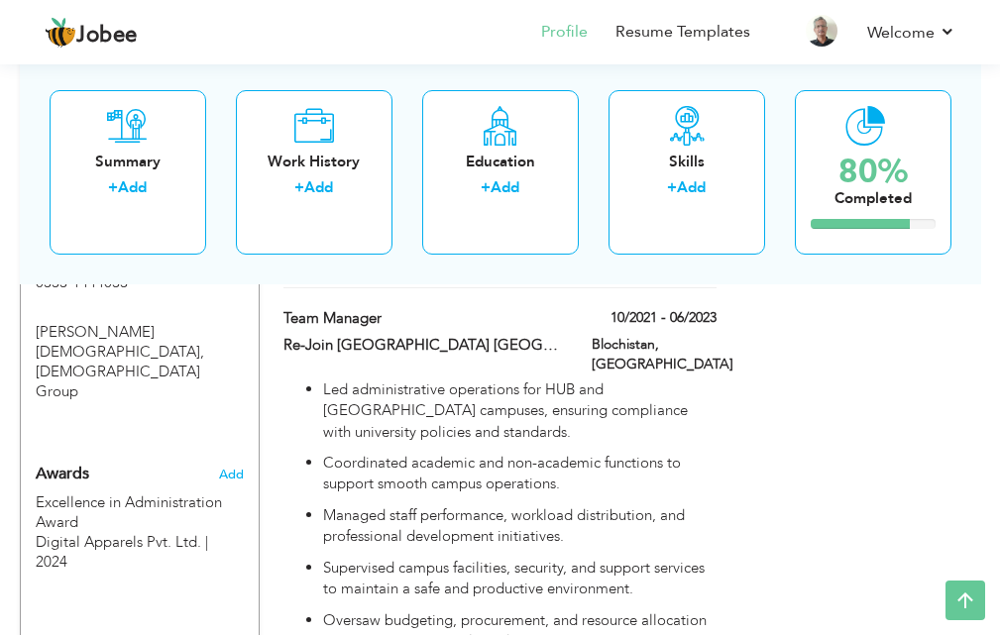
click at [239, 446] on div "Add" at bounding box center [239, 470] width 40 height 48
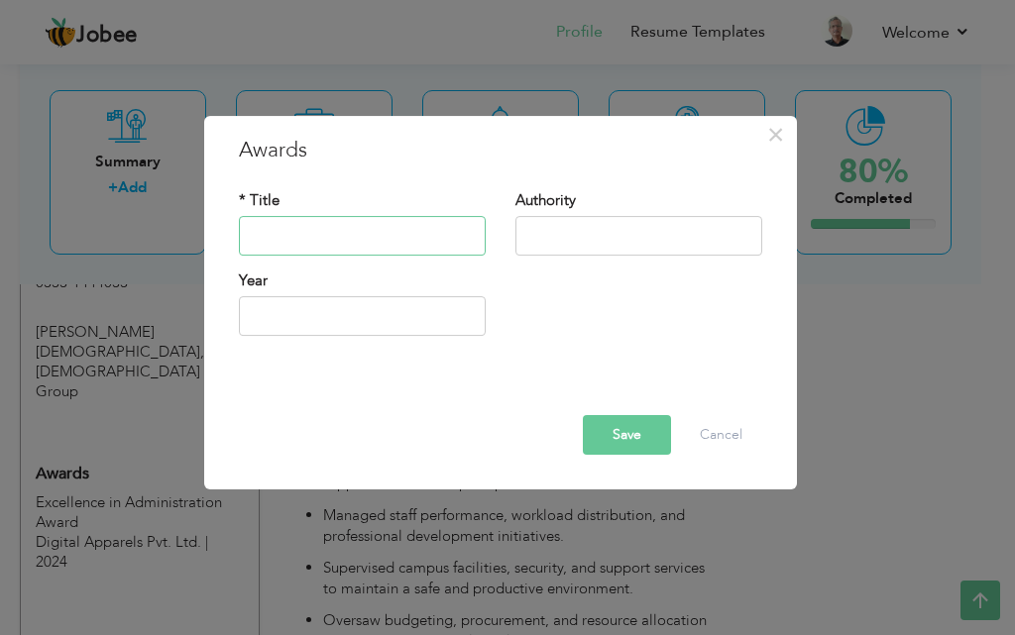
paste input "Best Campus Operations Manager"
type input "Best Campus Operations Manager"
click at [550, 230] on input "text" at bounding box center [638, 236] width 247 height 40
paste input "Happy Home School Network"
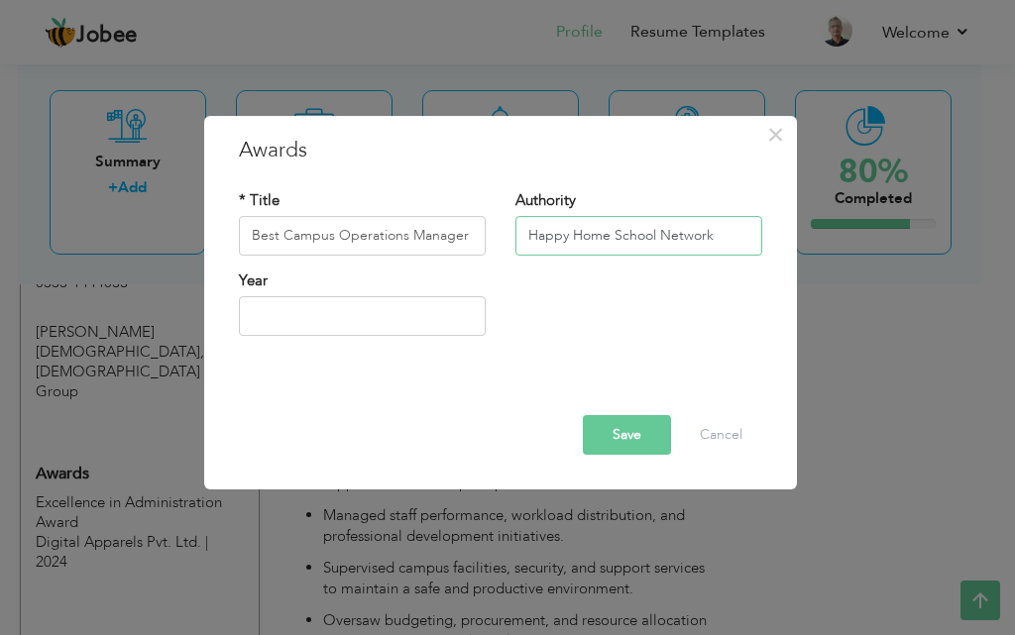
type input "Happy Home School Network"
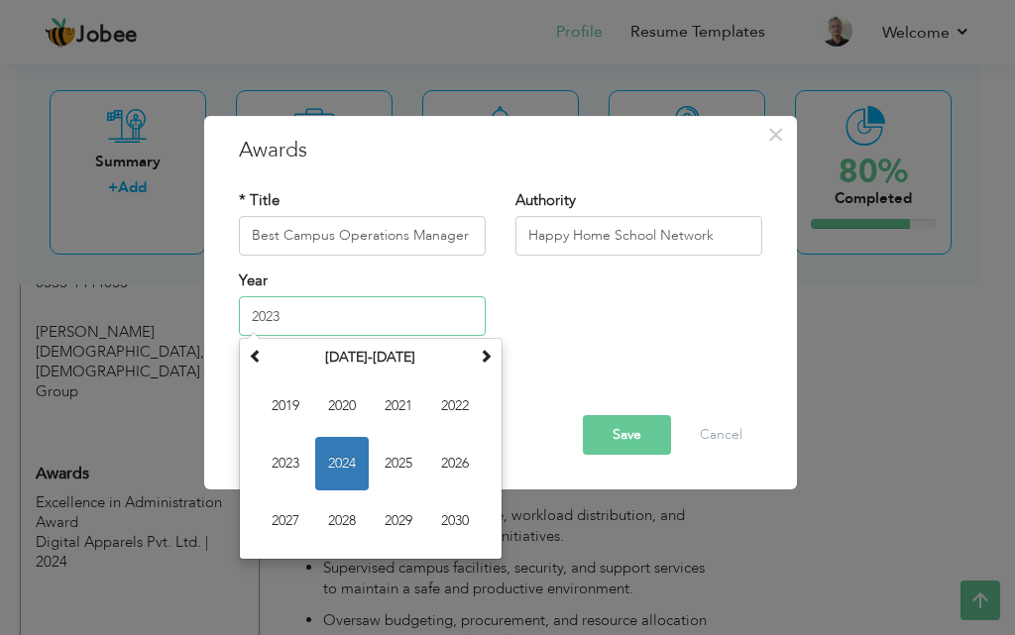
type input "2023"
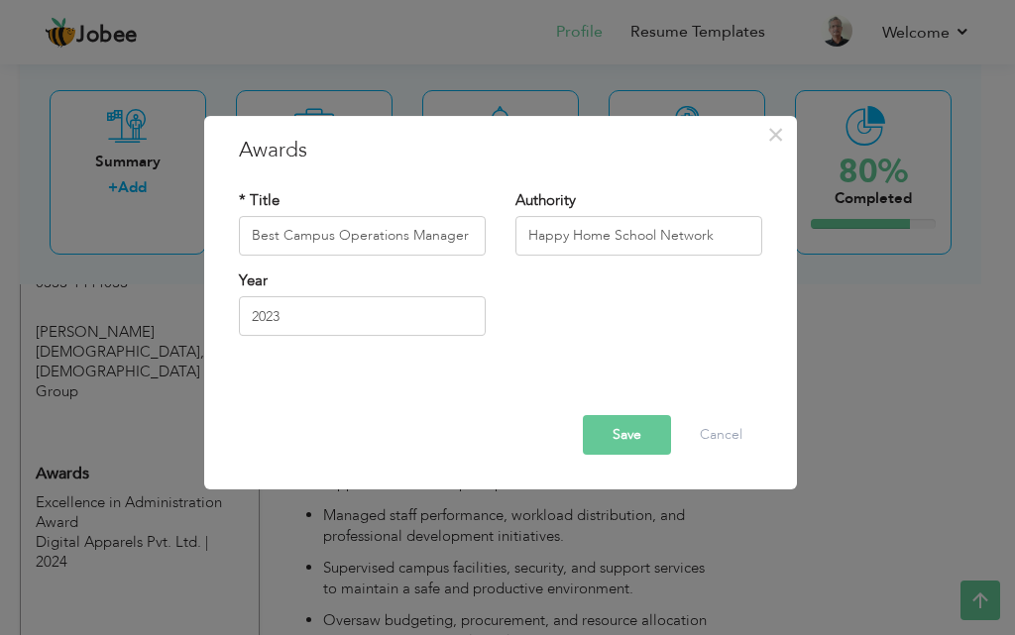
click at [629, 425] on button "Save" at bounding box center [627, 435] width 88 height 40
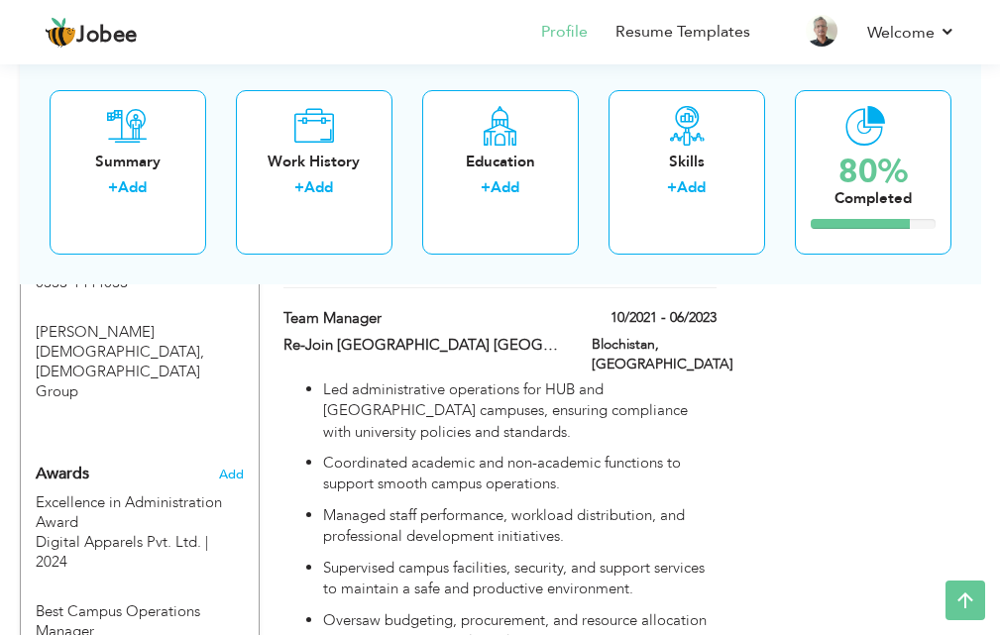
click at [216, 446] on div "Awards" at bounding box center [120, 470] width 198 height 48
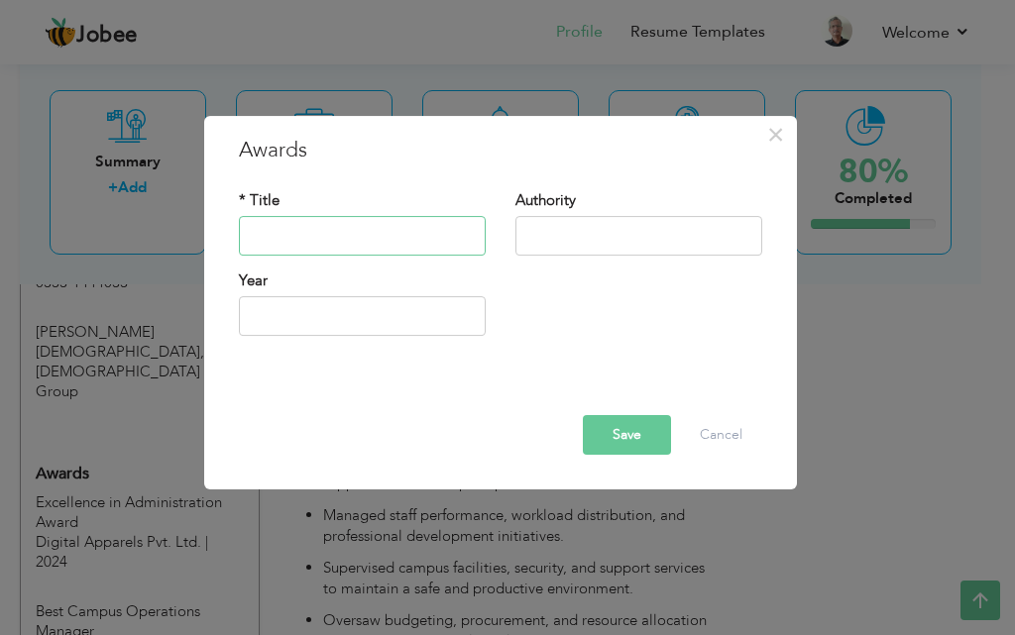
paste input "Outstanding Leadership Recognition"
type input "Outstanding Leadership Recognition"
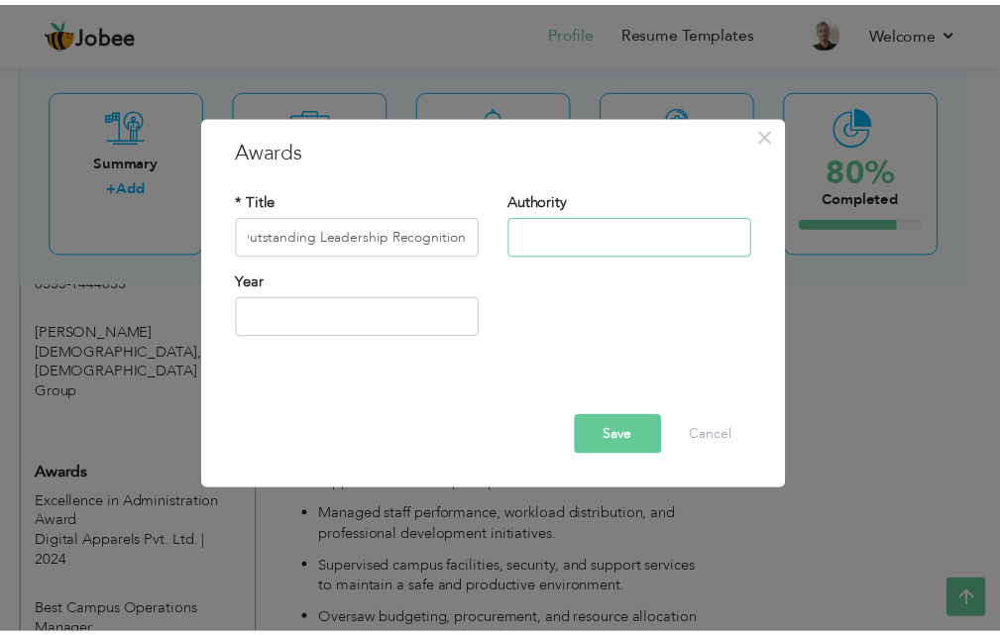
scroll to position [0, 0]
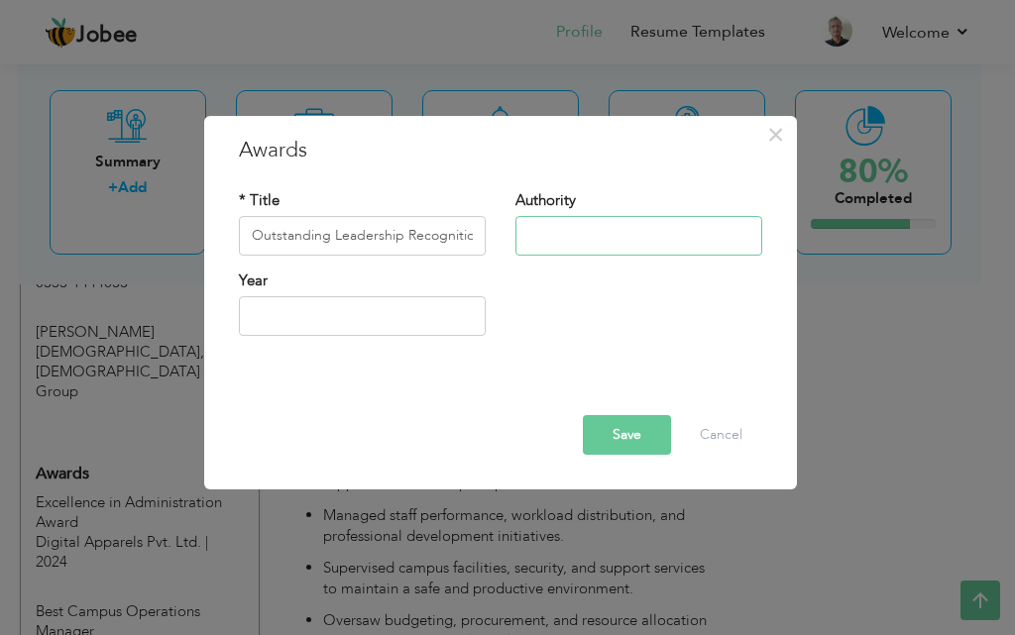
paste input "[GEOGRAPHIC_DATA] Balochistan"
type input "[GEOGRAPHIC_DATA] Balochistan"
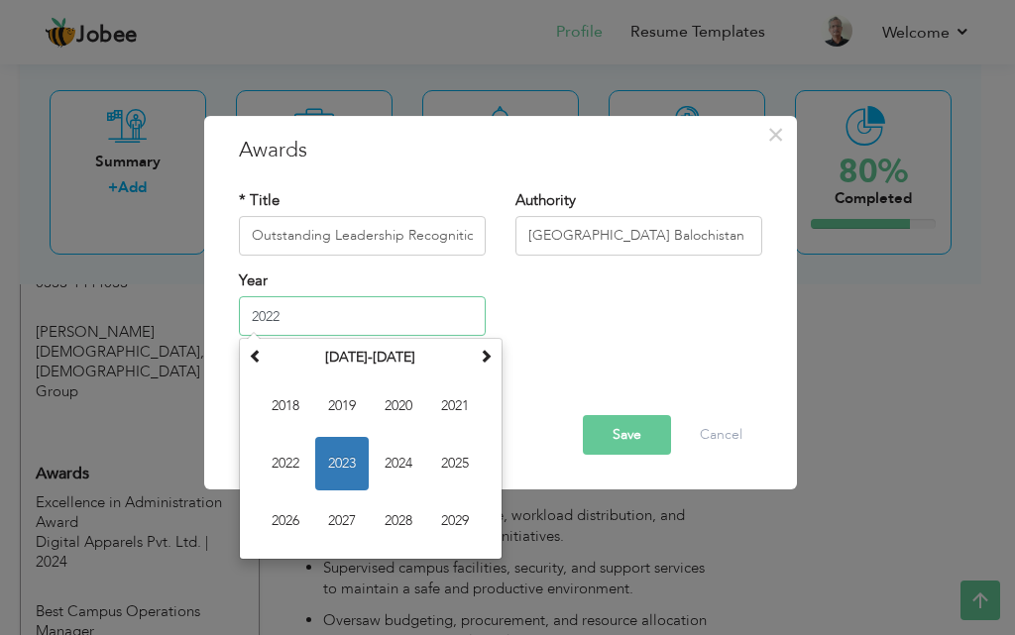
type input "2022"
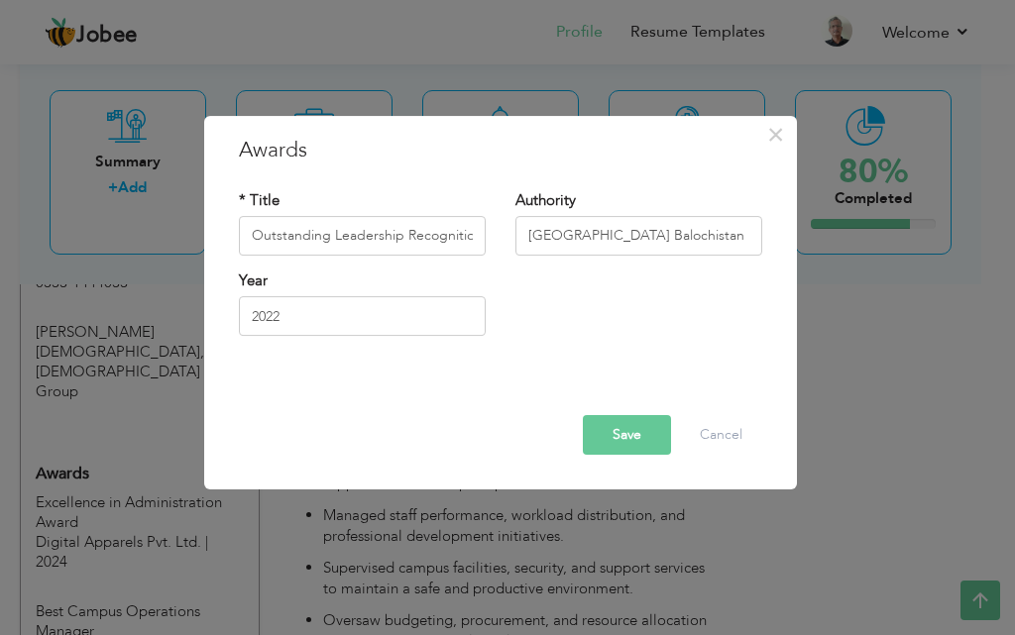
click at [594, 436] on button "Save" at bounding box center [627, 435] width 88 height 40
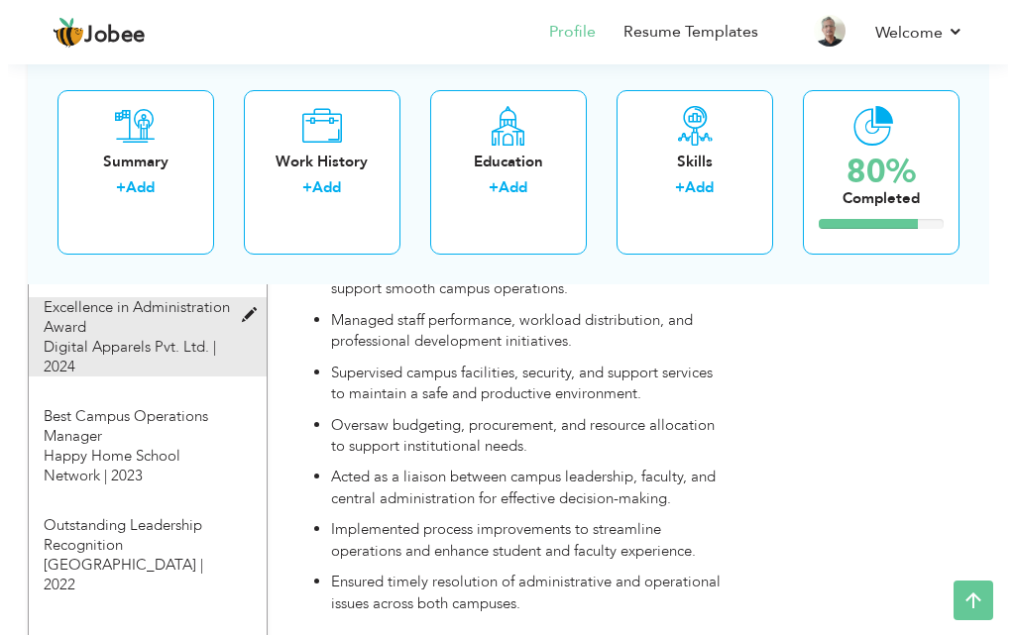
scroll to position [2289, 0]
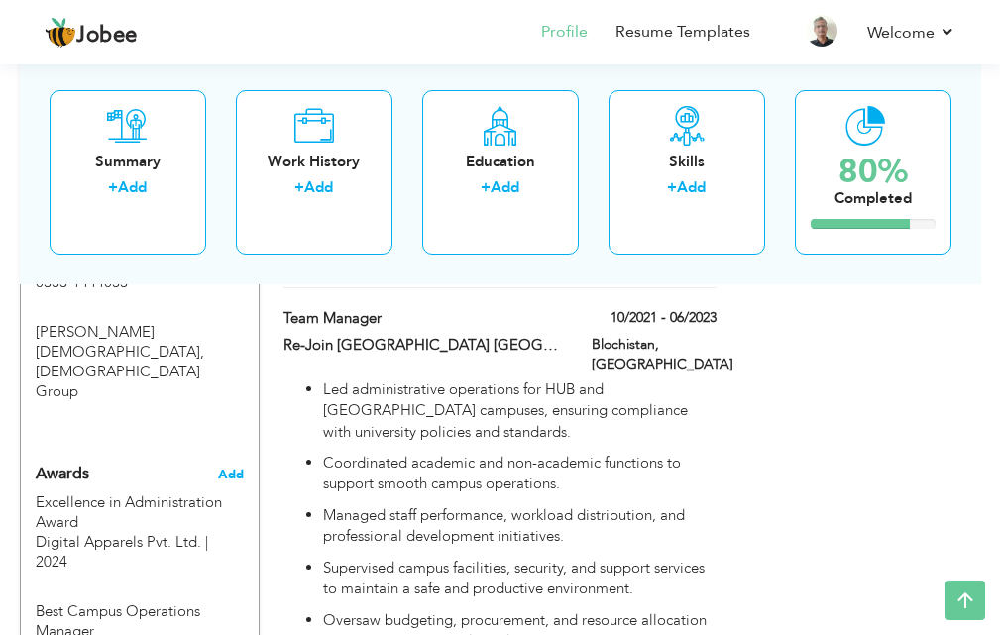
click at [228, 466] on span "Add" at bounding box center [231, 475] width 26 height 18
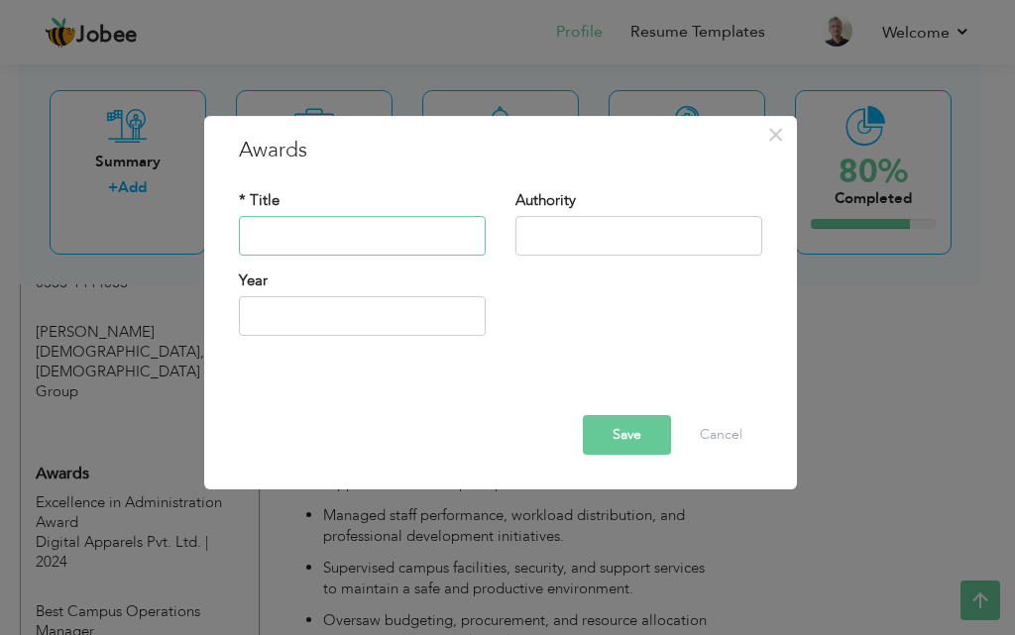
paste input "Fleet Management Excellence Award"
type input "Fleet Management Excellence Award"
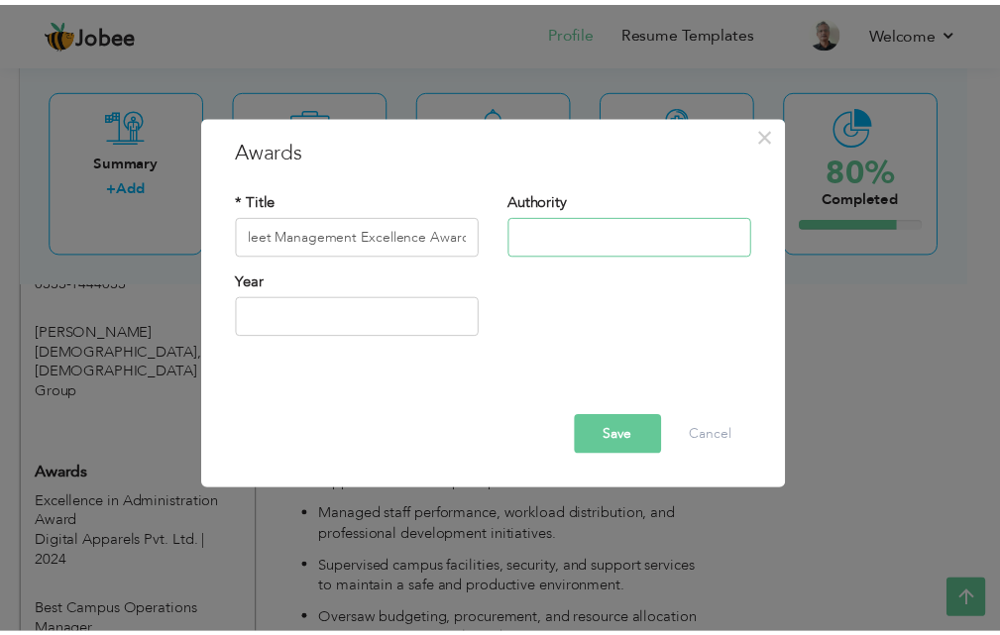
scroll to position [0, 0]
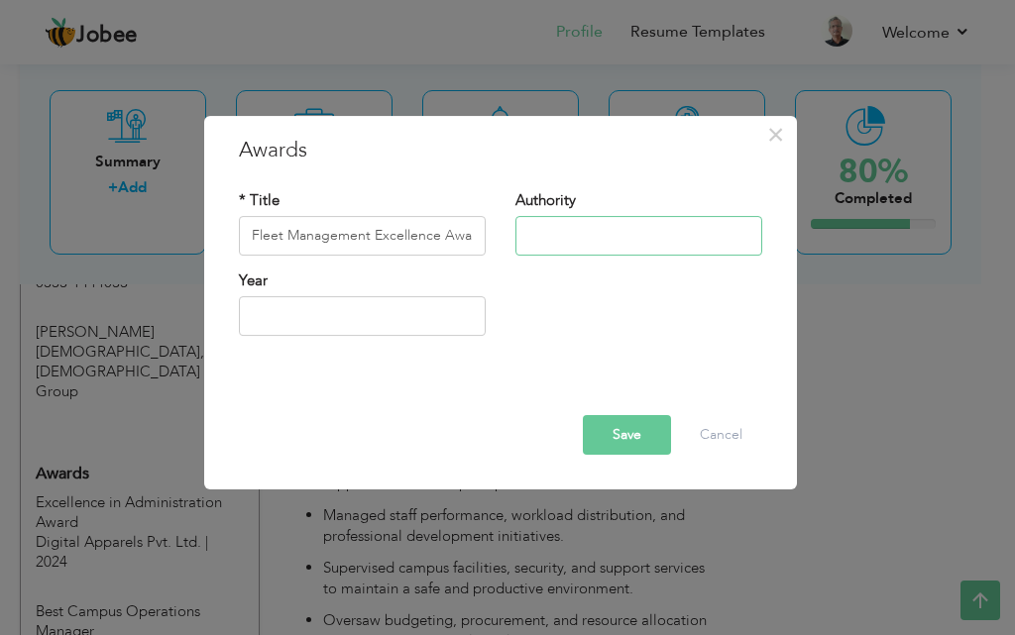
paste input "K-Electric Limited"
type input "K-Electric Limited"
click at [320, 330] on input "text" at bounding box center [362, 316] width 247 height 40
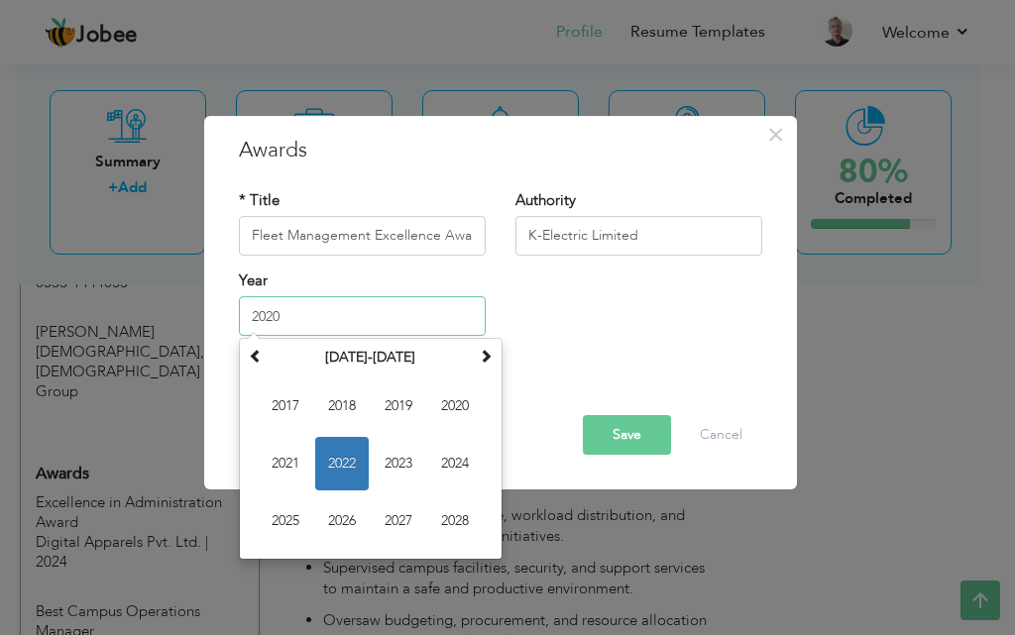
type input "2020"
click at [336, 469] on span "2020" at bounding box center [342, 464] width 54 height 54
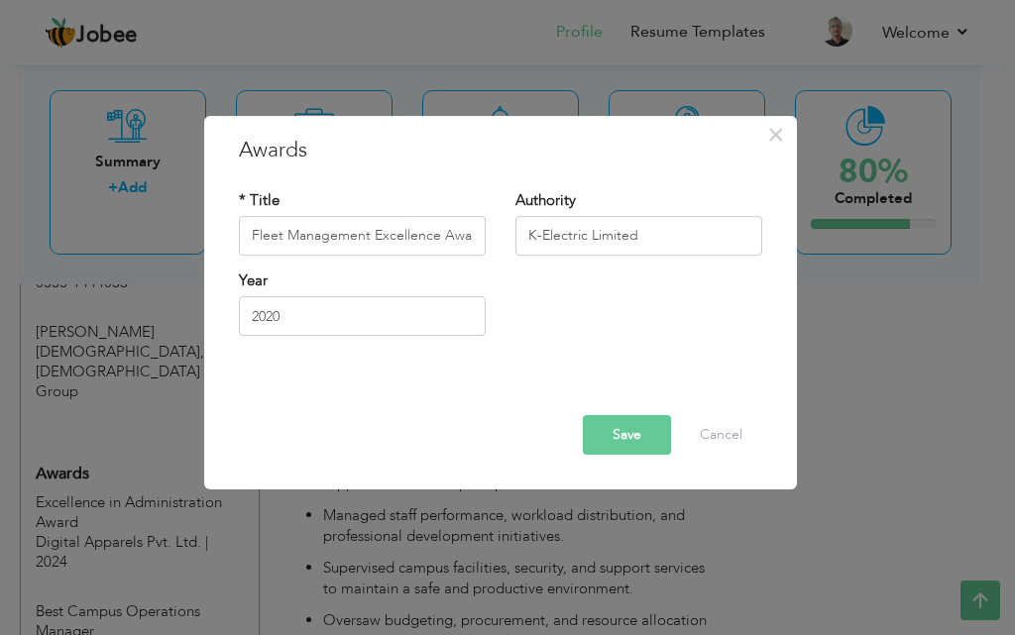
click at [600, 442] on button "Save" at bounding box center [627, 435] width 88 height 40
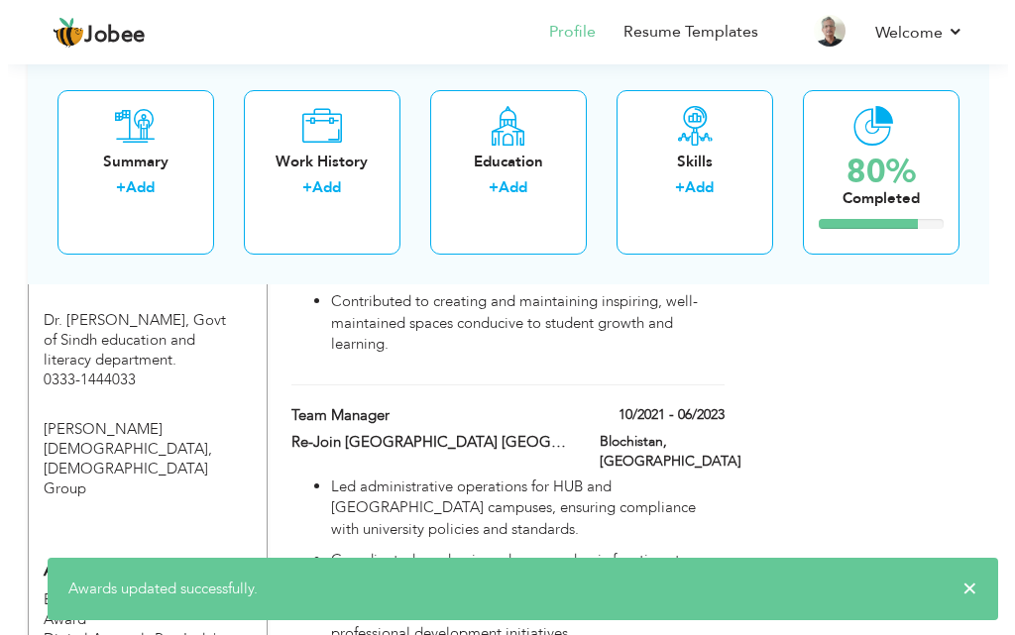
scroll to position [2190, 0]
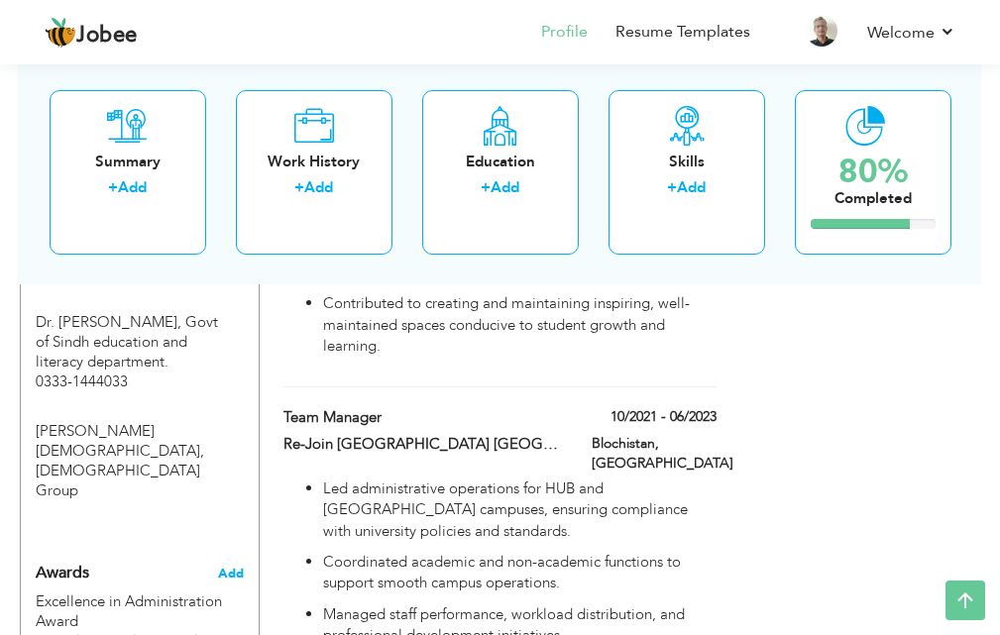
click at [241, 565] on span "Add" at bounding box center [231, 574] width 26 height 18
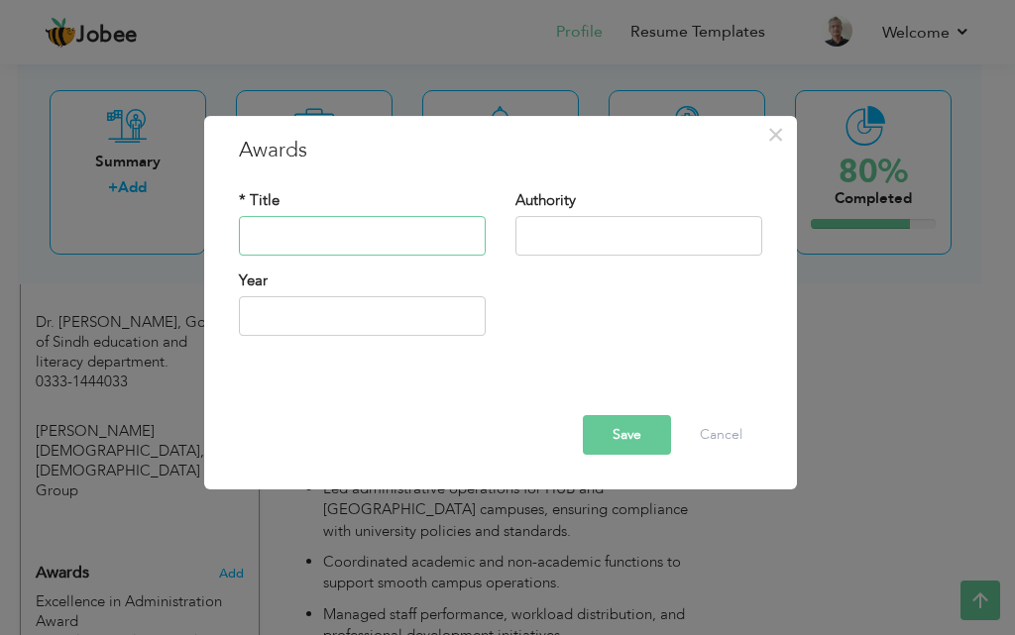
paste input "Best Administrative Support Award"
type input "Best Administrative Support Award"
paste input "[GEOGRAPHIC_DATA]"
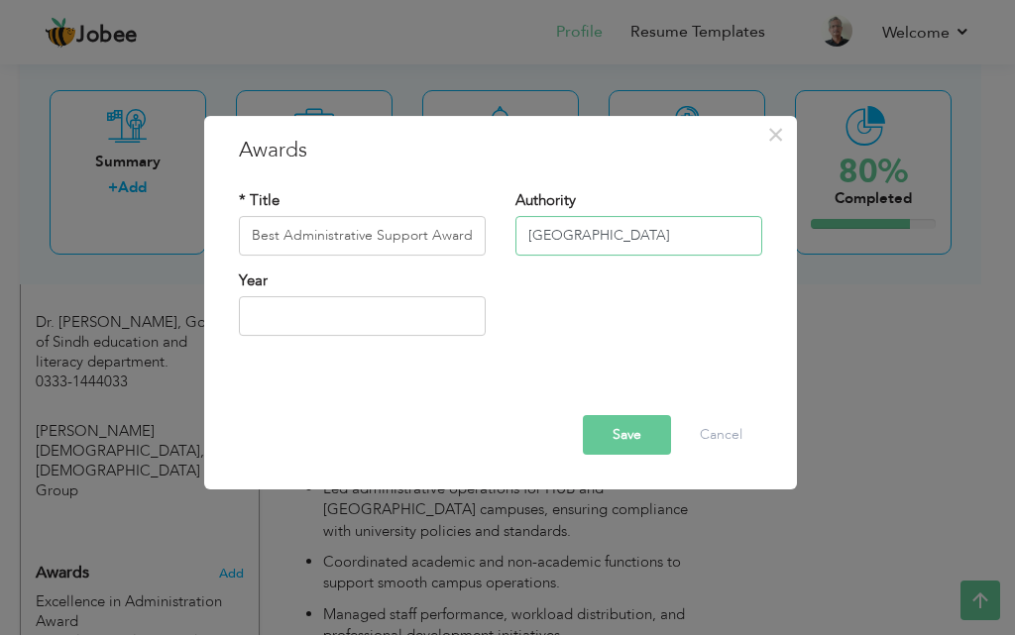
scroll to position [0, 23]
type input "[GEOGRAPHIC_DATA]"
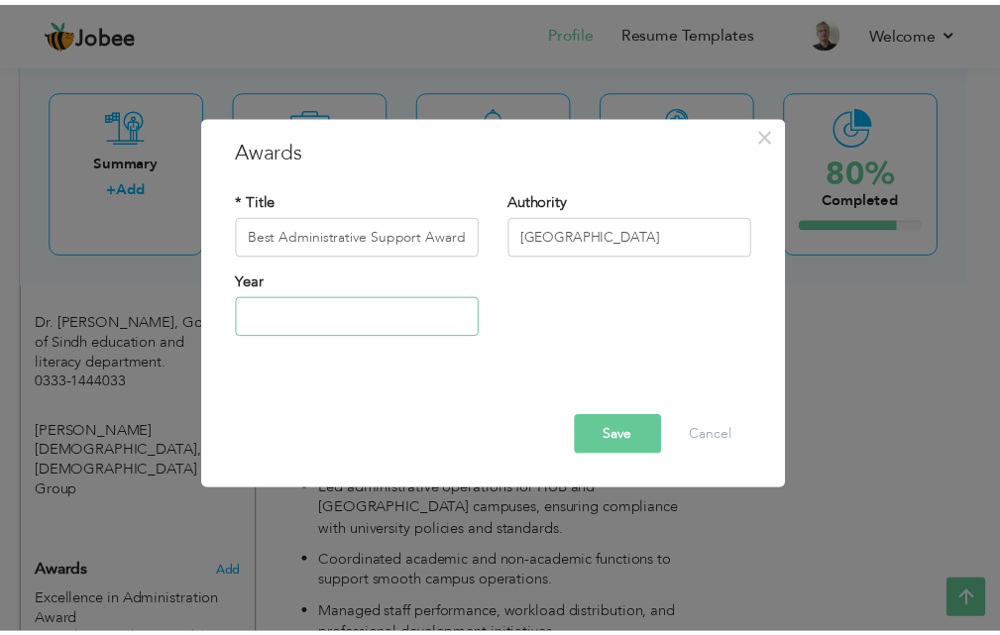
scroll to position [0, 0]
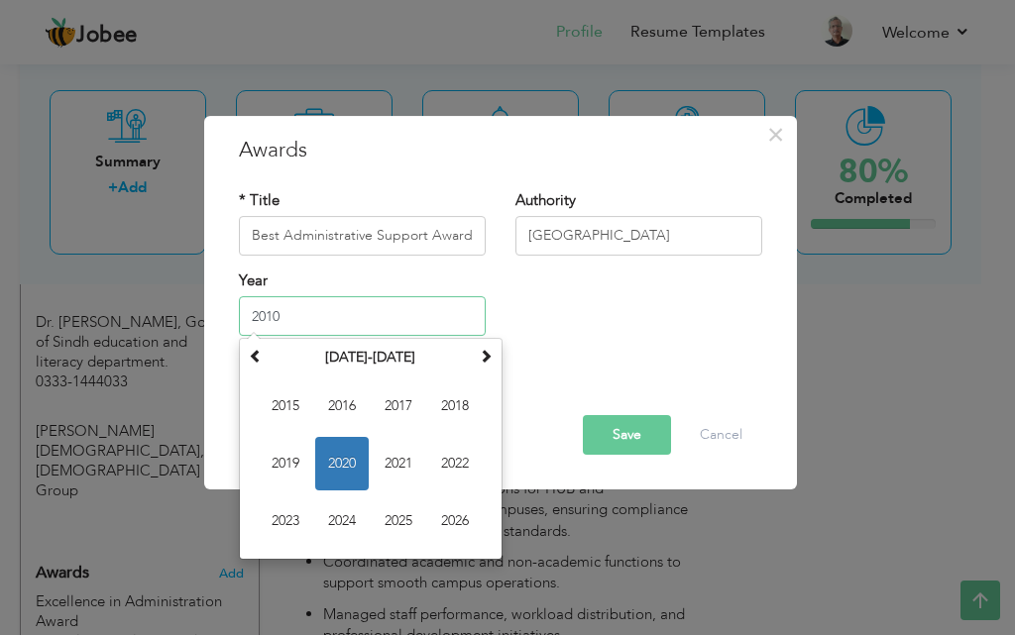
type input "2010"
click at [353, 460] on span "2010" at bounding box center [342, 464] width 54 height 54
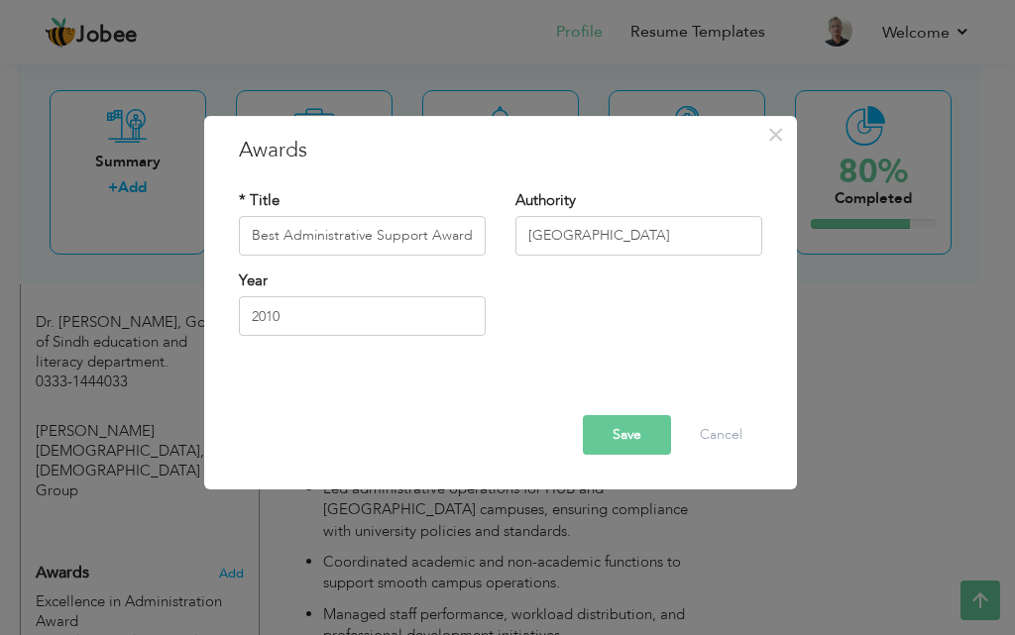
click at [631, 446] on button "Save" at bounding box center [627, 435] width 88 height 40
click at [631, 446] on button "Save" at bounding box center [620, 435] width 102 height 40
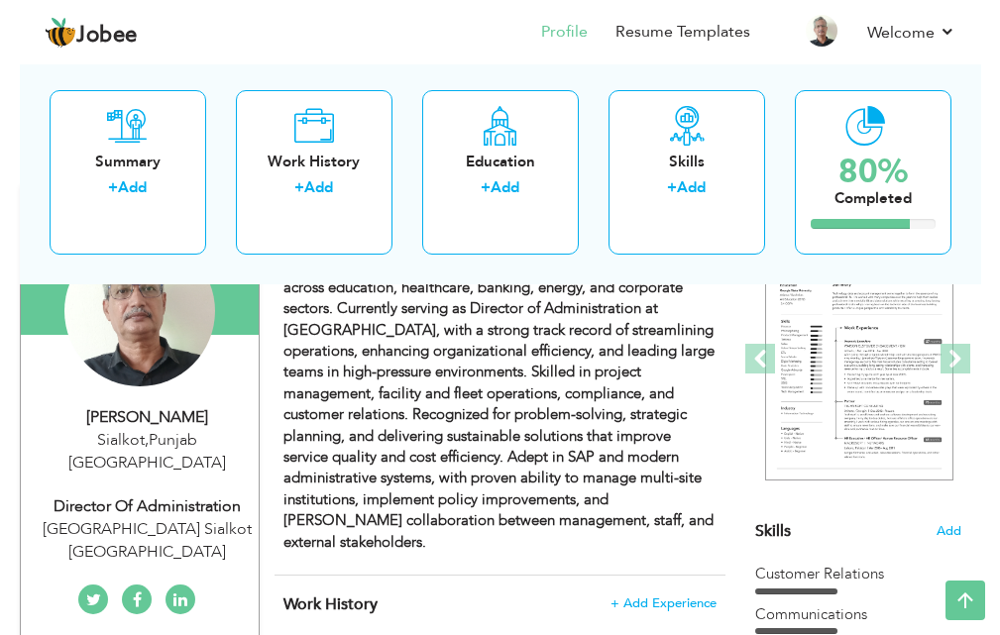
scroll to position [10, 0]
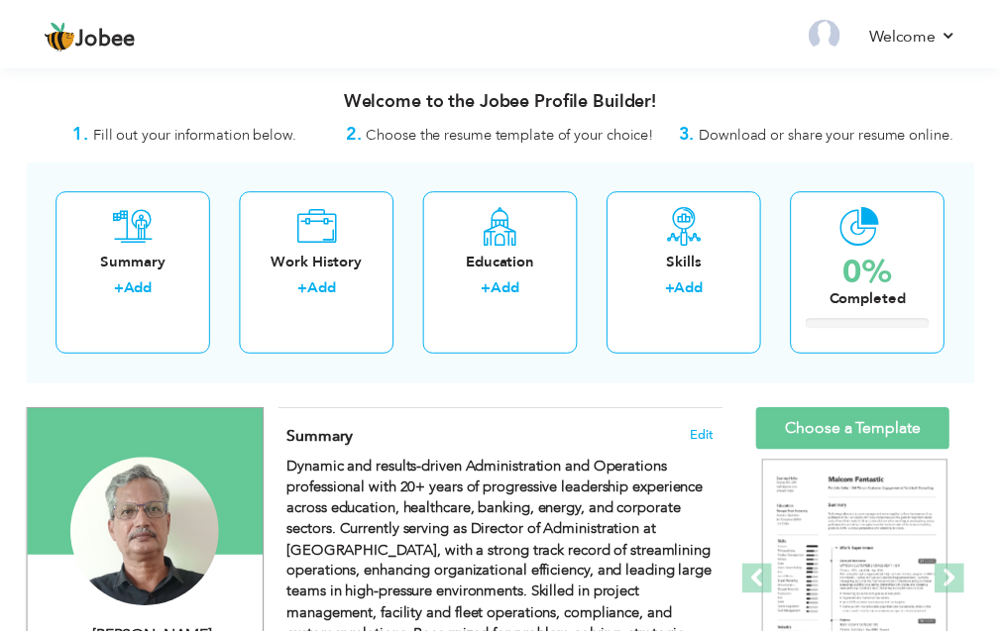
scroll to position [324, 0]
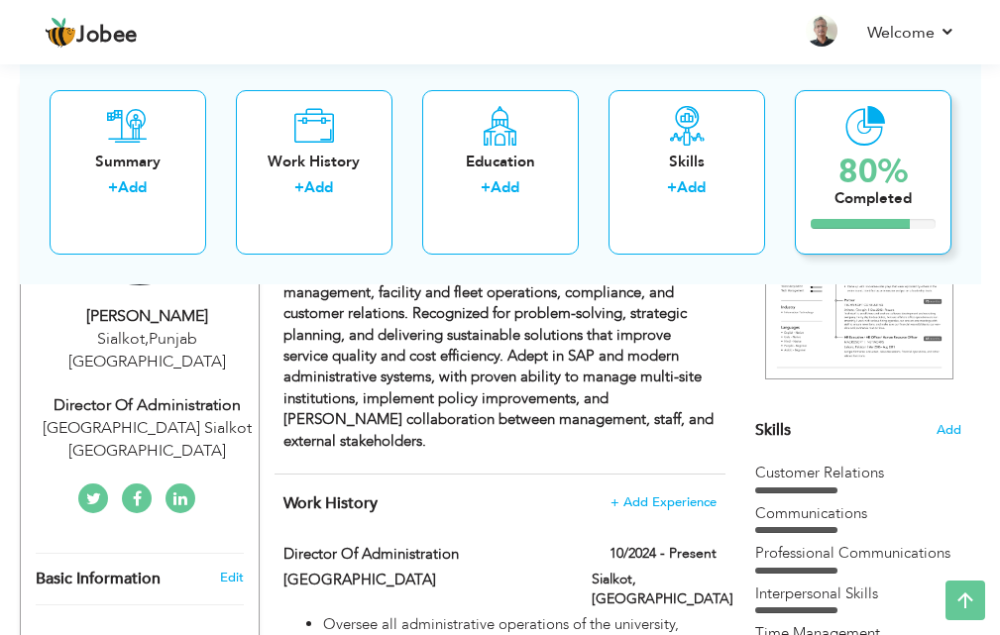
click at [845, 203] on div "Completed" at bounding box center [872, 197] width 77 height 21
click at [854, 162] on div "80%" at bounding box center [872, 171] width 77 height 33
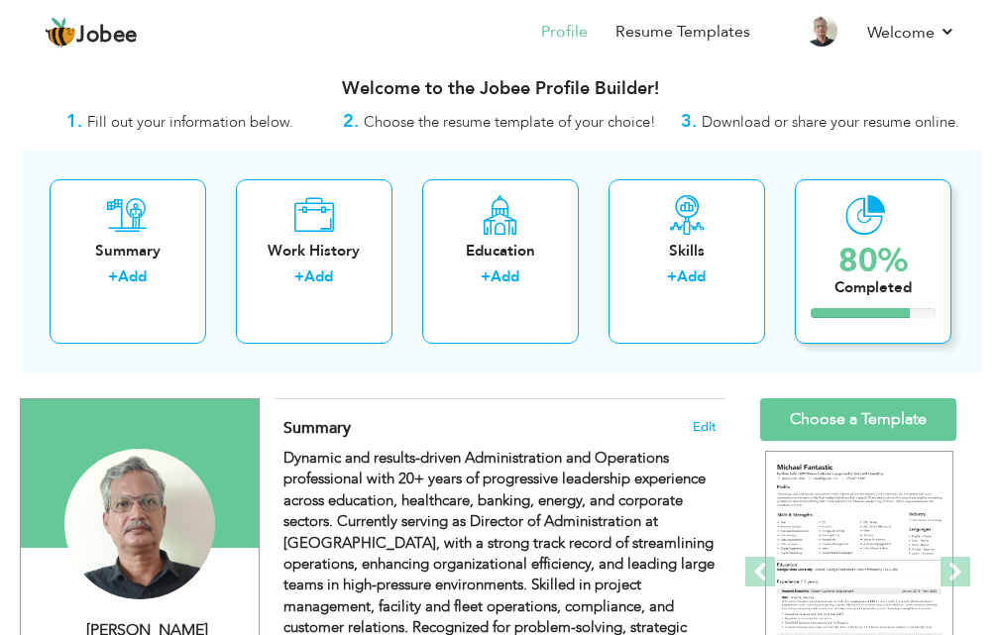
click at [850, 275] on div "80%" at bounding box center [872, 261] width 77 height 33
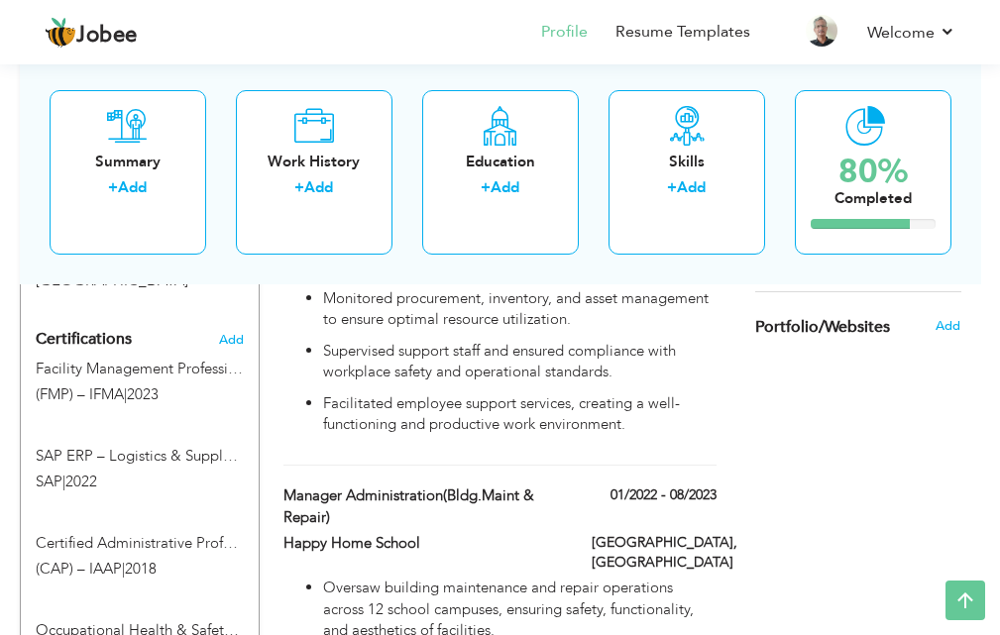
scroll to position [1397, 0]
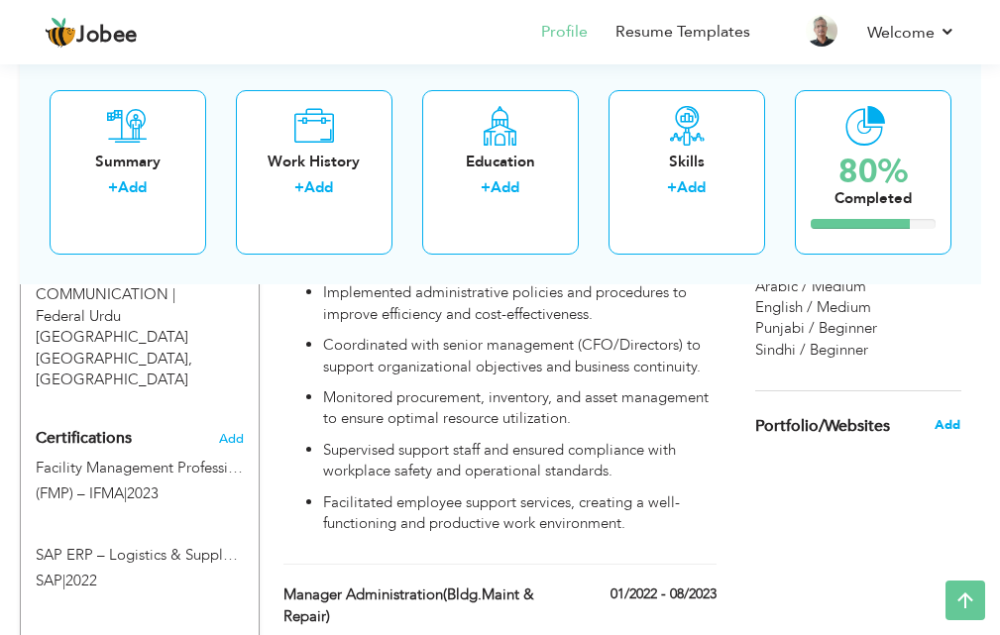
click at [954, 416] on span "Add" at bounding box center [947, 425] width 26 height 18
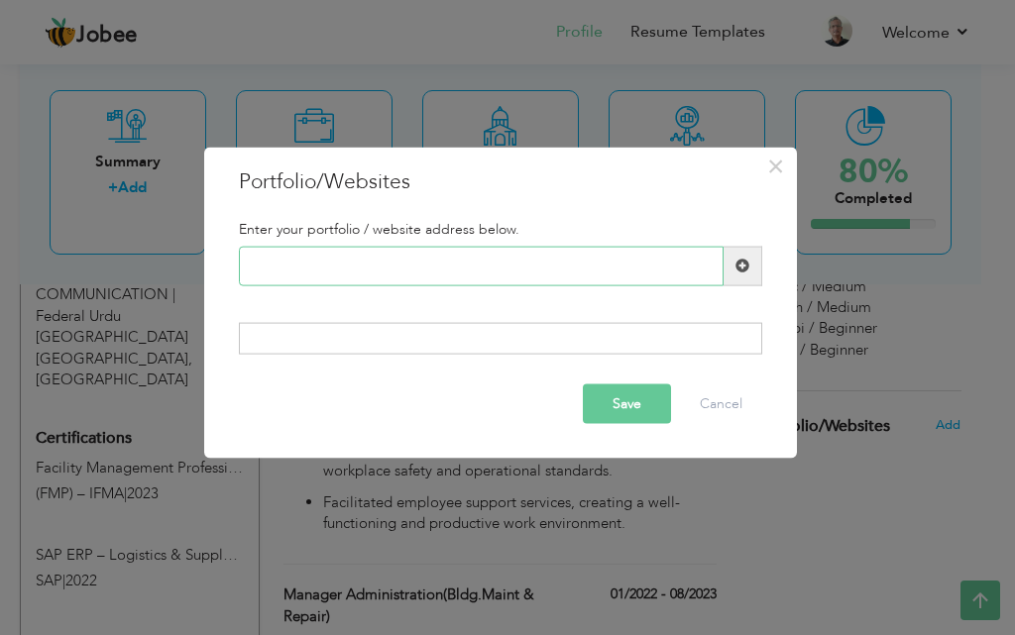
click at [405, 277] on input "text" at bounding box center [481, 266] width 485 height 40
type input "[DOMAIN_NAME]"
click at [751, 274] on span at bounding box center [742, 266] width 39 height 40
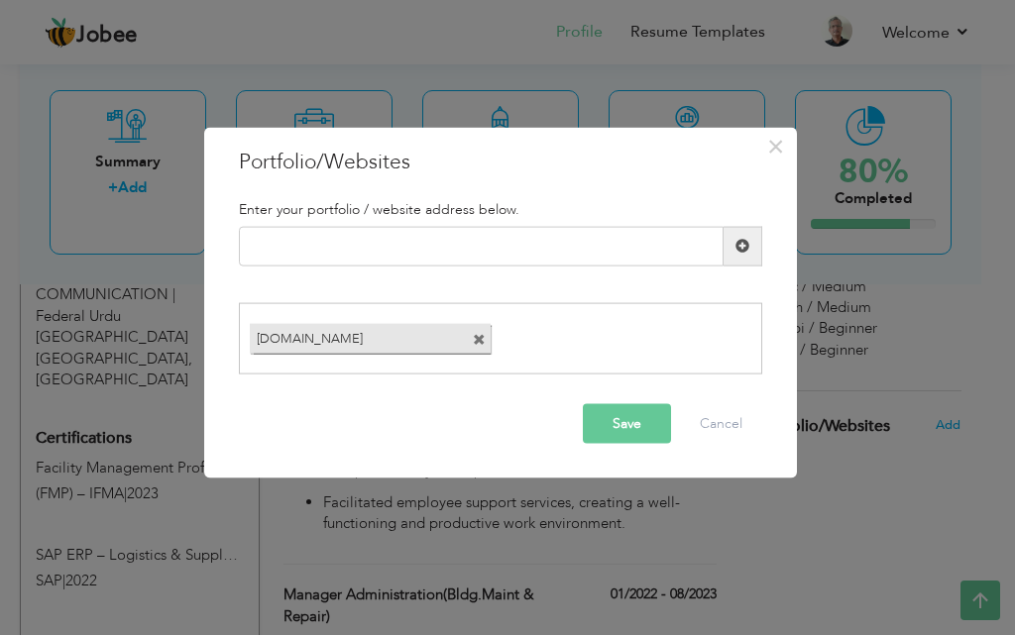
click at [643, 417] on button "Save" at bounding box center [627, 424] width 88 height 40
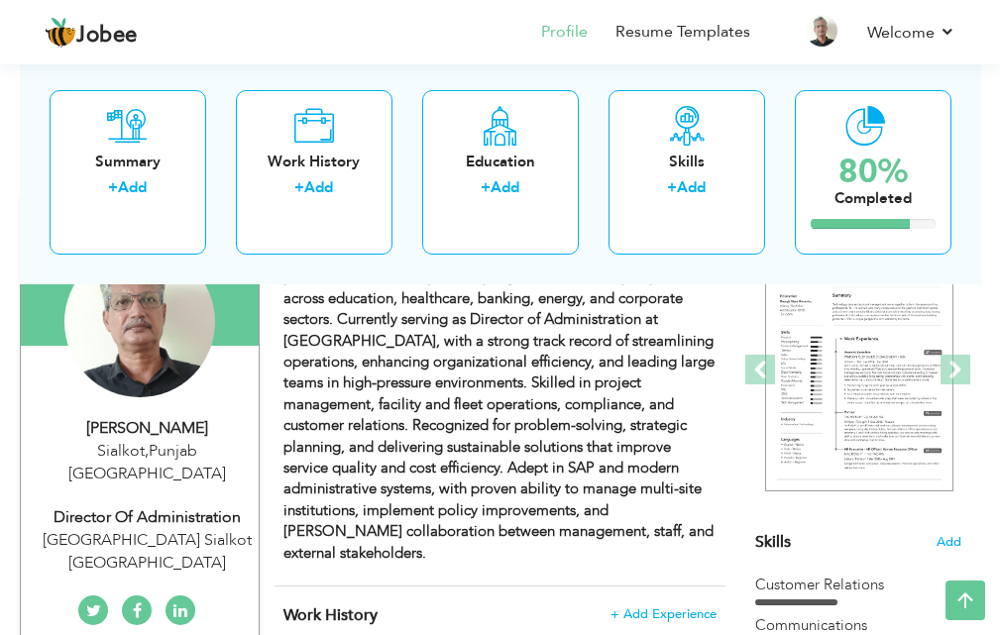
scroll to position [109, 0]
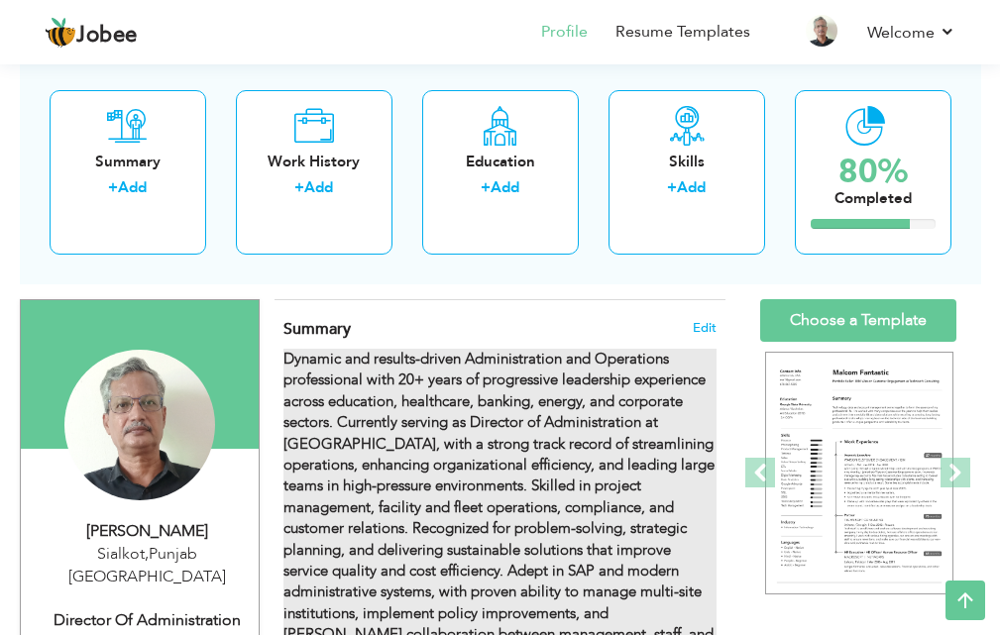
click at [549, 447] on strong "Dynamic and results-driven Administration and Operations professional with 20+ …" at bounding box center [498, 507] width 431 height 317
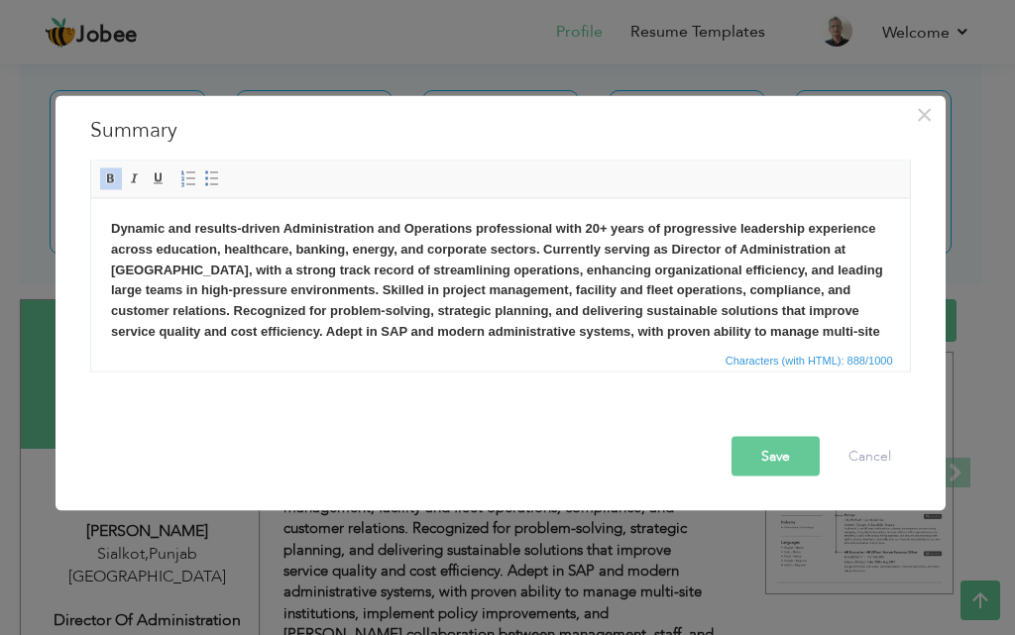
click at [523, 286] on strong "Dynamic and results-driven Administration and Operations professional with 20+ …" at bounding box center [496, 300] width 772 height 160
click at [107, 168] on link "Bold" at bounding box center [111, 178] width 22 height 22
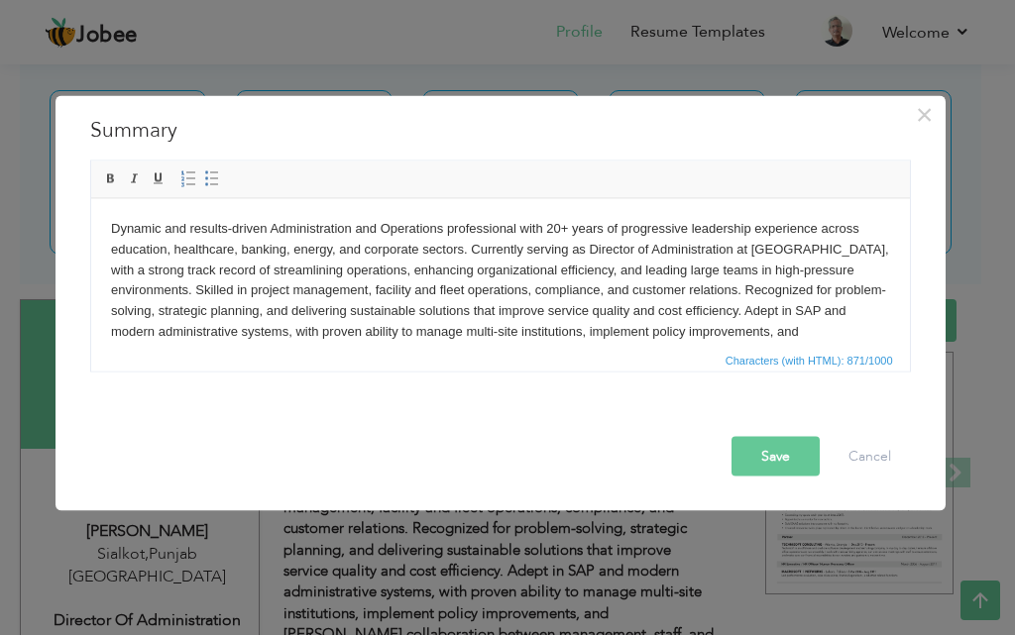
click at [317, 312] on body "Dynamic and results-driven Administration and Operations professional with 20+ …" at bounding box center [499, 290] width 779 height 145
click at [786, 451] on button "Save" at bounding box center [775, 456] width 88 height 40
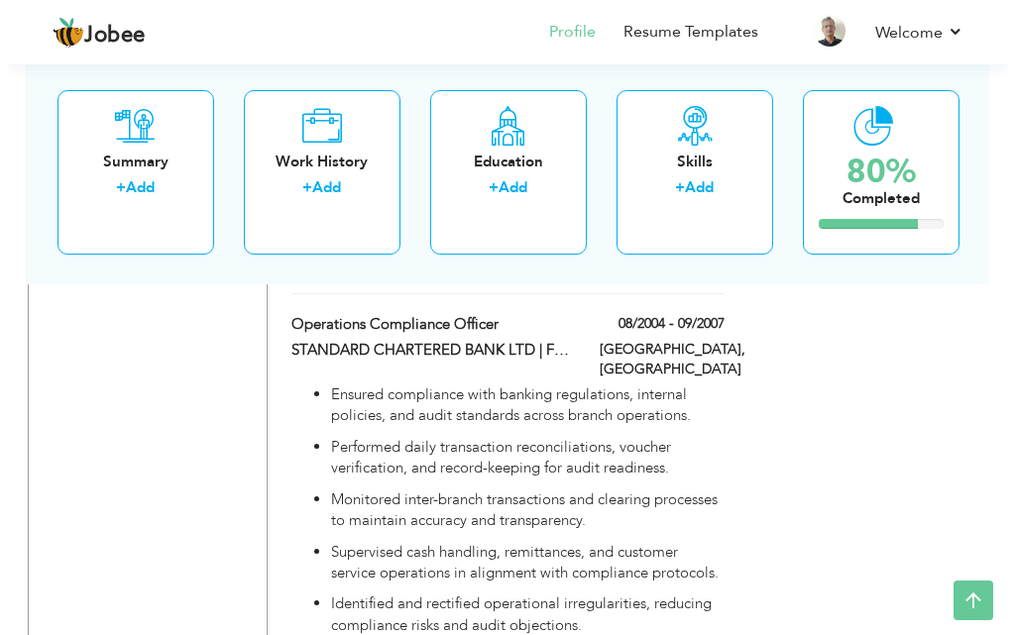
scroll to position [6054, 0]
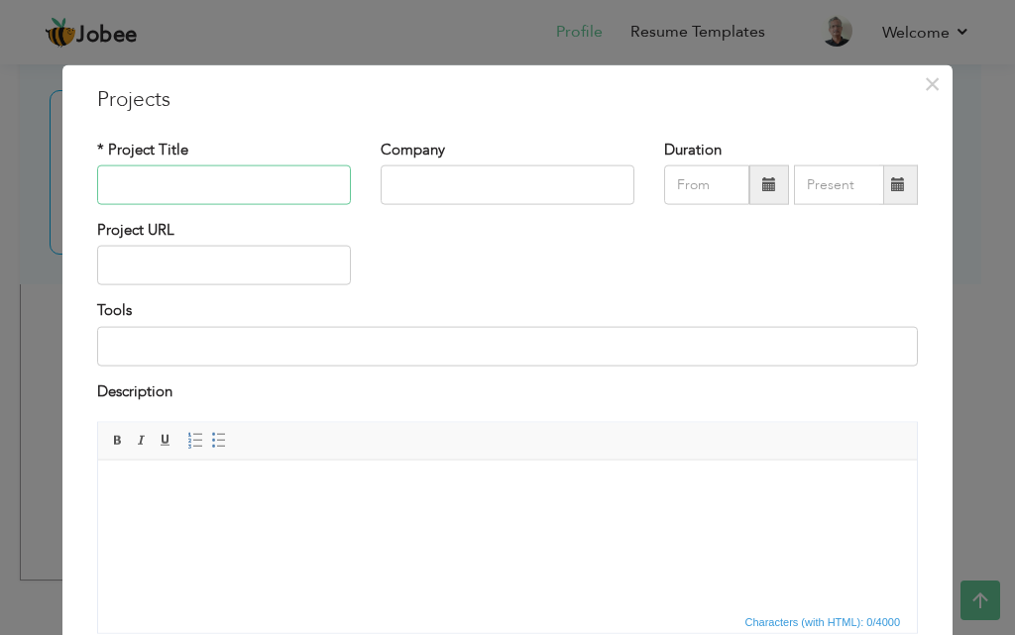
paste input "University Facilities Renovation Project – [GEOGRAPHIC_DATA] (2025)"
click at [441, 192] on input "text" at bounding box center [507, 185] width 254 height 40
type input "University Facilities Renovation Project"
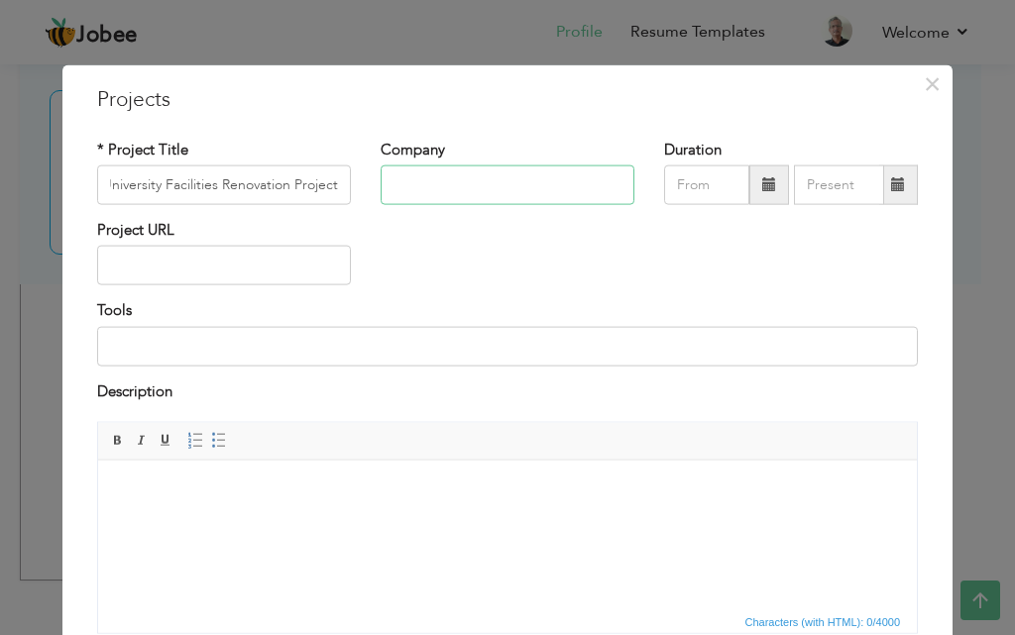
scroll to position [0, 0]
paste input "– [GEOGRAPHIC_DATA] Sialkot (2025)"
type input "Grand Asian University Sialkot."
click at [721, 194] on input "text" at bounding box center [706, 185] width 85 height 40
click at [721, 194] on input "09/2025" at bounding box center [706, 185] width 85 height 40
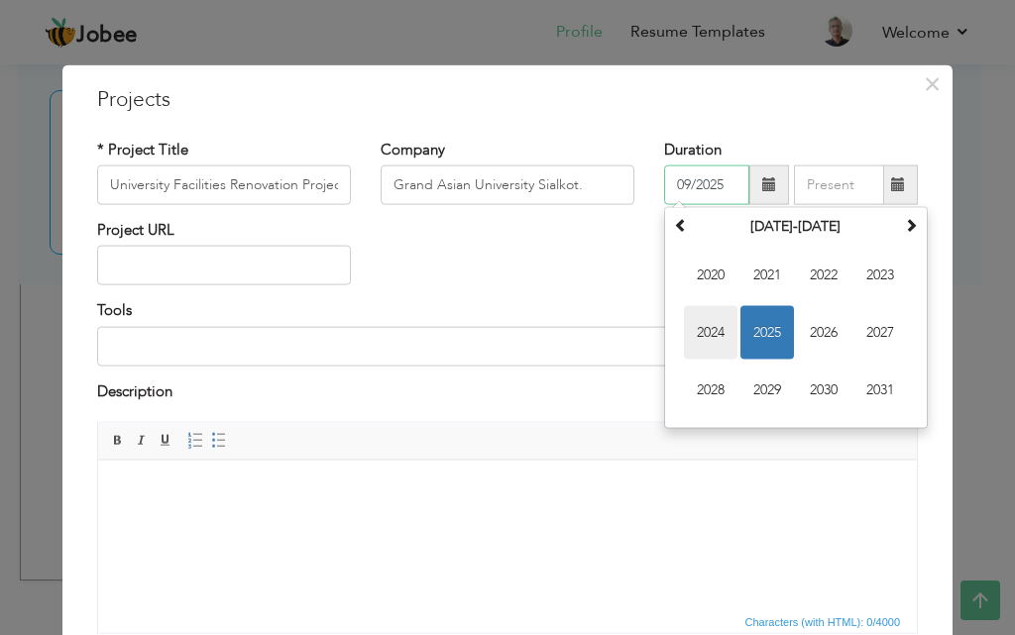
click at [717, 330] on span "2024" at bounding box center [711, 333] width 54 height 54
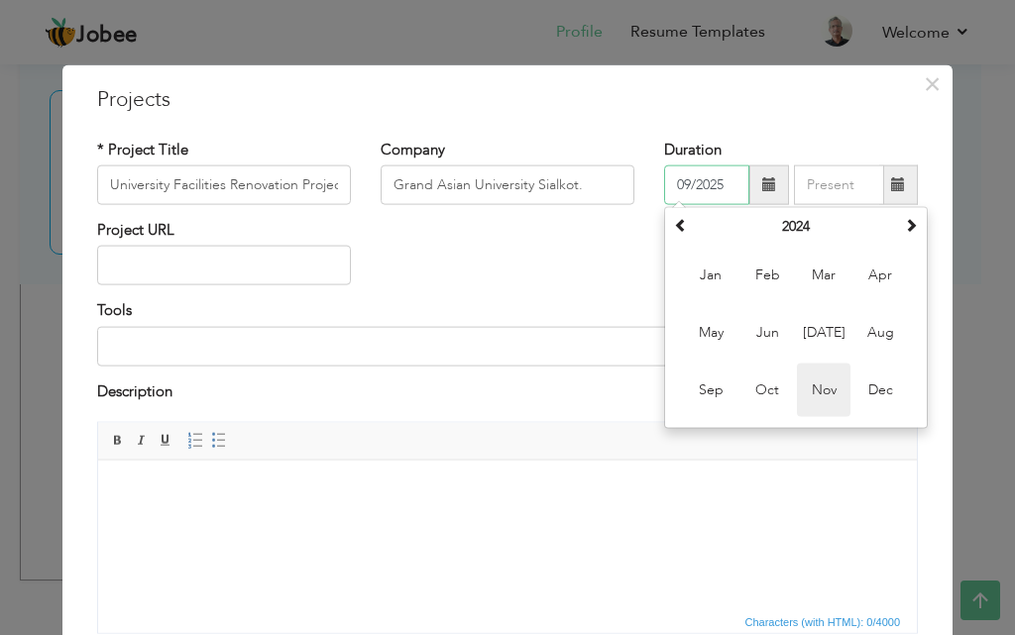
click at [818, 397] on span "Nov" at bounding box center [824, 391] width 54 height 54
type input "11/2024"
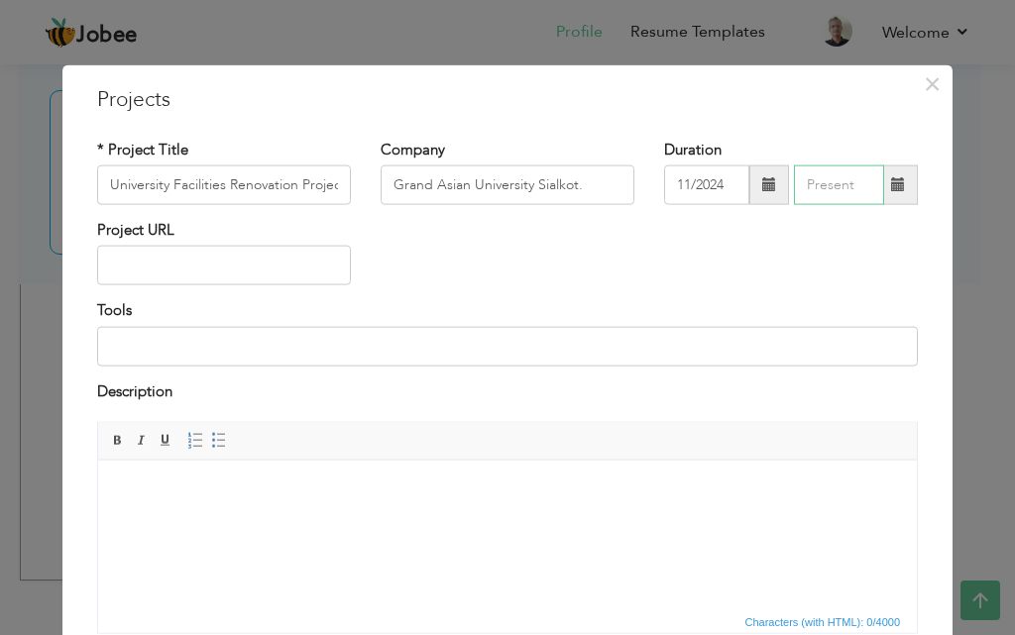
type input "09/2025"
click at [870, 190] on input "09/2025" at bounding box center [839, 185] width 90 height 40
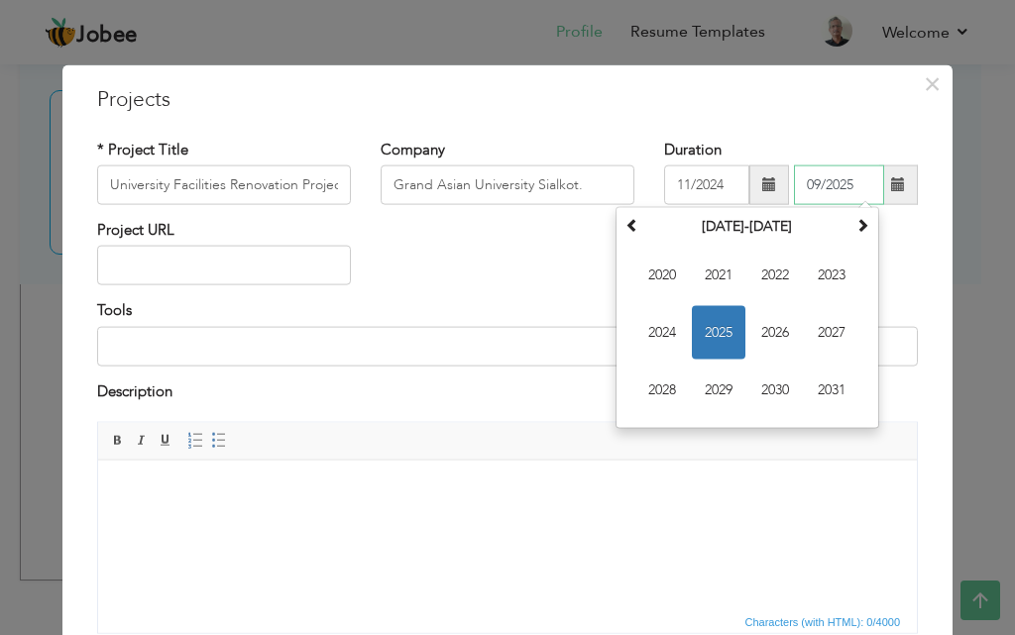
click at [870, 190] on input "09/2025" at bounding box center [839, 185] width 90 height 40
click at [916, 256] on div "Project URL" at bounding box center [507, 260] width 850 height 80
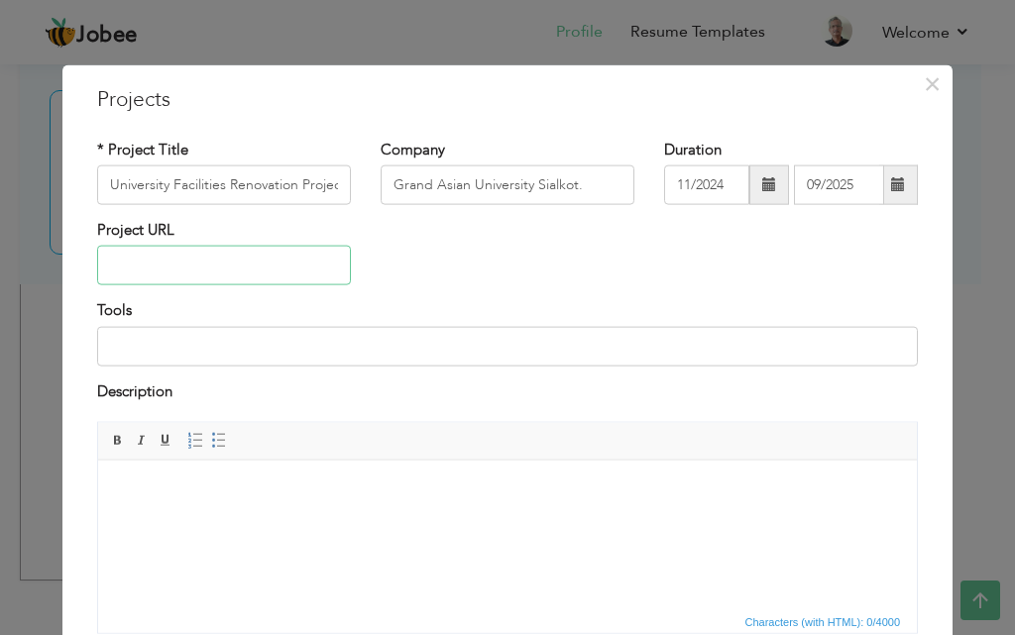
click at [322, 277] on input "text" at bounding box center [224, 266] width 254 height 40
click at [272, 341] on input at bounding box center [507, 346] width 820 height 40
click at [510, 442] on span "Editor toolbars Basic Styles Bold Italic Underline Paragraph Insert/Remove Numb…" at bounding box center [507, 442] width 818 height 38
click at [477, 505] on html at bounding box center [507, 490] width 818 height 60
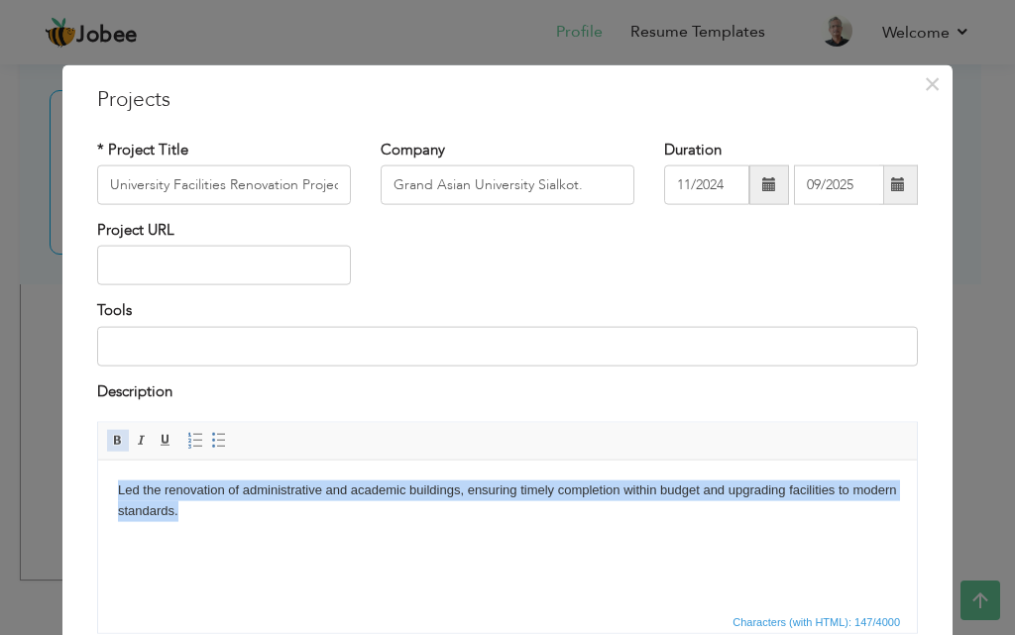
click at [107, 440] on link "Bold" at bounding box center [118, 441] width 22 height 22
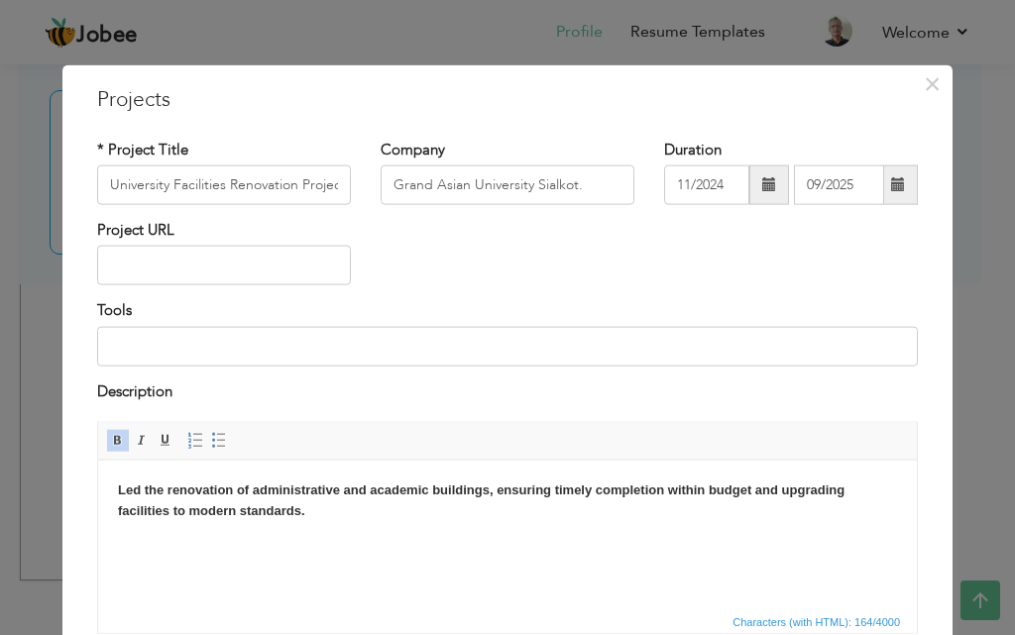
click at [107, 440] on link "Bold" at bounding box center [118, 441] width 22 height 22
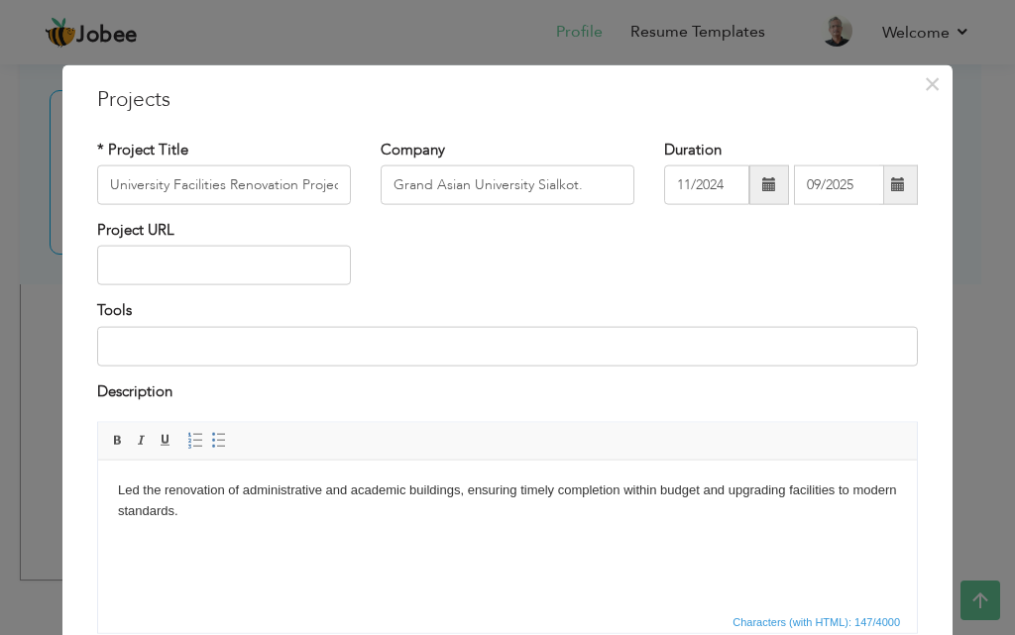
click at [198, 541] on html "Led the renovation of administrative and academic buildings, ensuring timely co…" at bounding box center [507, 500] width 818 height 81
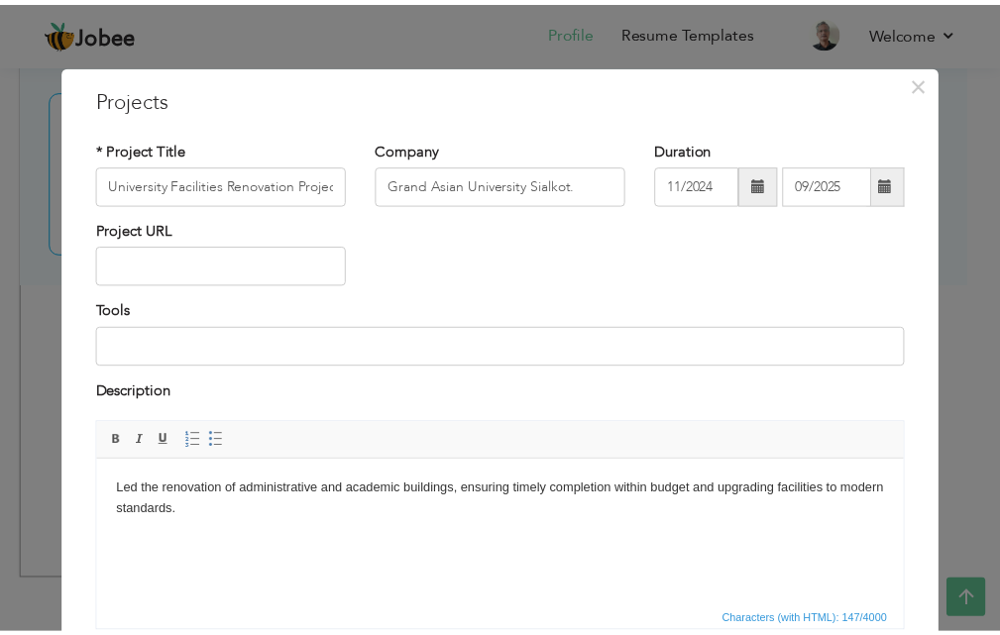
scroll to position [160, 0]
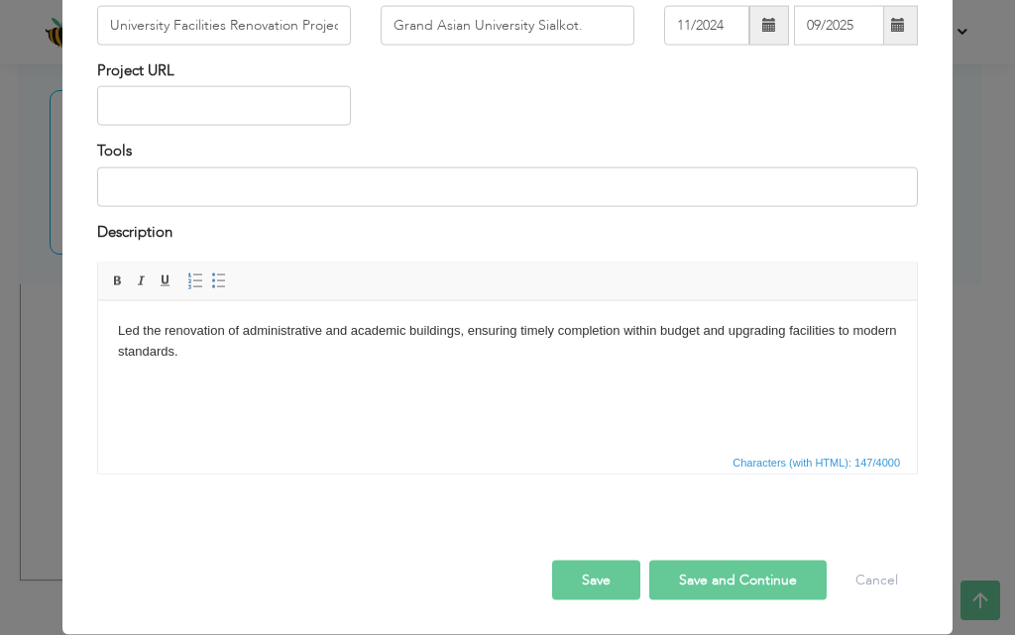
click at [589, 588] on button "Save" at bounding box center [596, 581] width 88 height 40
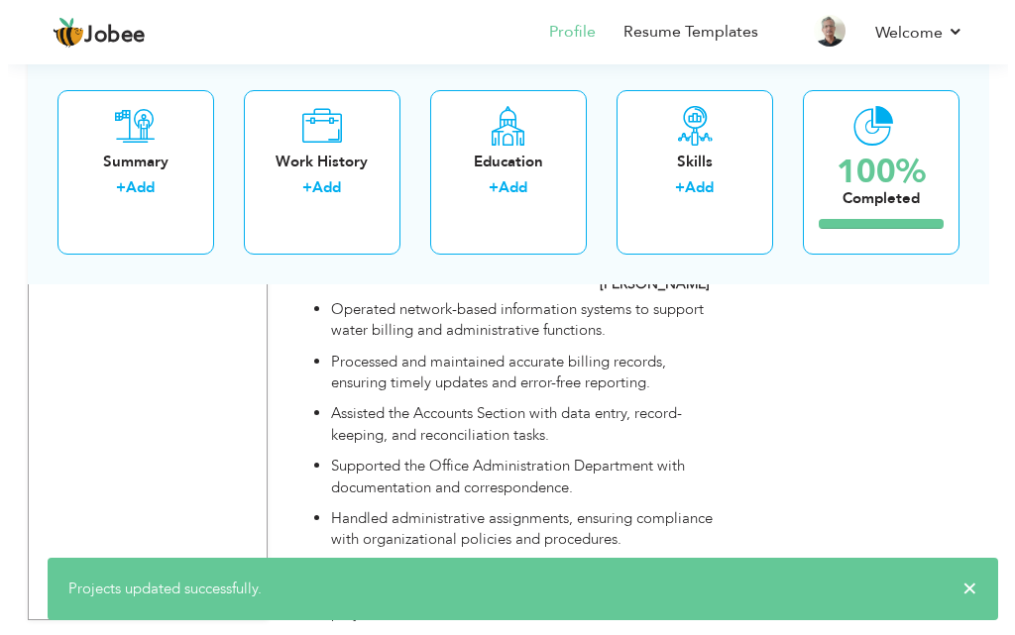
scroll to position [6176, 0]
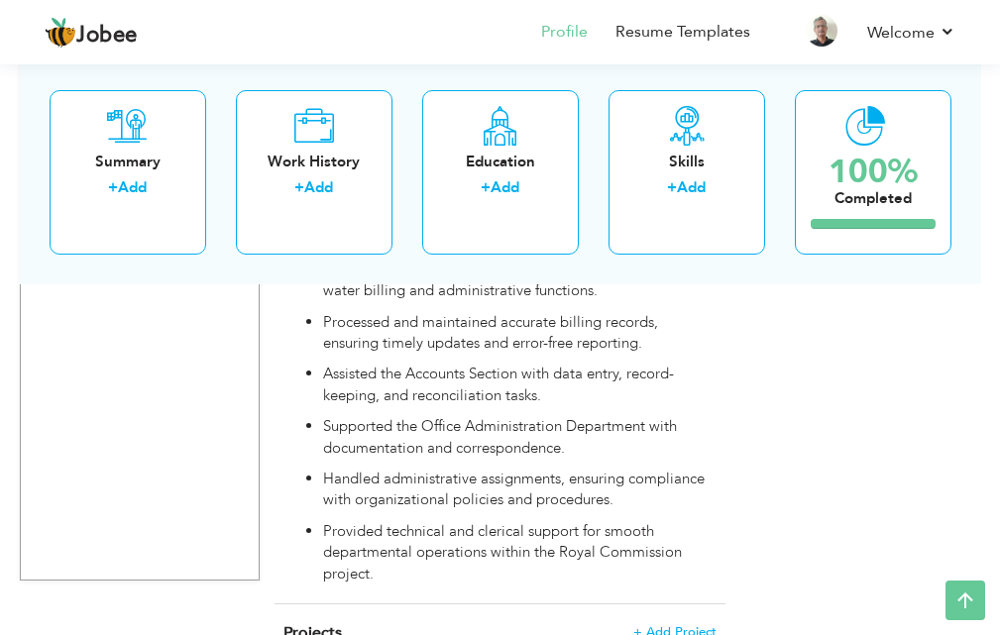
click at [696, 623] on h4 "Projects + Add Project" at bounding box center [499, 633] width 433 height 20
click at [697, 625] on span "+ Add Project" at bounding box center [674, 632] width 84 height 14
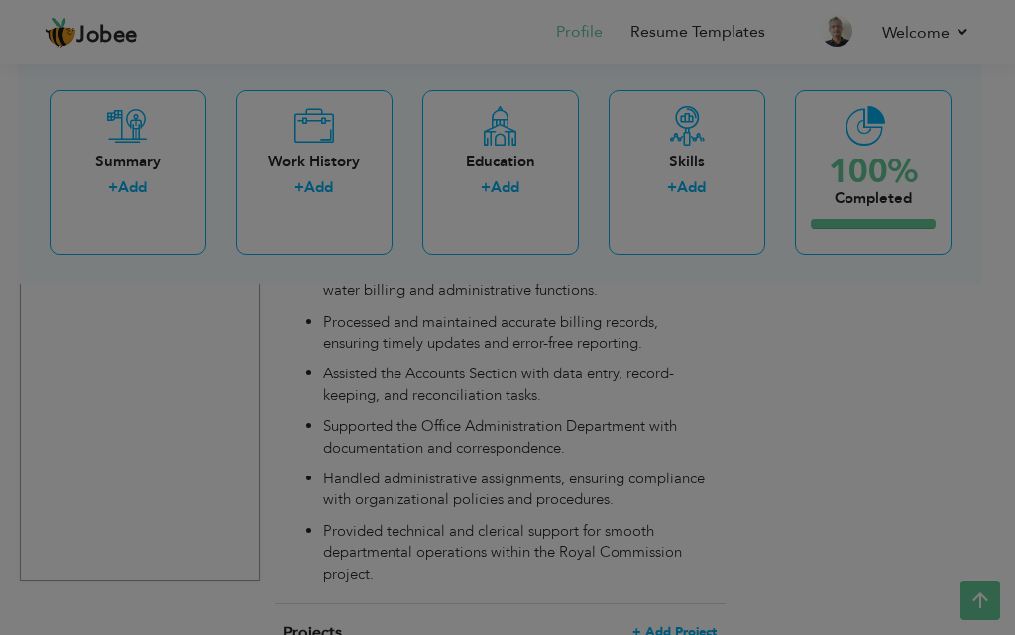
scroll to position [0, 0]
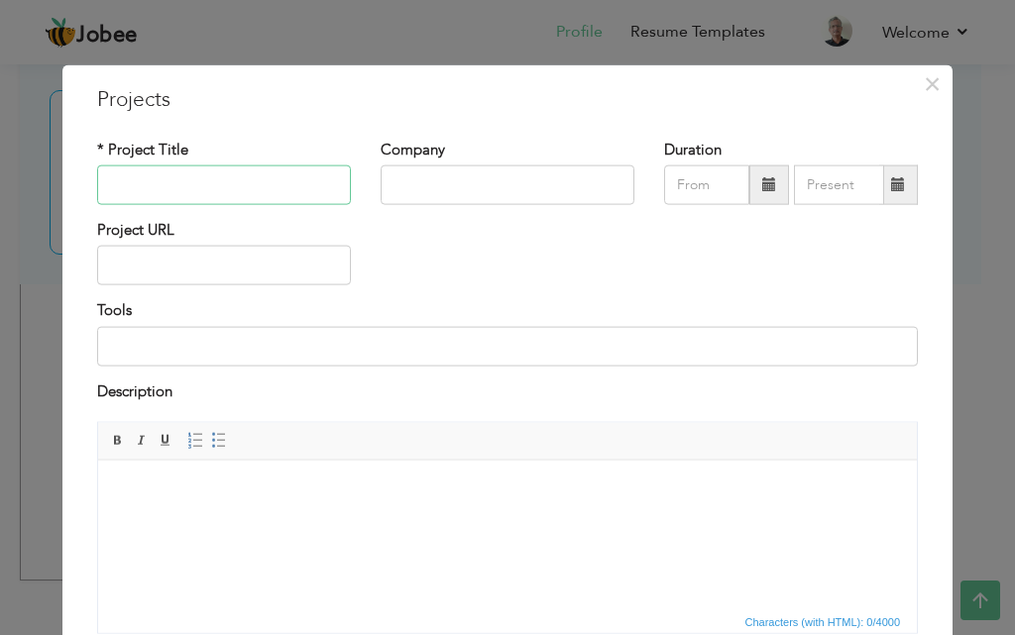
paste input "Digital Transformation of Admin Processes"
type input "Digital Transformation of Admin Processes"
click at [593, 186] on input "text" at bounding box center [507, 185] width 254 height 40
paste input "Digital Apparels Pvt. Ltd."
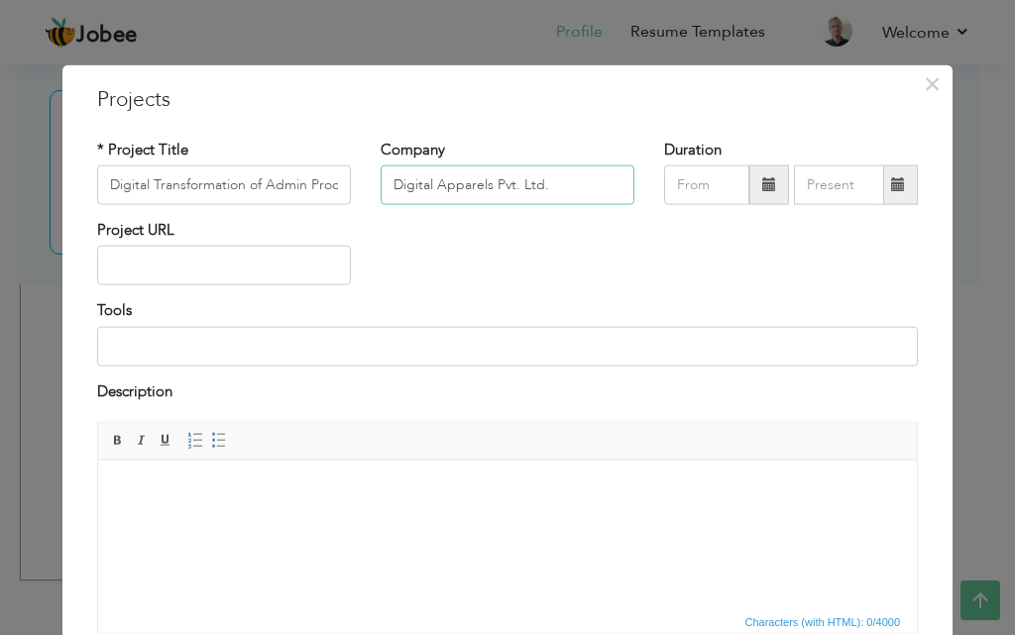
type input "Digital Apparels Pvt. Ltd."
click at [798, 187] on input "text" at bounding box center [839, 185] width 90 height 40
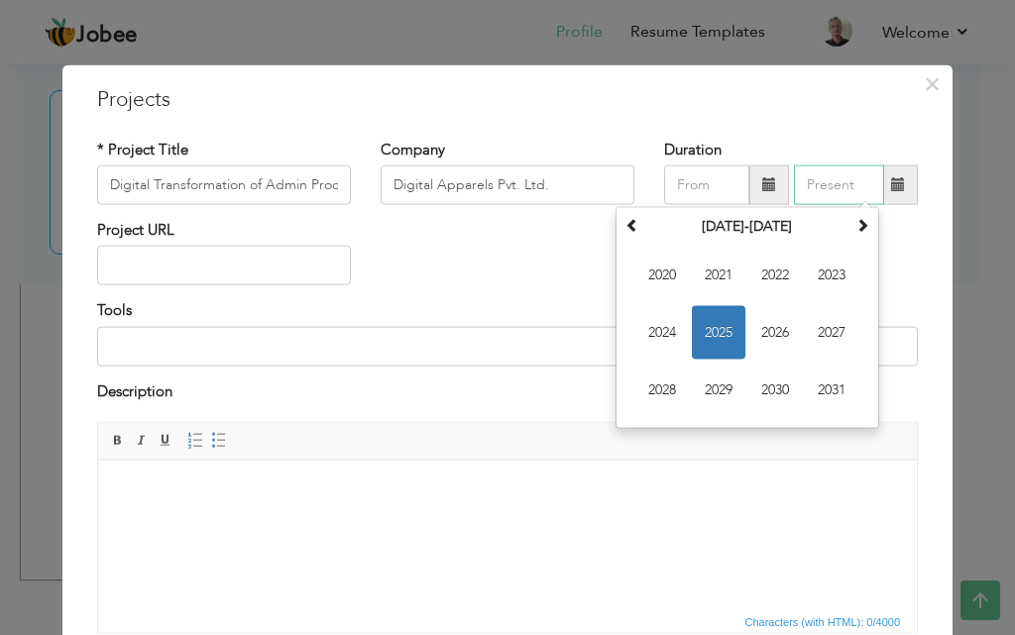
click at [798, 187] on input "text" at bounding box center [839, 185] width 90 height 40
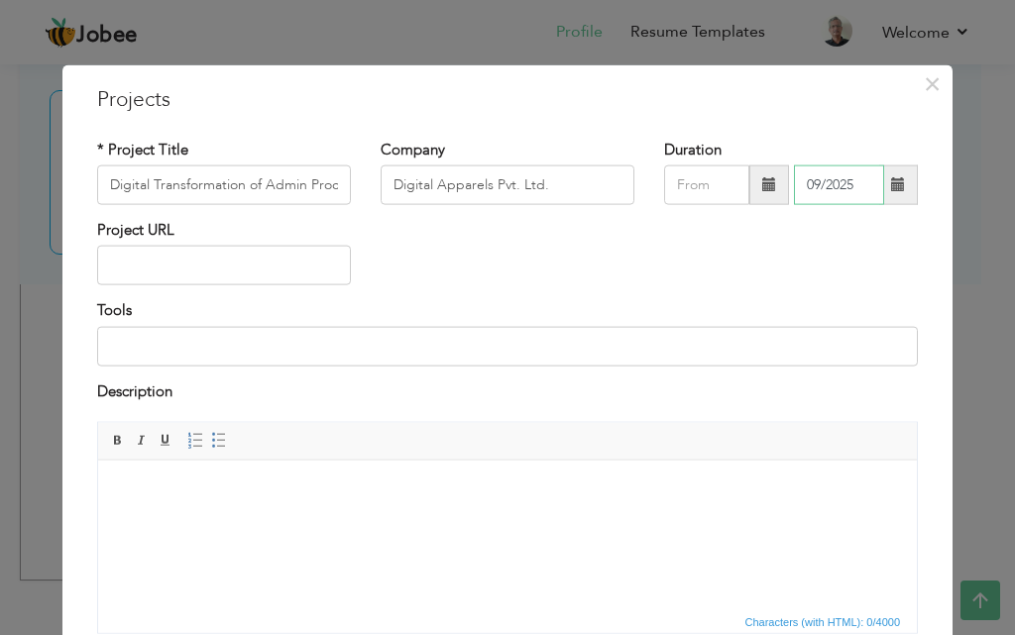
click at [795, 191] on input "09/2025" at bounding box center [839, 185] width 90 height 40
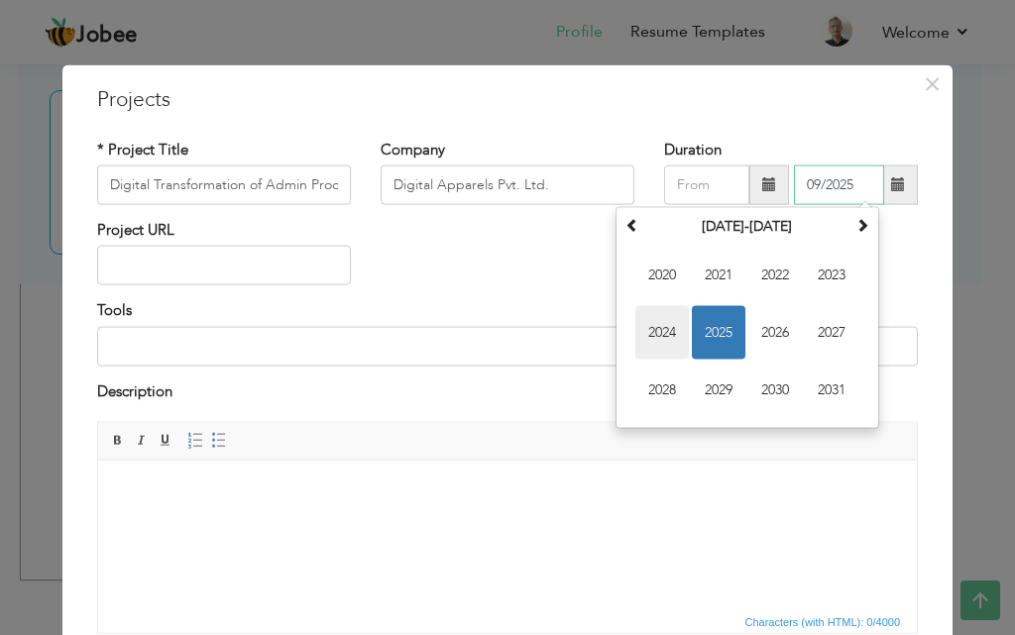
click at [668, 336] on span "2024" at bounding box center [662, 333] width 54 height 54
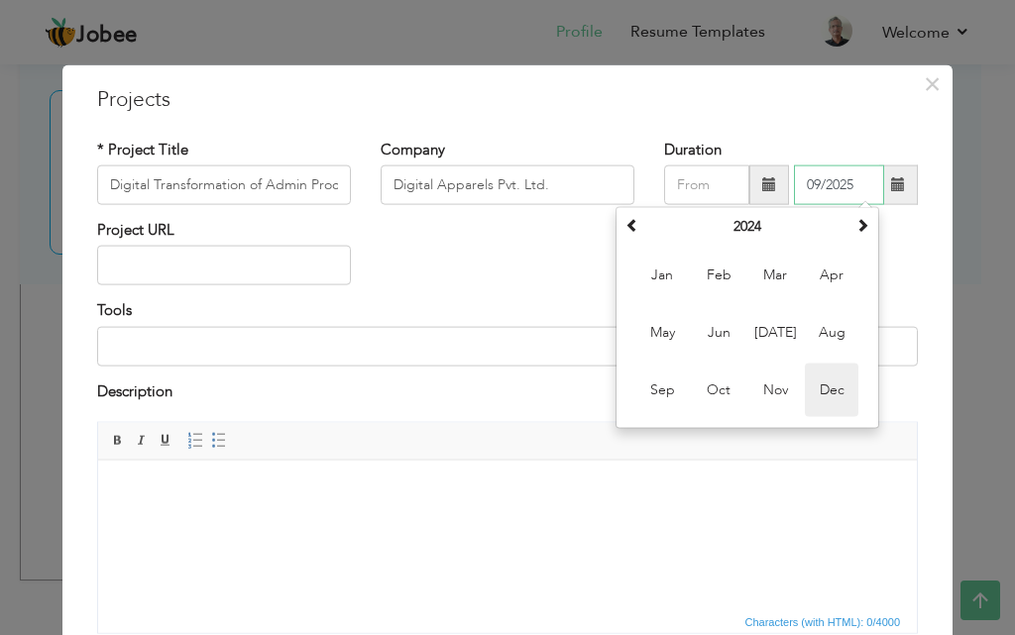
click at [814, 400] on span "Dec" at bounding box center [832, 391] width 54 height 54
type input "12/2024"
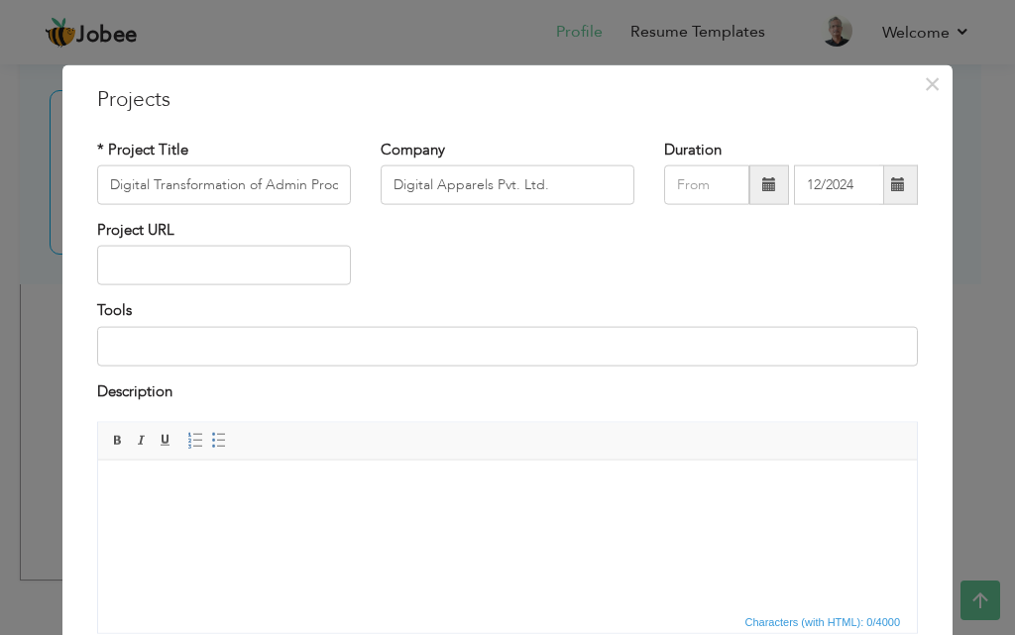
click at [272, 520] on html at bounding box center [507, 490] width 818 height 60
click at [510, 475] on html at bounding box center [507, 490] width 818 height 60
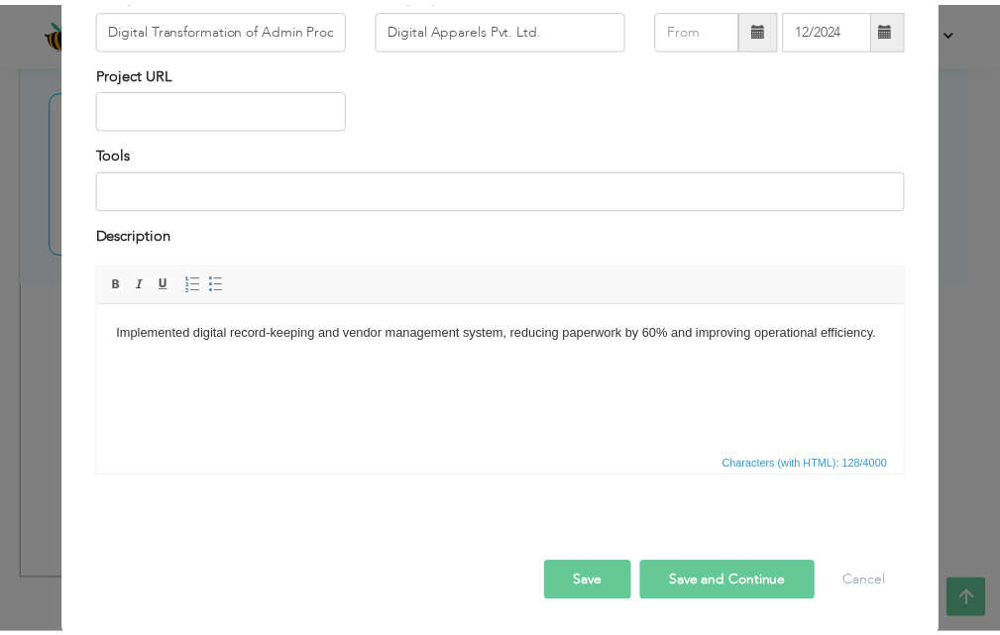
scroll to position [160, 0]
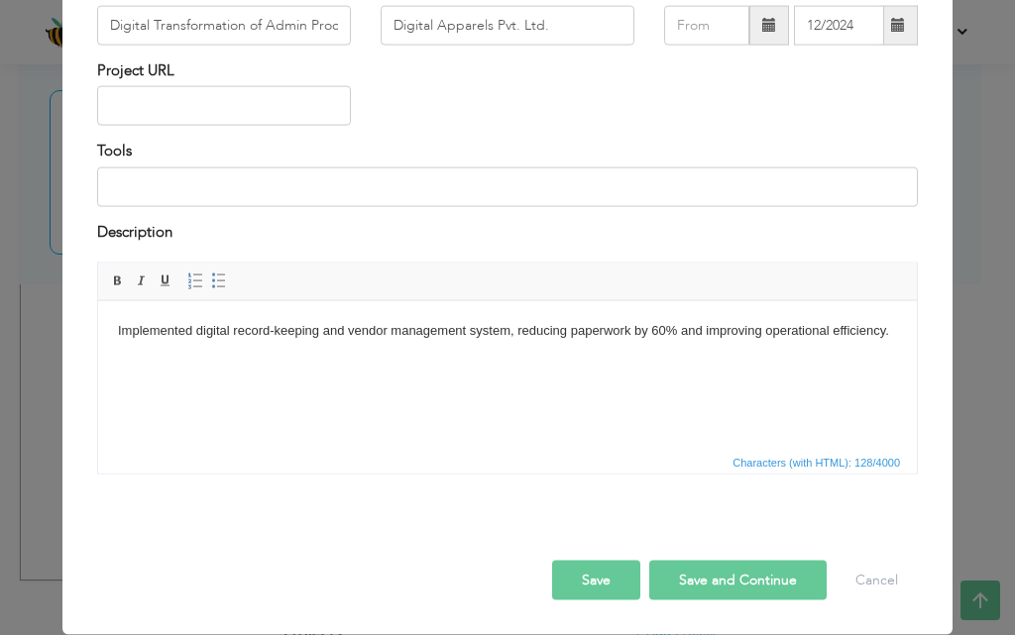
click at [623, 562] on button "Save" at bounding box center [596, 581] width 88 height 40
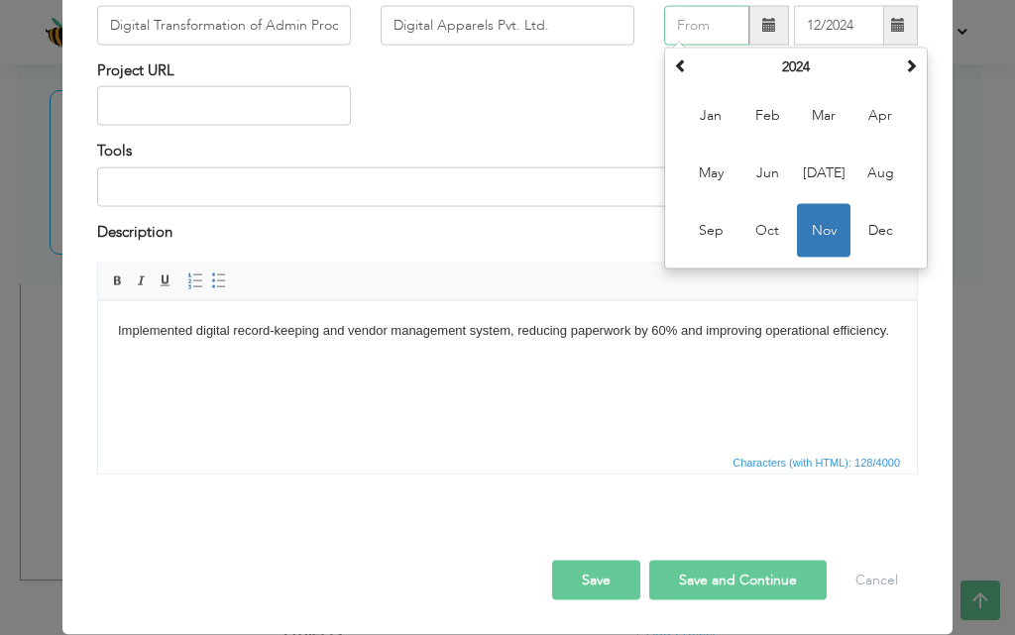
click at [713, 22] on input "text" at bounding box center [706, 26] width 85 height 40
click at [698, 118] on span "Jan" at bounding box center [711, 116] width 54 height 54
type input "01/2024"
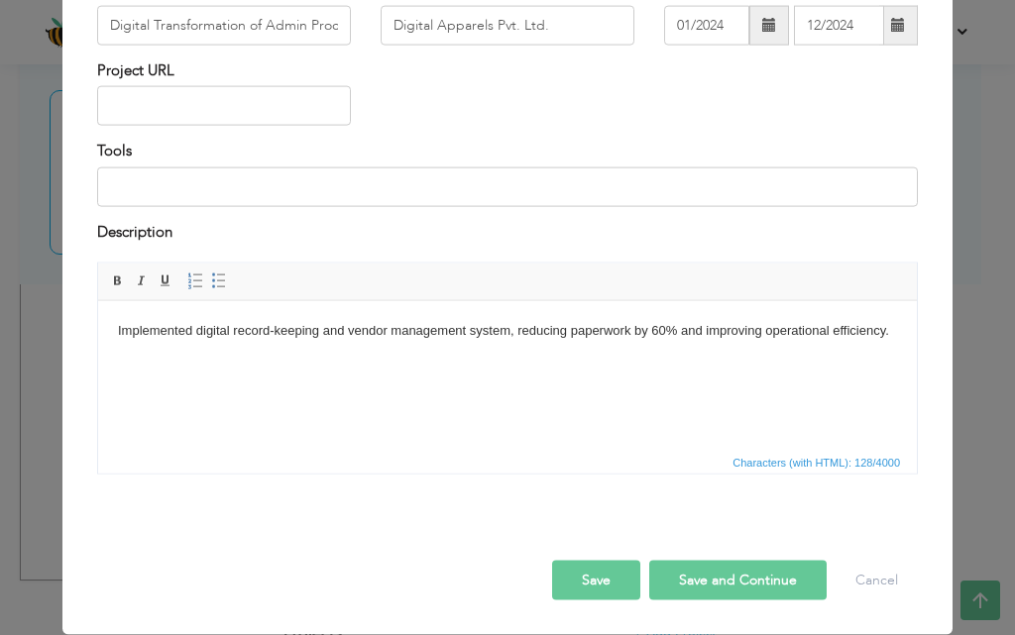
click at [616, 592] on button "Save" at bounding box center [596, 581] width 88 height 40
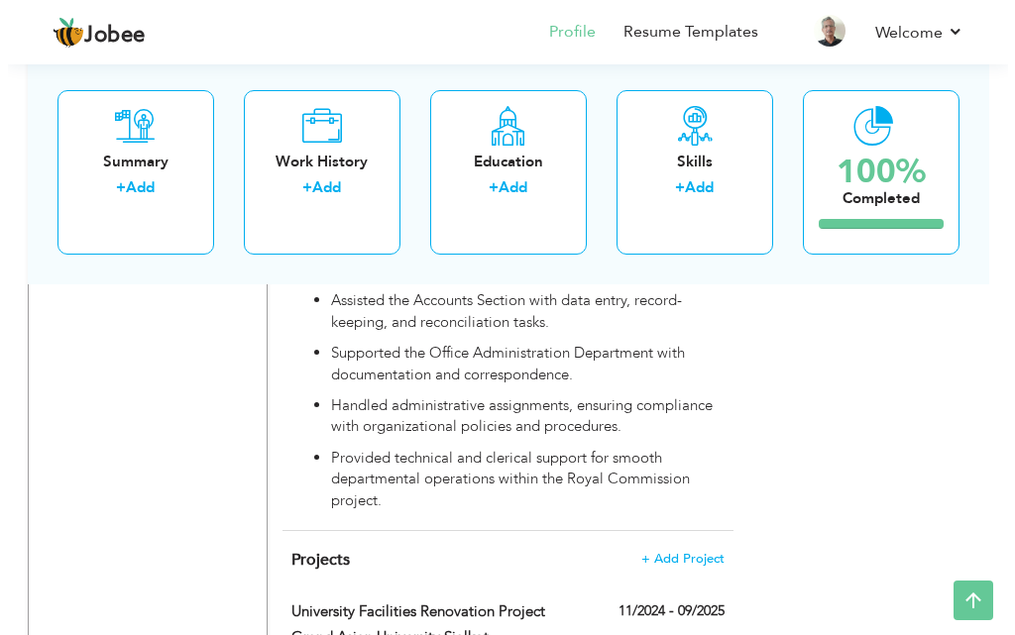
scroll to position [6161, 0]
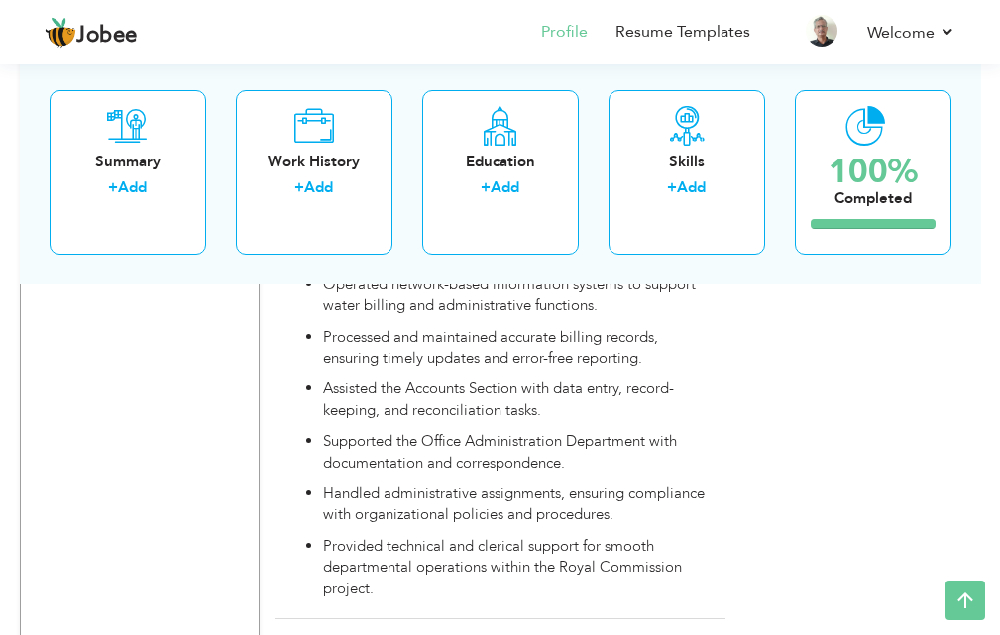
click at [664, 634] on span "+ Add Project" at bounding box center [674, 647] width 84 height 14
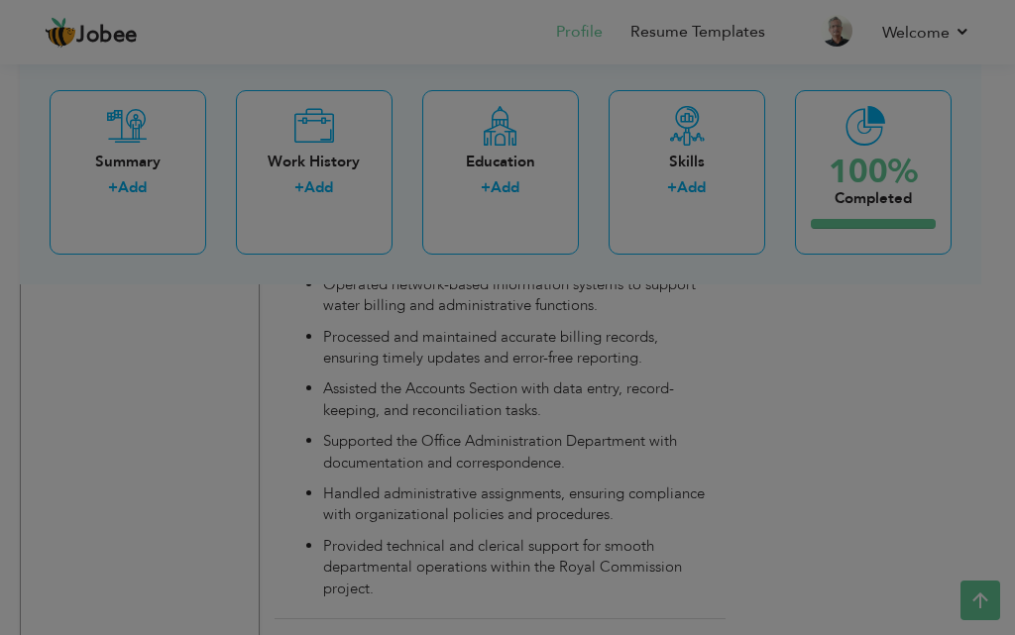
scroll to position [0, 0]
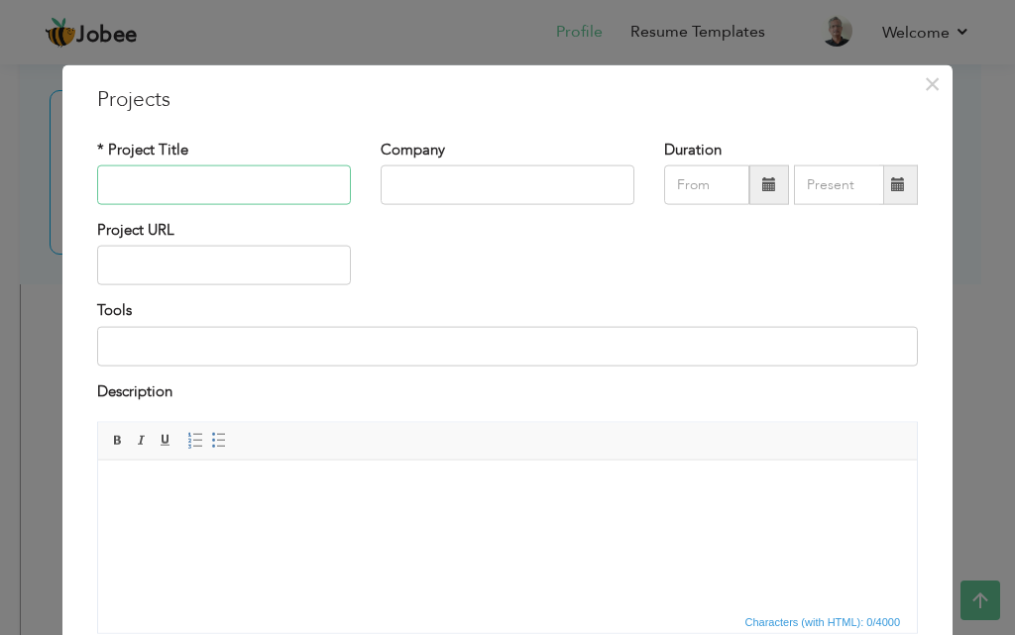
paste input "Fleet Optimization Project"
click at [208, 195] on input "Fleet Optimization Project" at bounding box center [224, 185] width 254 height 40
type input "Fleet Optimisation Project"
click at [384, 199] on input "text" at bounding box center [507, 185] width 254 height 40
paste input "K-Electric"
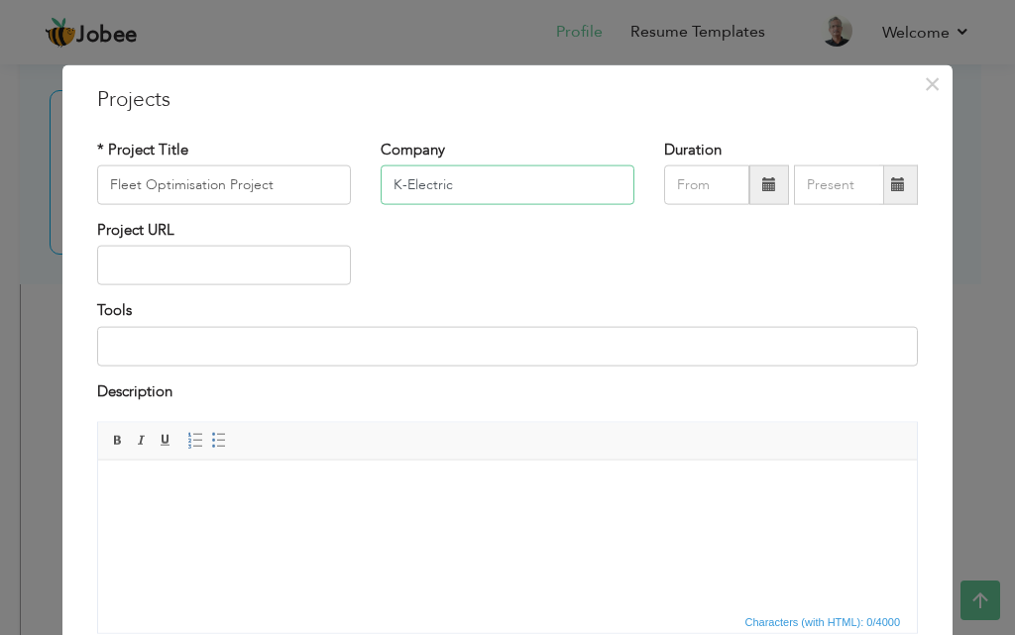
type input "K-Electric"
click at [749, 191] on span at bounding box center [769, 185] width 40 height 40
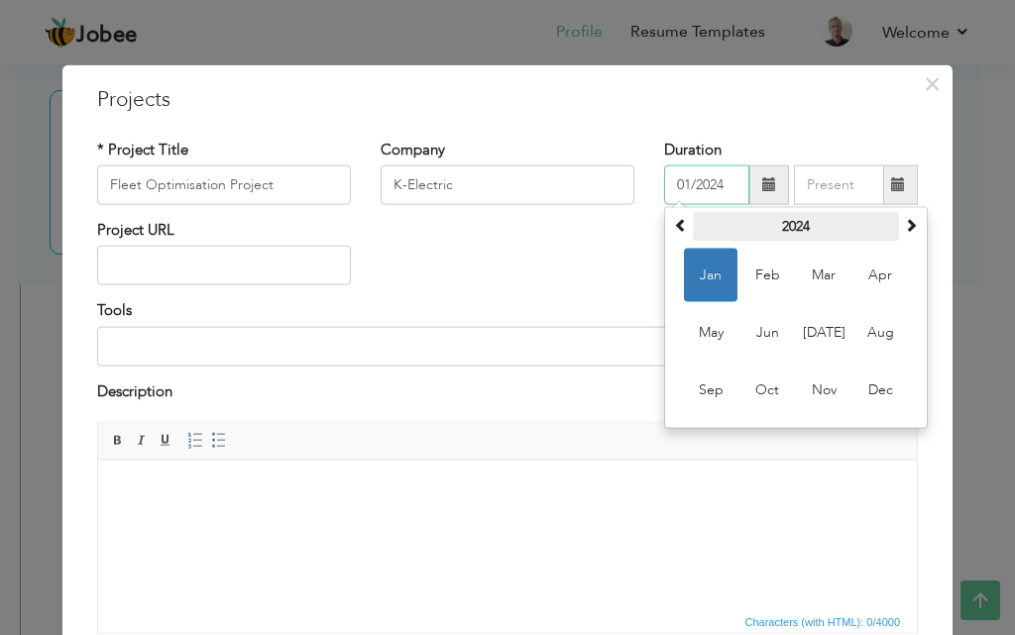
click at [694, 234] on th "2024" at bounding box center [796, 227] width 206 height 30
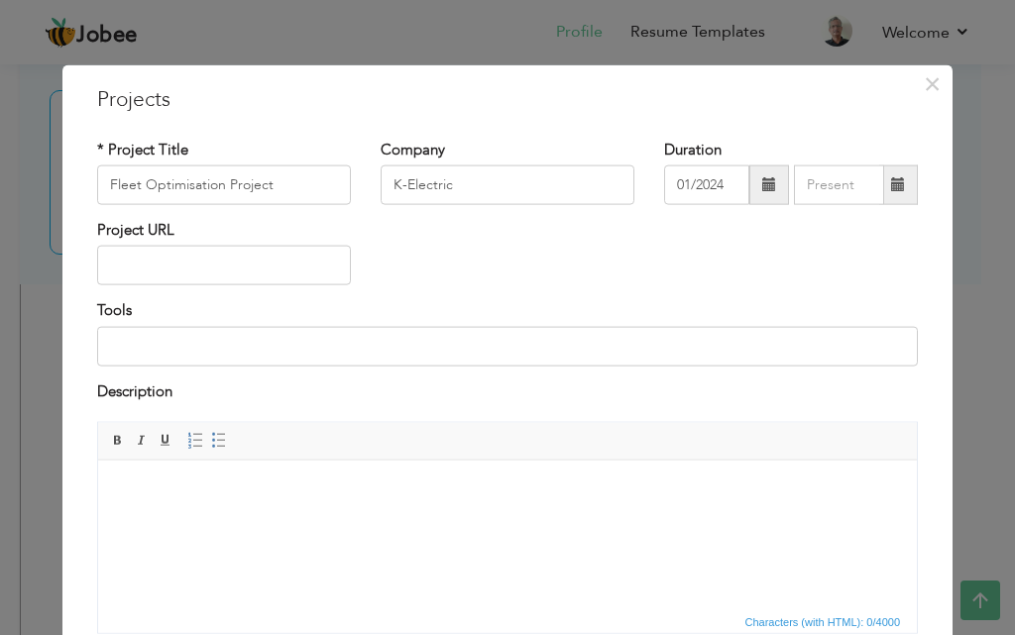
click at [754, 206] on div "Duration 01/2024" at bounding box center [790, 179] width 283 height 80
click at [758, 198] on span at bounding box center [769, 185] width 40 height 40
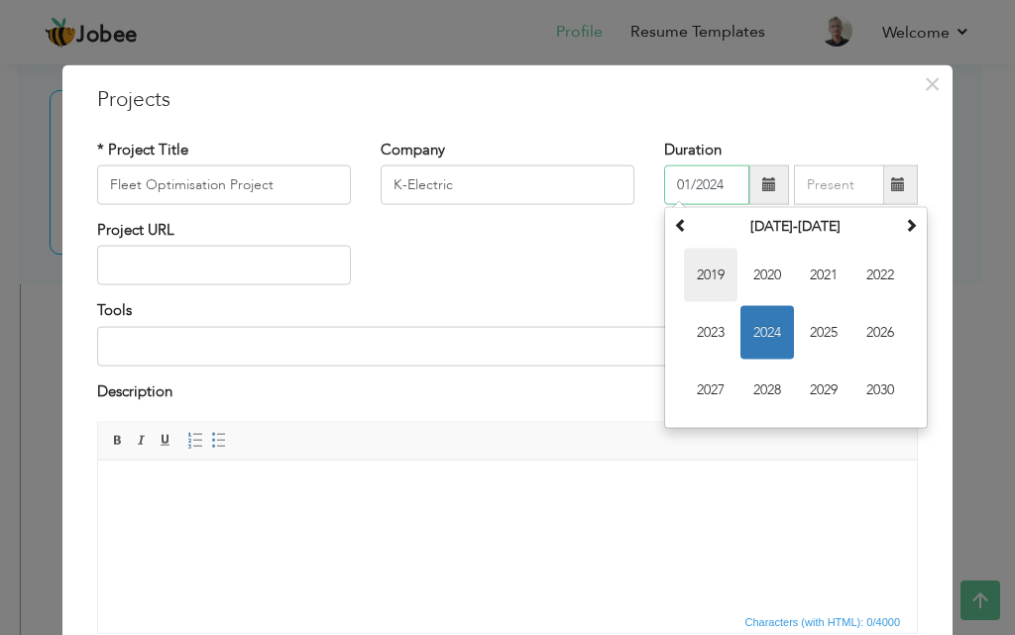
click at [712, 263] on span "2019" at bounding box center [711, 276] width 54 height 54
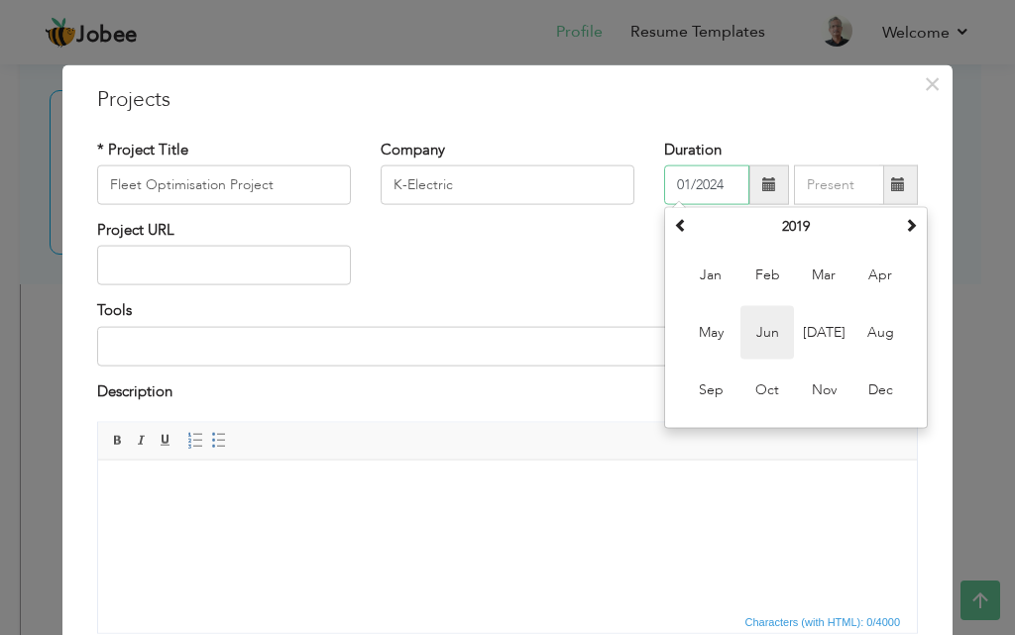
click at [756, 313] on span "Jun" at bounding box center [767, 333] width 54 height 54
type input "06/2019"
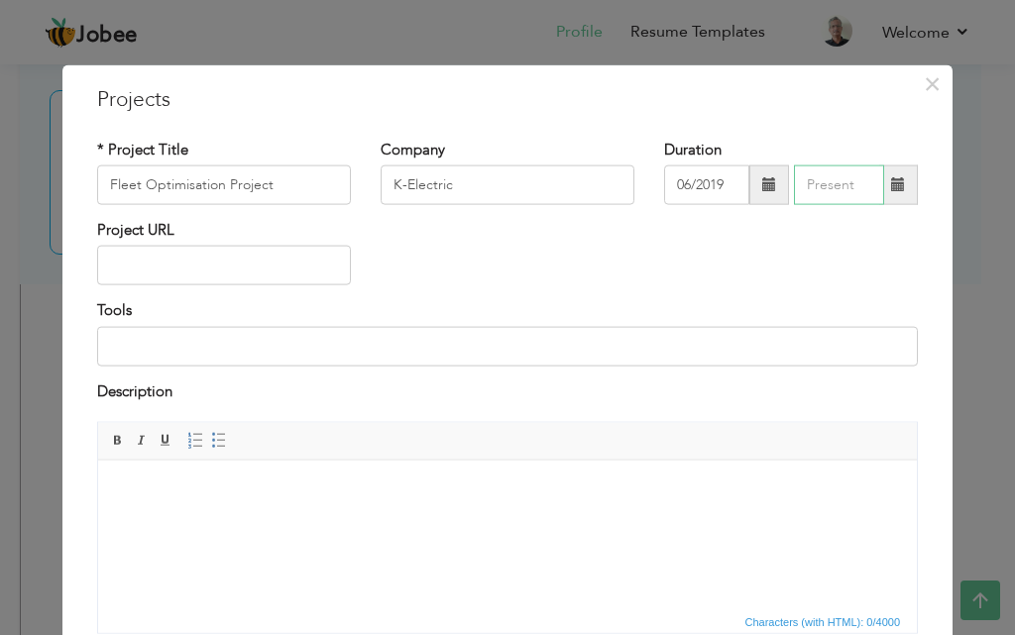
click at [802, 199] on input "text" at bounding box center [839, 185] width 90 height 40
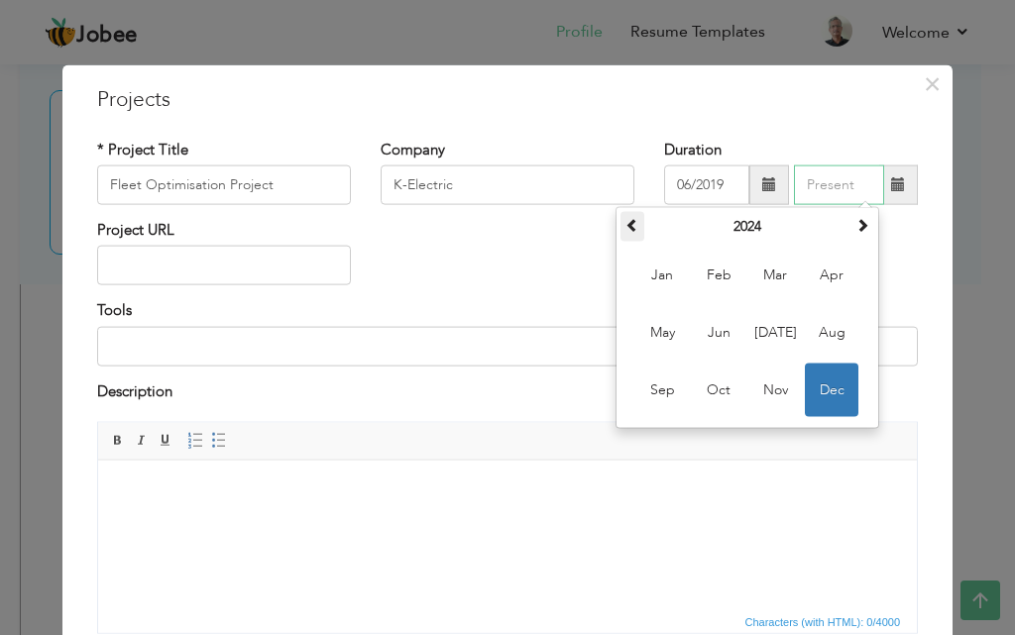
click at [625, 225] on span at bounding box center [632, 225] width 14 height 14
click at [830, 397] on span "Dec" at bounding box center [832, 391] width 54 height 54
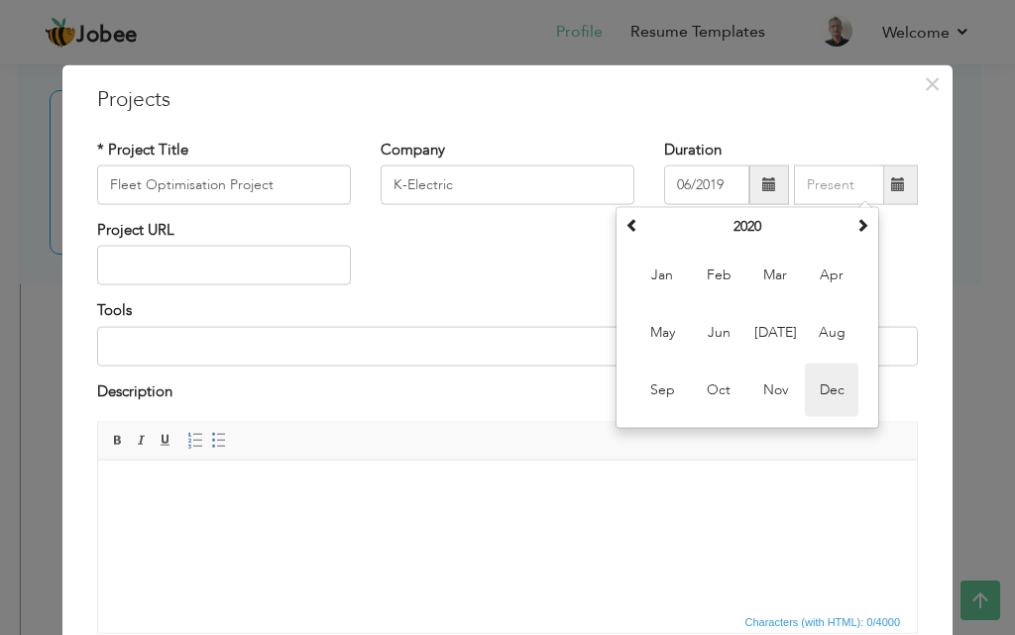
type input "12/2020"
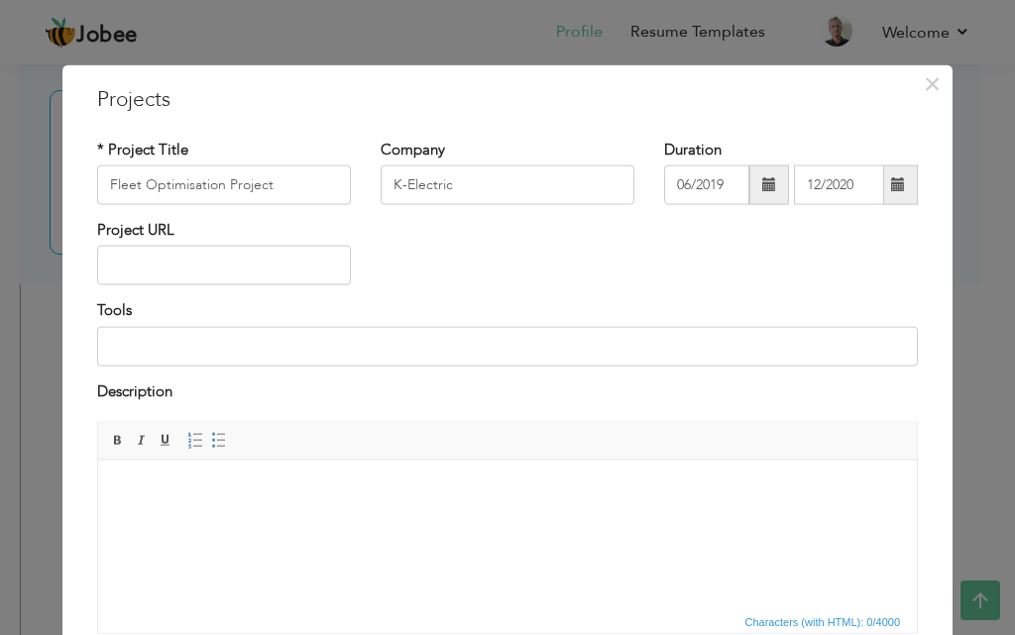
click at [669, 519] on html at bounding box center [507, 490] width 818 height 60
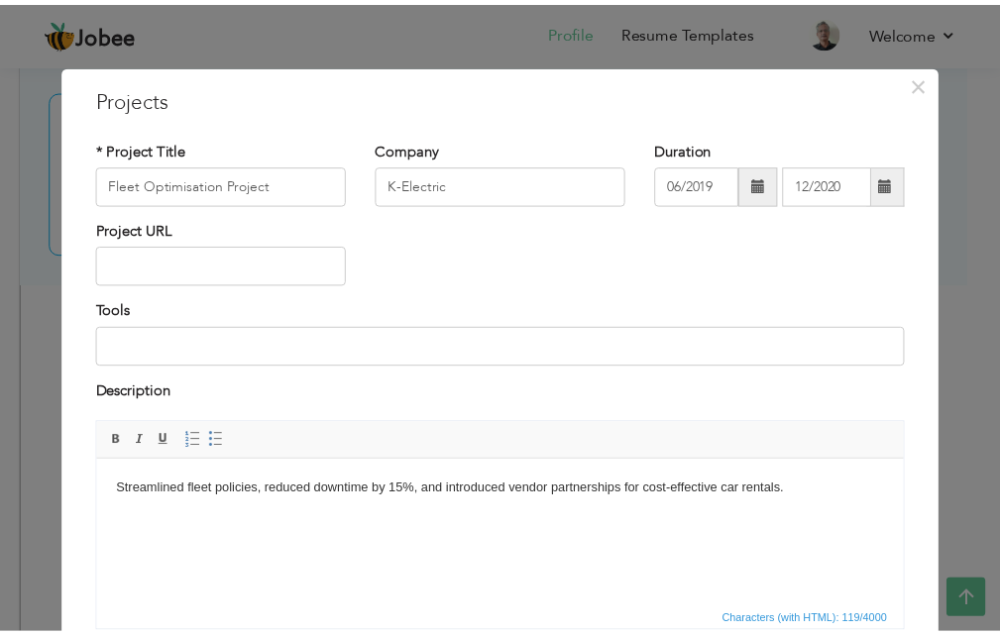
scroll to position [160, 0]
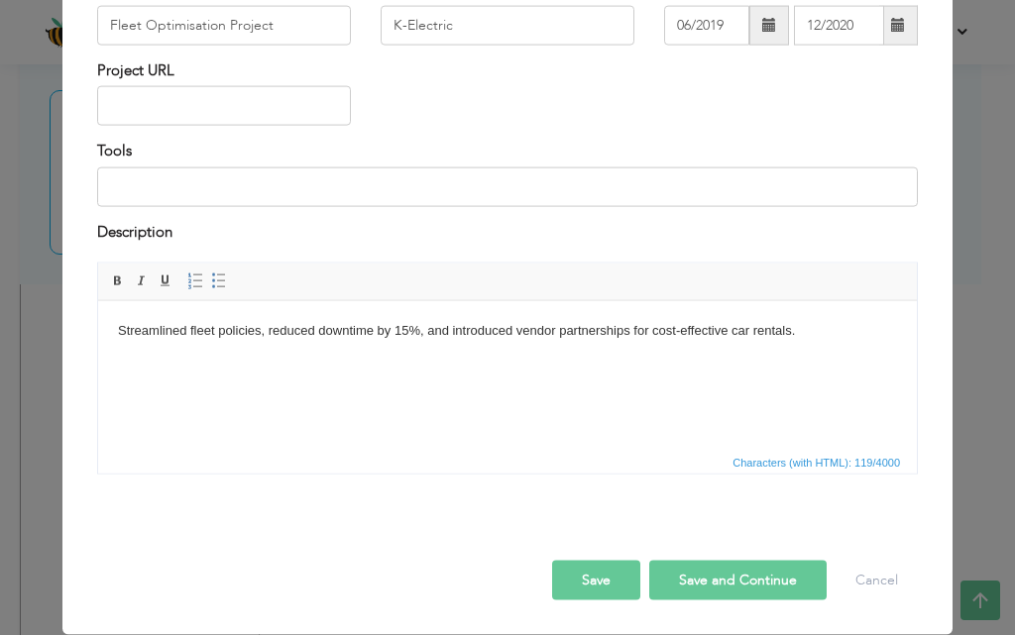
click at [603, 566] on button "Save" at bounding box center [596, 581] width 88 height 40
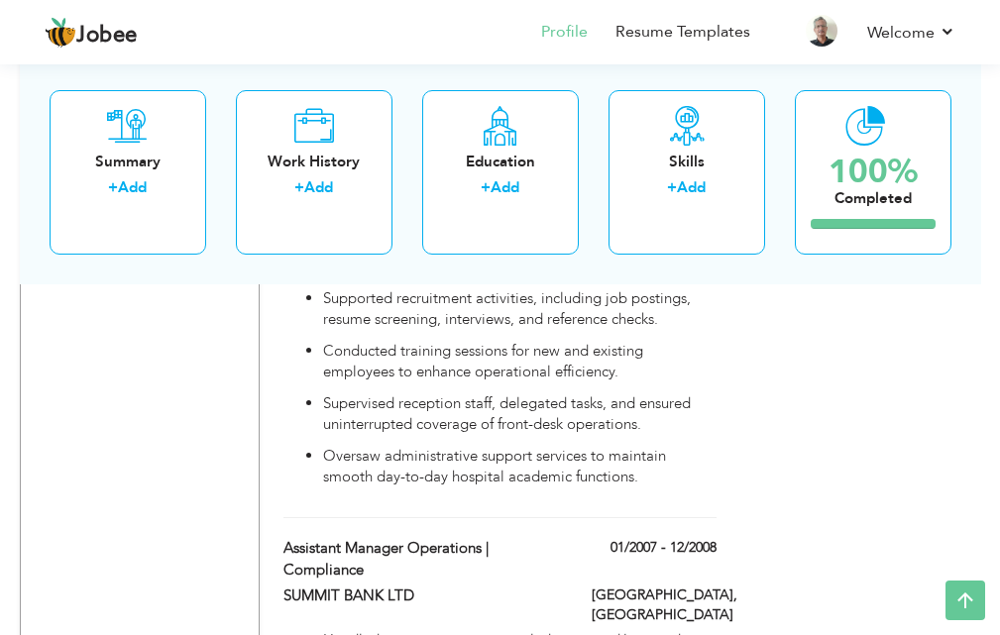
scroll to position [4618, 0]
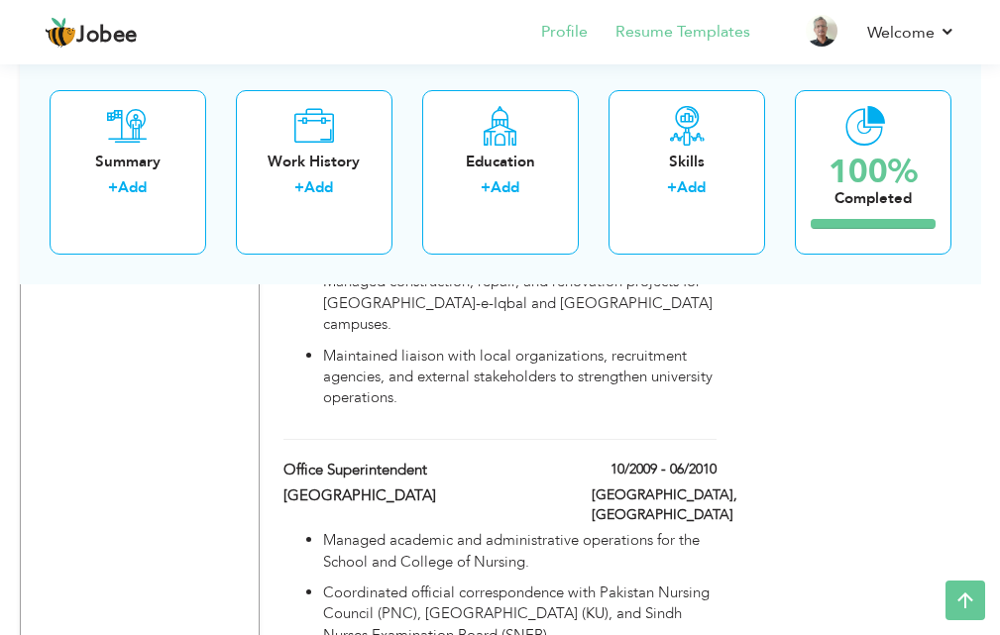
click at [691, 49] on li "Resume Templates" at bounding box center [669, 34] width 163 height 54
click at [698, 41] on link "Resume Templates" at bounding box center [682, 32] width 135 height 23
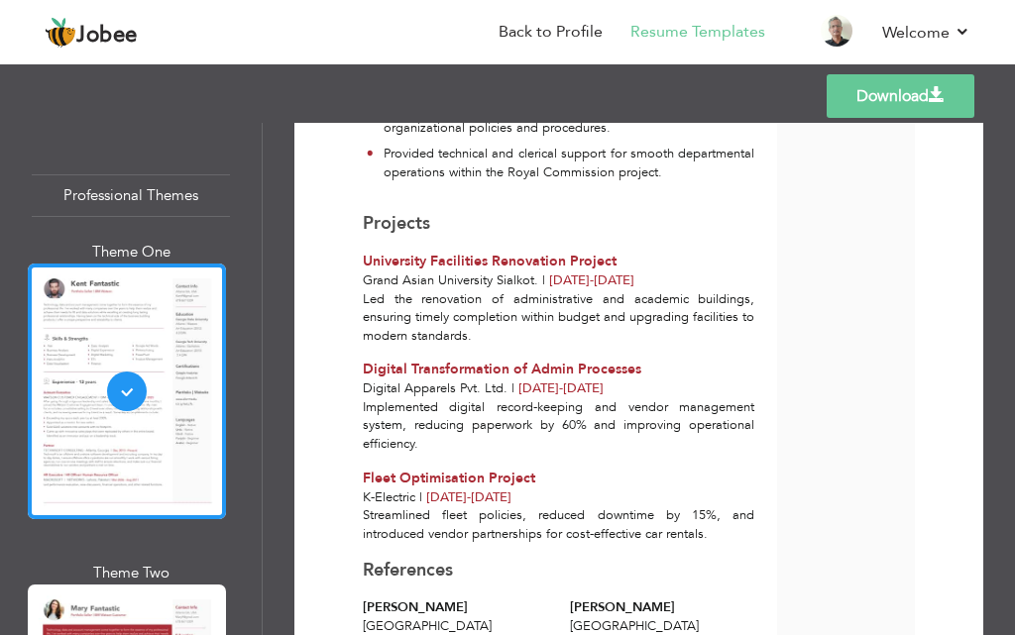
scroll to position [5592, 0]
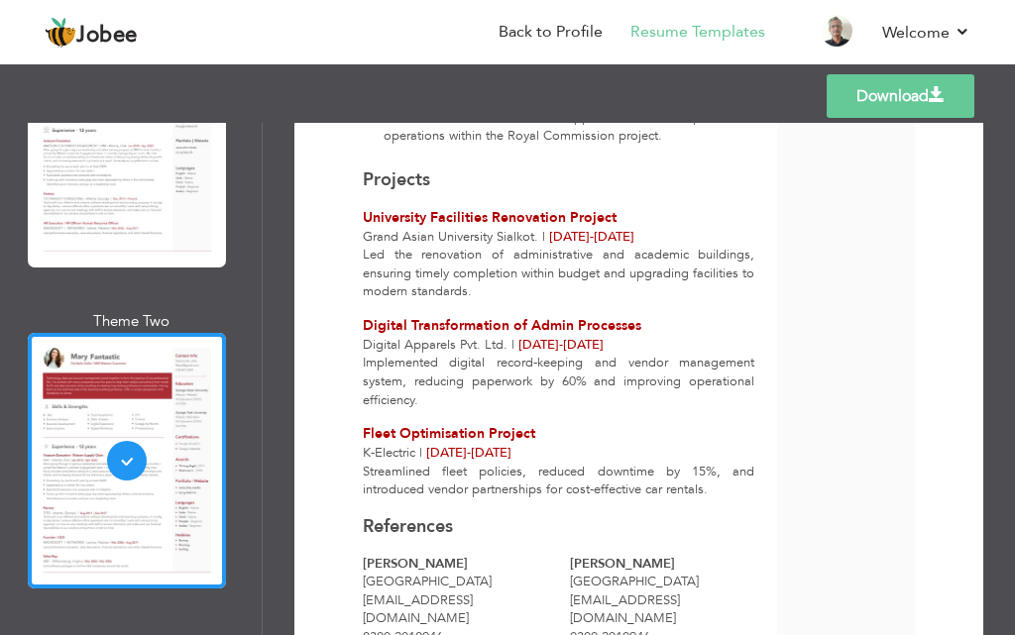
scroll to position [297, 0]
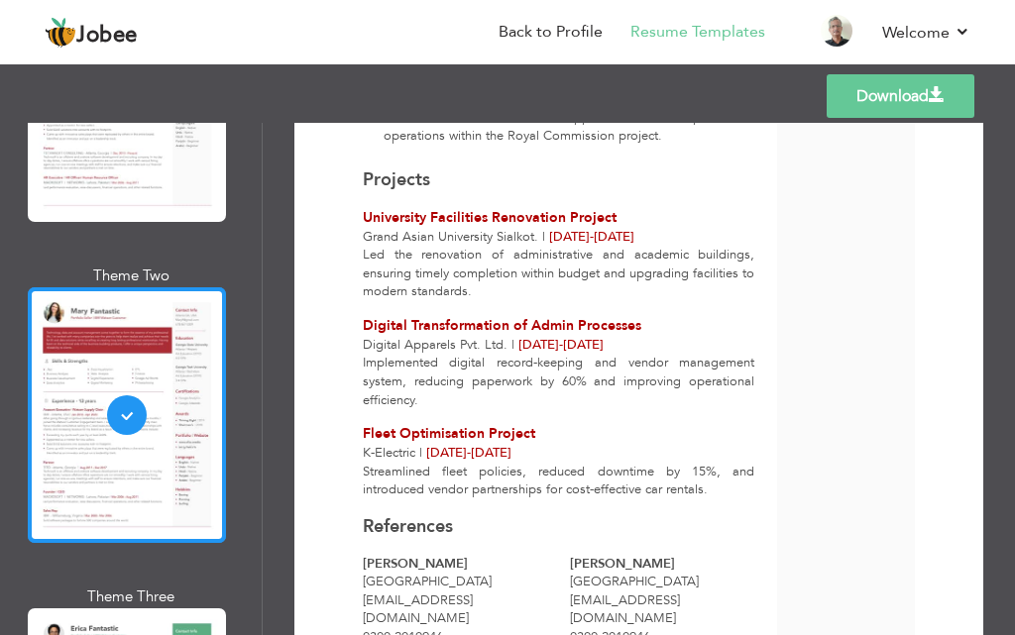
click at [189, 464] on div at bounding box center [127, 415] width 198 height 256
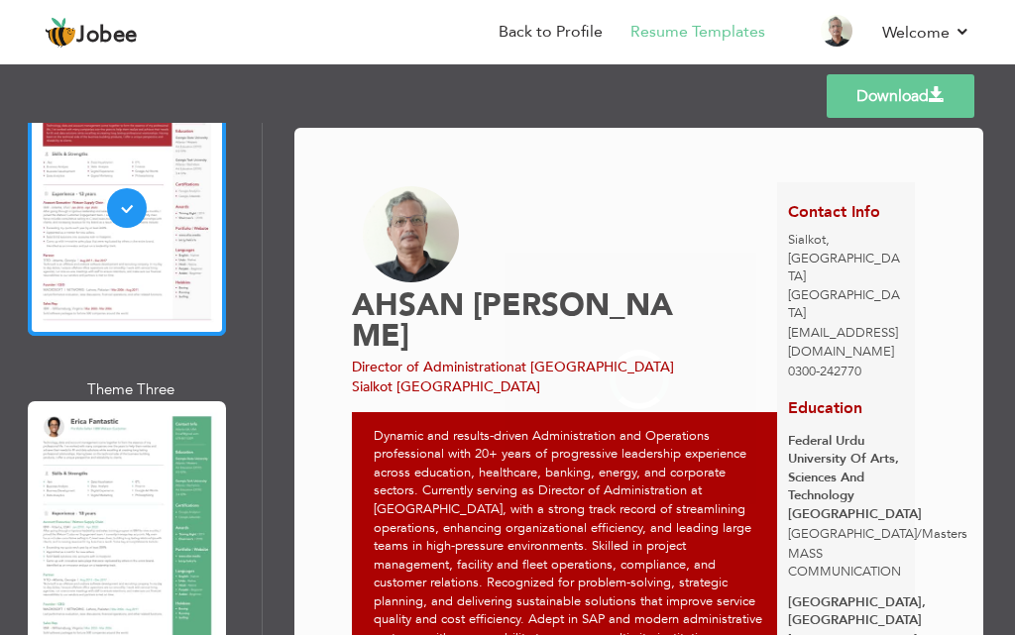
scroll to position [694, 0]
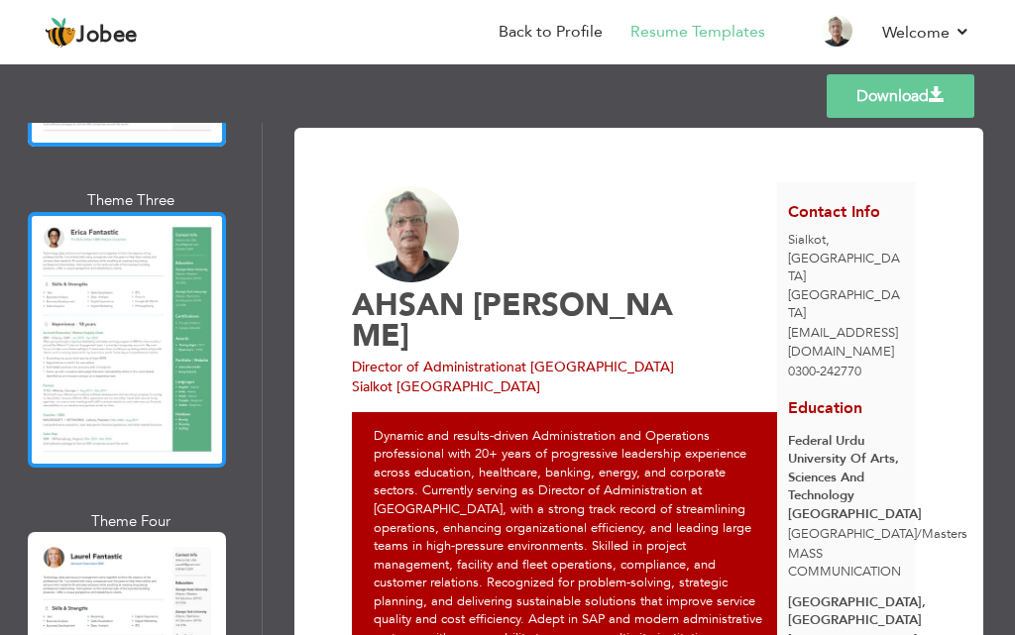
click at [157, 369] on div at bounding box center [127, 340] width 198 height 256
click at [157, 369] on div "Professional Themes Theme One Theme Two Theme Three Theme Four" at bounding box center [507, 379] width 1015 height 512
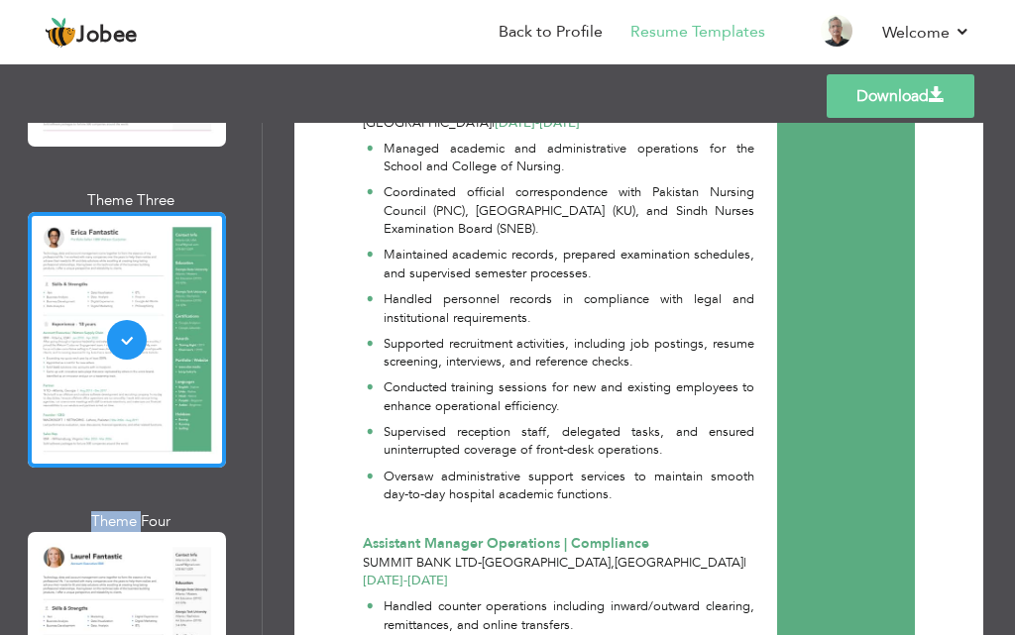
scroll to position [3907, 0]
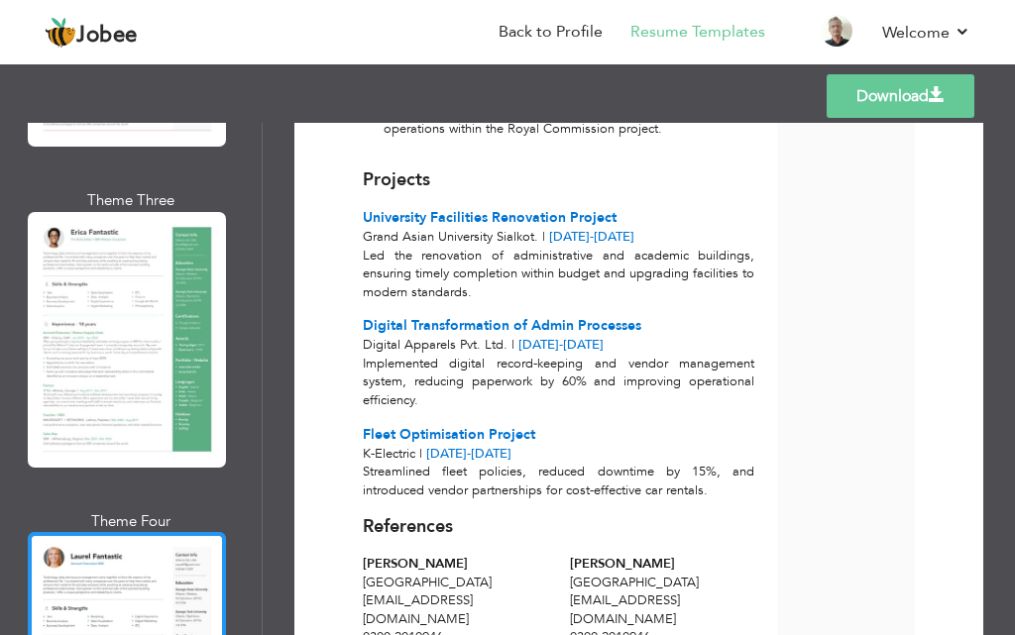
scroll to position [1090, 0]
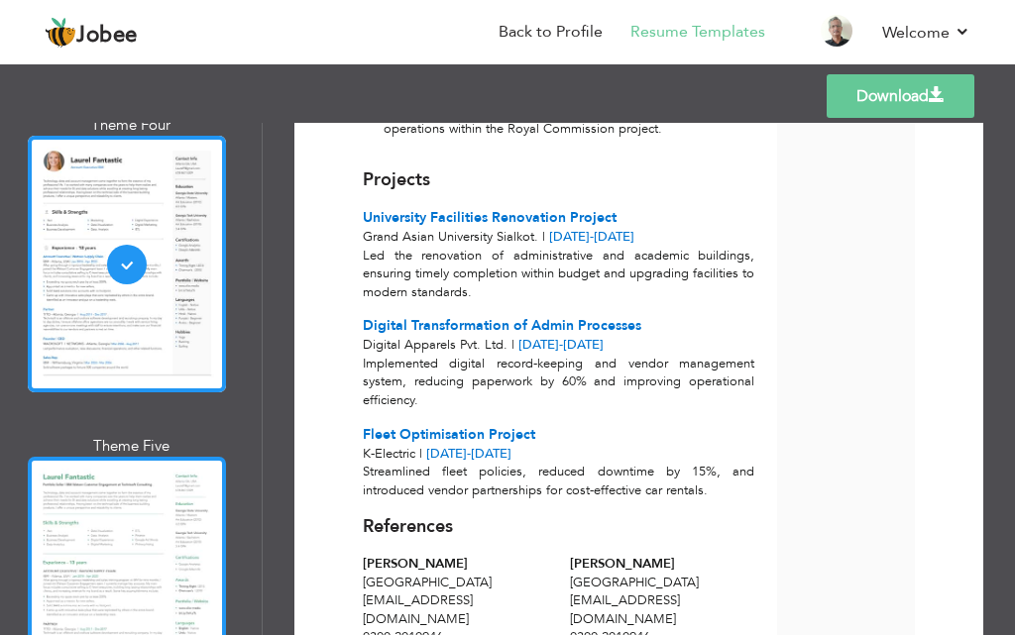
click at [165, 550] on div at bounding box center [127, 585] width 198 height 256
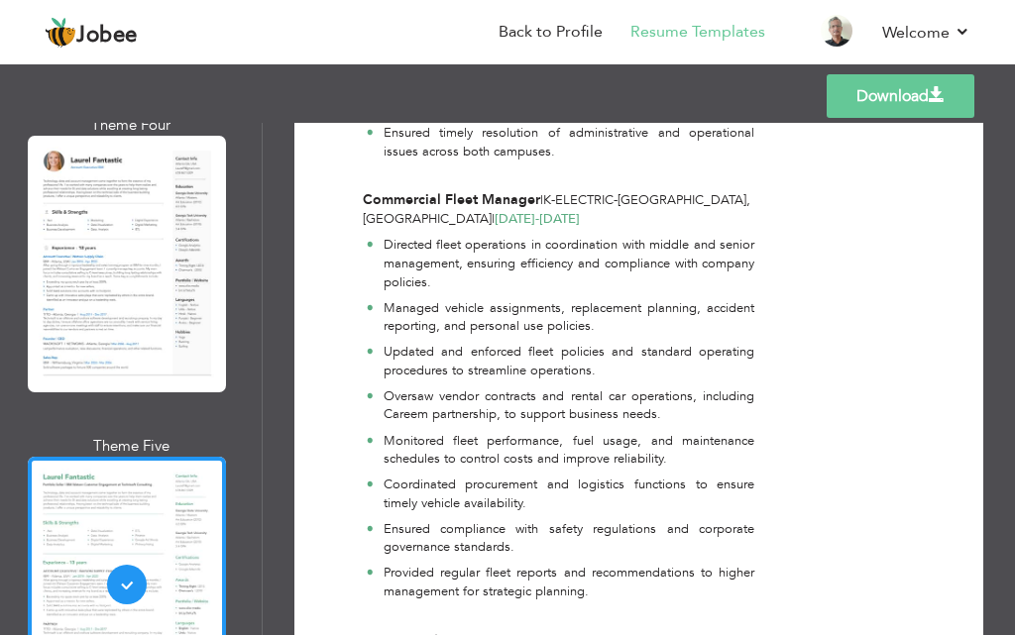
scroll to position [2087, 0]
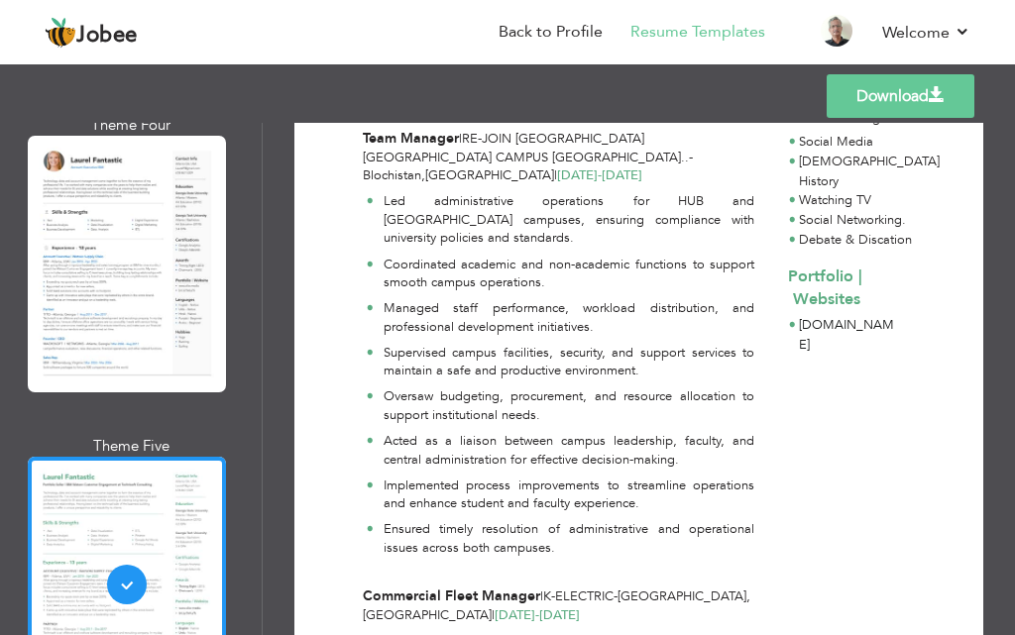
click at [943, 102] on span at bounding box center [936, 95] width 16 height 16
click at [581, 32] on link "Back to Profile" at bounding box center [550, 32] width 104 height 23
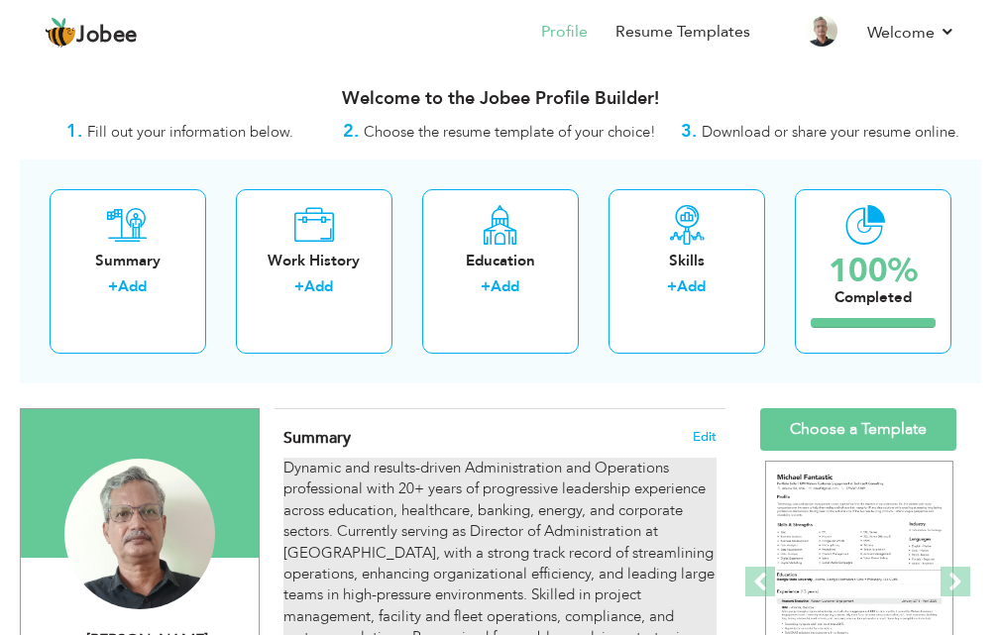
click at [488, 509] on div "Dynamic and results-driven Administration and Operations professional with 20+ …" at bounding box center [499, 617] width 433 height 318
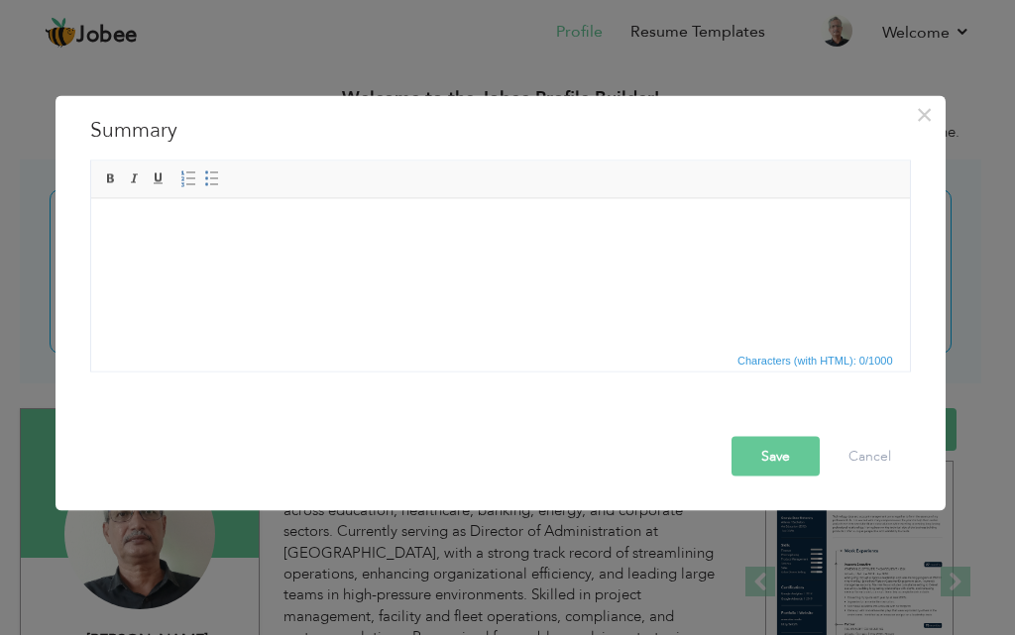
click at [507, 360] on span "Characters (with HTML): 0/1000" at bounding box center [500, 359] width 818 height 24
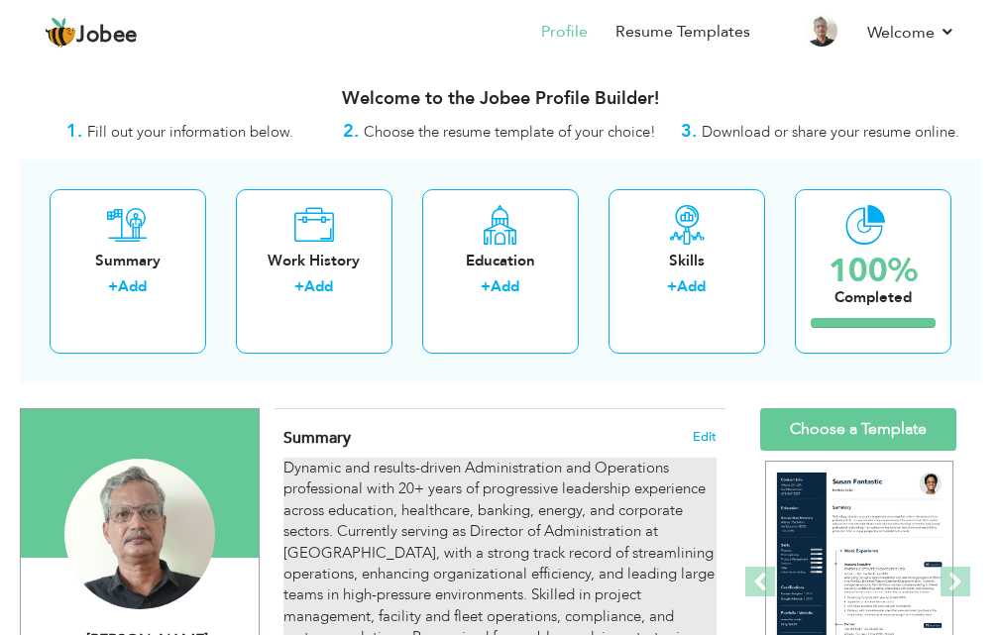
click at [507, 542] on div "Dynamic and results-driven Administration and Operations professional with 20+ …" at bounding box center [499, 617] width 433 height 318
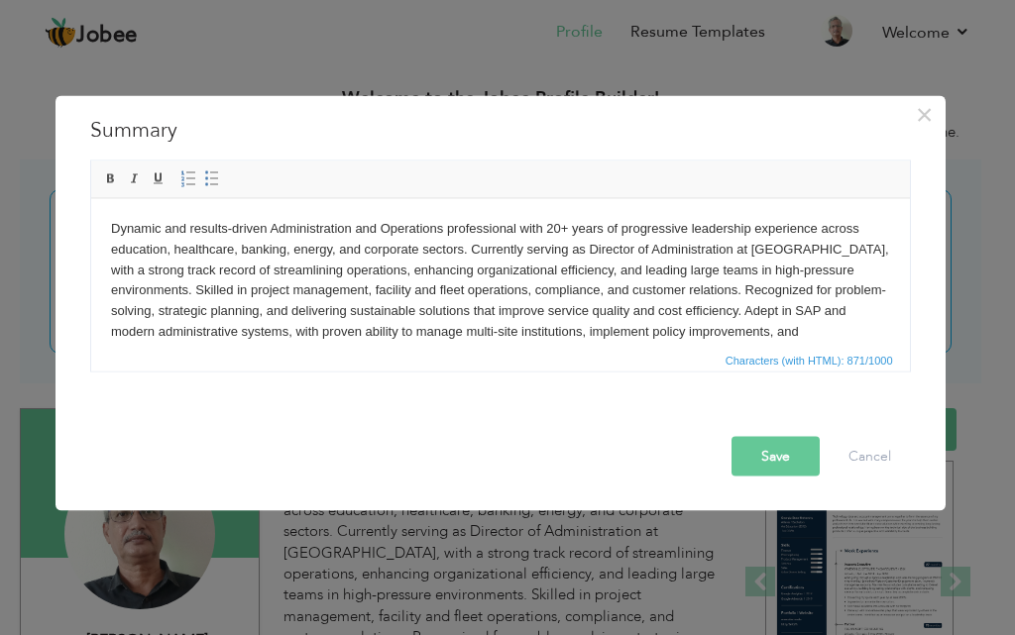
click at [587, 351] on span "Characters (with HTML): 871/1000" at bounding box center [500, 359] width 818 height 24
click at [590, 328] on body "Dynamic and results-driven Administration and Operations professional with 20+ …" at bounding box center [499, 290] width 779 height 145
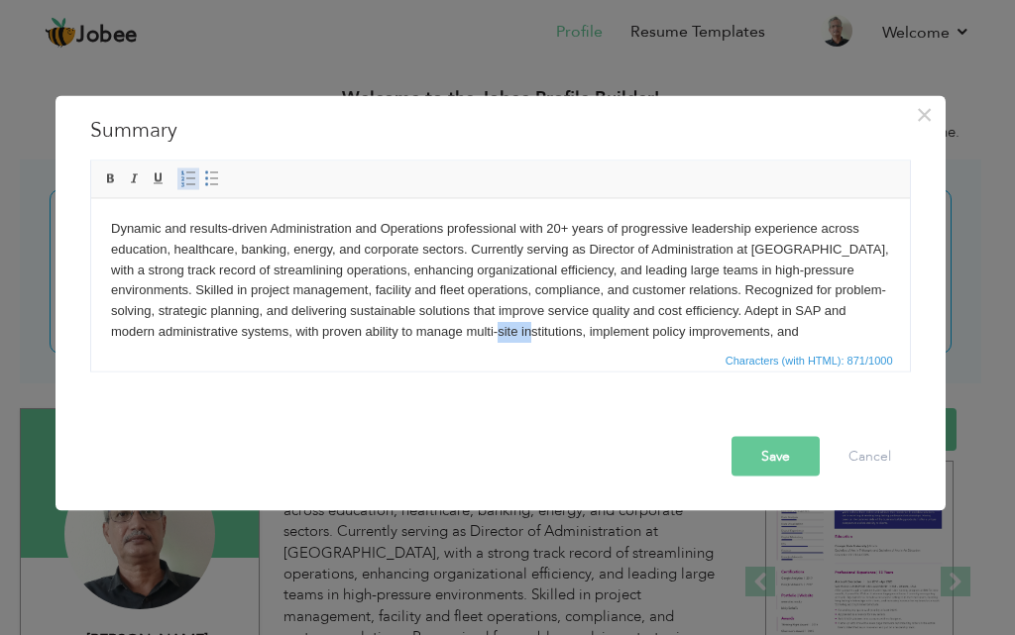
click at [180, 184] on span at bounding box center [188, 178] width 16 height 16
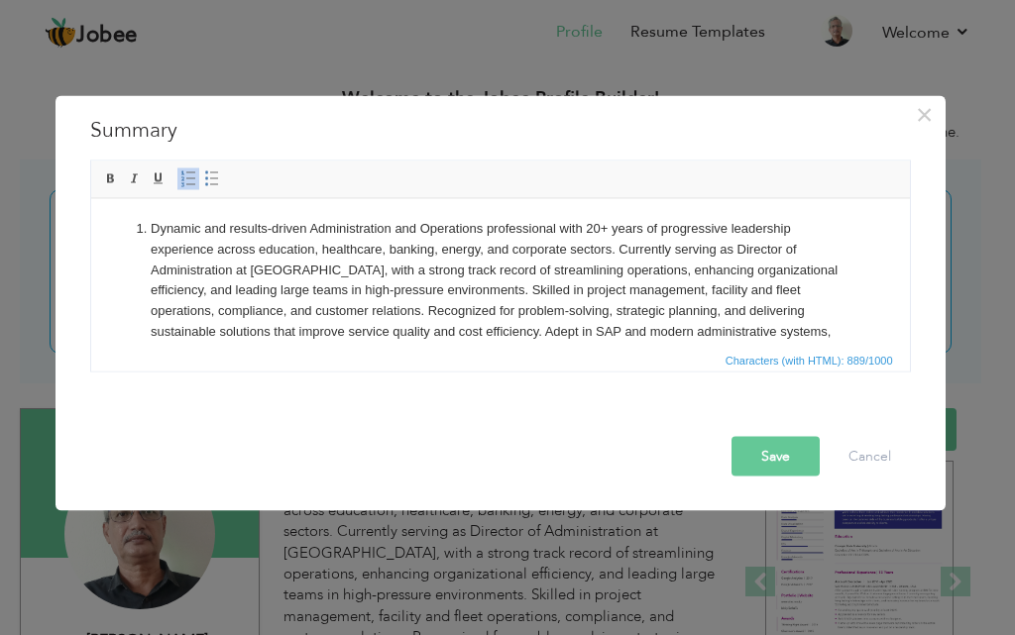
click at [180, 184] on span at bounding box center [188, 178] width 16 height 16
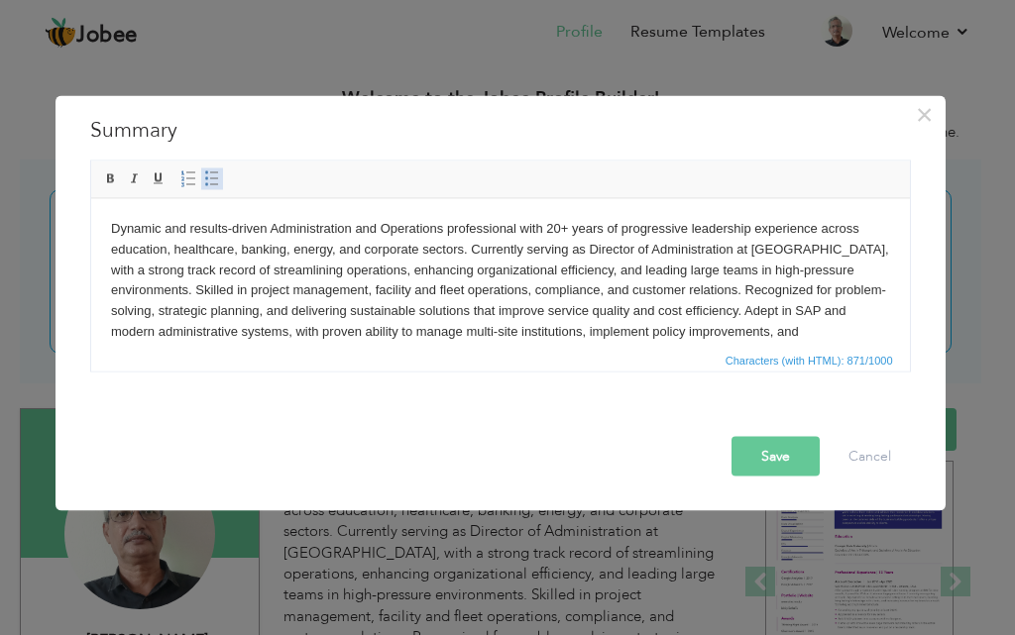
click at [208, 175] on span at bounding box center [212, 178] width 16 height 16
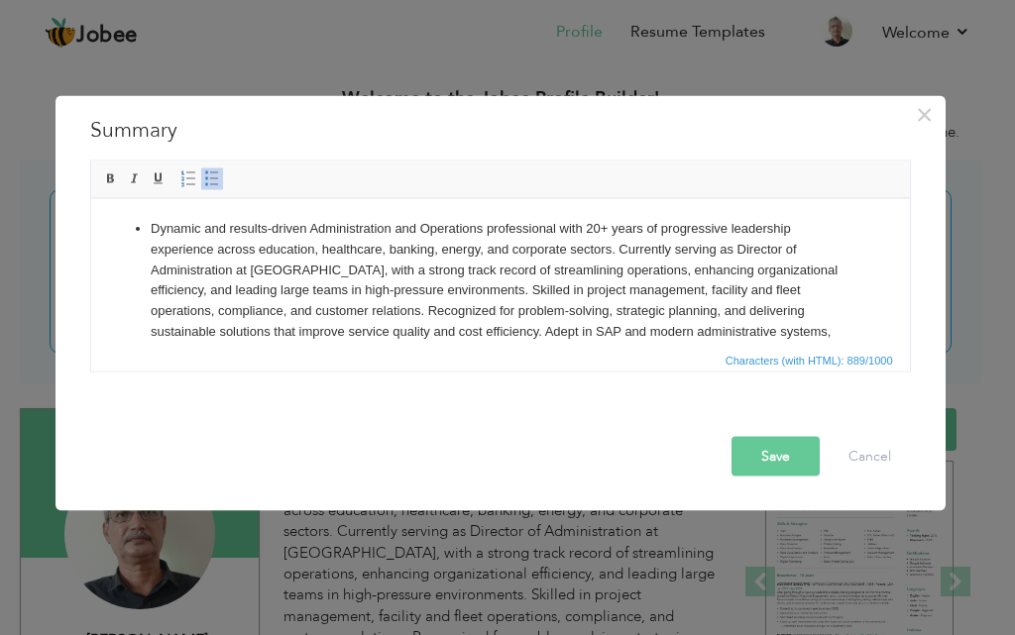
click at [208, 175] on span at bounding box center [212, 178] width 16 height 16
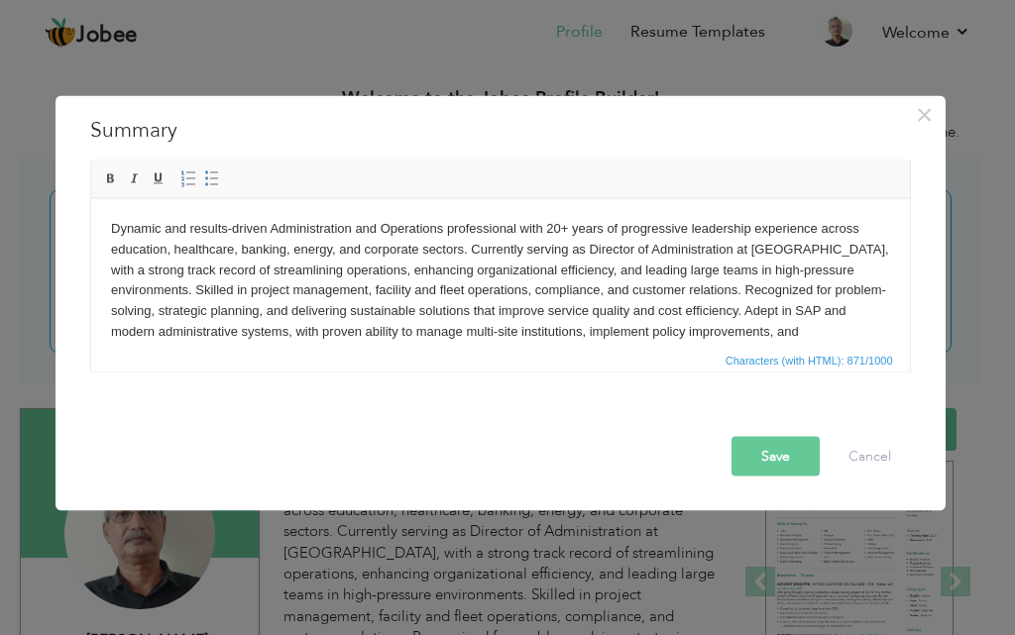
click at [399, 288] on body "Dynamic and results-driven Administration and Operations professional with 20+ …" at bounding box center [499, 290] width 779 height 145
click at [840, 255] on body "Dynamic and results-driven Administration and Operations professional with 20+ …" at bounding box center [499, 290] width 779 height 145
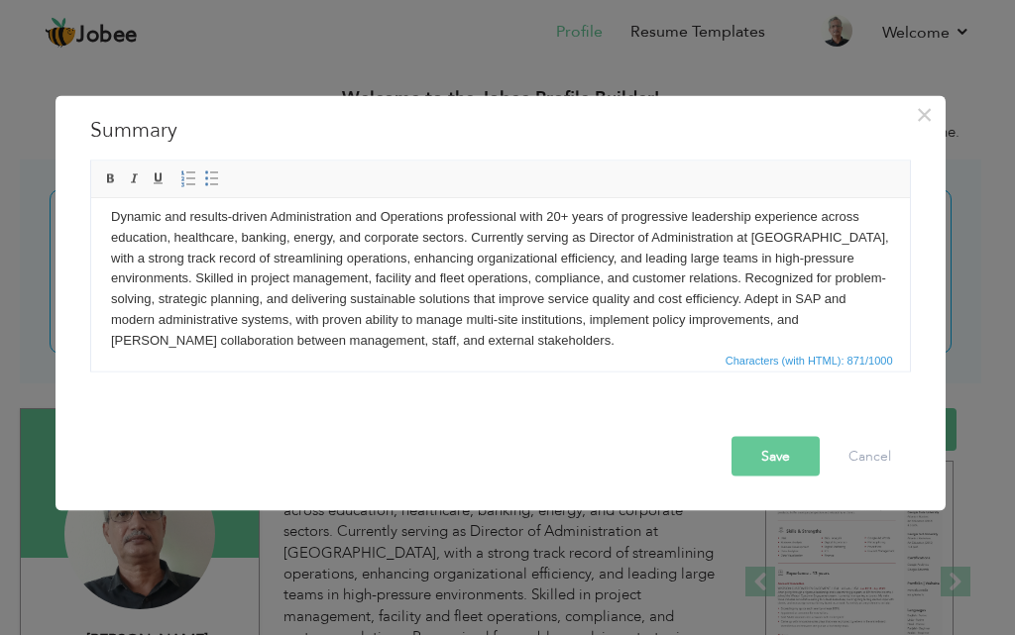
click at [784, 456] on button "Save" at bounding box center [775, 456] width 88 height 40
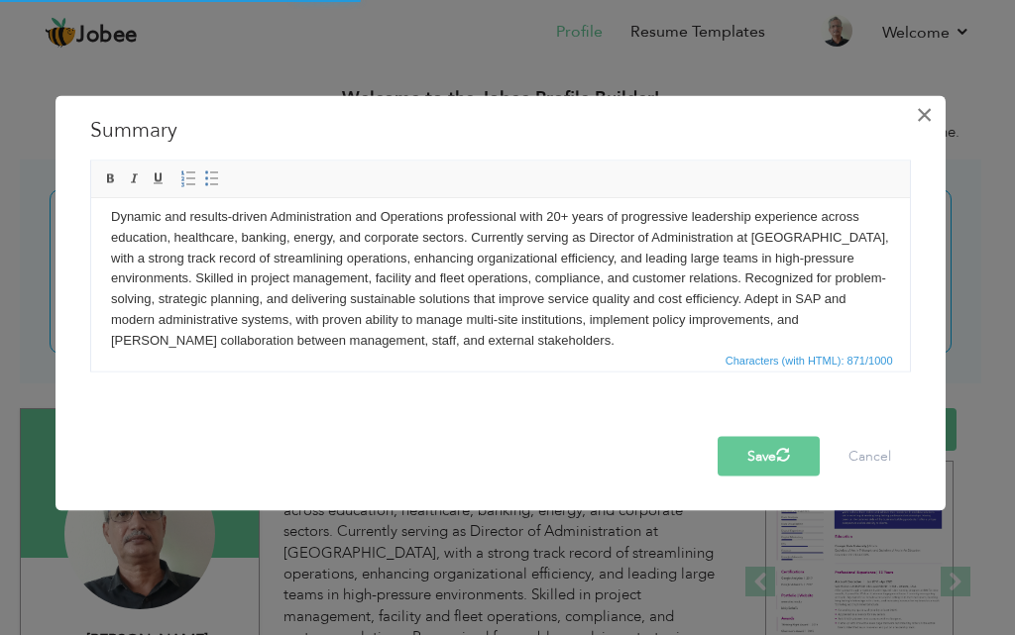
click at [923, 117] on span "×" at bounding box center [924, 114] width 17 height 36
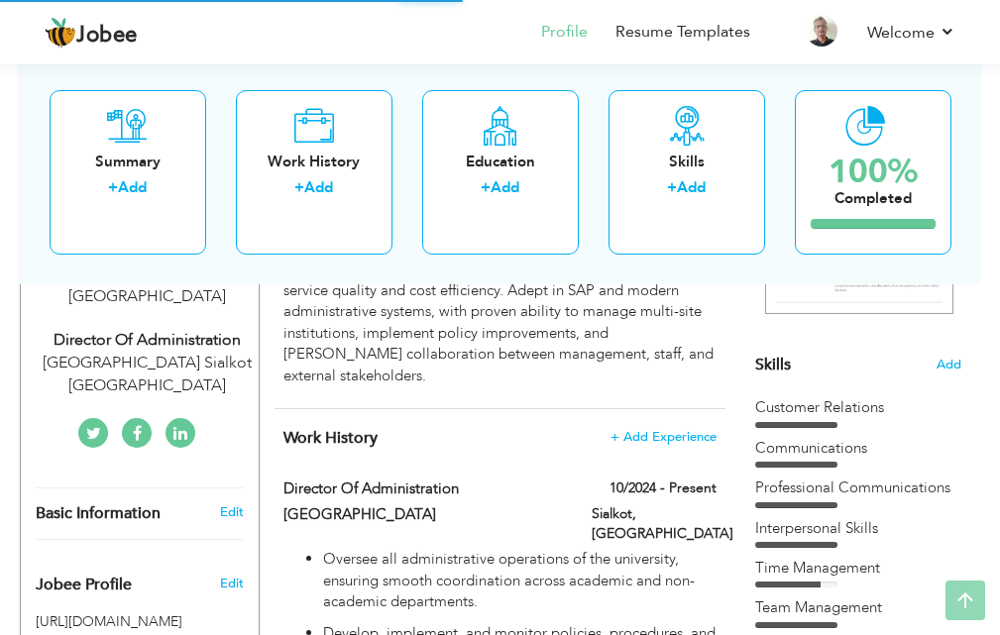
scroll to position [0, 0]
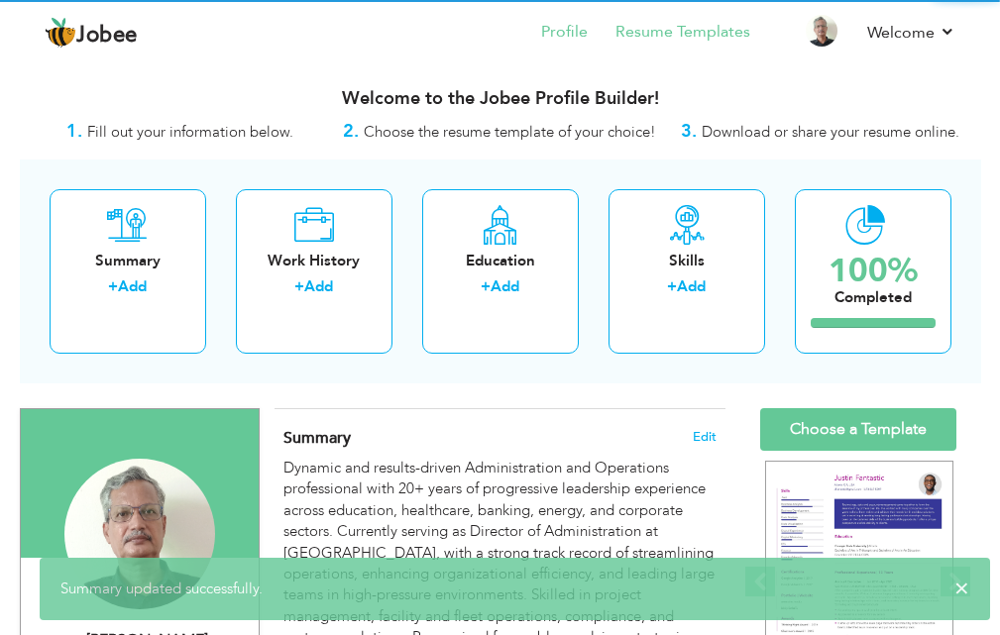
click at [698, 48] on li "Resume Templates" at bounding box center [669, 34] width 163 height 54
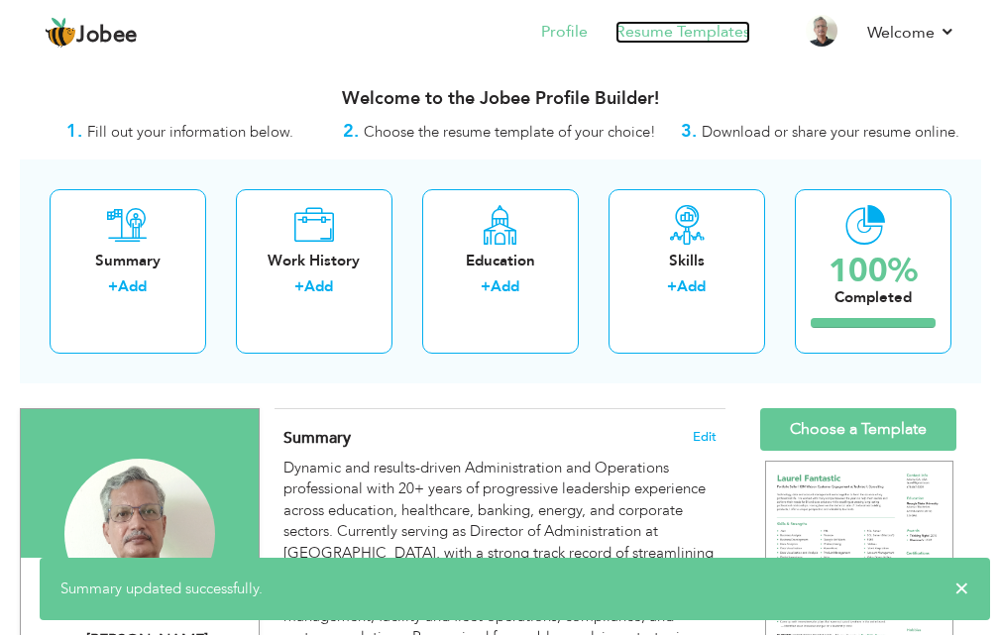
click at [703, 39] on link "Resume Templates" at bounding box center [682, 32] width 135 height 23
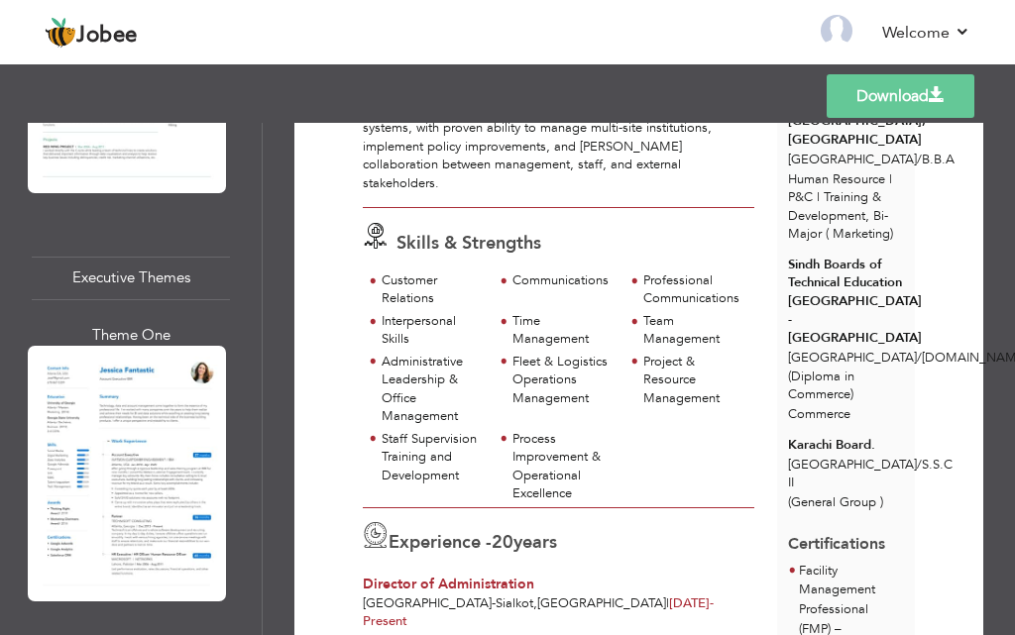
scroll to position [3270, 0]
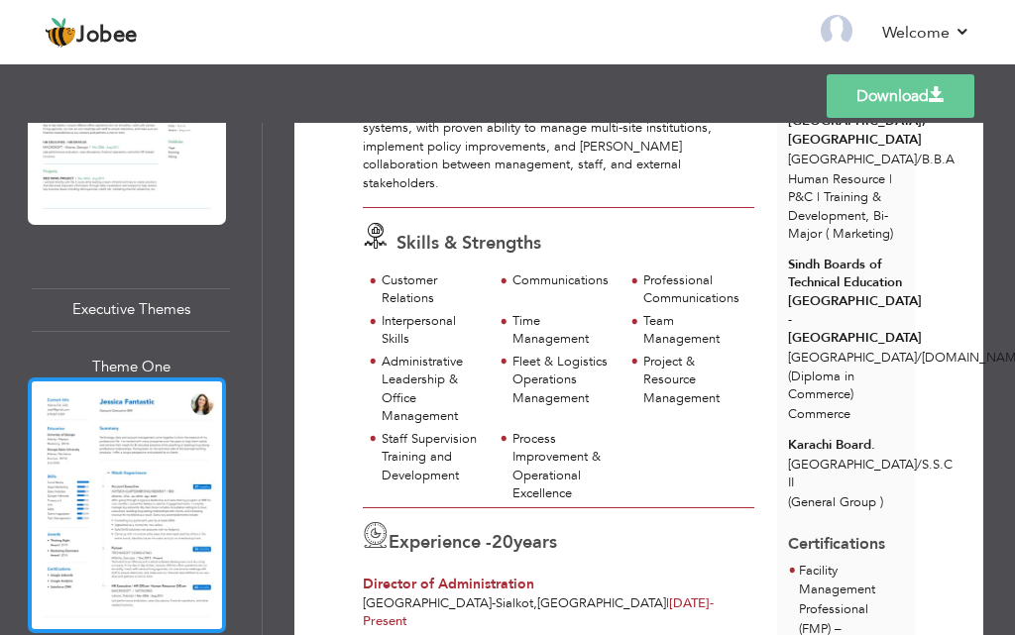
click at [161, 416] on div at bounding box center [127, 506] width 198 height 256
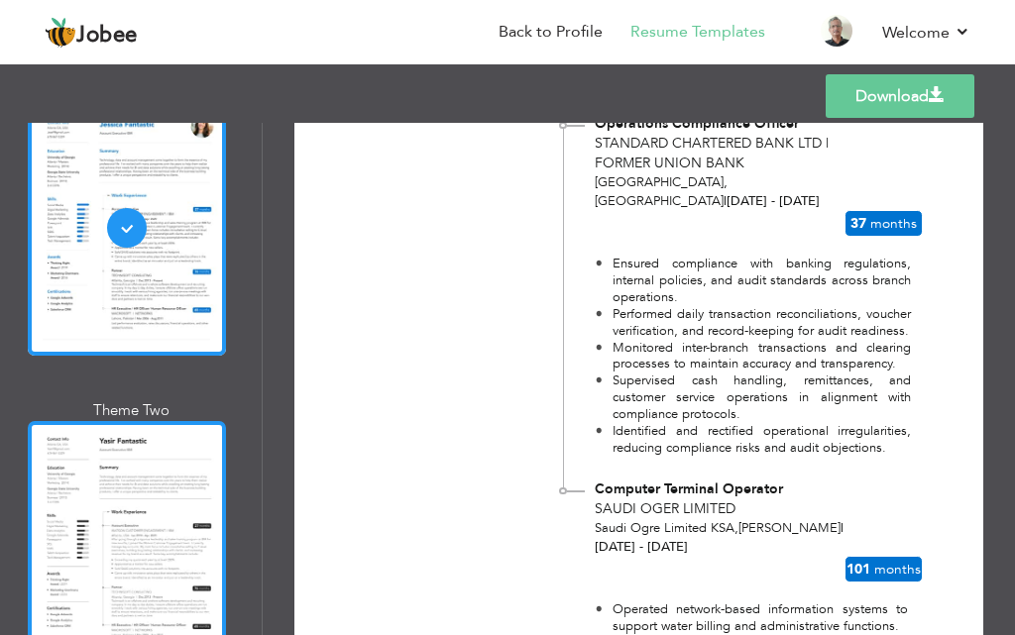
scroll to position [3567, 0]
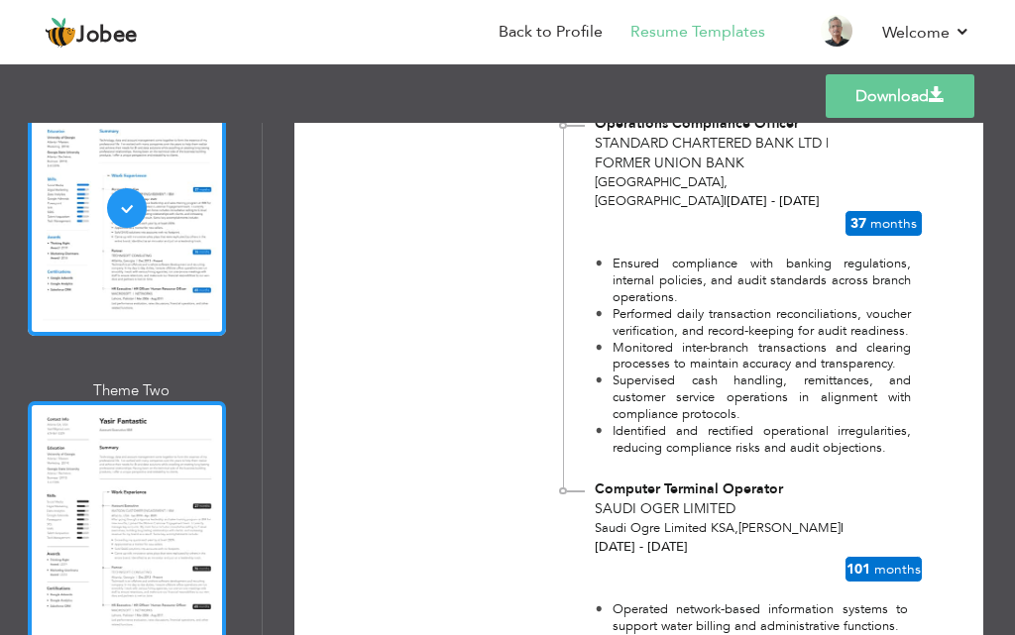
click at [141, 511] on div at bounding box center [127, 529] width 198 height 256
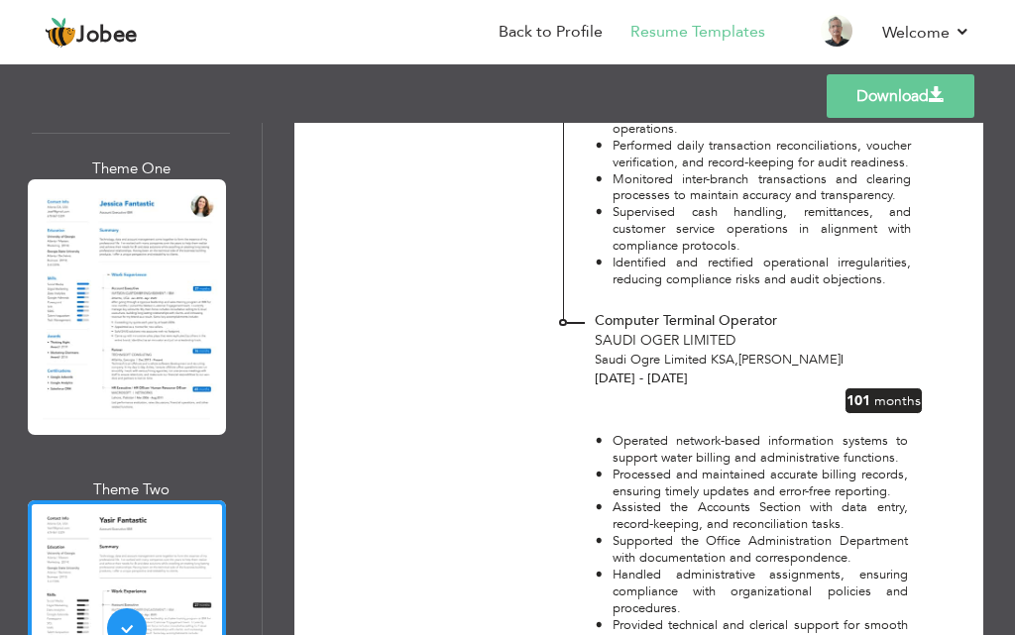
scroll to position [4826, 0]
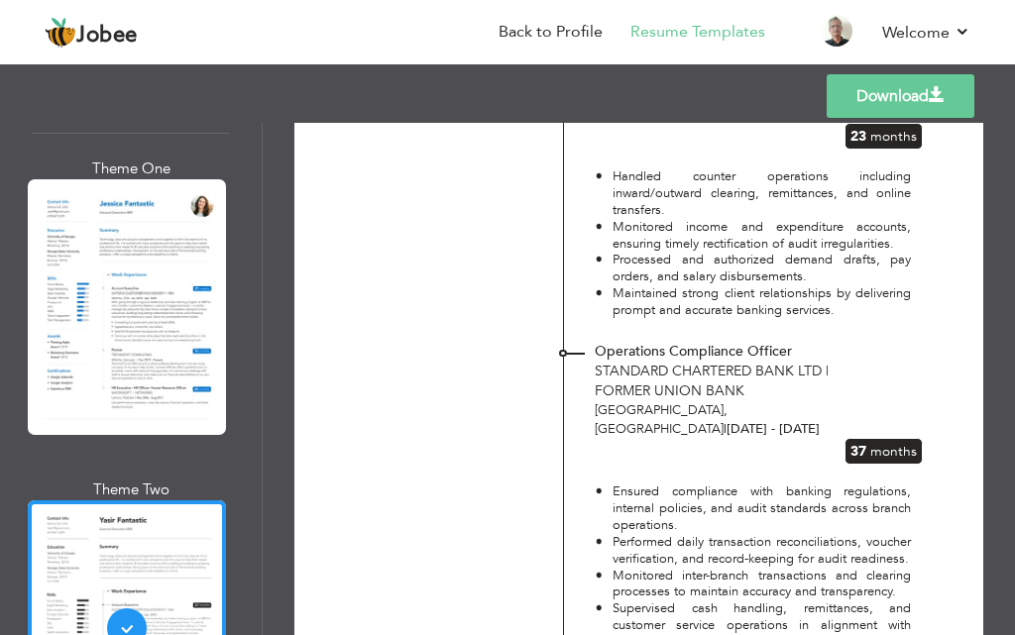
click at [871, 78] on link "Download" at bounding box center [900, 96] width 148 height 44
click at [837, 98] on link "Download" at bounding box center [900, 96] width 148 height 44
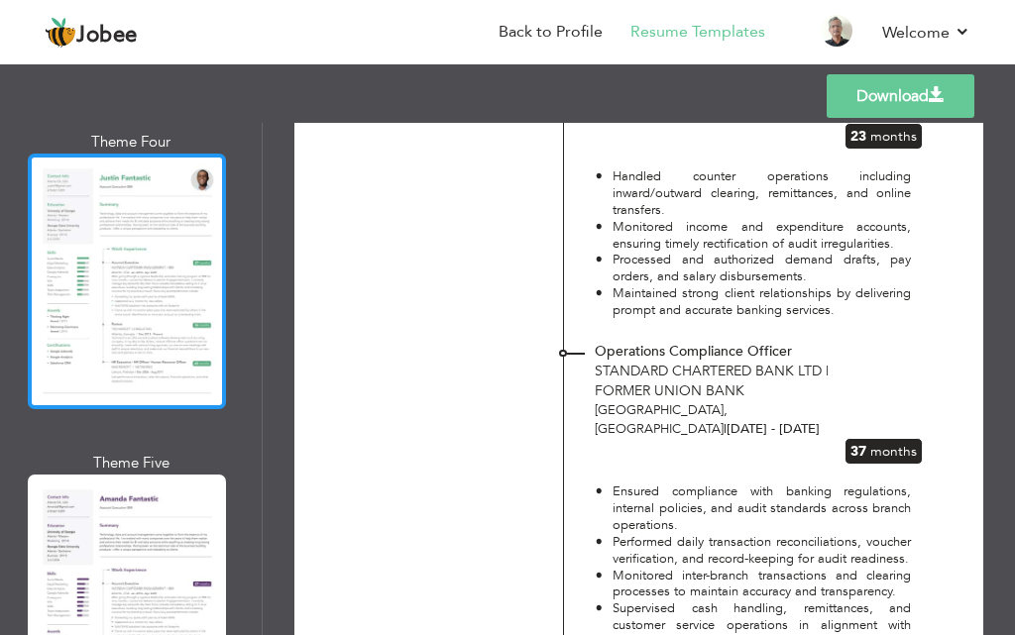
scroll to position [4459, 0]
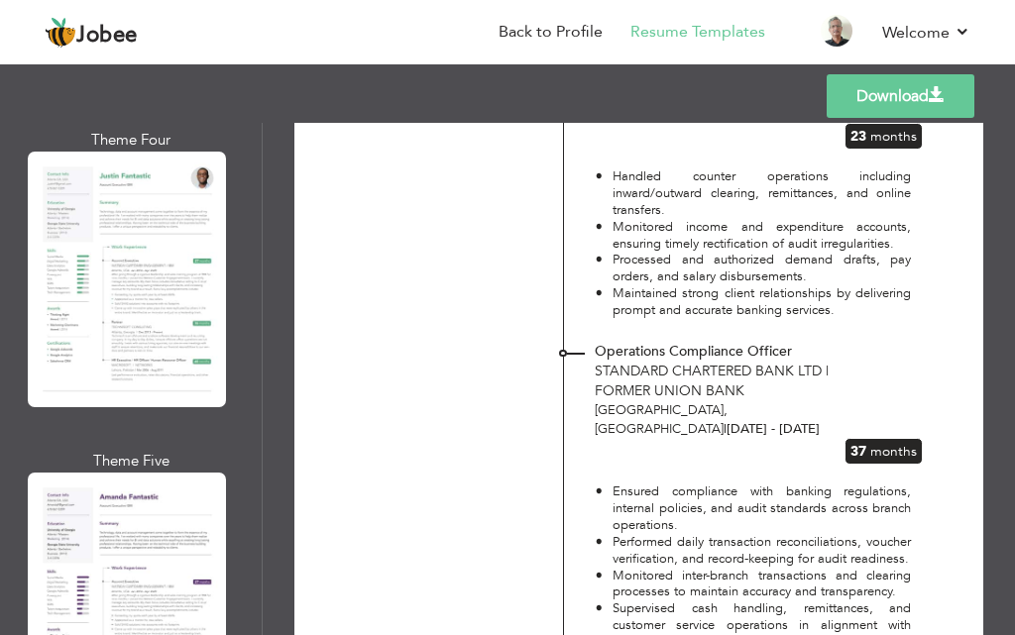
click at [118, 290] on div "Theme Four" at bounding box center [131, 280] width 198 height 301
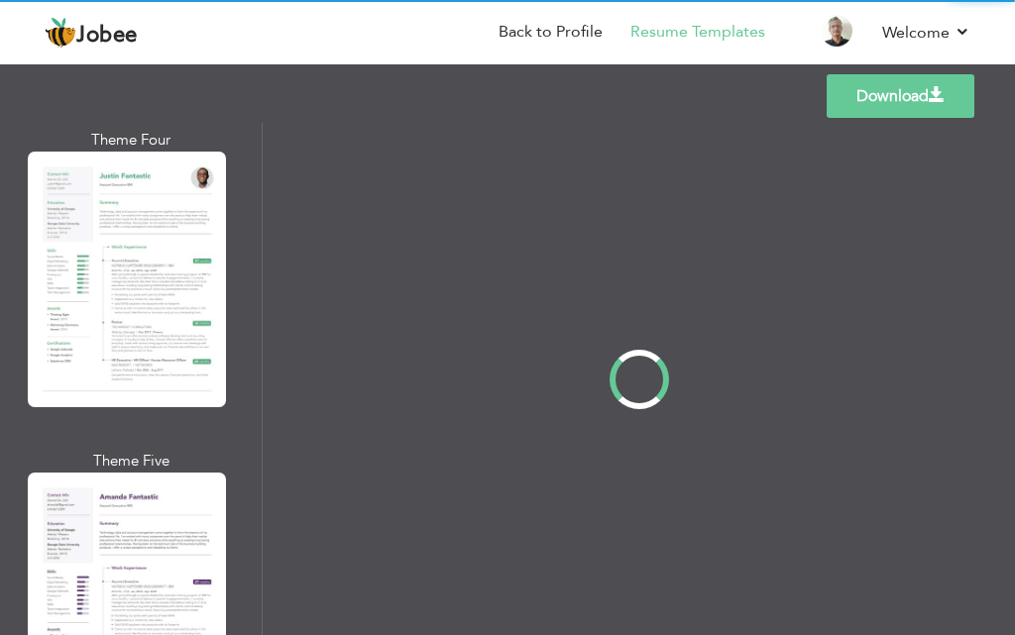
click at [127, 270] on div "Professional Themes Theme One Theme Two Theme Three Theme Four" at bounding box center [507, 379] width 1015 height 512
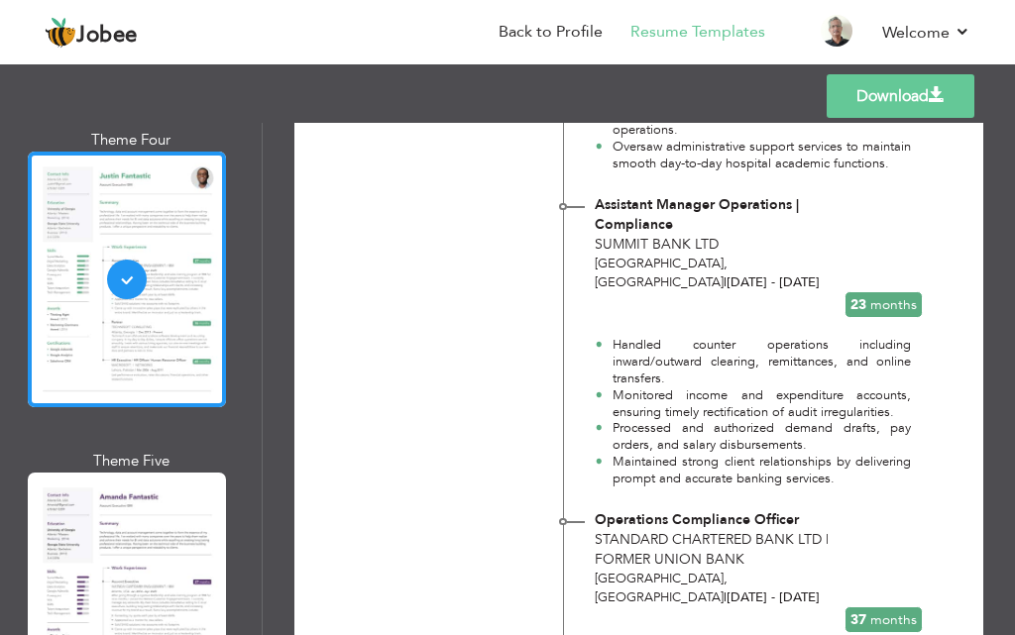
scroll to position [5053, 0]
